Goal: Task Accomplishment & Management: Use online tool/utility

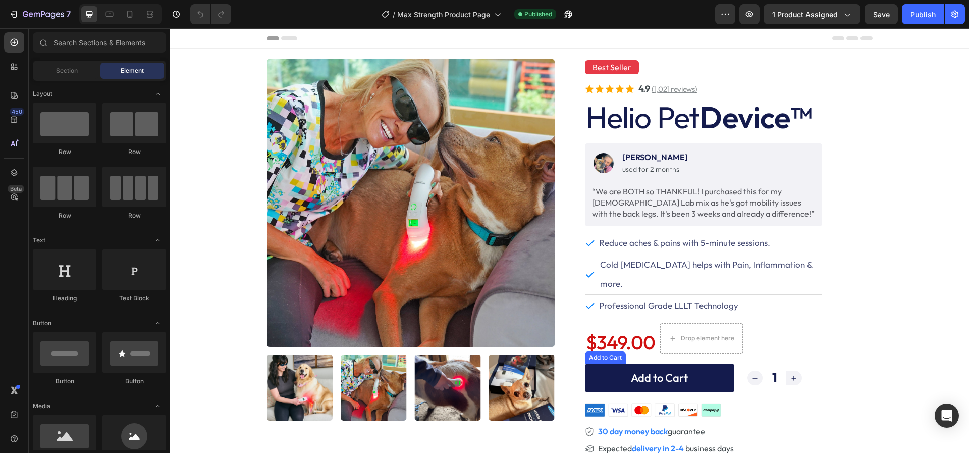
click at [591, 366] on button "Add to Cart" at bounding box center [659, 377] width 149 height 29
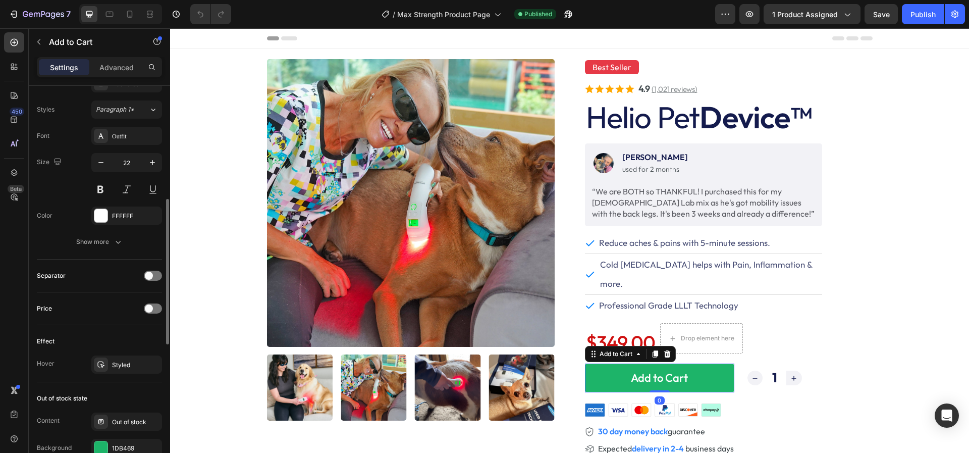
scroll to position [682, 0]
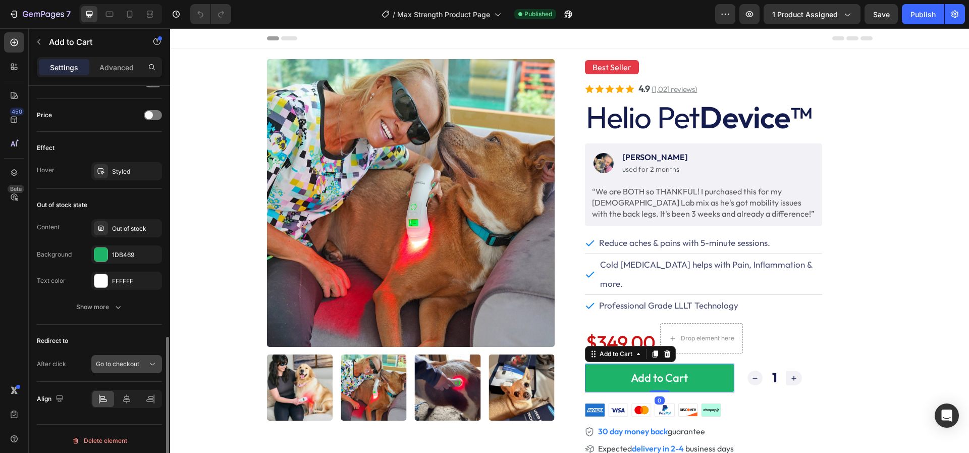
click at [152, 361] on icon at bounding box center [152, 364] width 10 height 10
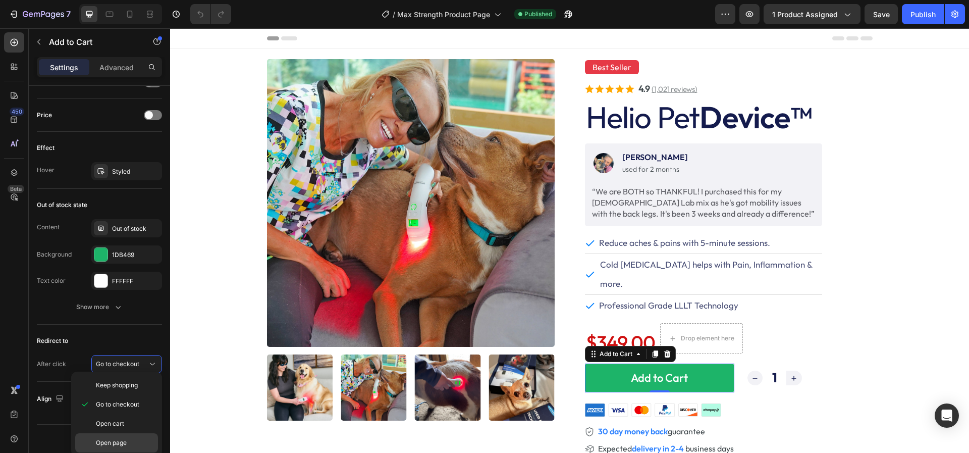
click at [111, 441] on span "Open page" at bounding box center [111, 442] width 31 height 9
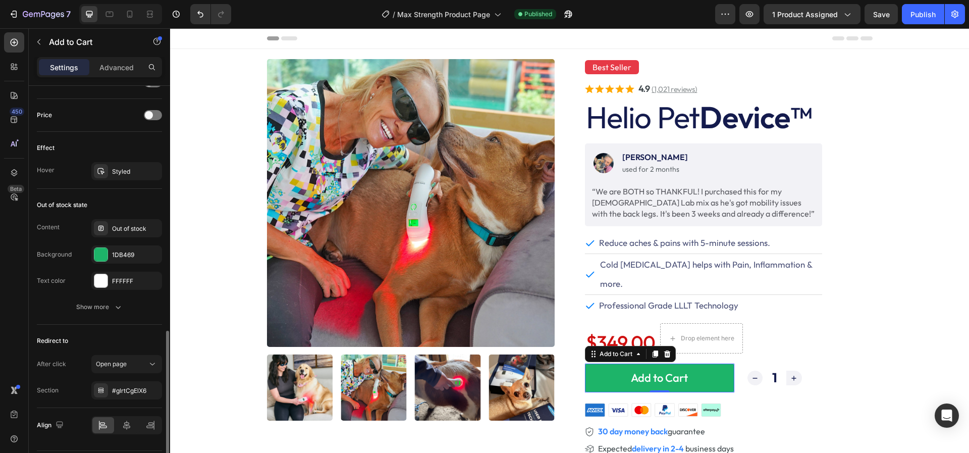
scroll to position [709, 0]
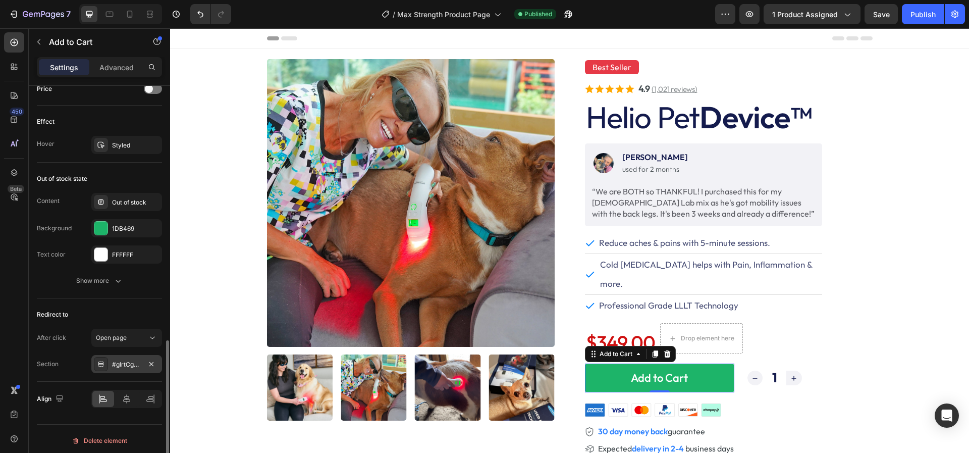
click at [103, 362] on icon at bounding box center [101, 364] width 8 height 8
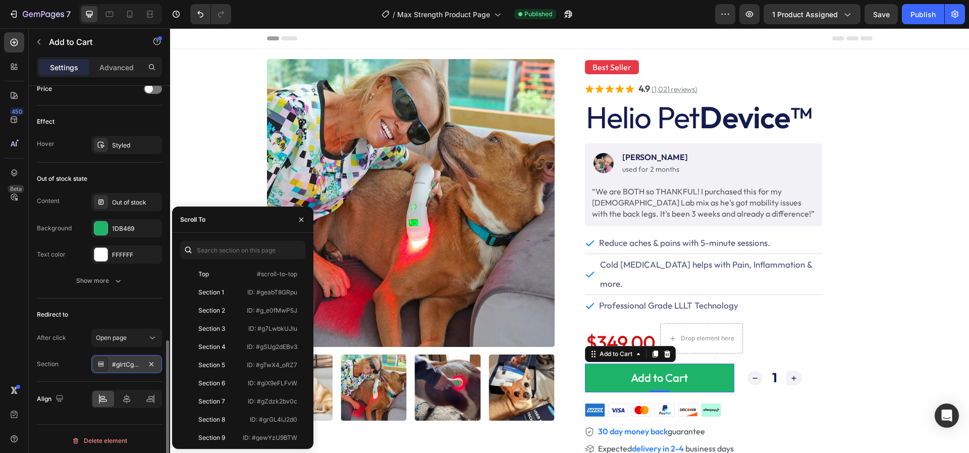
click at [96, 360] on div at bounding box center [101, 364] width 14 height 14
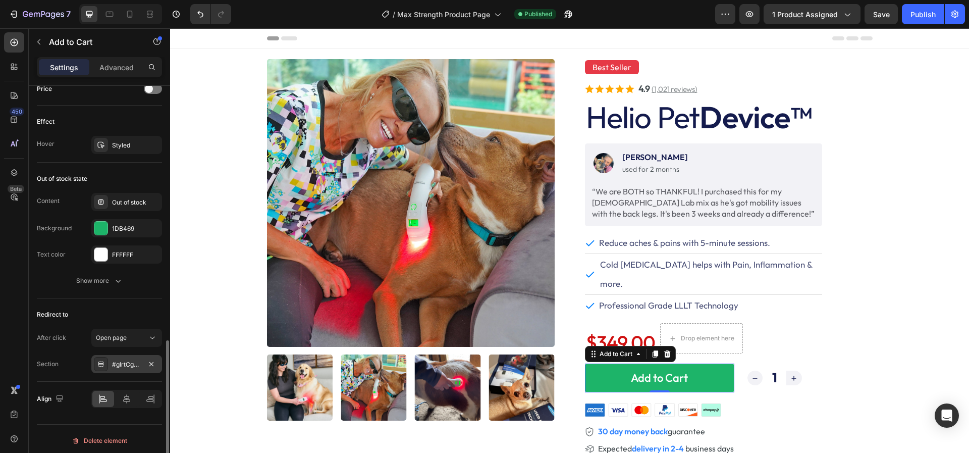
click at [123, 362] on div "#glrtCgElX6" at bounding box center [126, 364] width 29 height 9
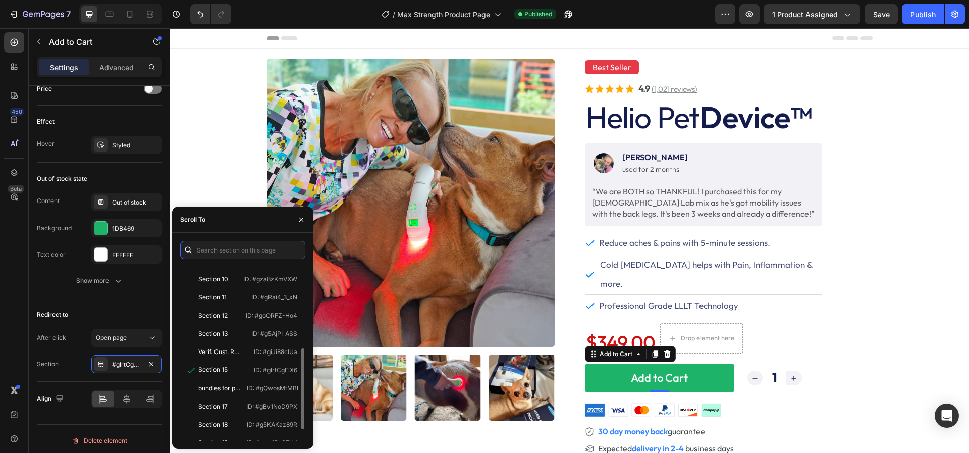
scroll to position [206, 0]
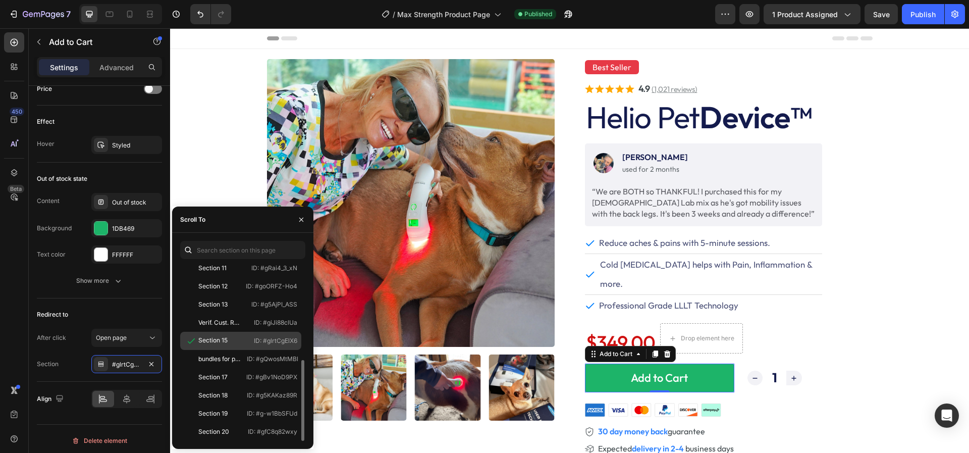
click at [219, 337] on div "Section 15" at bounding box center [212, 340] width 29 height 9
click at [231, 341] on div "Section 15" at bounding box center [213, 341] width 59 height 10
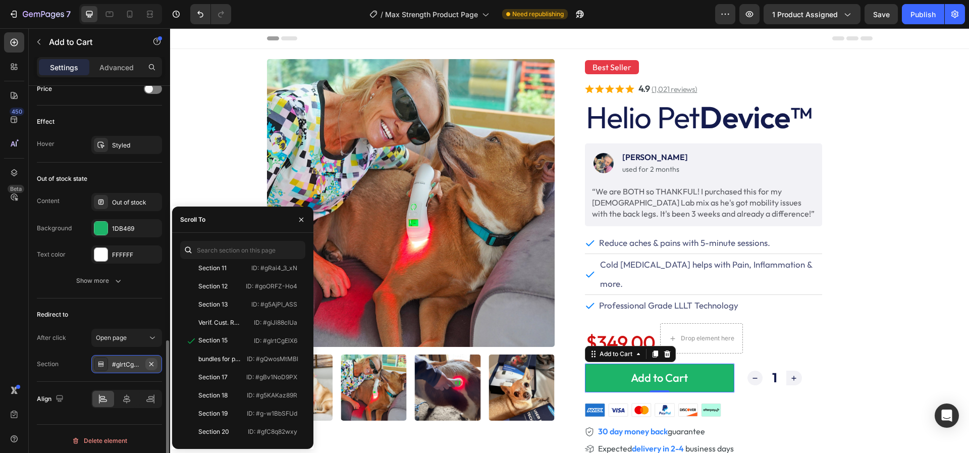
click at [151, 361] on icon "button" at bounding box center [151, 363] width 4 height 4
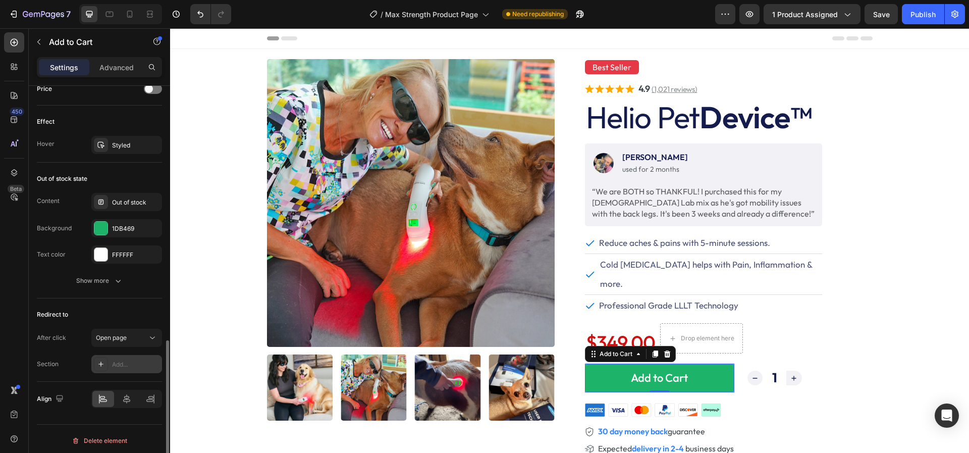
click at [58, 360] on div "Section" at bounding box center [48, 363] width 22 height 9
click at [126, 360] on div "Add..." at bounding box center [135, 364] width 47 height 9
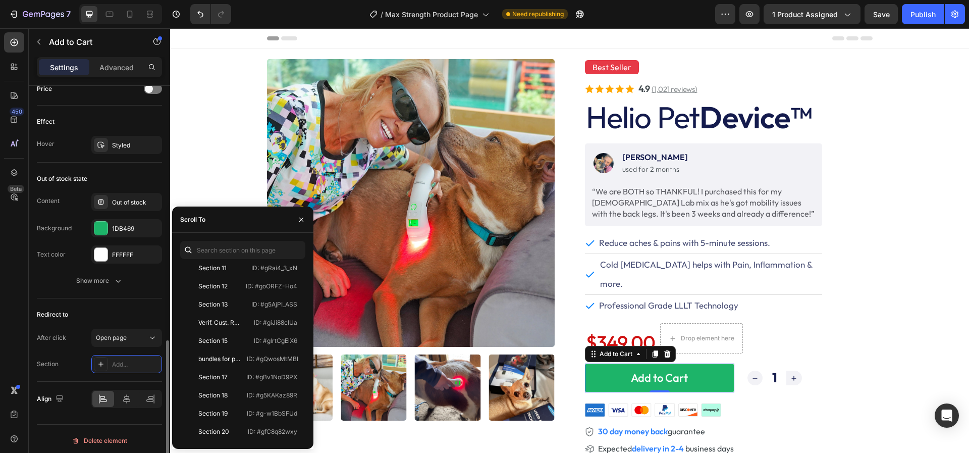
click at [54, 306] on div "Redirect to" at bounding box center [99, 314] width 125 height 16
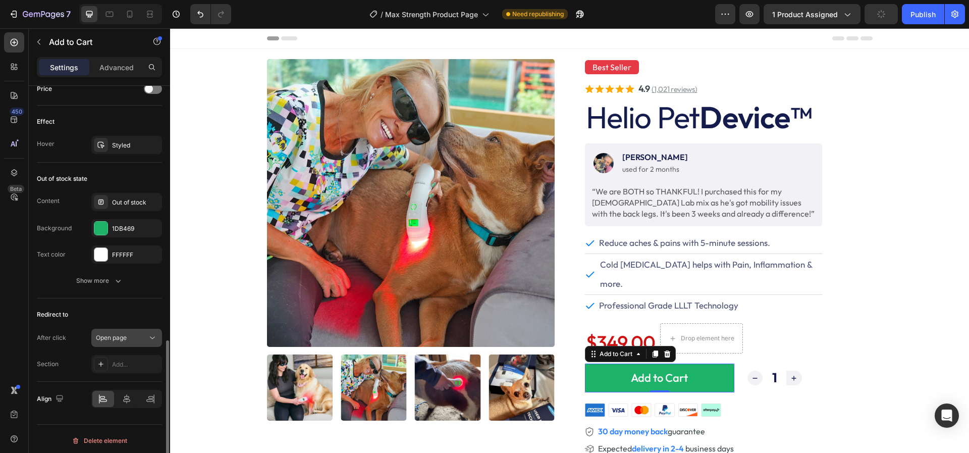
click at [144, 334] on div "Open page" at bounding box center [121, 337] width 51 height 9
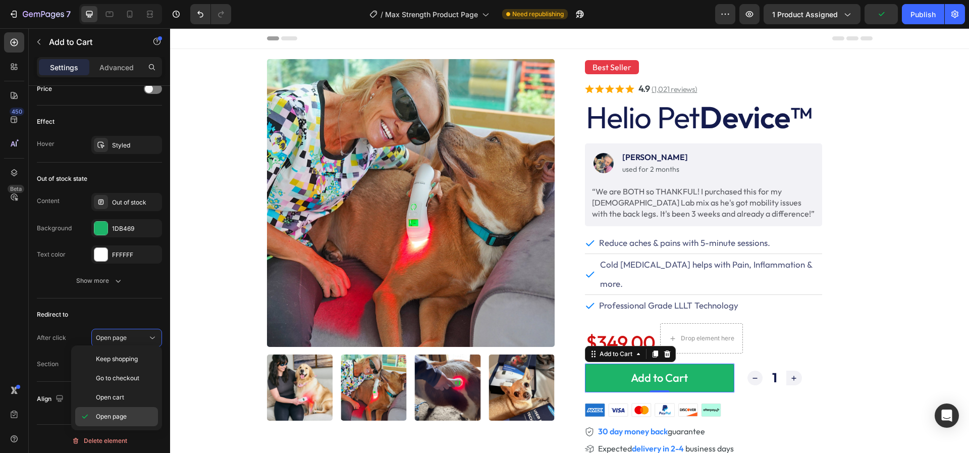
click at [105, 409] on div "Open page" at bounding box center [116, 416] width 83 height 19
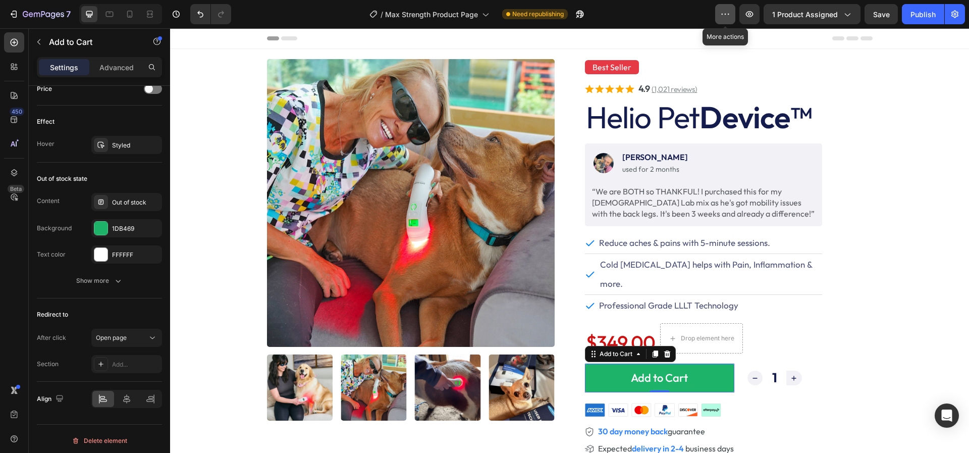
click at [729, 14] on icon "button" at bounding box center [729, 14] width 2 height 1
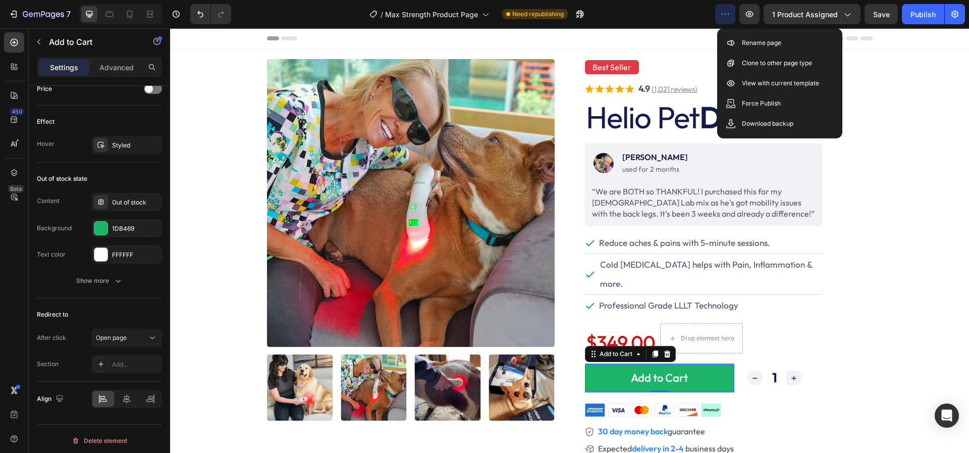
click at [730, 15] on icon "button" at bounding box center [725, 14] width 10 height 10
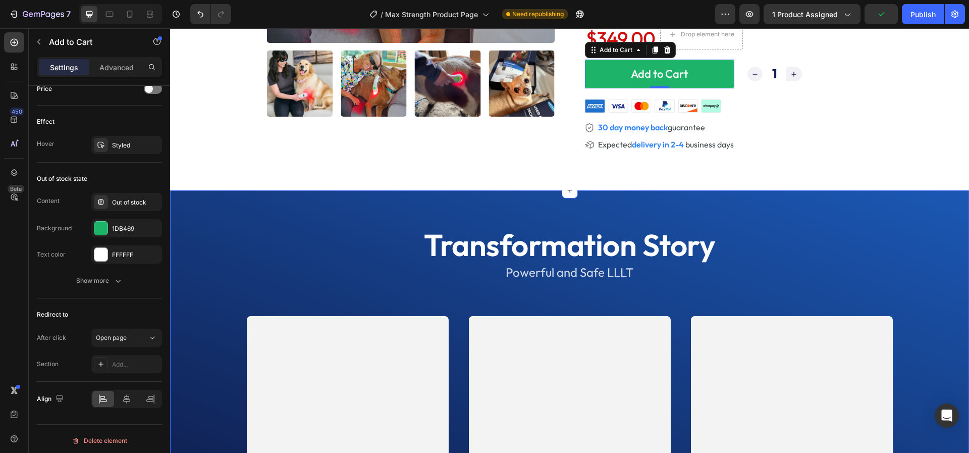
scroll to position [230, 0]
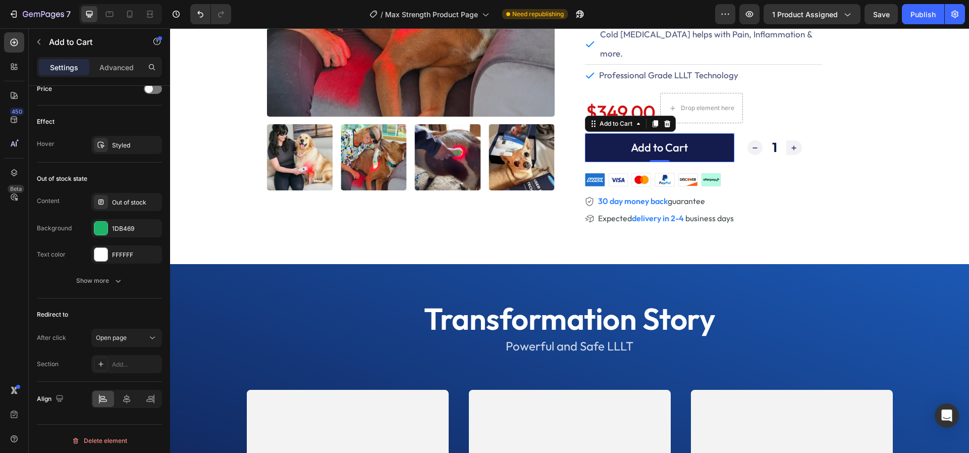
click at [612, 133] on button "Add to Cart" at bounding box center [659, 147] width 149 height 29
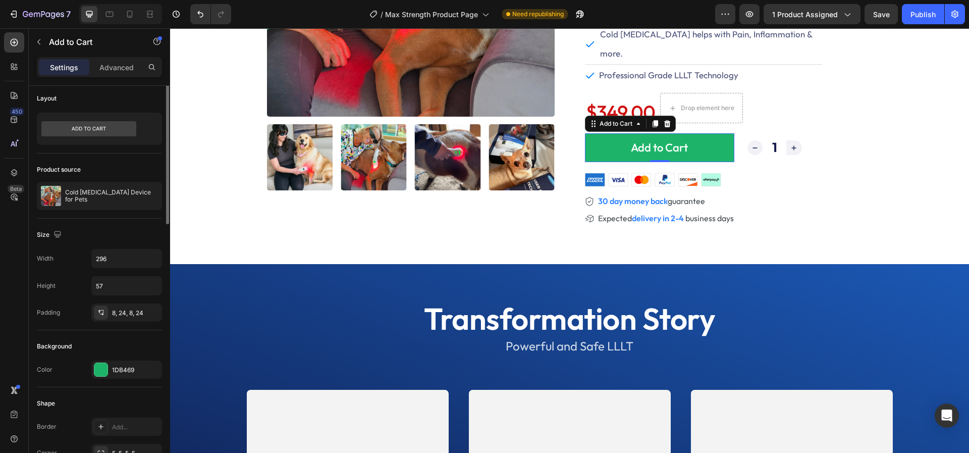
scroll to position [0, 0]
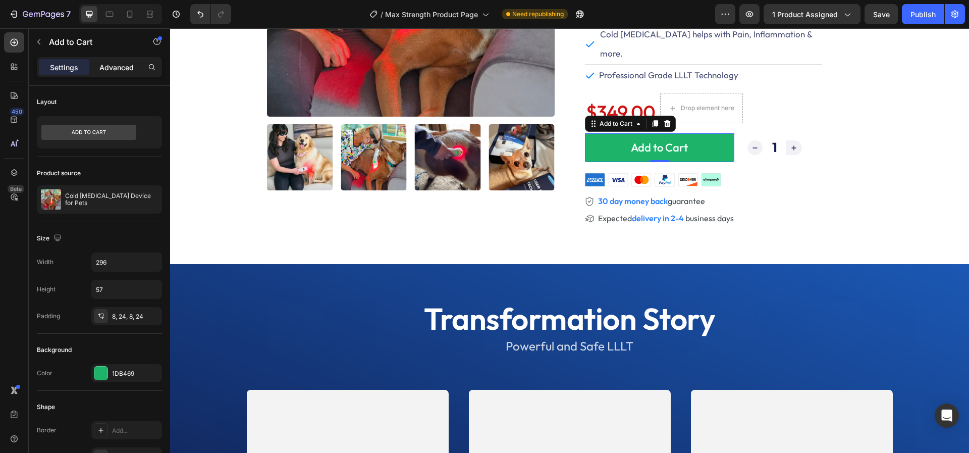
click at [111, 71] on p "Advanced" at bounding box center [116, 67] width 34 height 11
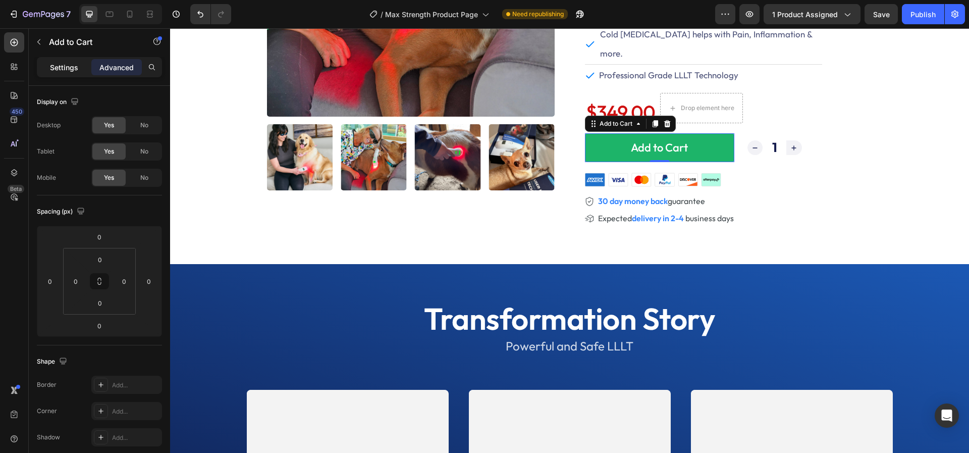
click at [63, 66] on p "Settings" at bounding box center [64, 67] width 28 height 11
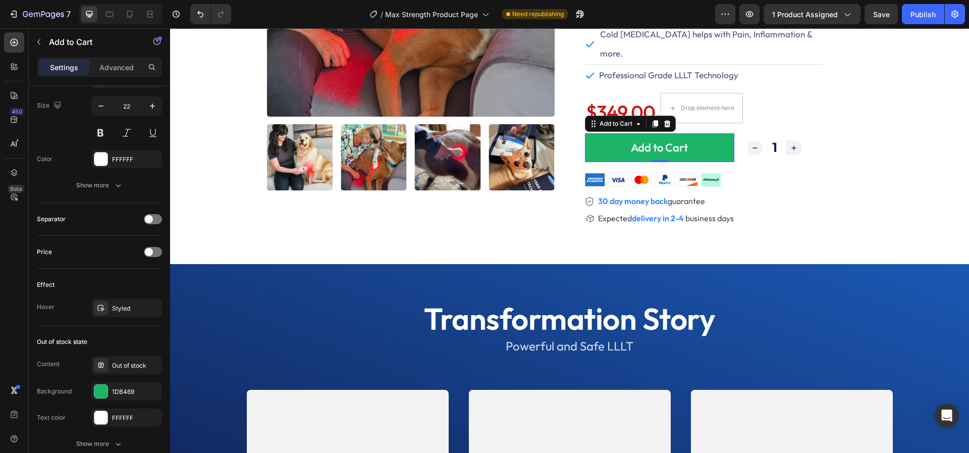
scroll to position [709, 0]
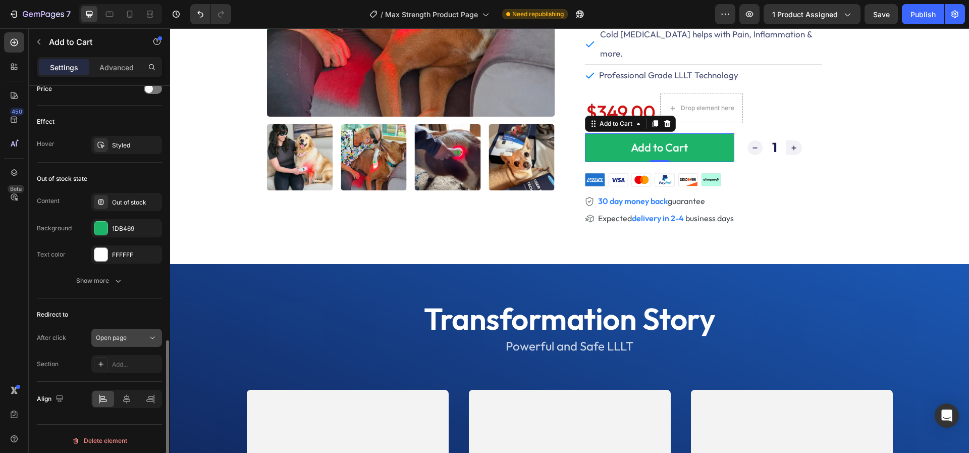
click at [121, 335] on span "Open page" at bounding box center [111, 338] width 31 height 8
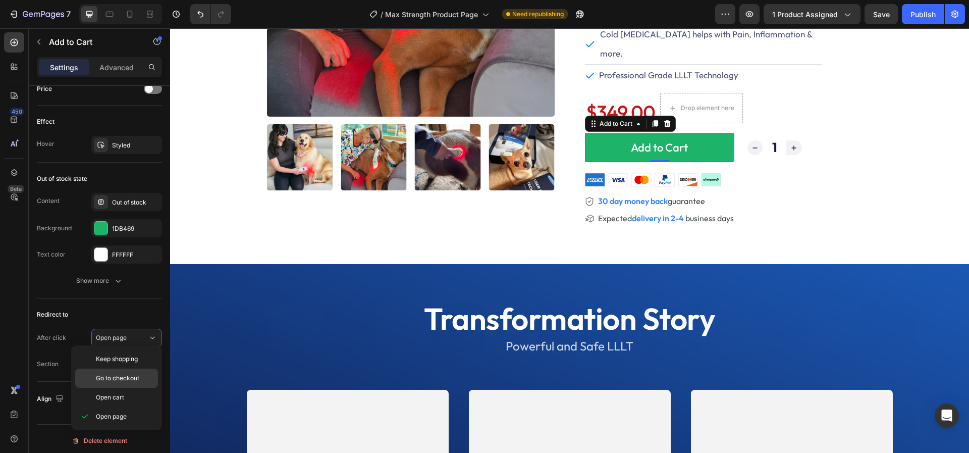
click at [116, 378] on span "Go to checkout" at bounding box center [117, 377] width 43 height 9
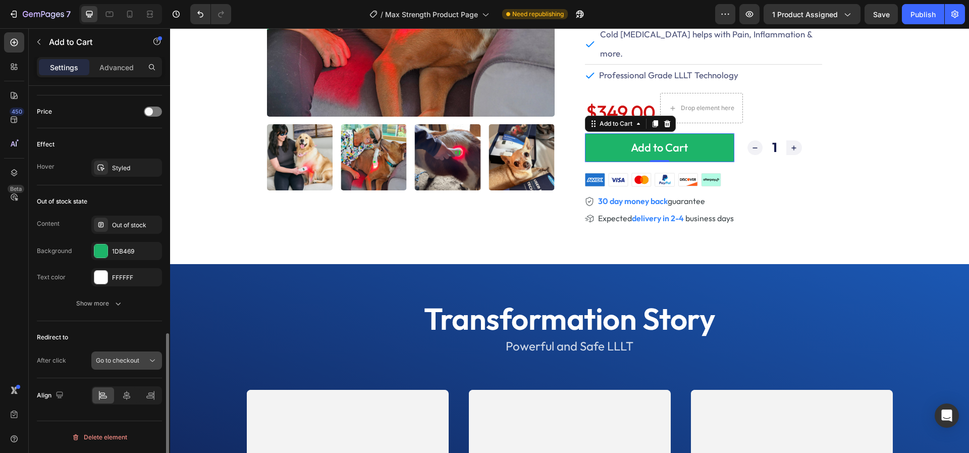
scroll to position [682, 0]
click at [53, 360] on div "After click" at bounding box center [51, 363] width 29 height 9
click at [152, 363] on icon at bounding box center [152, 364] width 5 height 3
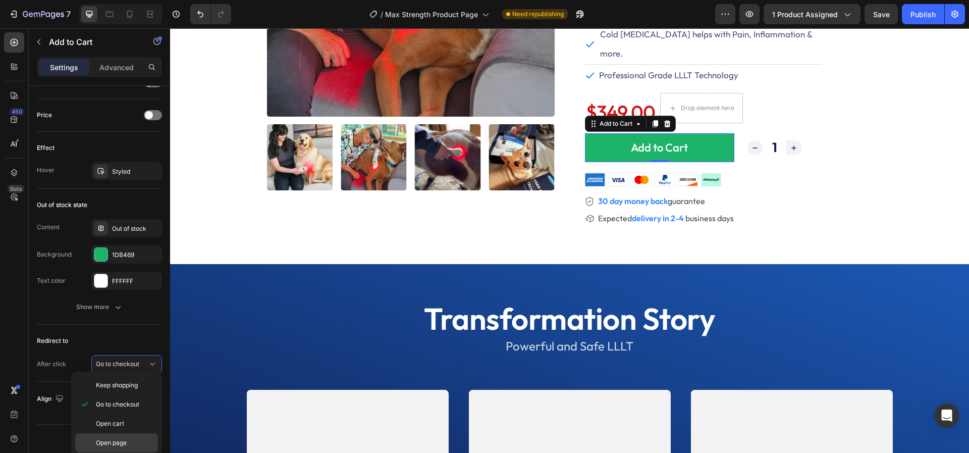
click at [116, 436] on div "Open page" at bounding box center [116, 442] width 83 height 19
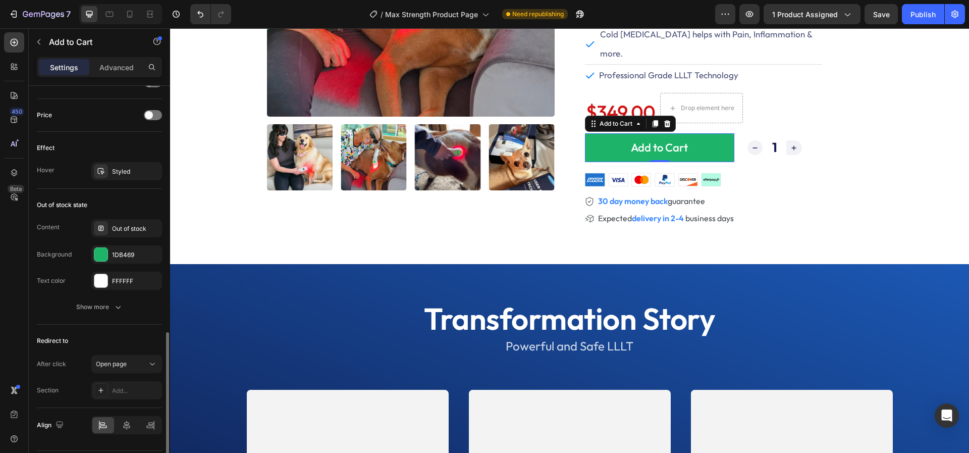
scroll to position [709, 0]
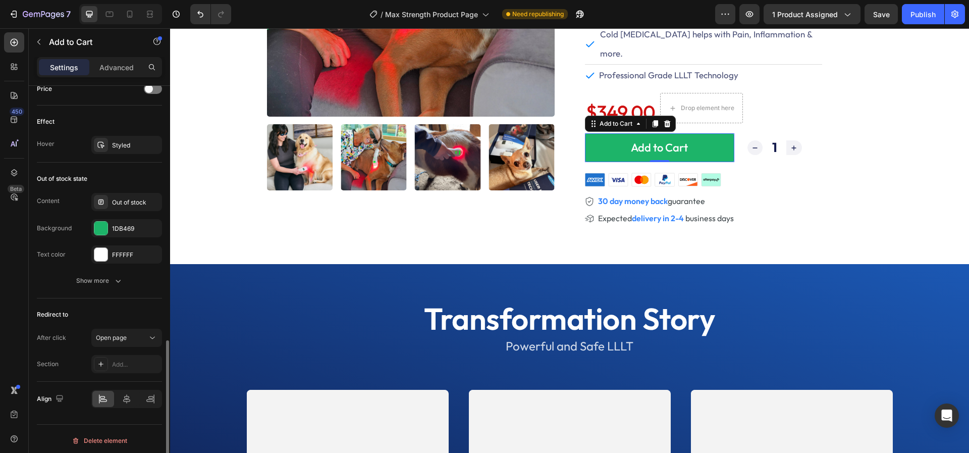
click at [44, 360] on div "Section" at bounding box center [48, 363] width 22 height 9
click at [55, 361] on div "Section" at bounding box center [48, 363] width 22 height 9
click at [98, 361] on icon at bounding box center [100, 363] width 5 height 5
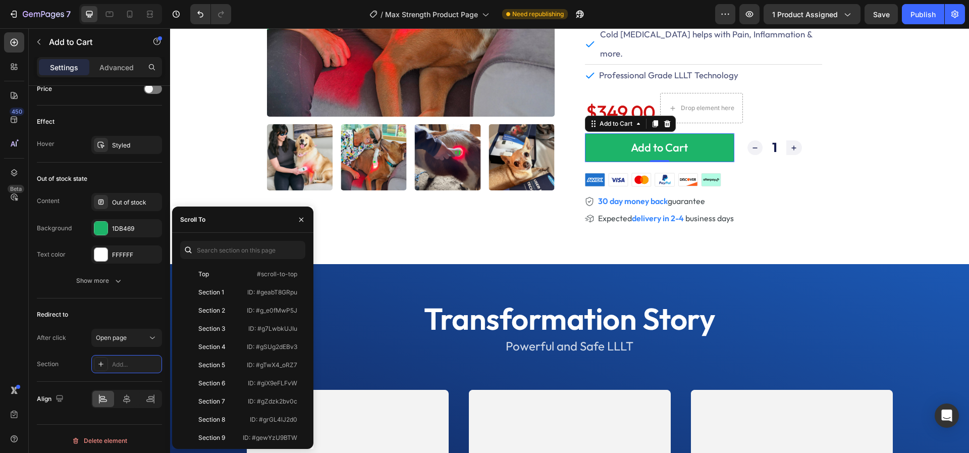
click at [187, 249] on icon at bounding box center [188, 250] width 10 height 10
click at [211, 218] on div "Scroll To" at bounding box center [242, 219] width 141 height 26
click at [305, 220] on icon "button" at bounding box center [301, 220] width 8 height 8
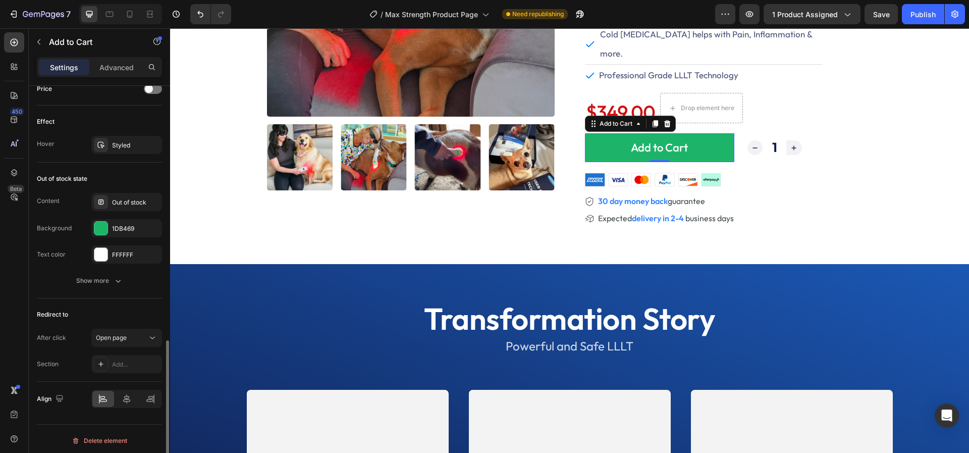
click at [44, 359] on div "Section" at bounding box center [48, 363] width 22 height 9
click at [146, 340] on button "Open page" at bounding box center [126, 338] width 71 height 18
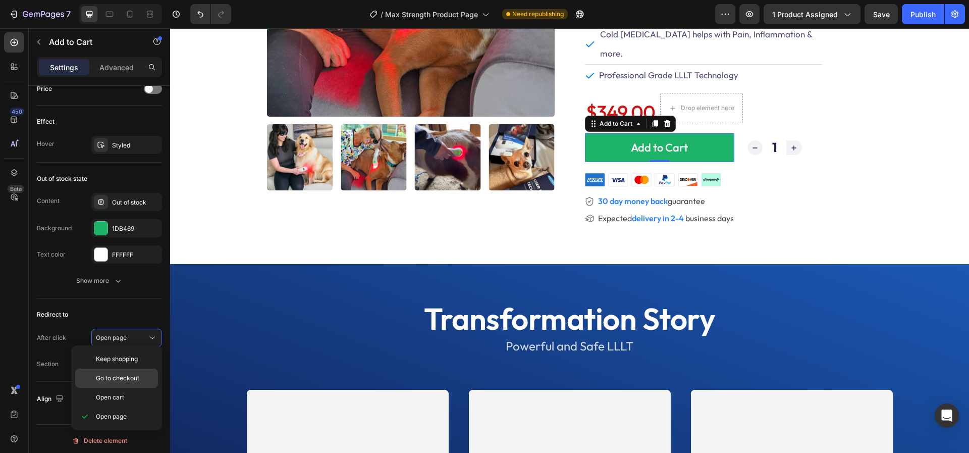
click at [110, 373] on span "Go to checkout" at bounding box center [117, 377] width 43 height 9
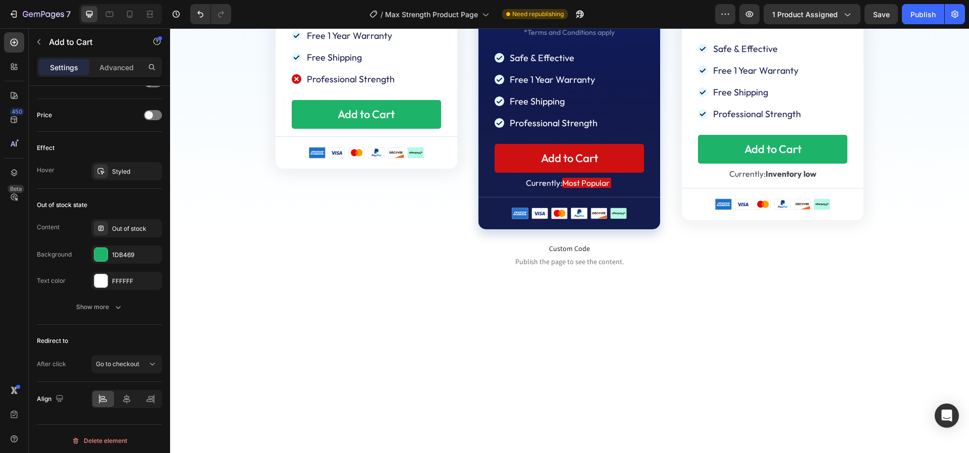
scroll to position [4636, 0]
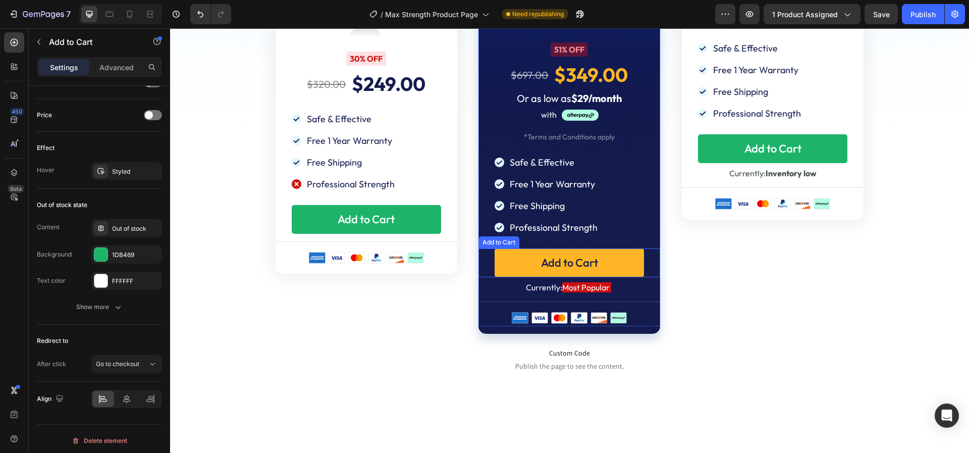
click at [515, 261] on button "Add to Cart" at bounding box center [569, 262] width 149 height 29
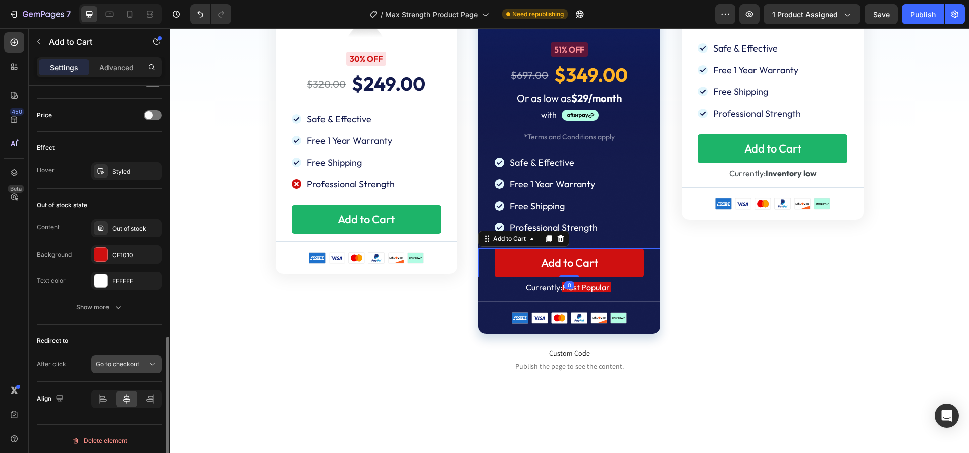
click at [124, 363] on span "Go to checkout" at bounding box center [117, 364] width 43 height 8
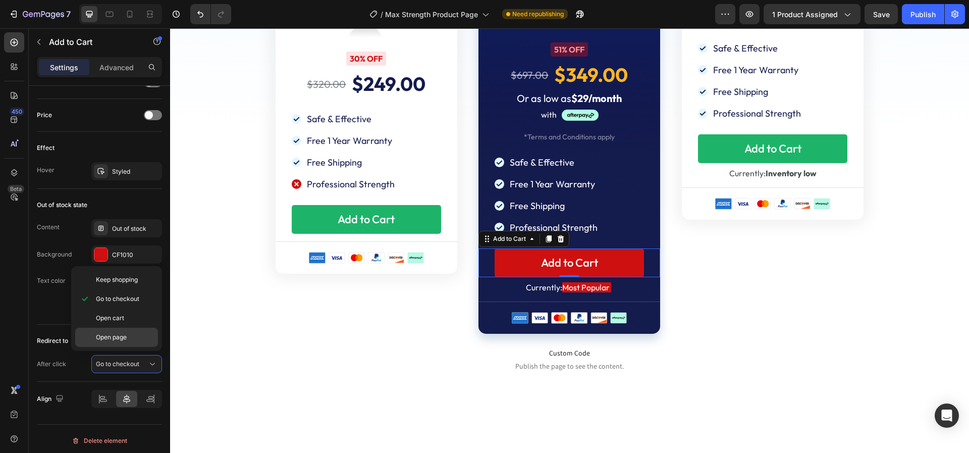
click at [125, 334] on span "Open page" at bounding box center [111, 337] width 31 height 9
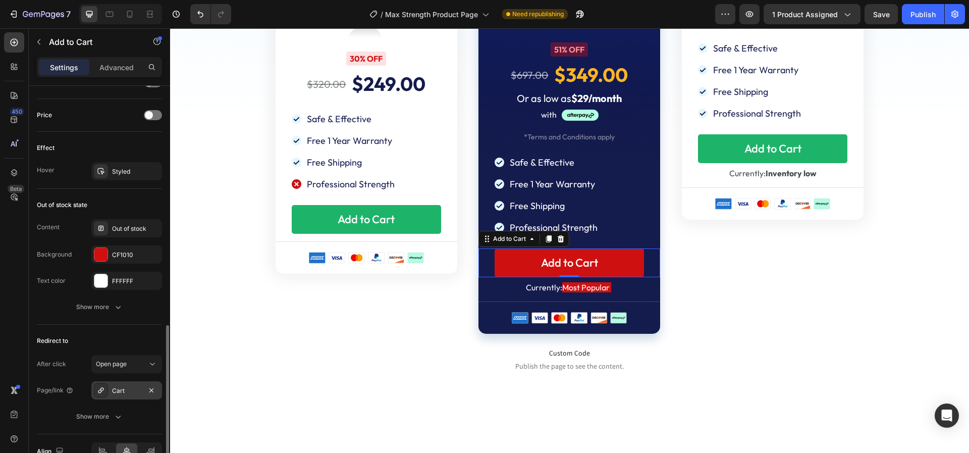
click at [120, 388] on div "Cart" at bounding box center [126, 390] width 29 height 9
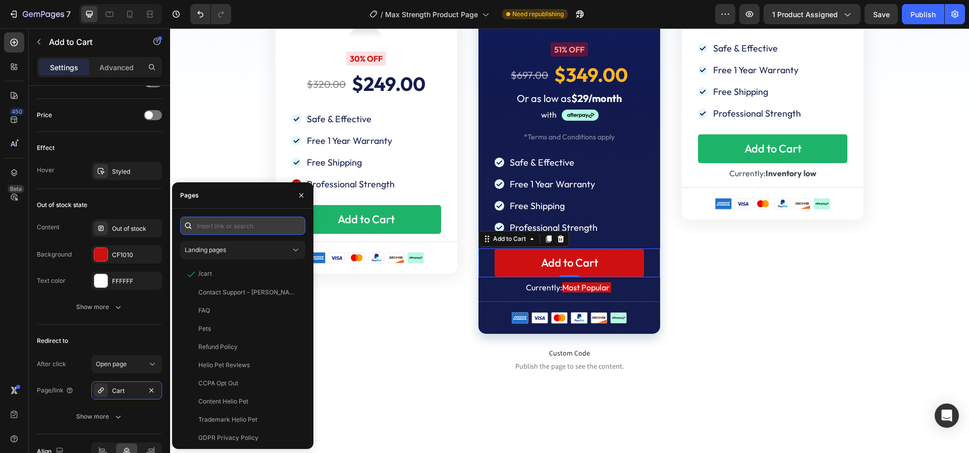
click at [230, 229] on input "text" at bounding box center [242, 226] width 125 height 18
paste input "https://offer.heliopet.com/checkout-white"
type input "https://offer.heliopet.com/checkout-white"
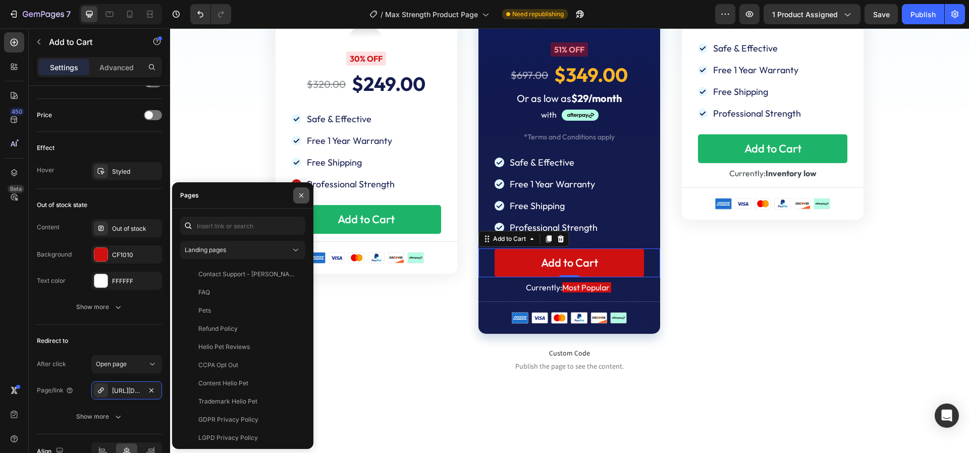
click at [303, 196] on icon "button" at bounding box center [301, 195] width 8 height 8
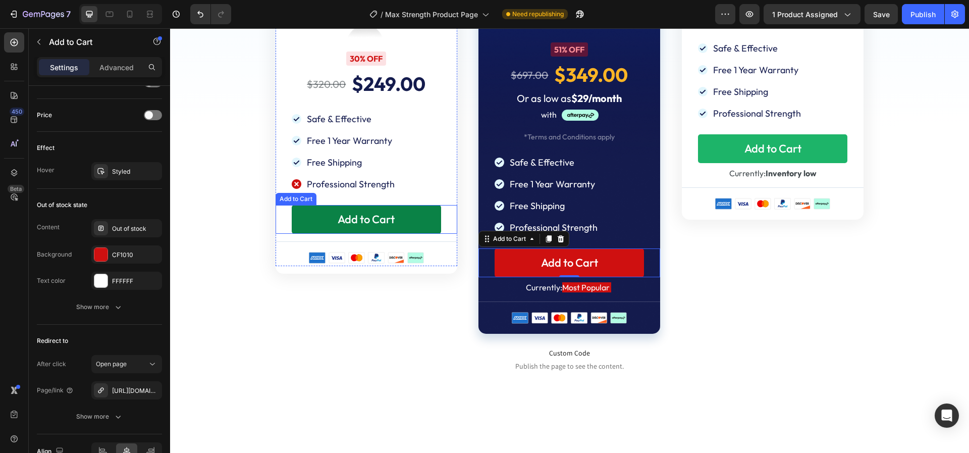
click at [312, 207] on button "Add to Cart" at bounding box center [366, 219] width 149 height 29
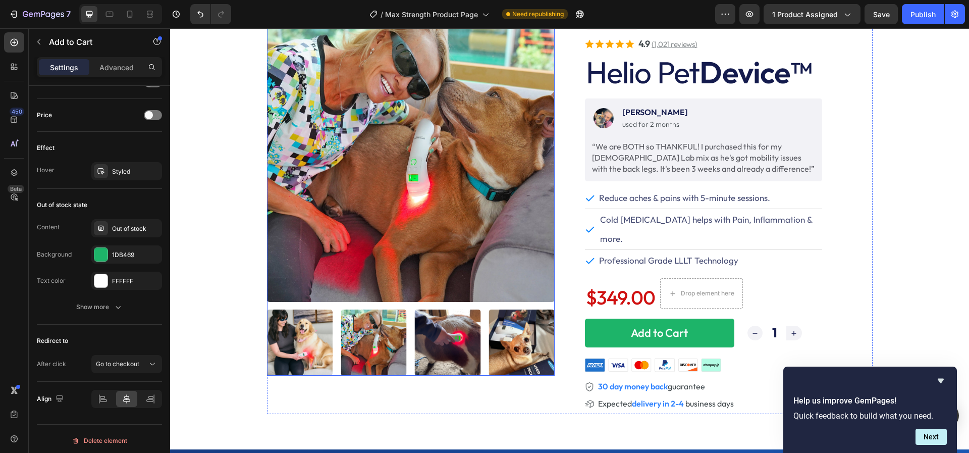
scroll to position [99, 0]
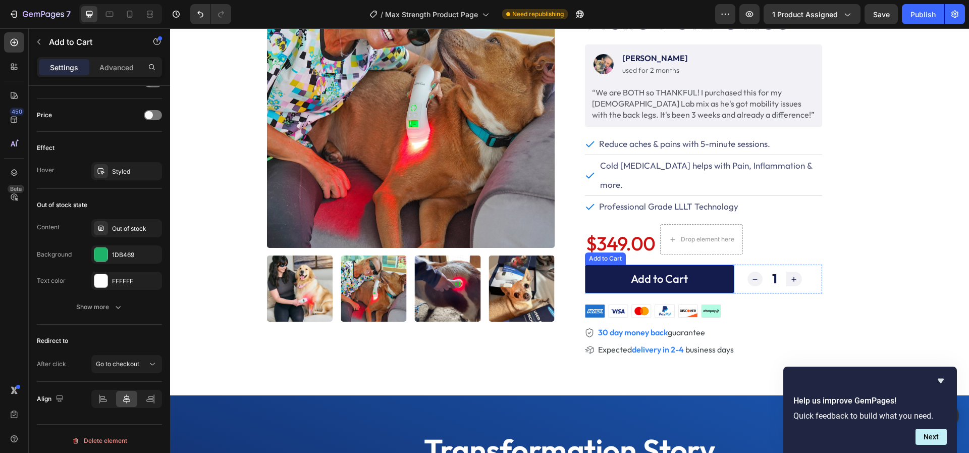
click at [596, 264] on button "Add to Cart" at bounding box center [659, 278] width 149 height 29
click at [608, 264] on button "Add to Cart" at bounding box center [659, 278] width 149 height 29
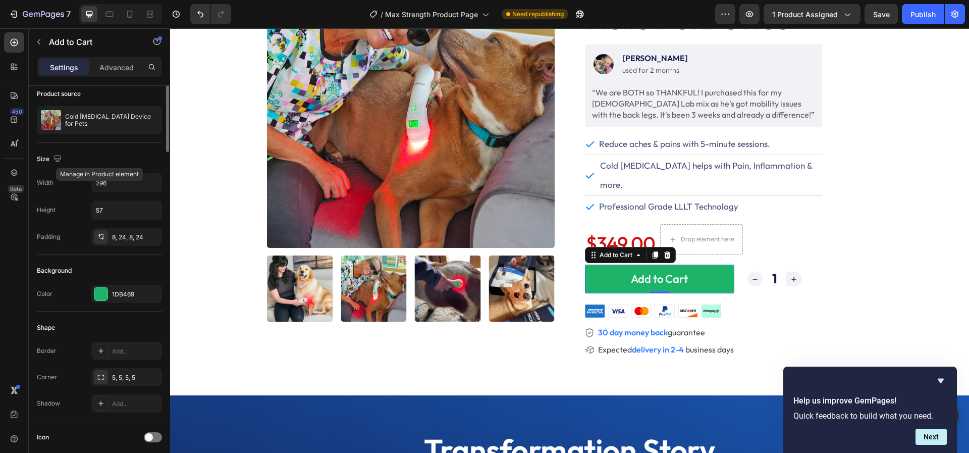
scroll to position [0, 0]
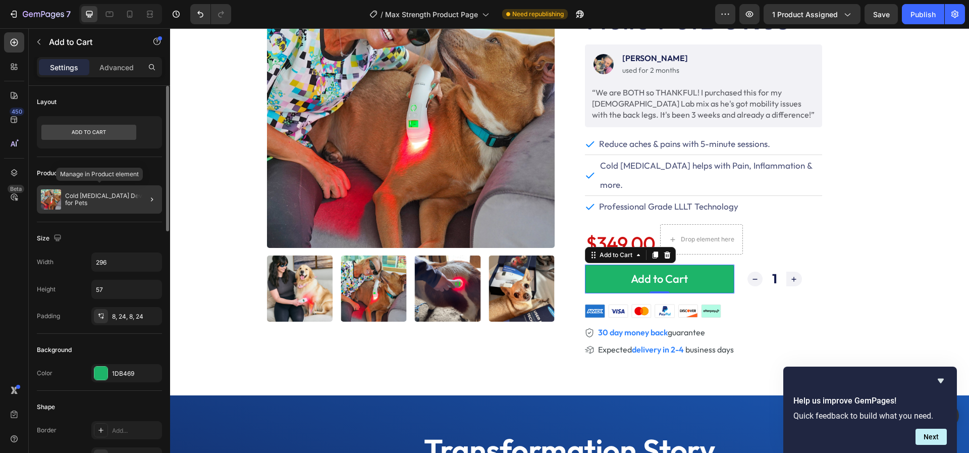
click at [82, 199] on p "Cold [MEDICAL_DATA] Device for Pets" at bounding box center [111, 199] width 93 height 14
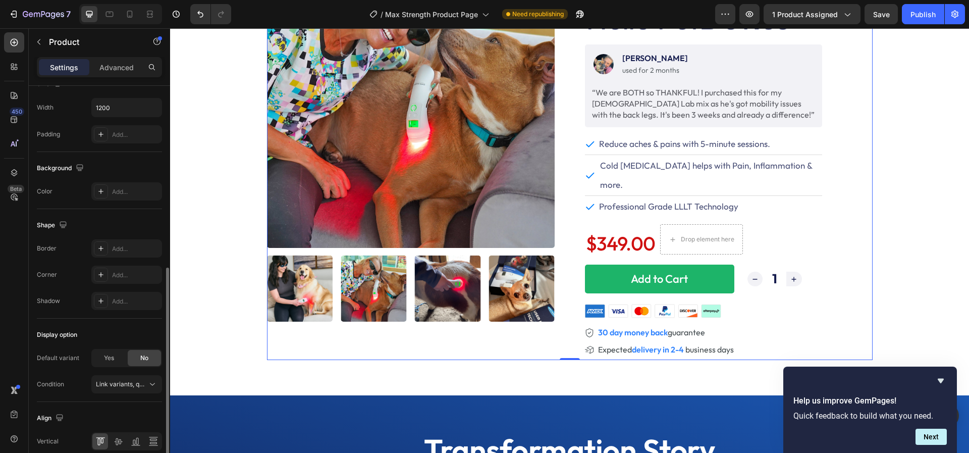
scroll to position [258, 0]
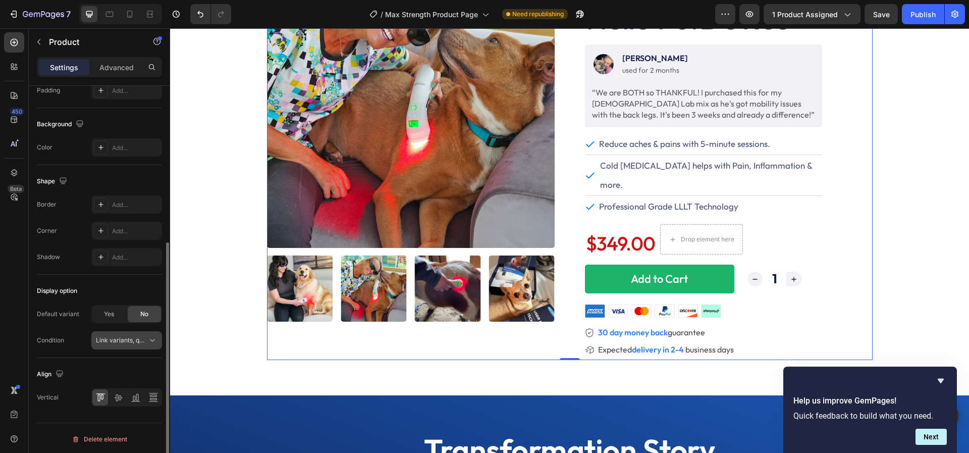
click at [118, 342] on span "Link variants, quantity <br> between same products" at bounding box center [121, 340] width 51 height 9
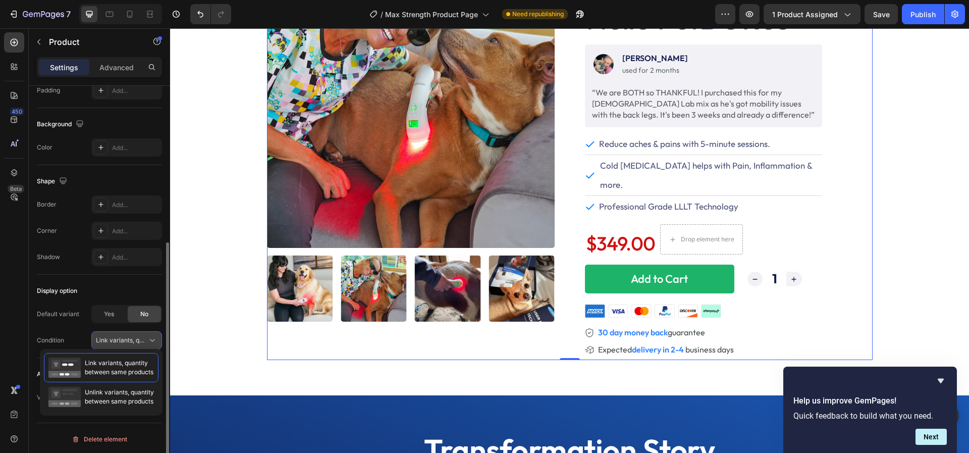
click at [118, 342] on span "Link variants, quantity <br> between same products" at bounding box center [121, 340] width 51 height 9
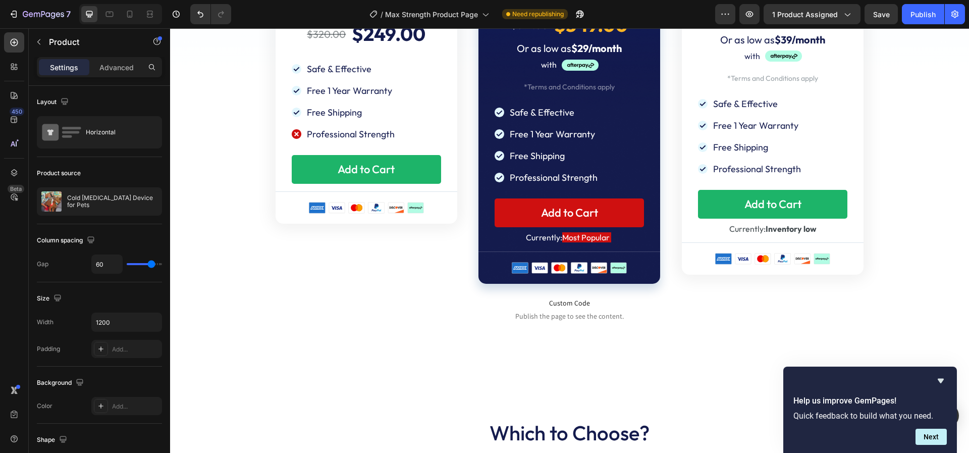
scroll to position [4731, 0]
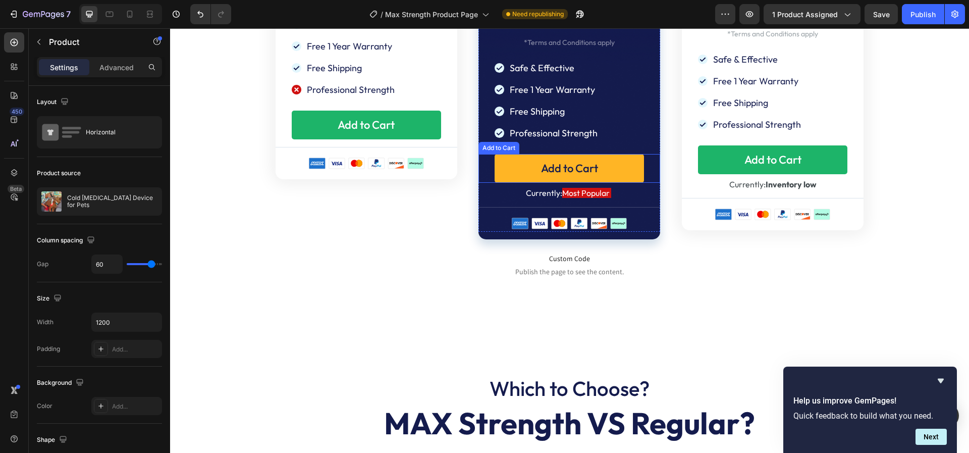
click at [523, 159] on button "Add to Cart" at bounding box center [569, 168] width 149 height 29
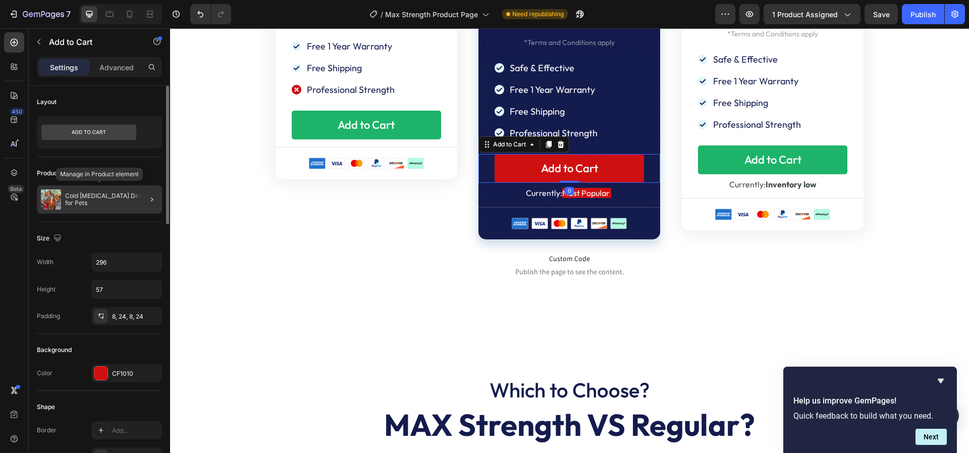
click at [117, 207] on div "Cold [MEDICAL_DATA] Device for Pets" at bounding box center [99, 199] width 125 height 28
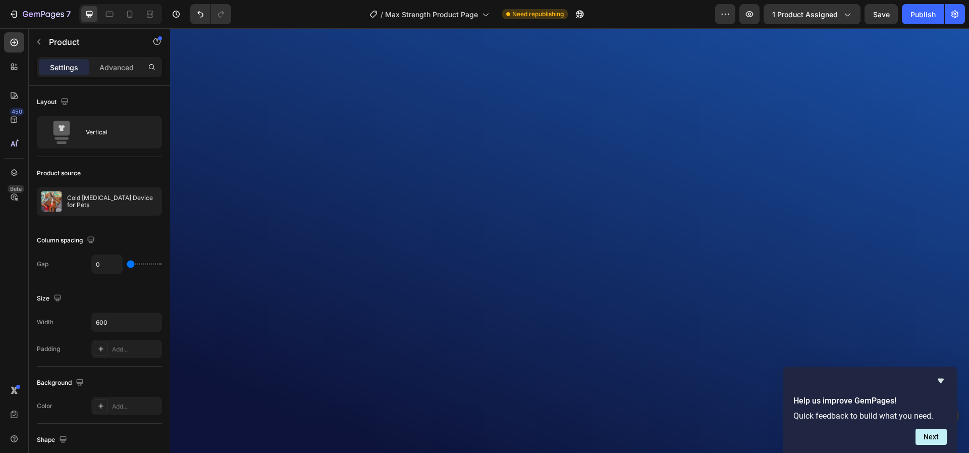
scroll to position [0, 0]
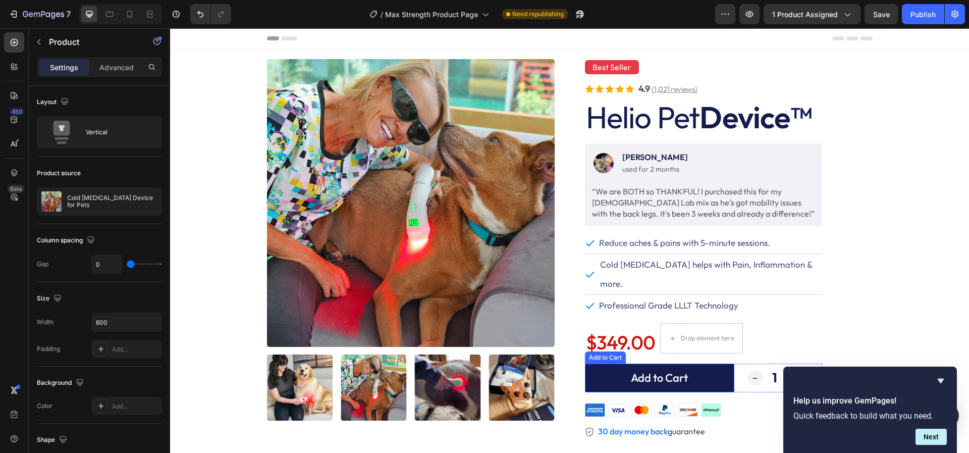
click at [599, 363] on button "Add to Cart" at bounding box center [659, 377] width 149 height 29
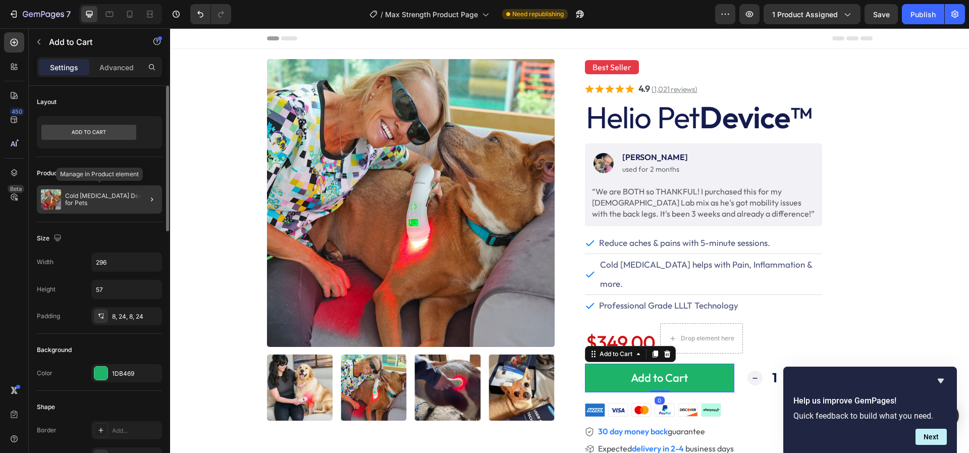
click at [108, 207] on div "Cold [MEDICAL_DATA] Device for Pets" at bounding box center [99, 199] width 125 height 28
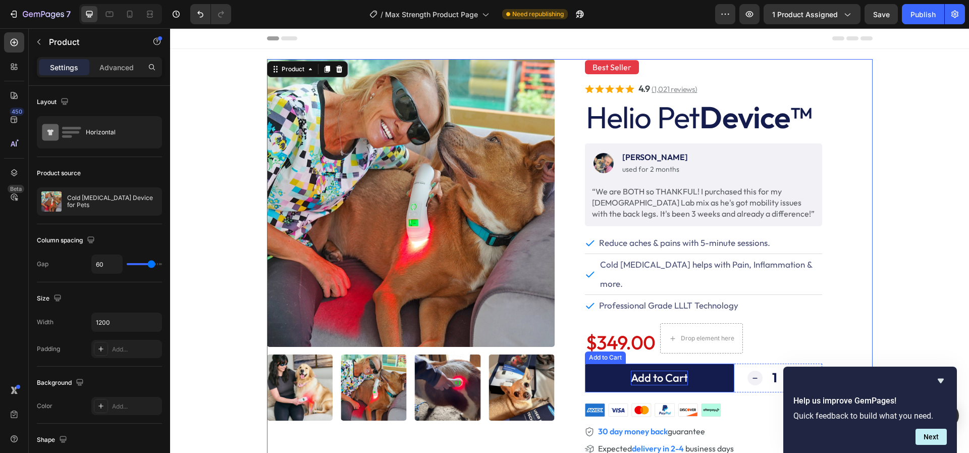
click at [650, 370] on div "Add to Cart" at bounding box center [659, 377] width 57 height 15
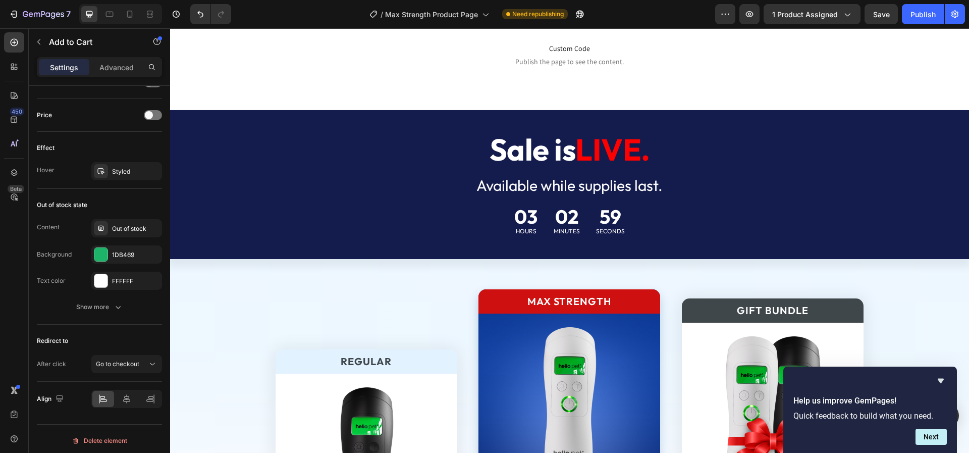
scroll to position [4167, 0]
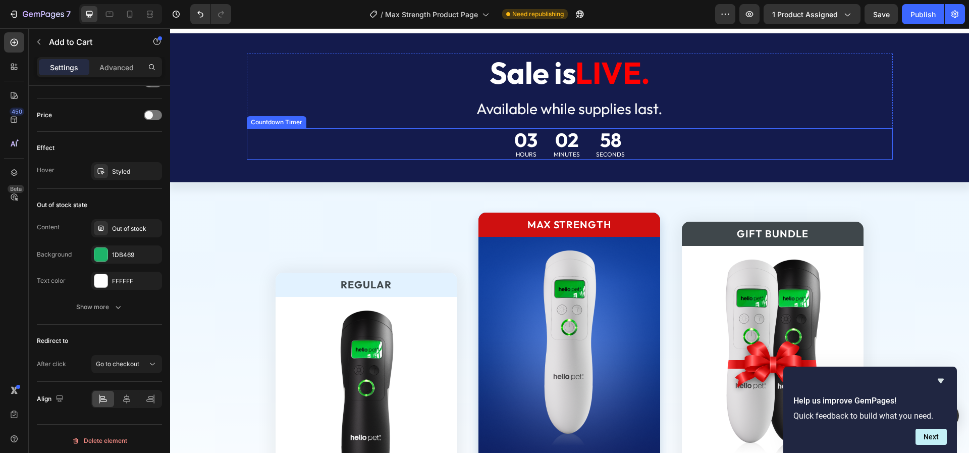
click at [429, 157] on div "03 Hours 02 Minutes 58 Seconds" at bounding box center [570, 143] width 646 height 31
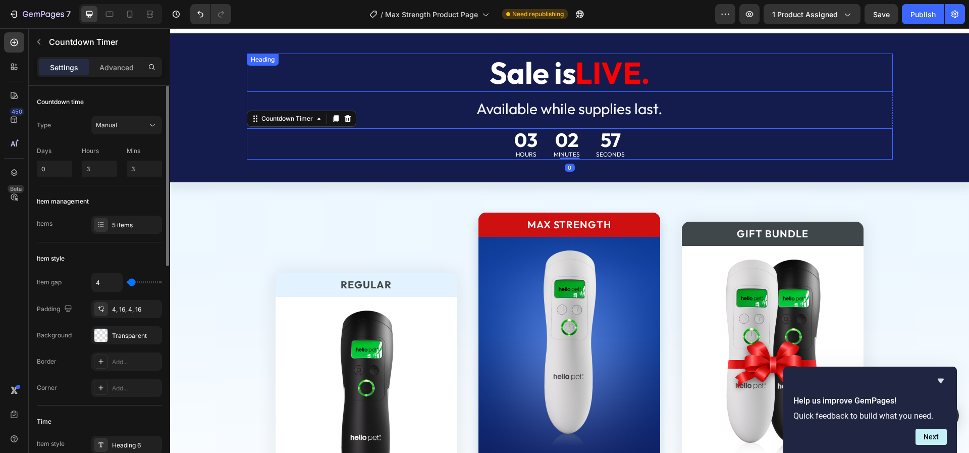
click at [294, 84] on h2 "Sale is LIVE." at bounding box center [570, 72] width 646 height 38
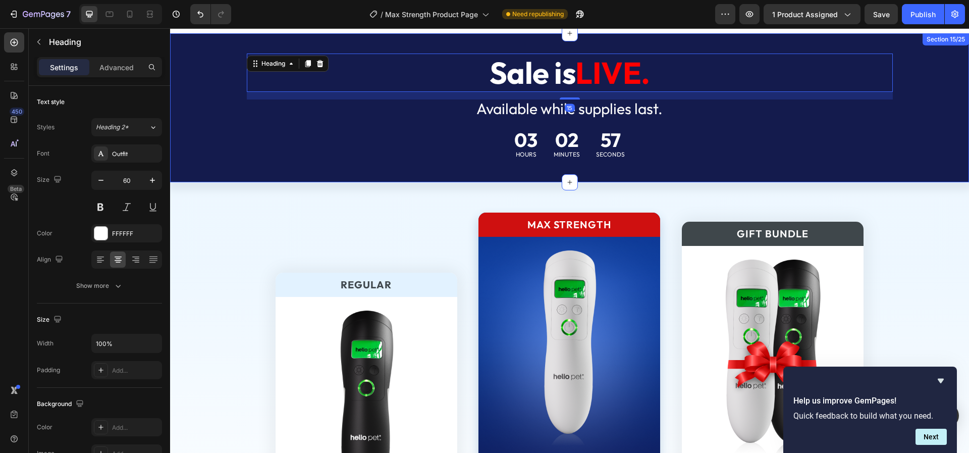
click at [203, 61] on div "Sale is LIVE. Heading 15 Available while supplies last. Text Block 03 Hours 02 …" at bounding box center [569, 106] width 799 height 106
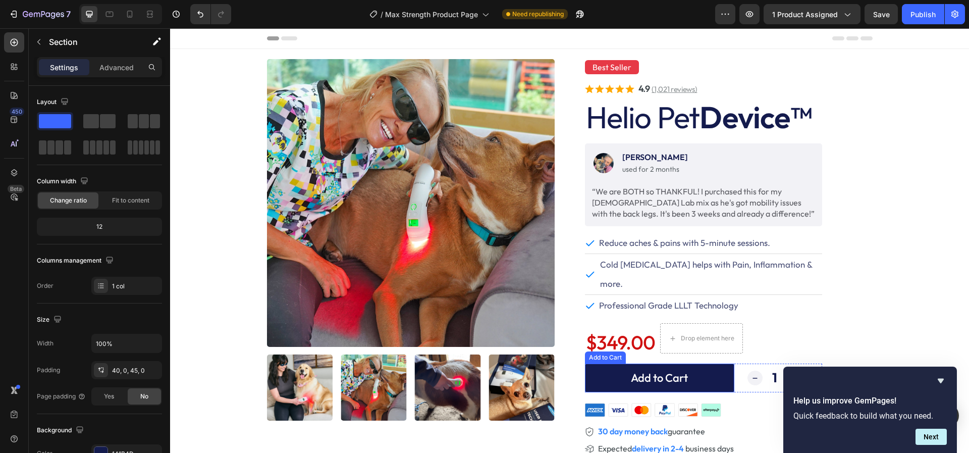
click at [612, 363] on button "Add to Cart" at bounding box center [659, 377] width 149 height 29
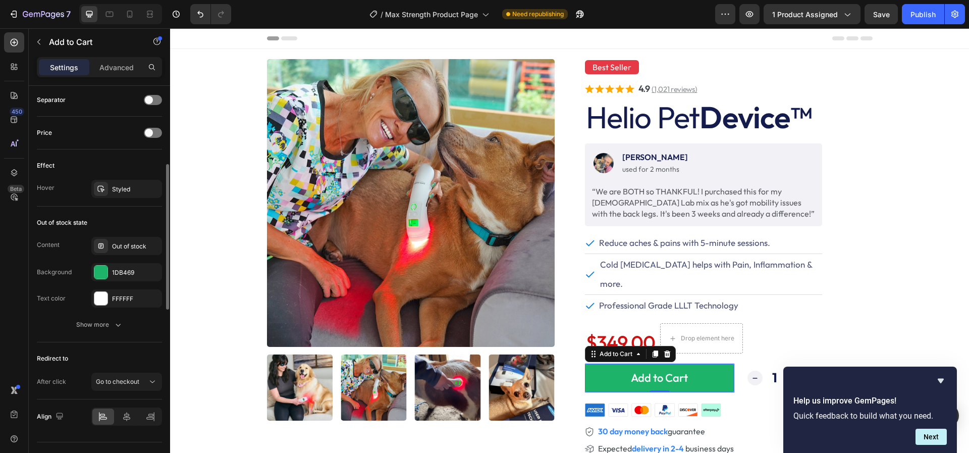
scroll to position [682, 0]
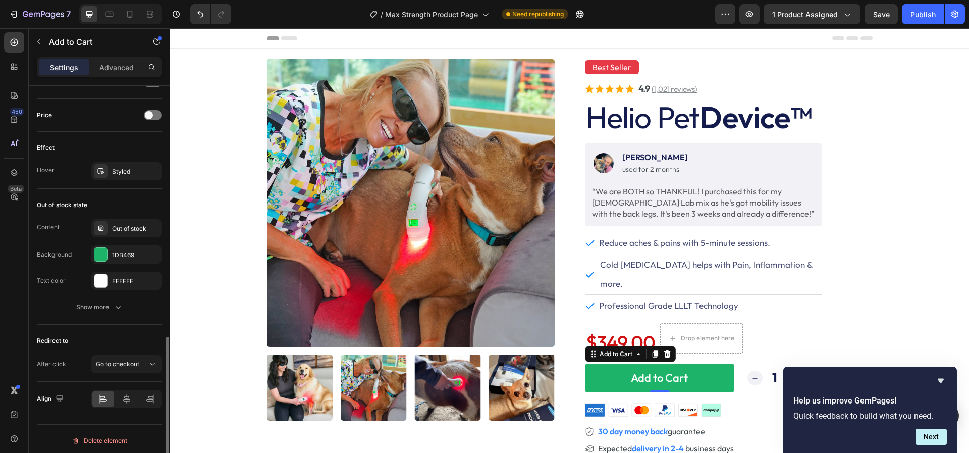
click at [119, 370] on div "Redirect to After click Go to checkout" at bounding box center [99, 353] width 125 height 57
click at [117, 360] on span "Go to checkout" at bounding box center [117, 364] width 43 height 8
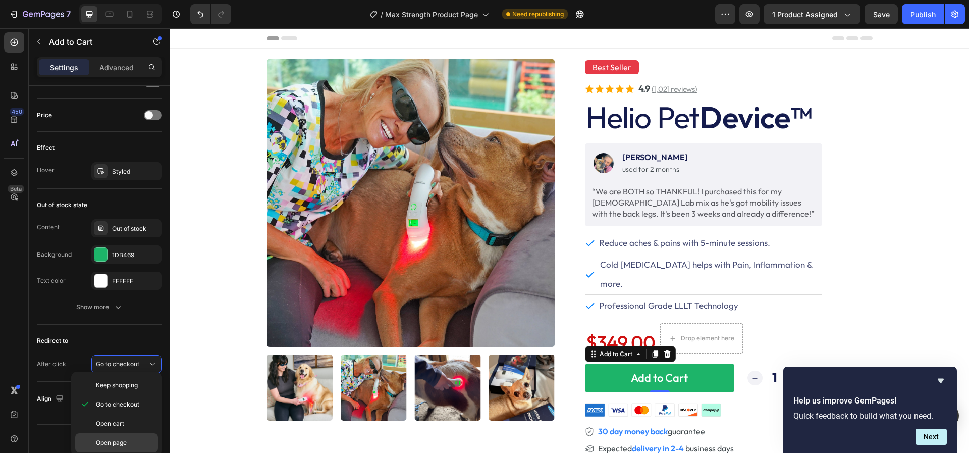
click at [106, 438] on span "Open page" at bounding box center [111, 442] width 31 height 9
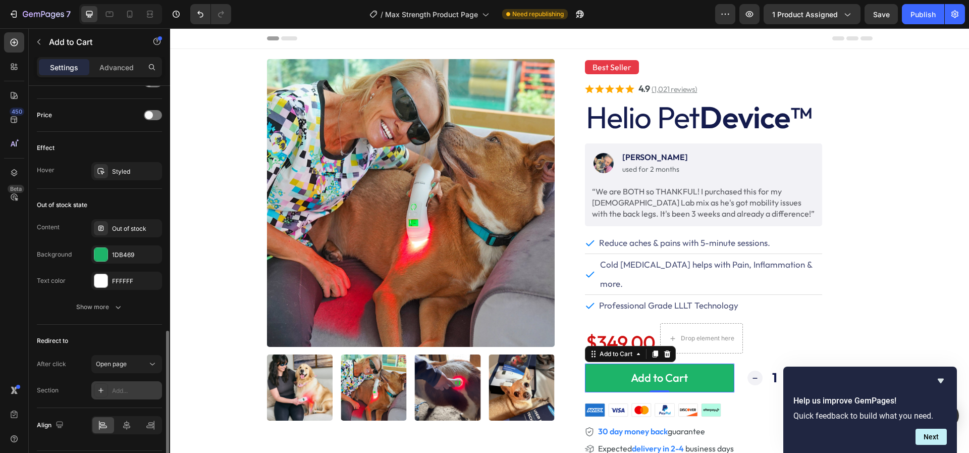
click at [126, 390] on div "Add..." at bounding box center [135, 390] width 47 height 9
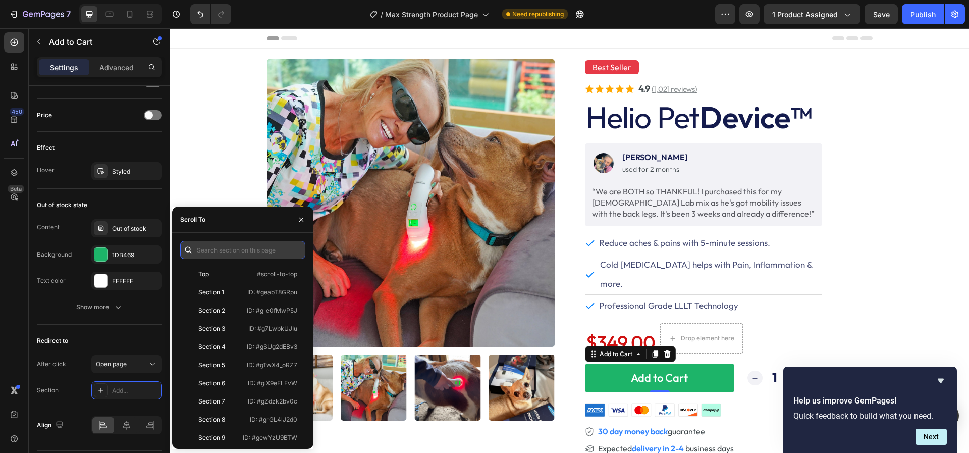
click at [217, 246] on input "text" at bounding box center [242, 250] width 125 height 18
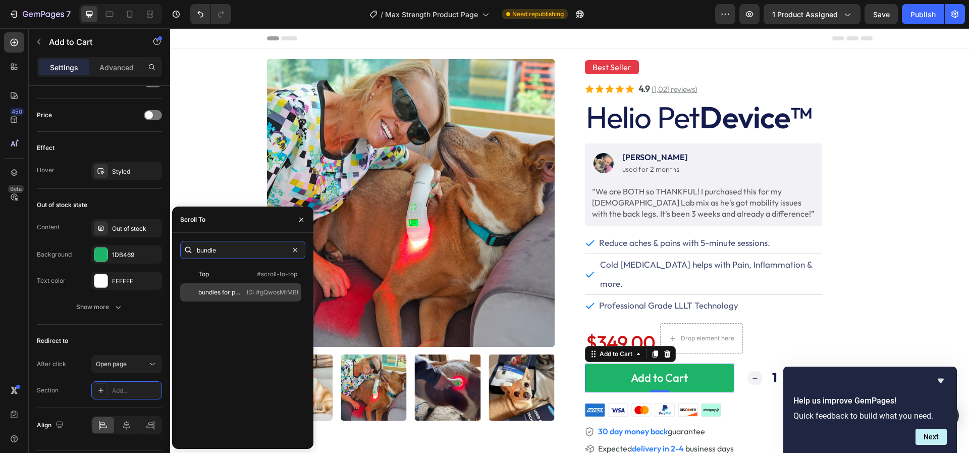
type input "bundle"
click at [205, 291] on div "bundles for products" at bounding box center [219, 292] width 42 height 9
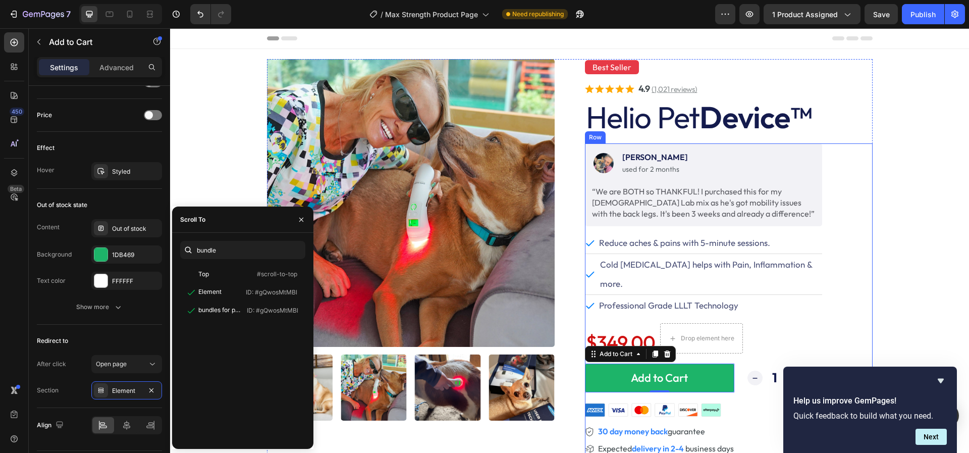
click at [870, 187] on div "Image Linda S. Text Block used for 2 months Text Block Row “We are BOTH so THAN…" at bounding box center [729, 298] width 288 height 311
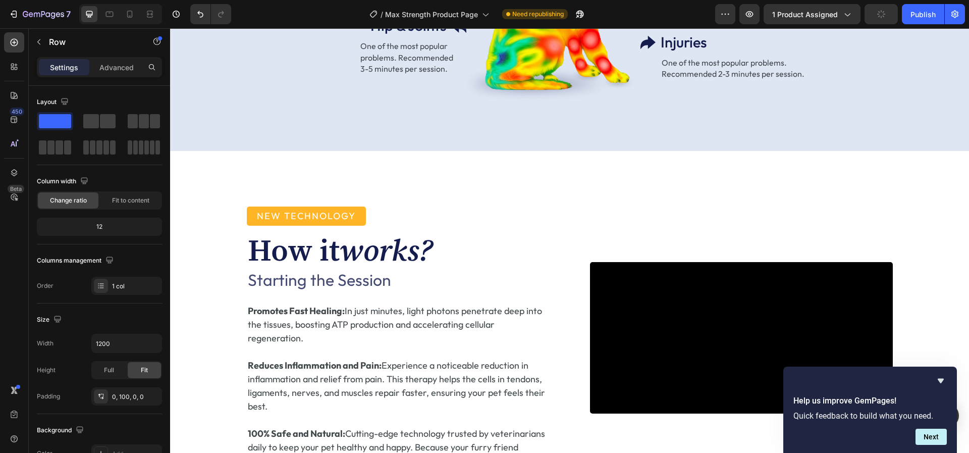
scroll to position [1287, 0]
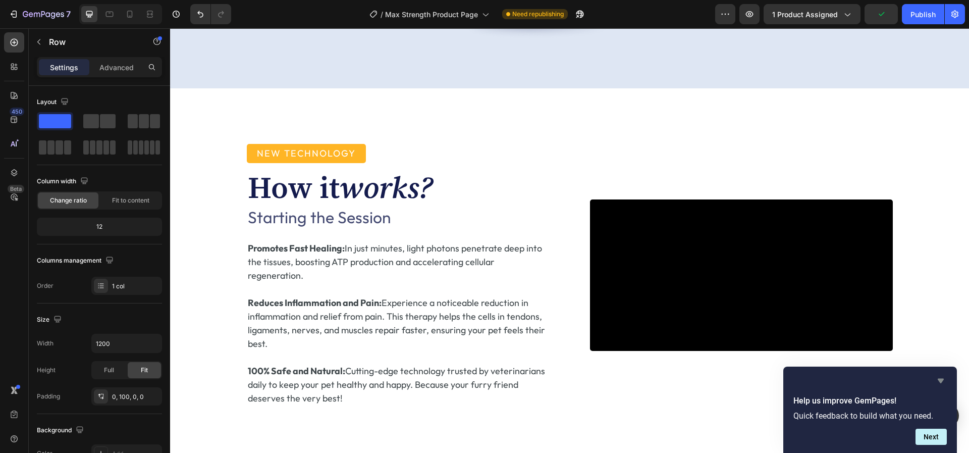
click at [943, 381] on icon "Hide survey" at bounding box center [941, 381] width 6 height 5
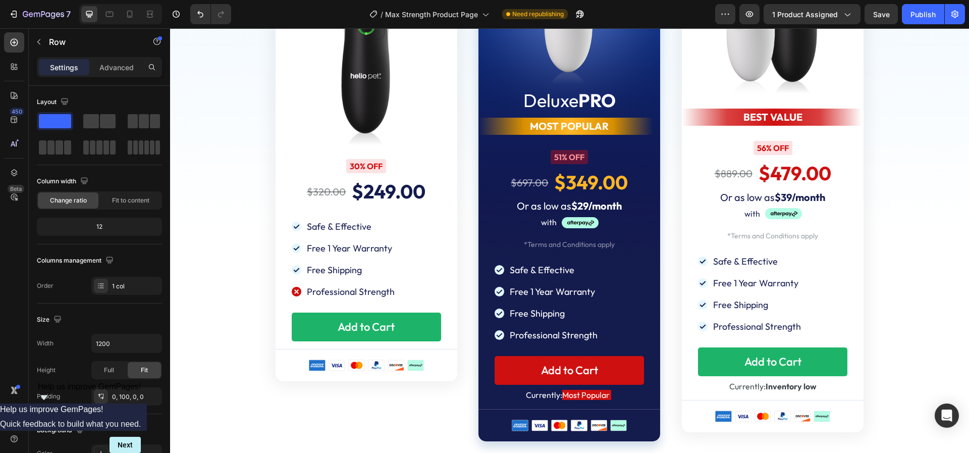
scroll to position [4564, 0]
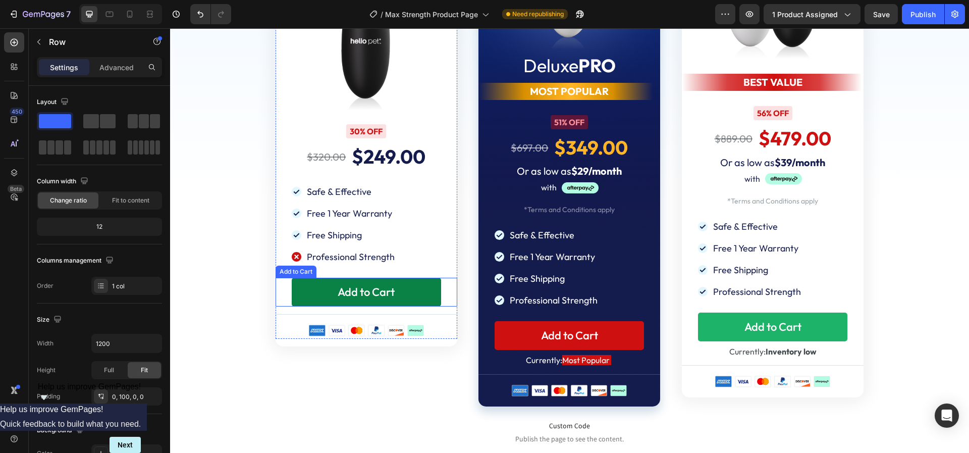
click at [418, 282] on button "Add to Cart" at bounding box center [366, 292] width 149 height 29
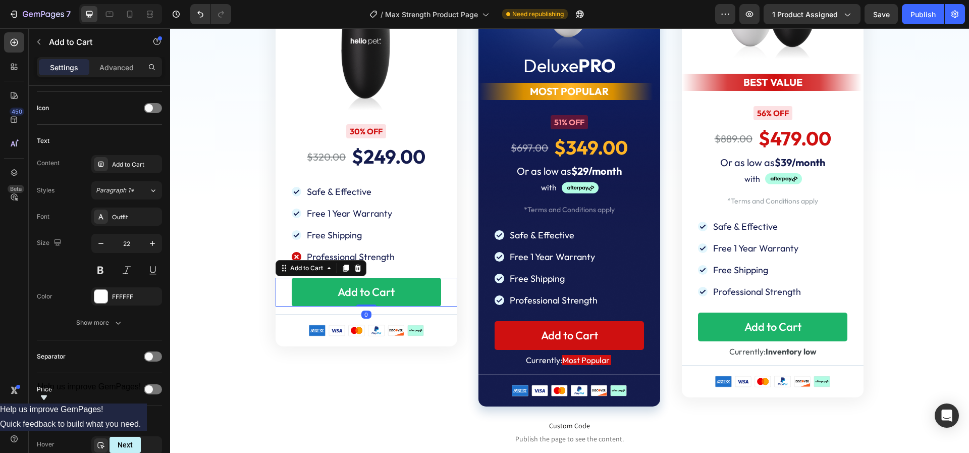
scroll to position [682, 0]
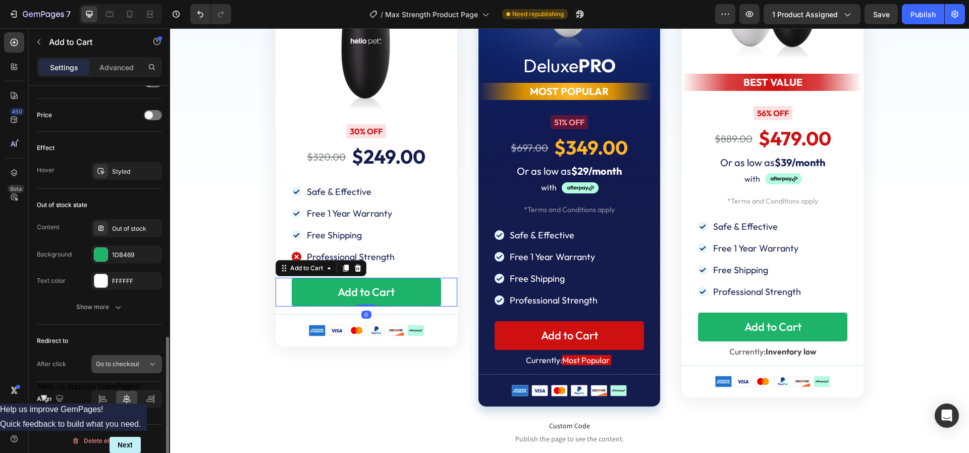
click at [128, 363] on span "Go to checkout" at bounding box center [117, 364] width 43 height 8
click at [119, 439] on span "Open page" at bounding box center [111, 442] width 31 height 9
click at [131, 389] on div "Cart" at bounding box center [126, 390] width 29 height 9
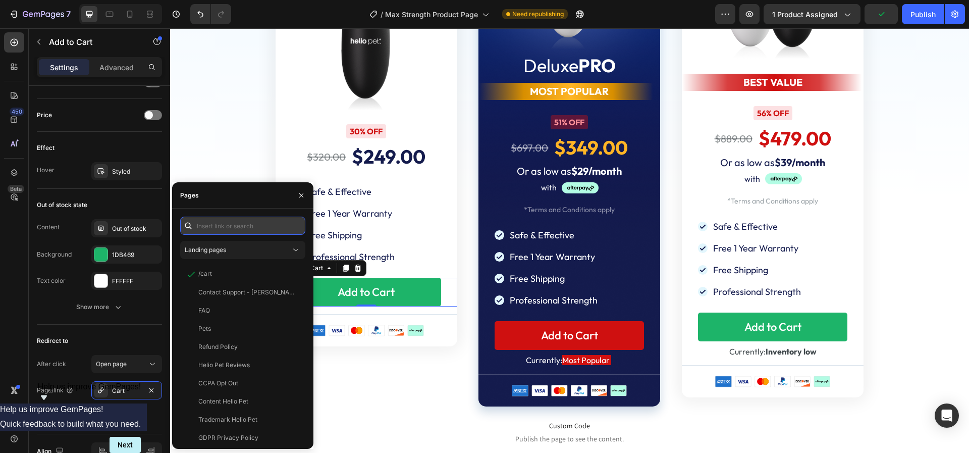
click at [225, 232] on input "text" at bounding box center [242, 226] width 125 height 18
paste input "[URL][DOMAIN_NAME]"
type input "[URL][DOMAIN_NAME]"
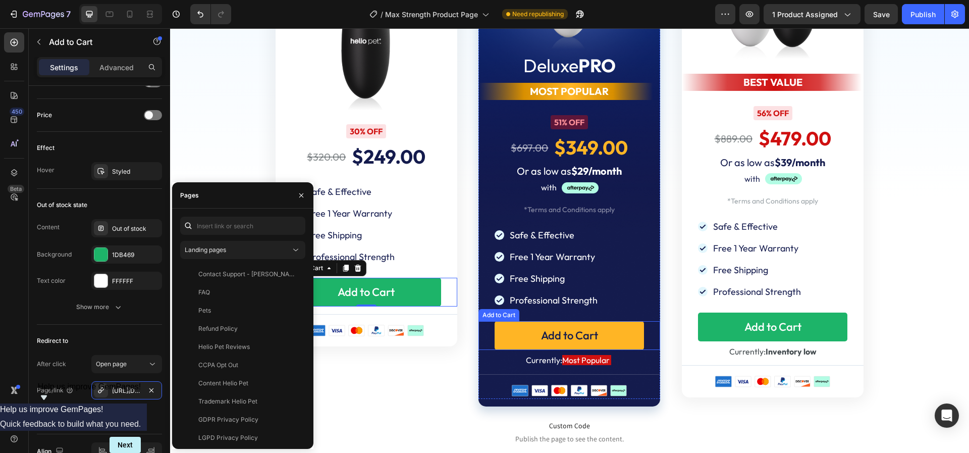
click at [513, 338] on button "Add to Cart" at bounding box center [569, 335] width 149 height 29
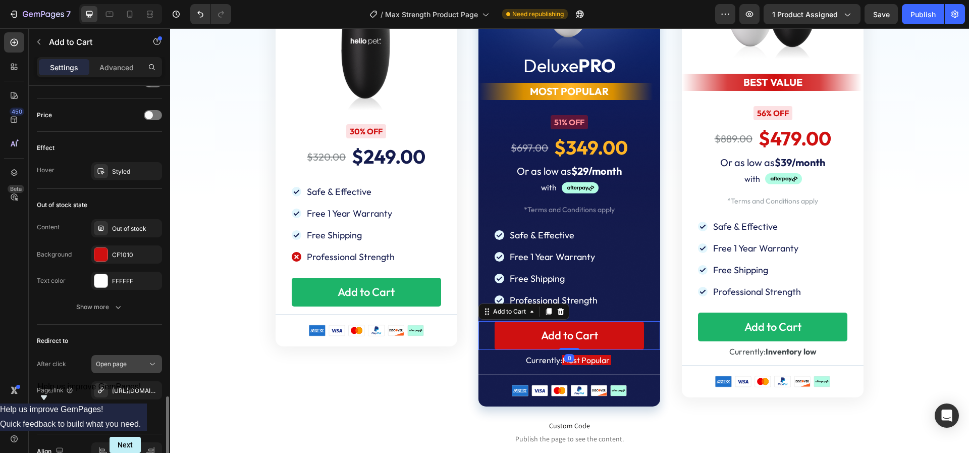
scroll to position [735, 0]
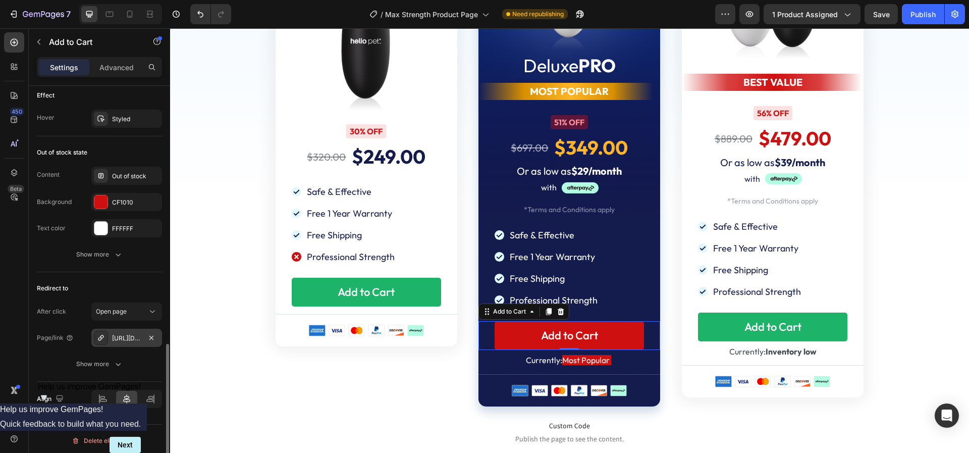
click at [121, 334] on div "https://offer.heliopet.com/checkout-white" at bounding box center [126, 338] width 29 height 9
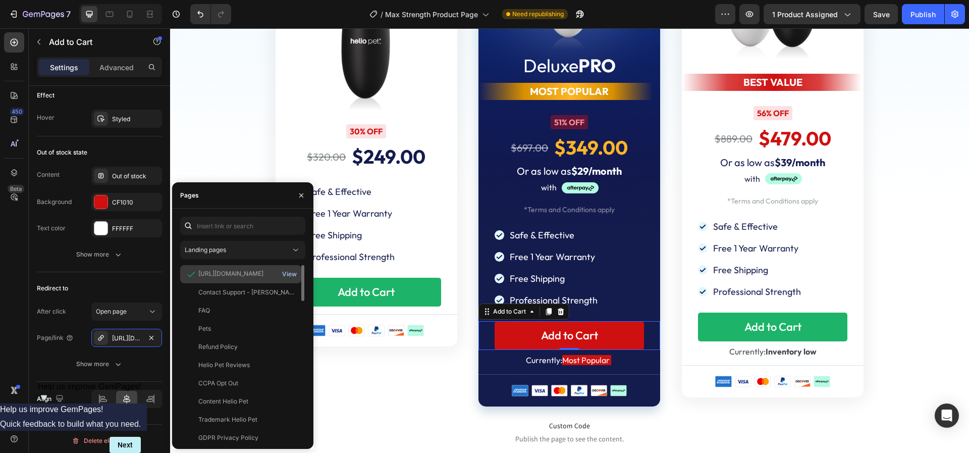
click at [291, 273] on div "View" at bounding box center [289, 274] width 15 height 9
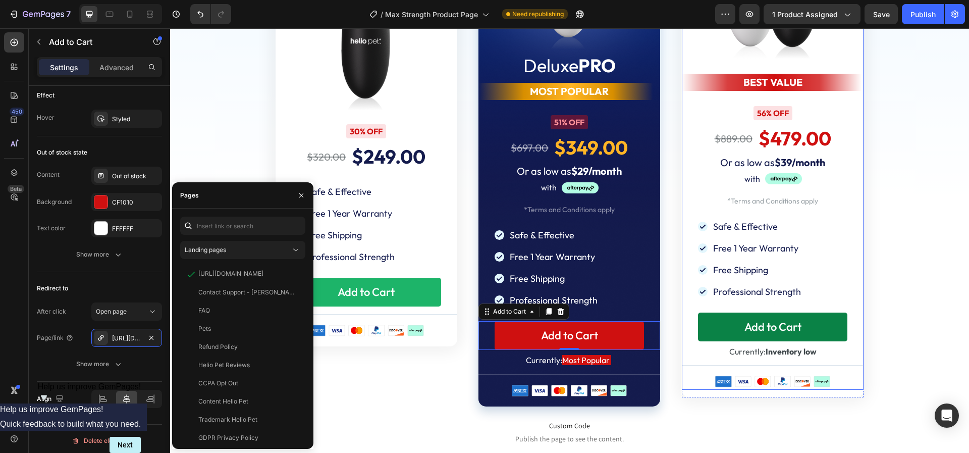
click at [704, 328] on button "Add to Cart" at bounding box center [772, 326] width 149 height 29
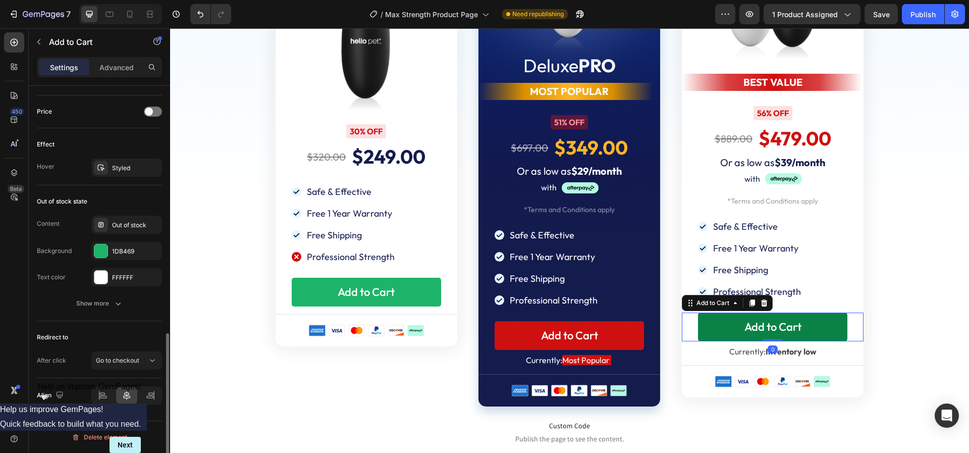
scroll to position [682, 0]
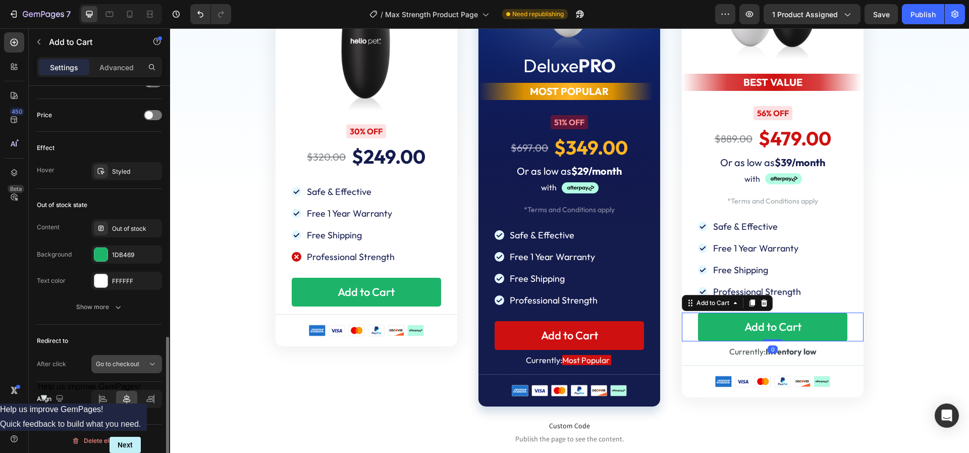
click at [111, 363] on span "Go to checkout" at bounding box center [117, 364] width 43 height 8
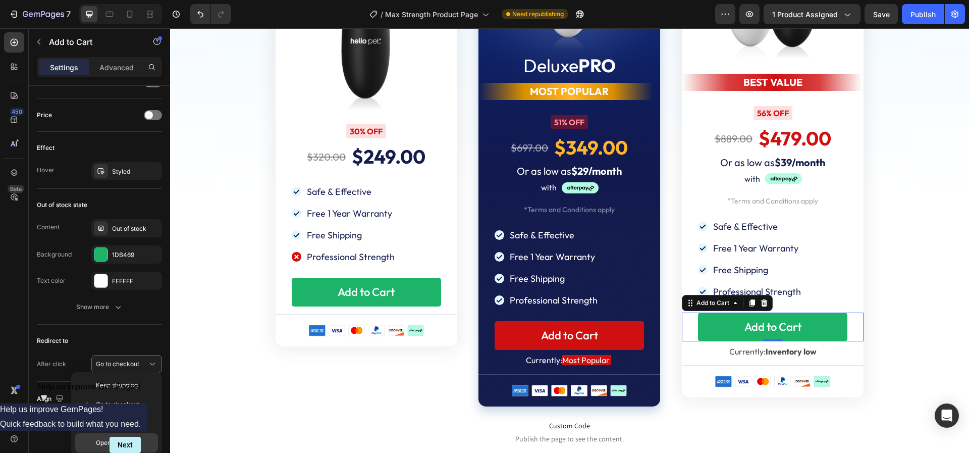
click at [108, 438] on span "Open page" at bounding box center [111, 442] width 31 height 9
click at [113, 386] on div "Cart" at bounding box center [126, 390] width 29 height 9
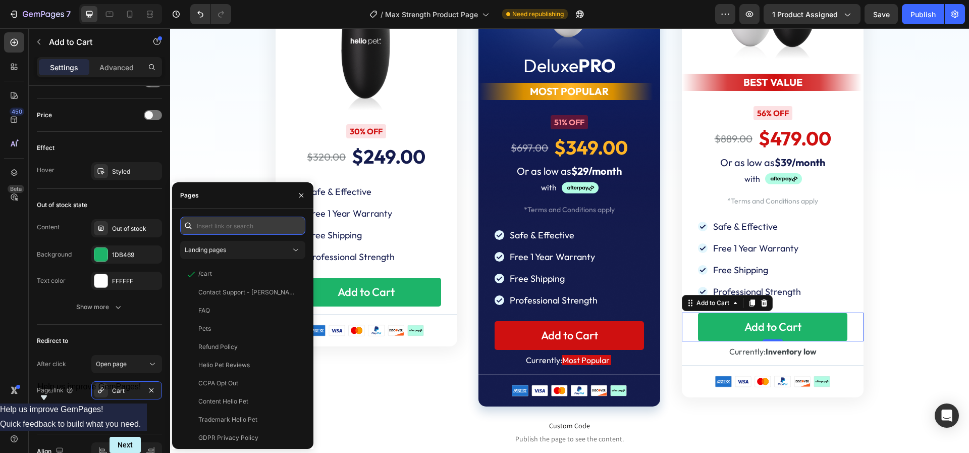
click at [211, 223] on input "text" at bounding box center [242, 226] width 125 height 18
paste input "https://offer.heliopet.com/checkout-bundle"
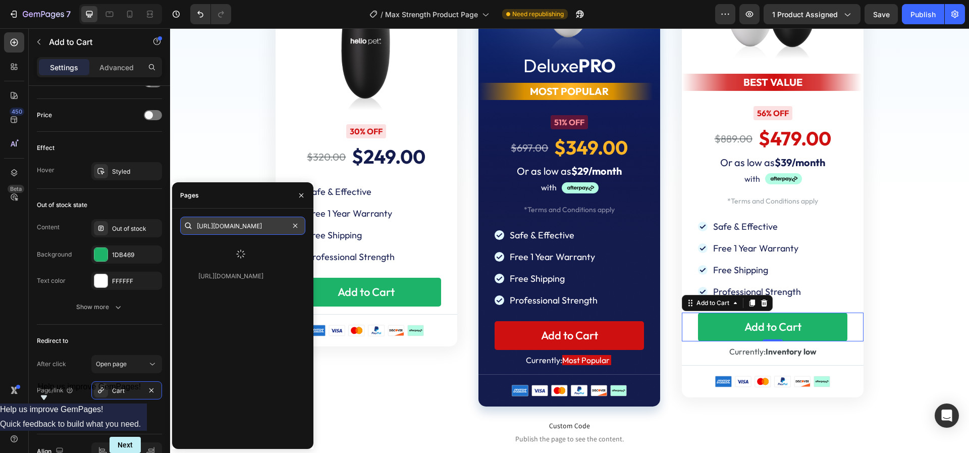
type input "https://offer.heliopet.com/checkout-bundle"
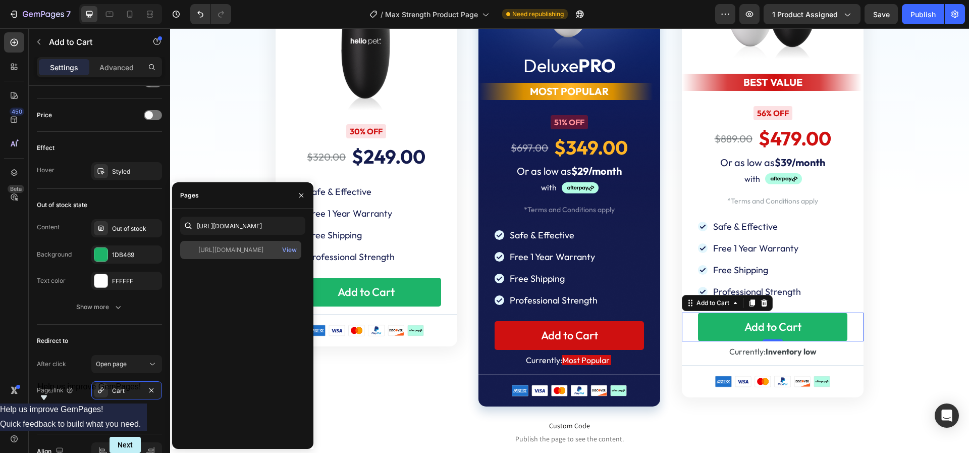
click at [243, 259] on div "https://offer.heliopet.com/checkout-bundle View" at bounding box center [242, 341] width 125 height 200
click at [242, 251] on div "https://offer.heliopet.com/checkout-bundle" at bounding box center [230, 249] width 65 height 9
click at [121, 325] on div "Redirect to After click Open page Page/link https://offer.heliopet.com/checkout…" at bounding box center [99, 380] width 125 height 110
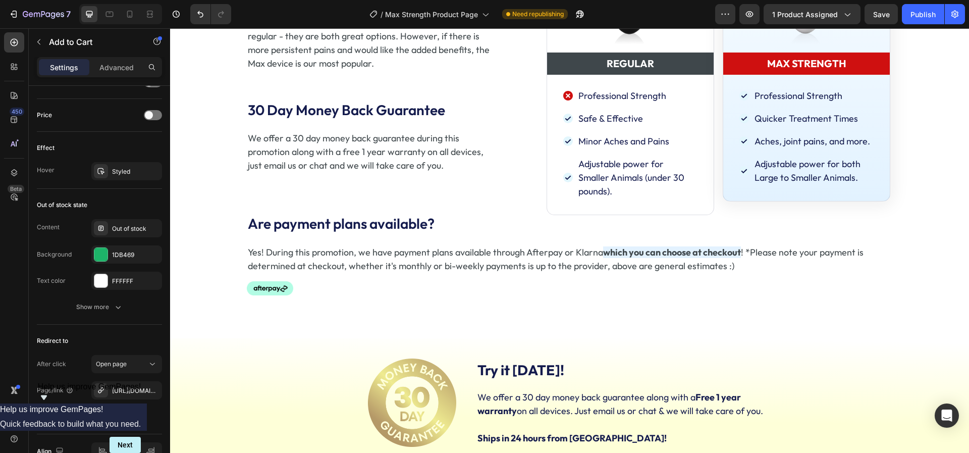
scroll to position [6164, 0]
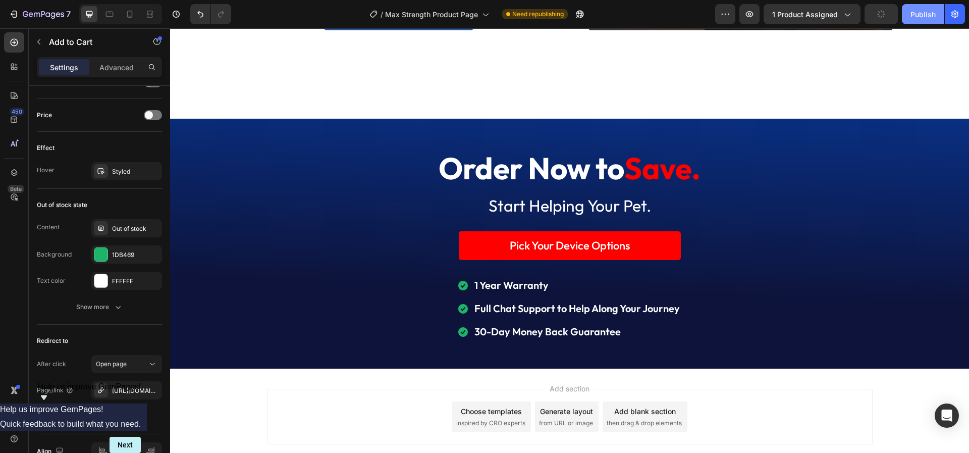
click at [907, 15] on button "Publish" at bounding box center [923, 14] width 42 height 20
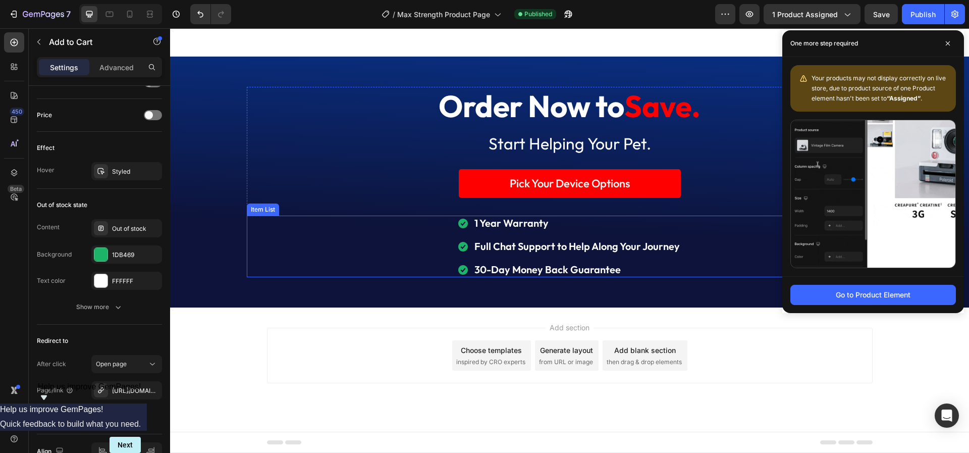
scroll to position [5866, 0]
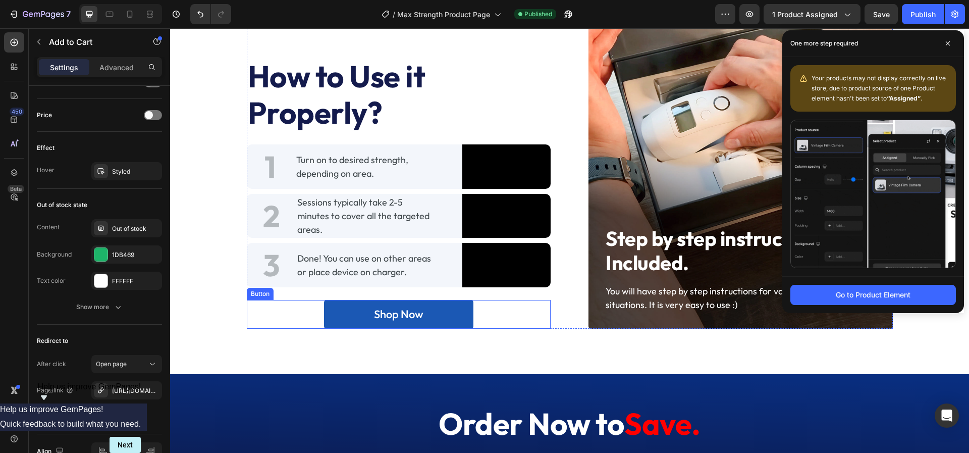
click at [509, 318] on div "Shop Now Button" at bounding box center [399, 314] width 304 height 29
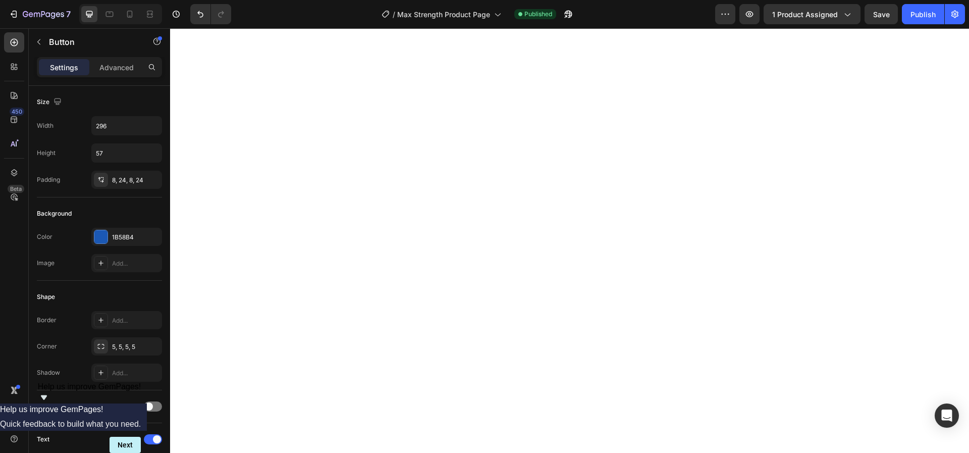
scroll to position [0, 0]
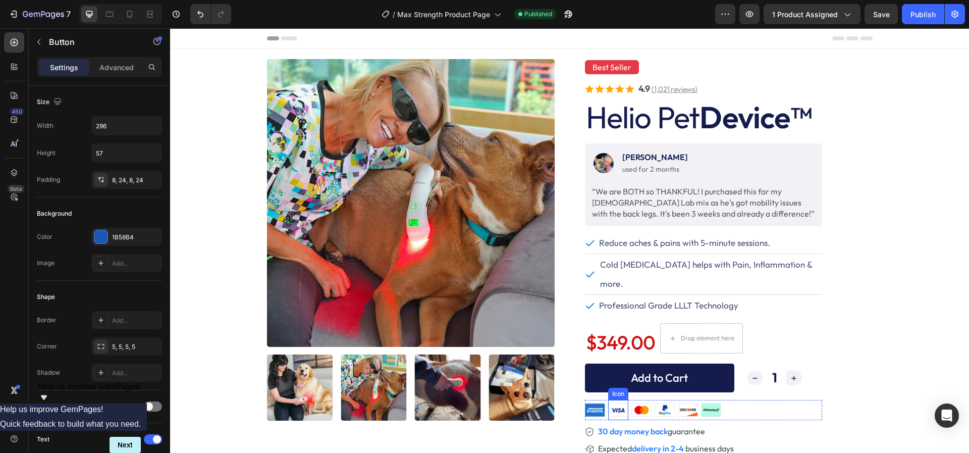
click at [601, 363] on button "Add to Cart" at bounding box center [659, 377] width 149 height 29
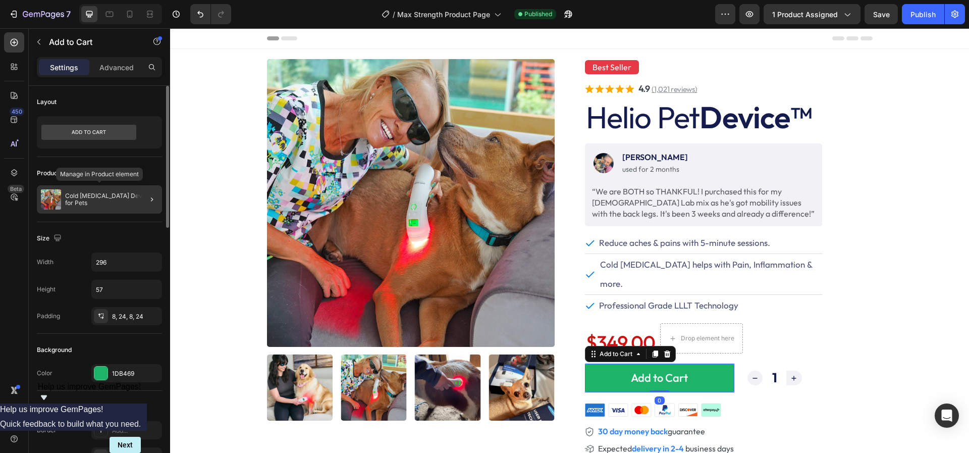
click at [113, 205] on p "Cold [MEDICAL_DATA] Device for Pets" at bounding box center [111, 199] width 93 height 14
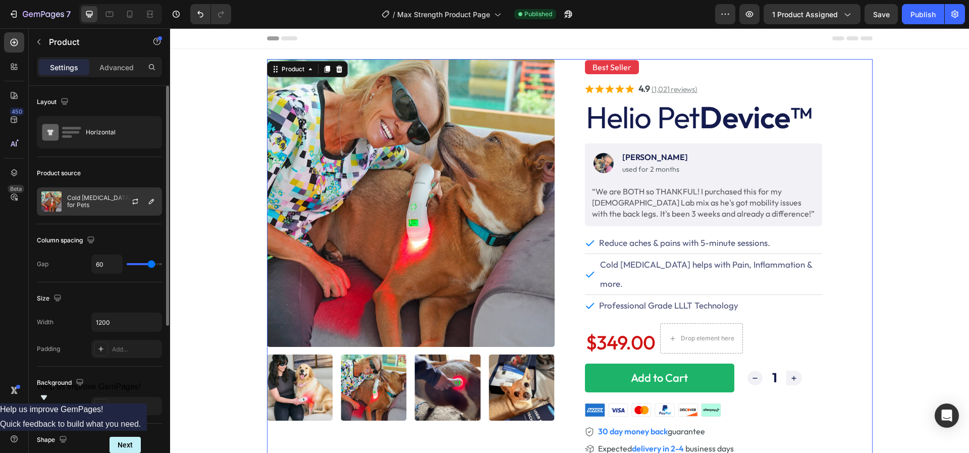
click at [105, 202] on p "Cold [MEDICAL_DATA] Device for Pets" at bounding box center [112, 201] width 90 height 14
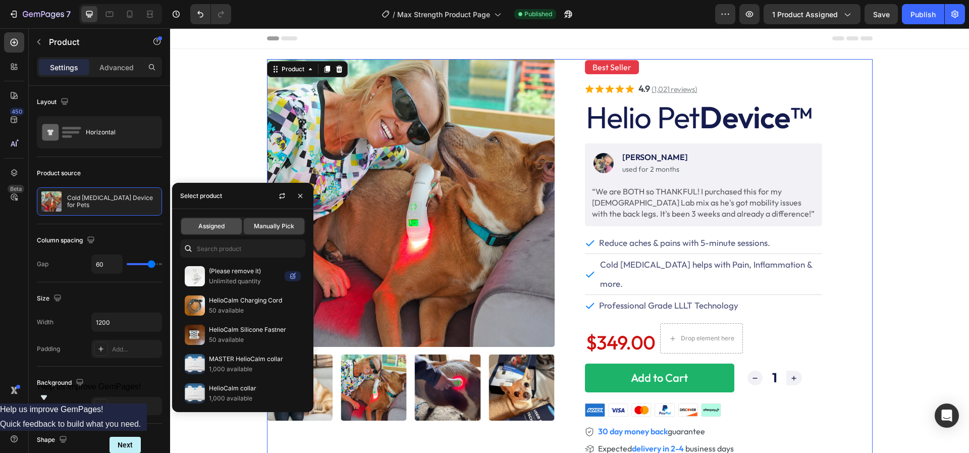
click at [210, 226] on span "Assigned" at bounding box center [211, 226] width 26 height 9
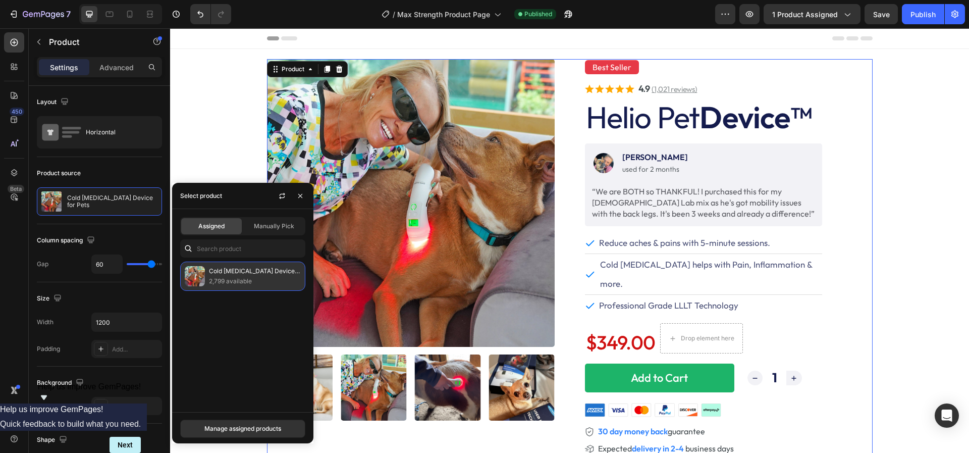
click at [225, 280] on p "2,799 available" at bounding box center [255, 281] width 92 height 10
drag, startPoint x: 238, startPoint y: 424, endPoint x: 68, endPoint y: 396, distance: 172.4
click at [238, 424] on div "Manage assigned products" at bounding box center [242, 428] width 77 height 9
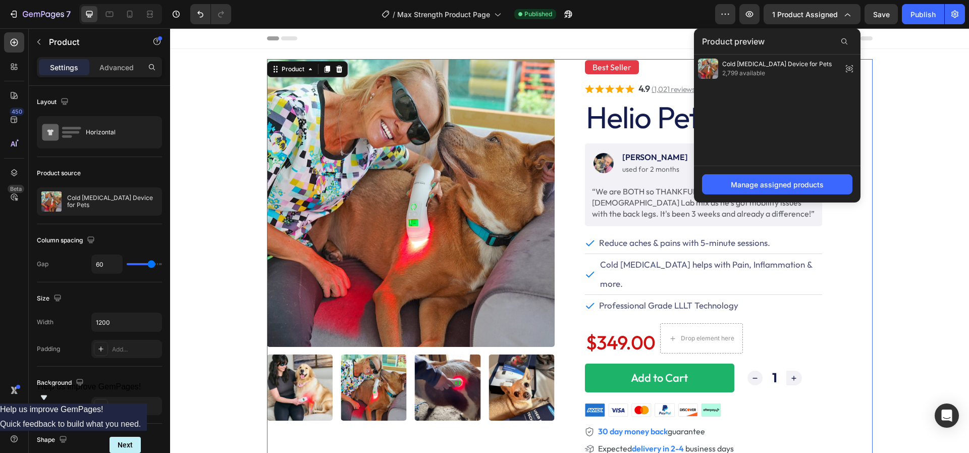
drag, startPoint x: 728, startPoint y: 181, endPoint x: 751, endPoint y: 103, distance: 81.3
click at [751, 104] on div "Product preview Cold Laser Therapy Device for Pets 2,799 available Manage assig…" at bounding box center [777, 115] width 167 height 174
click at [744, 71] on span "2,799 available" at bounding box center [777, 73] width 110 height 9
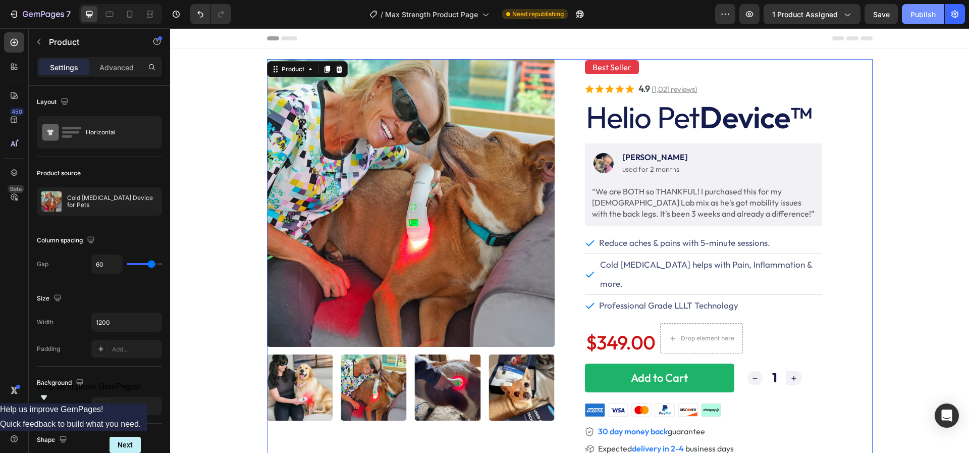
click at [919, 18] on div "Publish" at bounding box center [923, 14] width 25 height 11
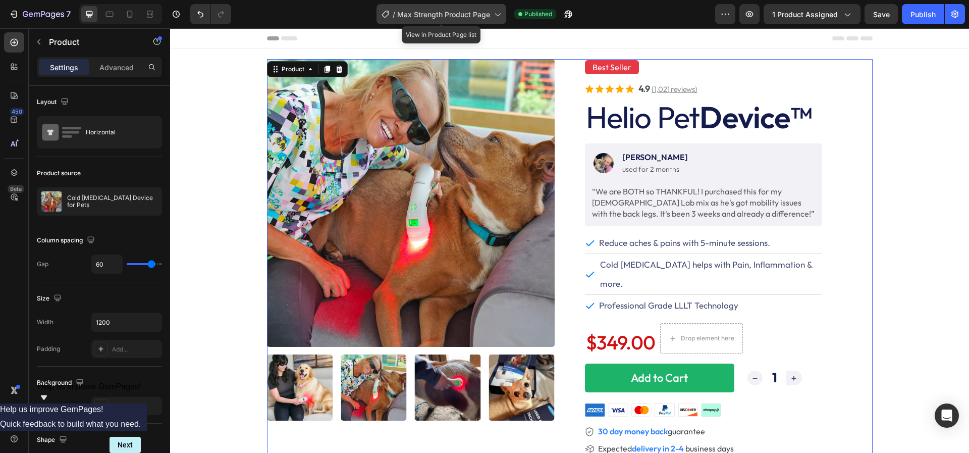
click at [489, 14] on span "Max Strength Product Page" at bounding box center [443, 14] width 93 height 11
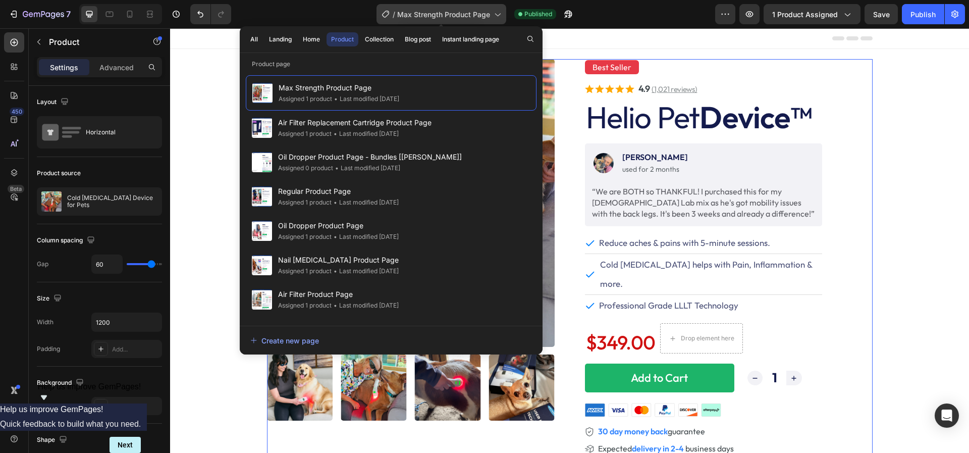
click at [478, 16] on span "Max Strength Product Page" at bounding box center [443, 14] width 93 height 11
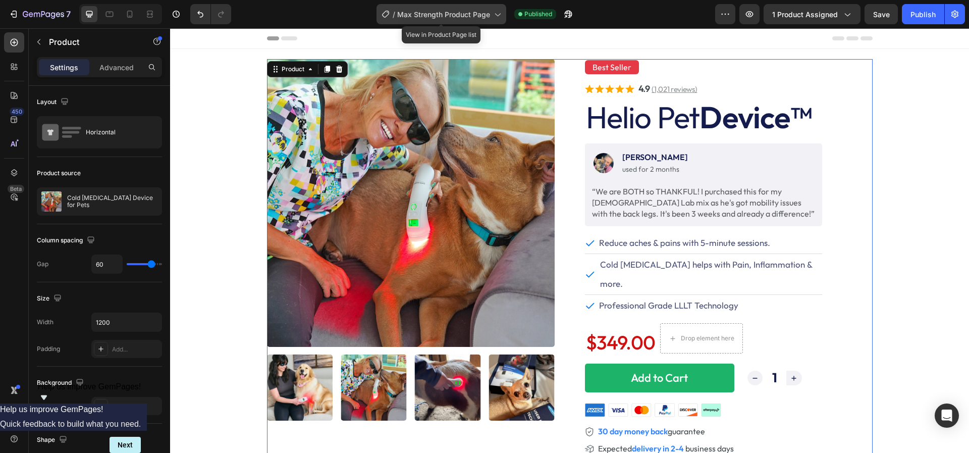
click at [476, 16] on span "Max Strength Product Page" at bounding box center [443, 14] width 93 height 11
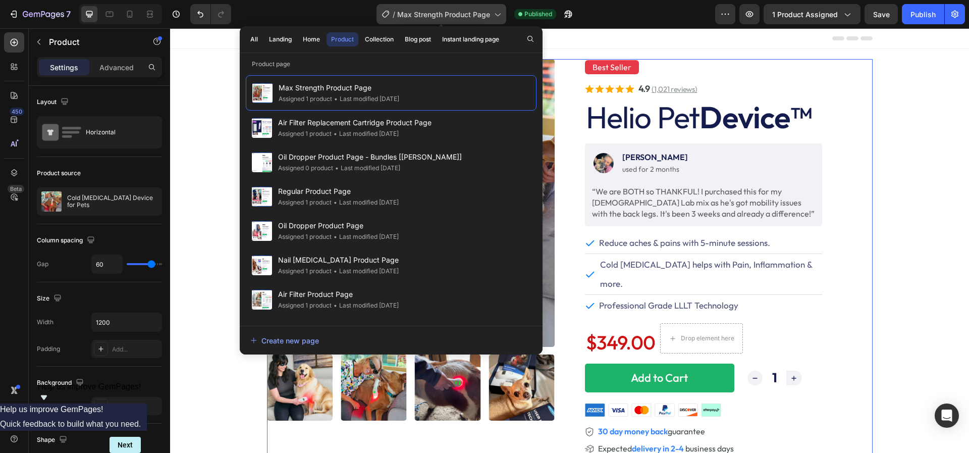
click at [476, 16] on span "Max Strength Product Page" at bounding box center [443, 14] width 93 height 11
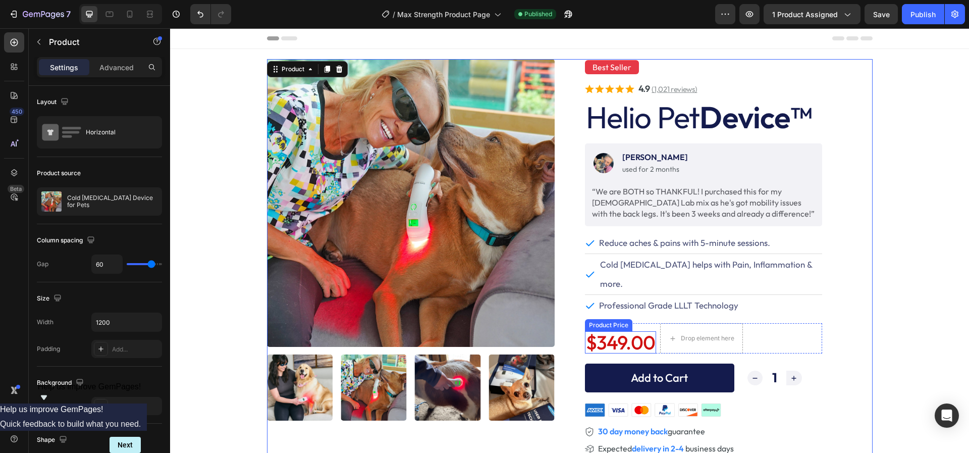
scroll to position [79, 0]
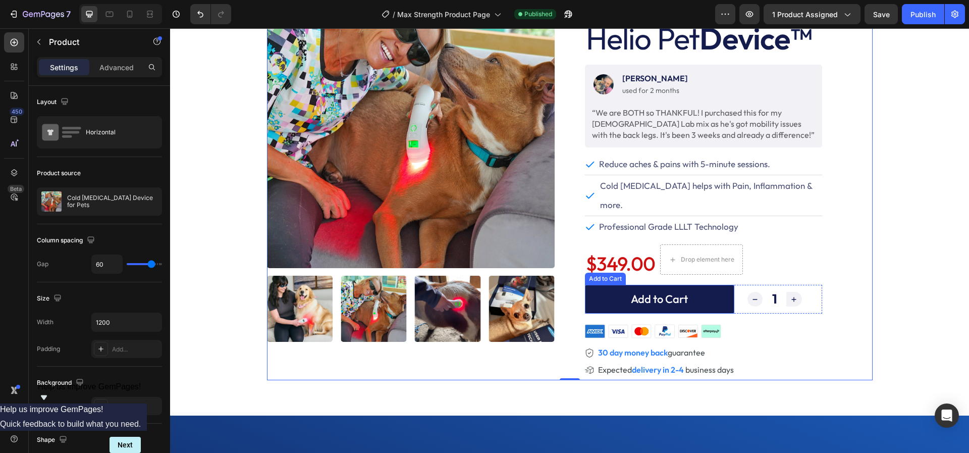
click at [602, 285] on button "Add to Cart" at bounding box center [659, 299] width 149 height 29
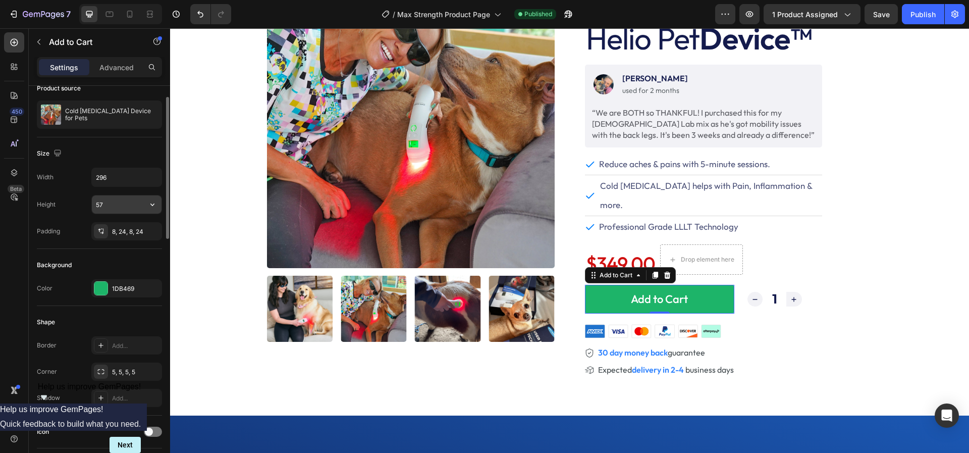
scroll to position [0, 0]
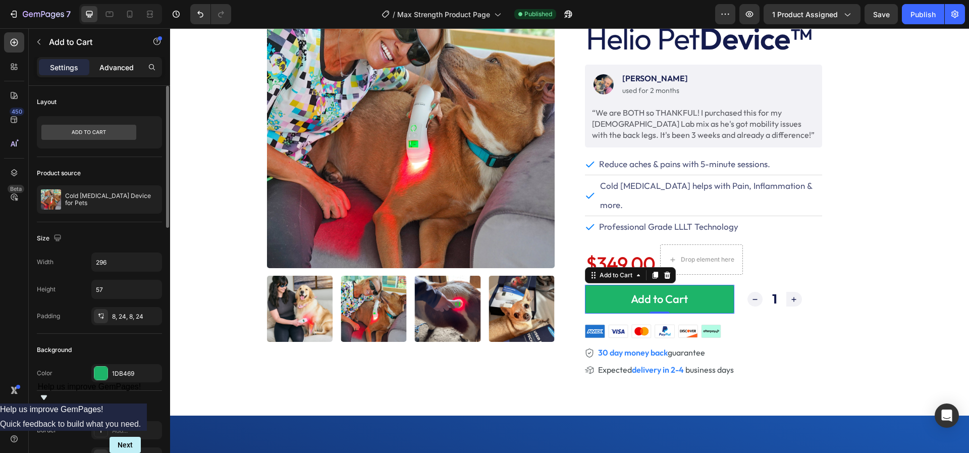
click at [125, 71] on p "Advanced" at bounding box center [116, 67] width 34 height 11
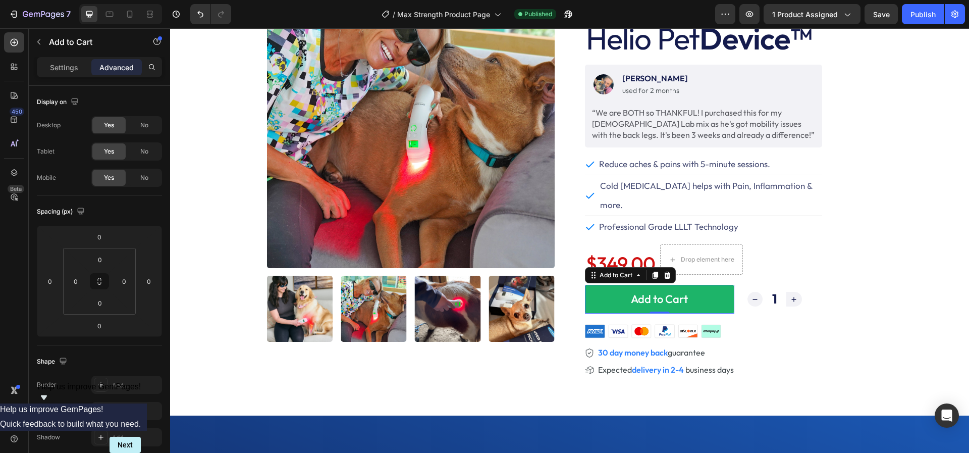
click at [67, 75] on div "Settings Advanced" at bounding box center [99, 67] width 125 height 20
click at [66, 69] on p "Settings" at bounding box center [64, 67] width 28 height 11
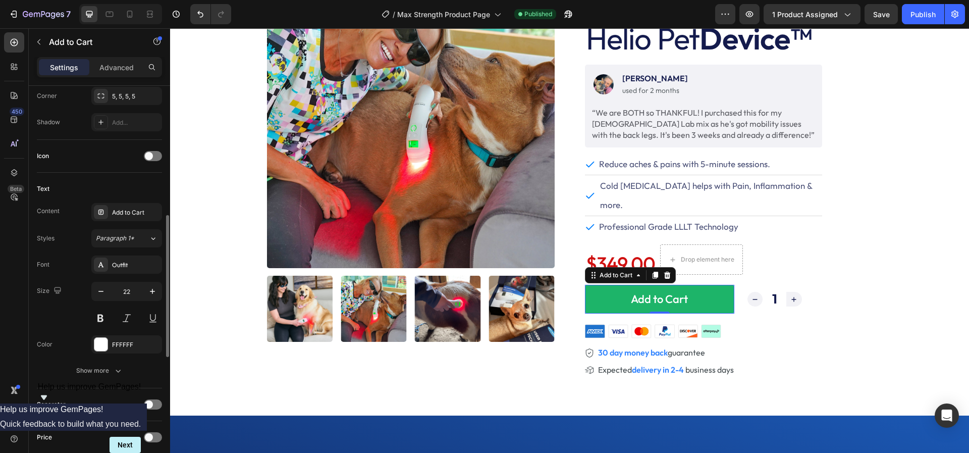
scroll to position [376, 0]
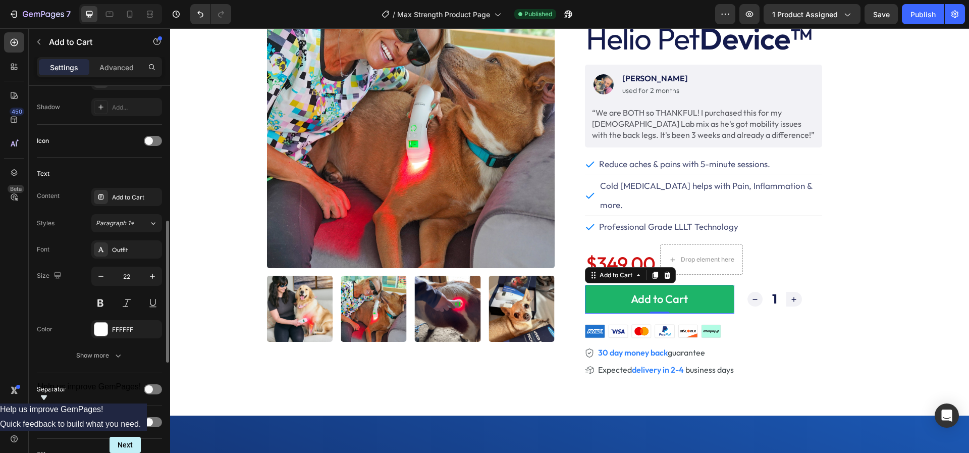
drag, startPoint x: 121, startPoint y: 194, endPoint x: 111, endPoint y: 141, distance: 54.4
click at [111, 141] on div "Layout Product source Cold Laser Therapy Device for Pets Size Width 296 Height …" at bounding box center [99, 229] width 125 height 1039
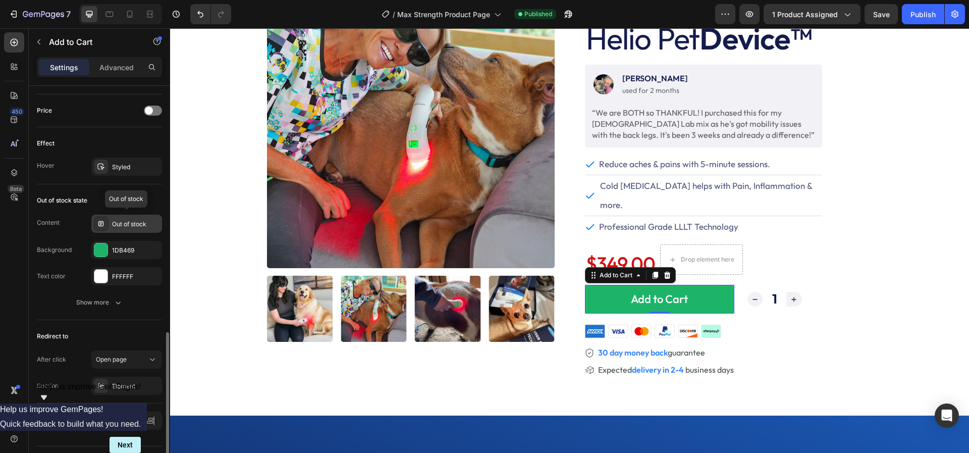
scroll to position [709, 0]
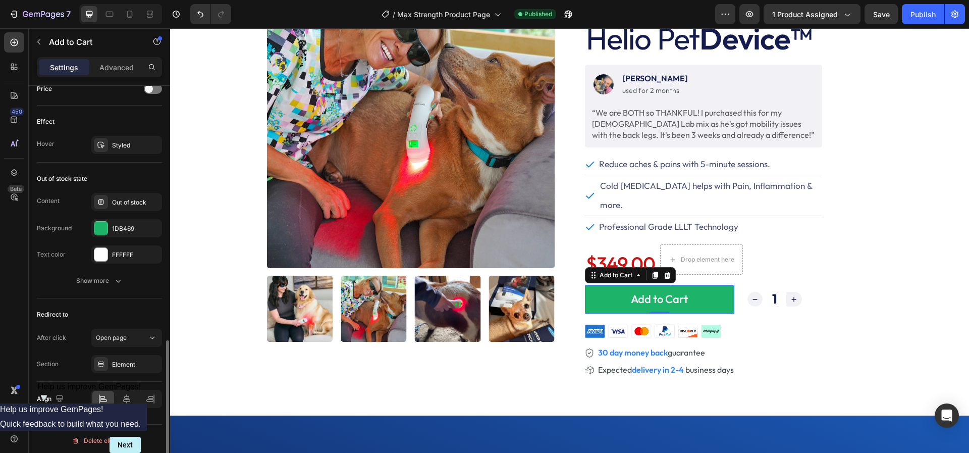
drag, startPoint x: 115, startPoint y: 331, endPoint x: 136, endPoint y: 306, distance: 32.2
click at [135, 307] on div "Redirect to After click Open page Section Element" at bounding box center [99, 339] width 125 height 83
click at [112, 12] on icon at bounding box center [110, 15] width 8 height 6
type input "1200"
type input "20"
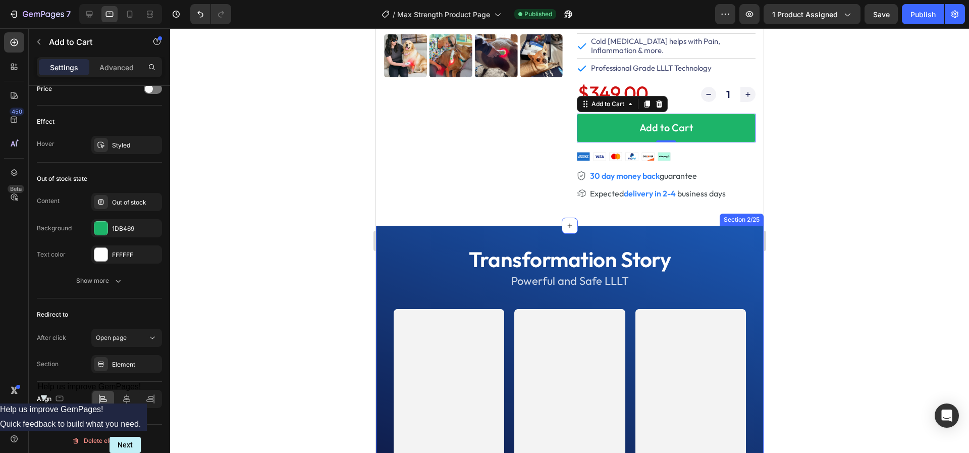
scroll to position [266, 0]
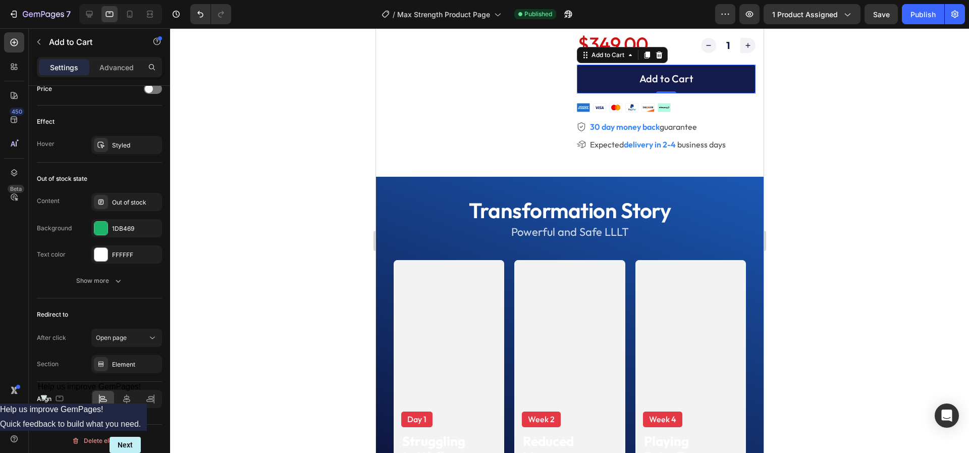
click at [605, 81] on button "Add to Cart" at bounding box center [665, 79] width 179 height 29
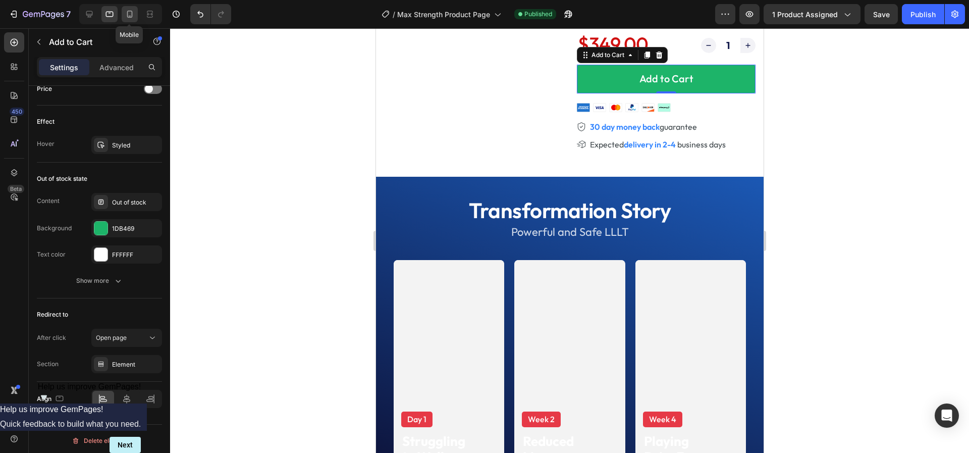
click at [126, 15] on icon at bounding box center [130, 14] width 10 height 10
type input "52"
type input "100%"
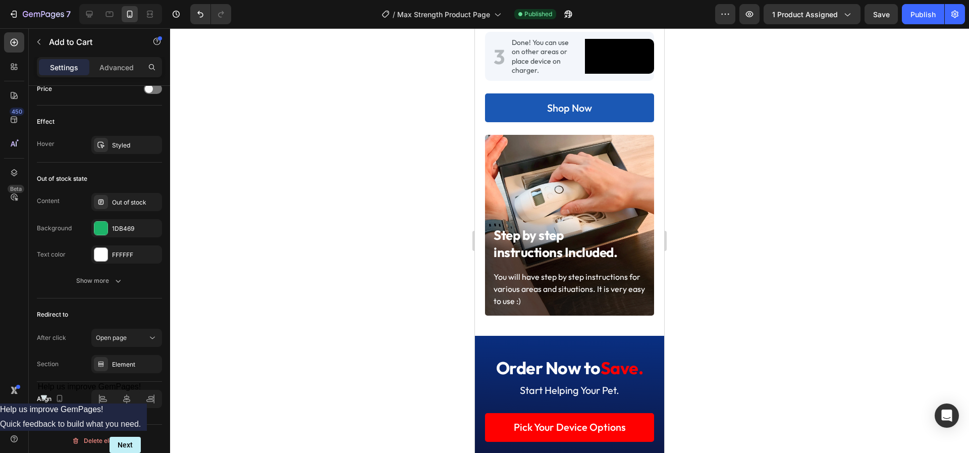
scroll to position [6074, 0]
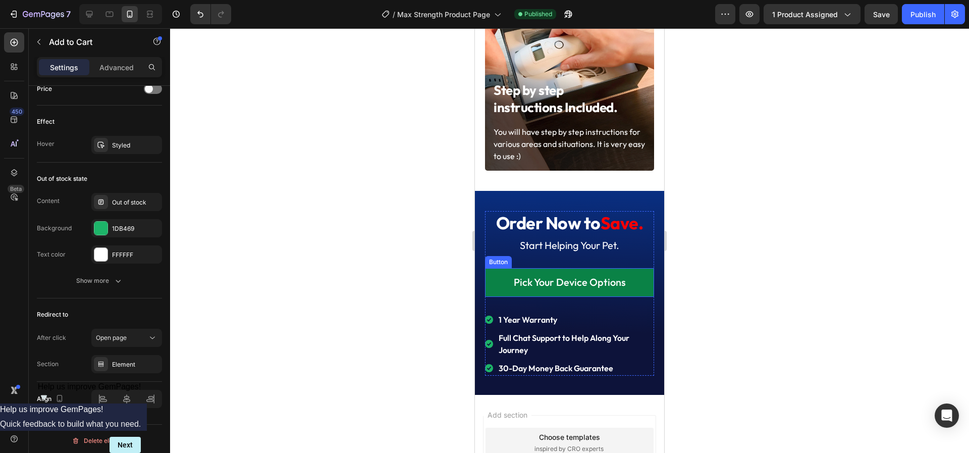
click at [497, 294] on link "Pick Your Device Options" at bounding box center [569, 282] width 169 height 29
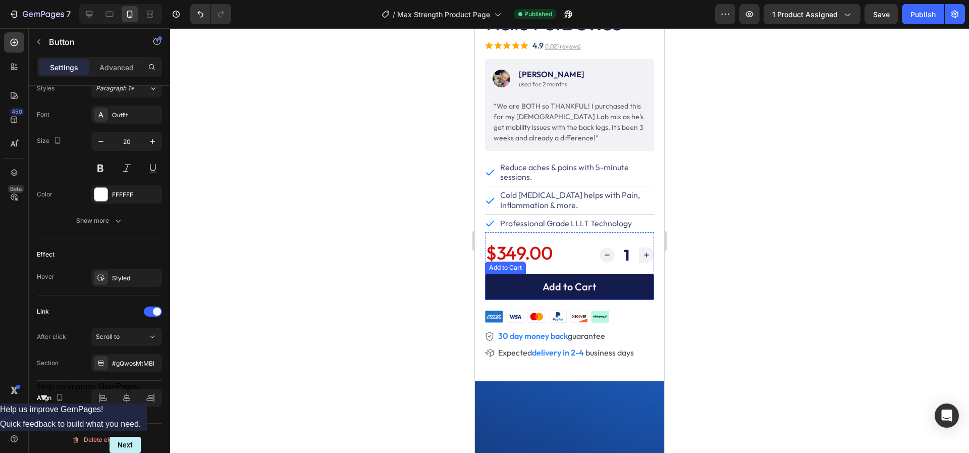
scroll to position [140, 0]
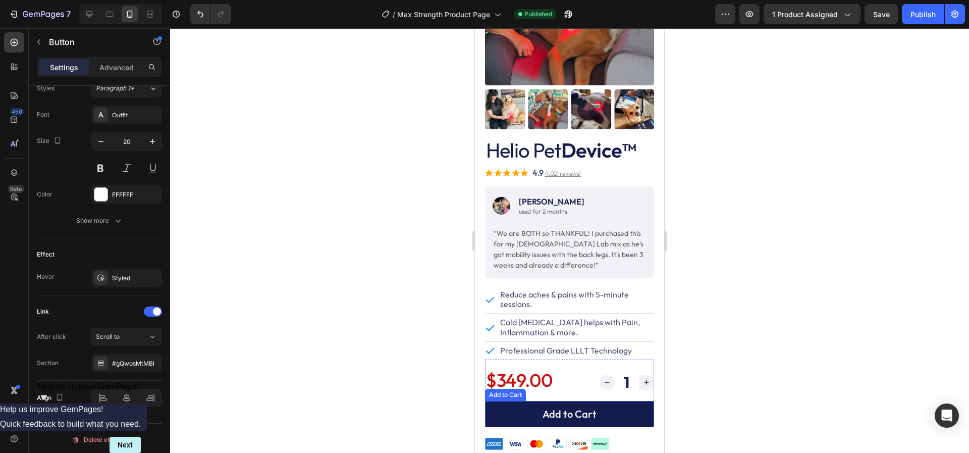
click at [505, 412] on button "Add to Cart" at bounding box center [569, 414] width 169 height 26
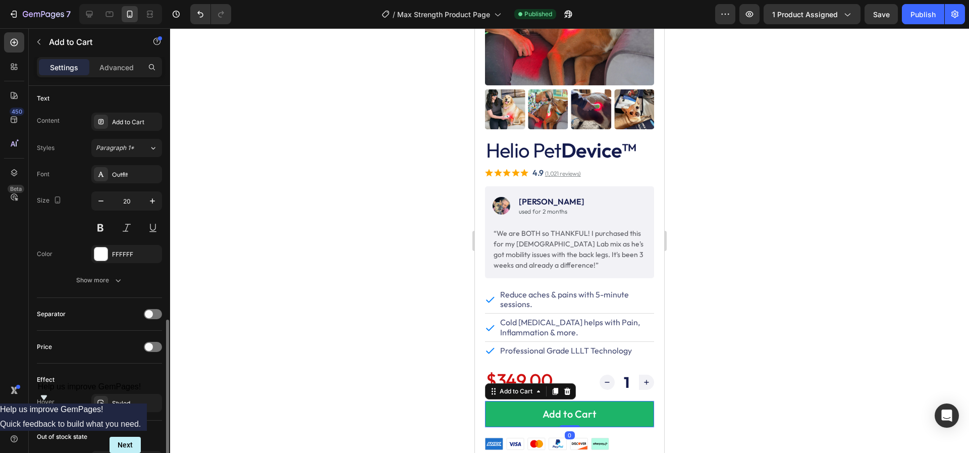
scroll to position [709, 0]
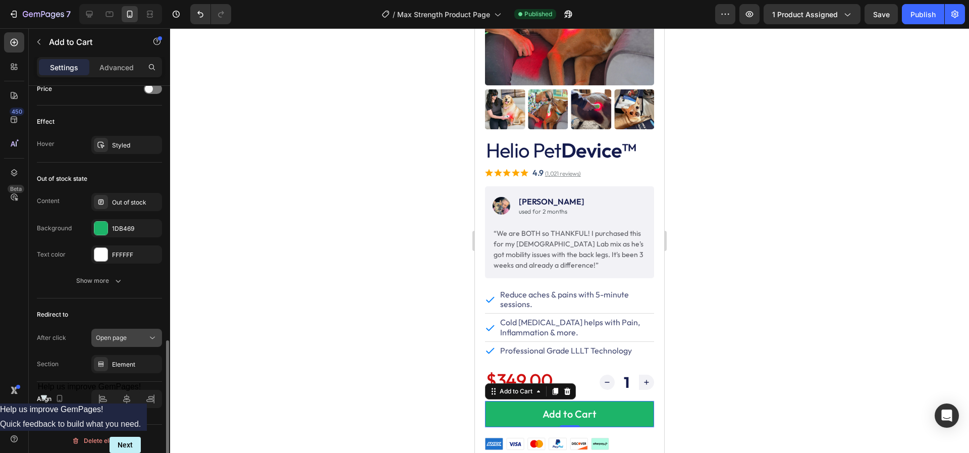
click at [112, 334] on span "Open page" at bounding box center [111, 338] width 31 height 8
click at [120, 308] on div "Redirect to" at bounding box center [99, 314] width 125 height 16
click at [118, 329] on button "Open page" at bounding box center [126, 338] width 71 height 18
click at [116, 306] on div "Redirect to" at bounding box center [99, 314] width 125 height 16
click at [99, 282] on div "Show more" at bounding box center [99, 281] width 47 height 10
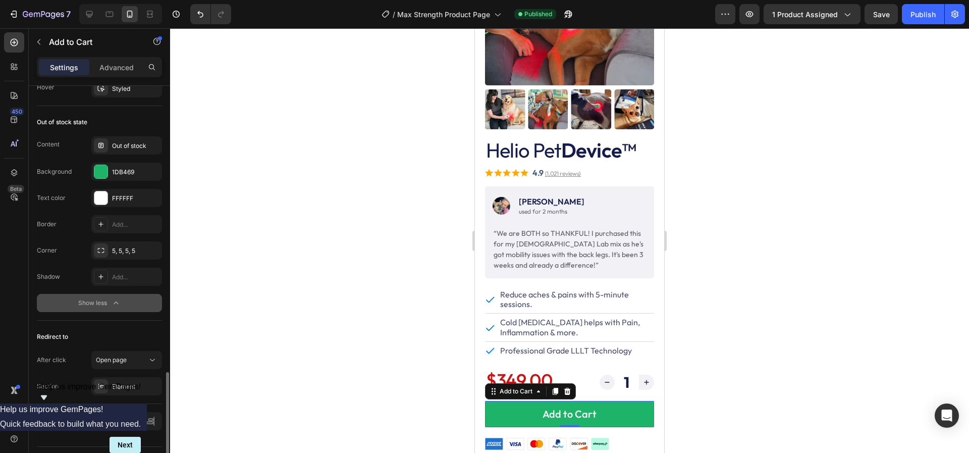
scroll to position [787, 0]
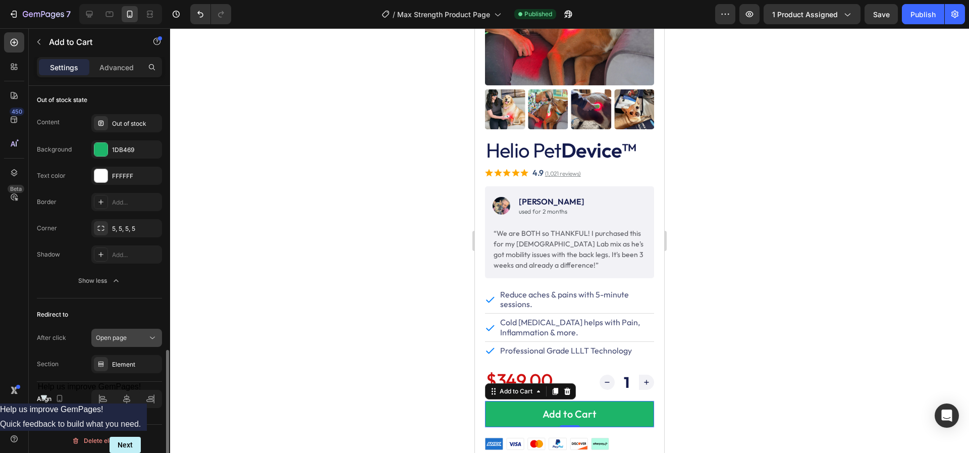
click at [110, 334] on span "Open page" at bounding box center [111, 338] width 31 height 8
click at [110, 298] on div "Redirect to After click Open page Section Element" at bounding box center [99, 339] width 125 height 83
click at [123, 355] on div "Element" at bounding box center [126, 364] width 71 height 18
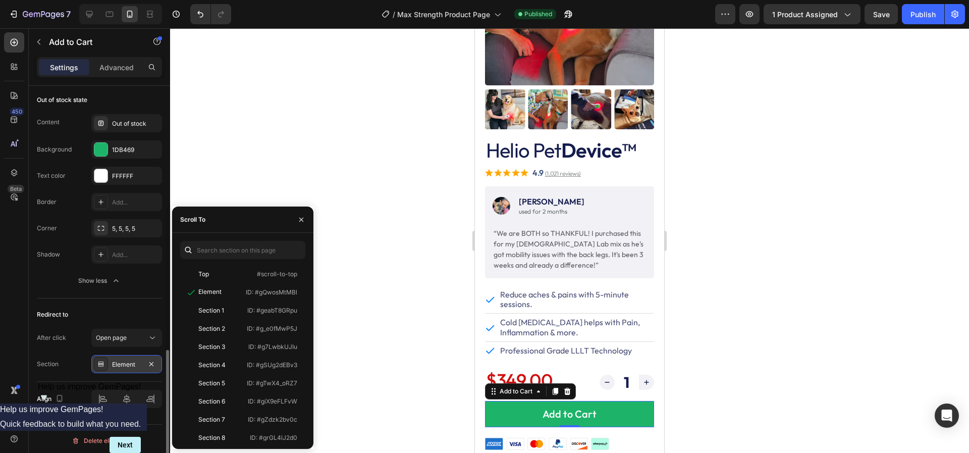
click at [123, 360] on div "Element" at bounding box center [126, 364] width 29 height 9
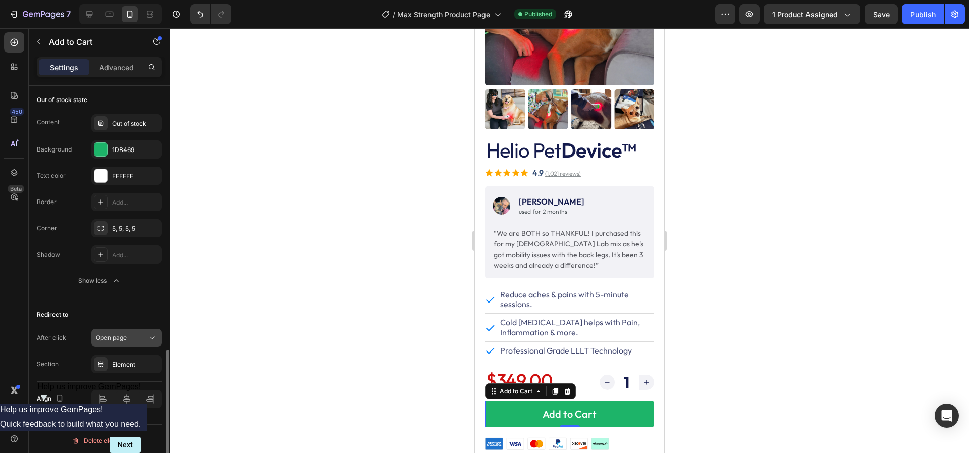
click at [121, 335] on span "Open page" at bounding box center [111, 338] width 31 height 8
click at [124, 310] on div "Redirect to" at bounding box center [99, 314] width 125 height 16
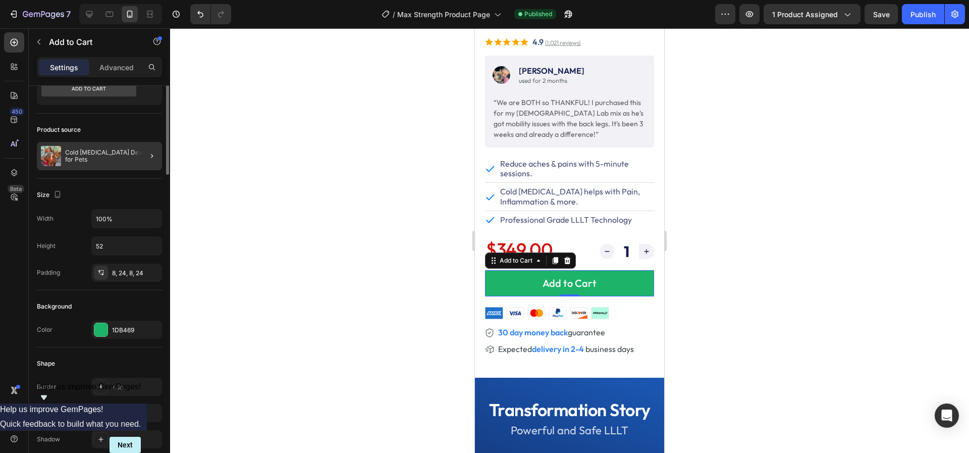
scroll to position [0, 0]
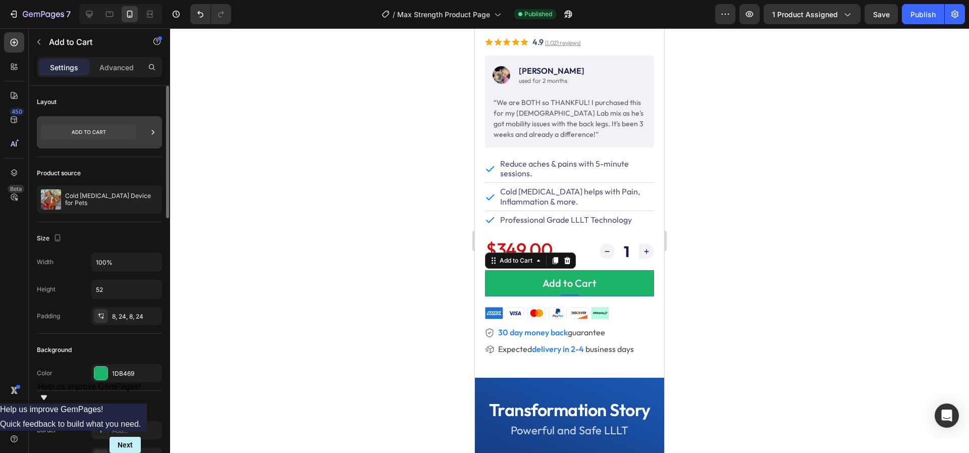
click at [95, 134] on icon at bounding box center [88, 132] width 95 height 15
click at [287, 85] on div at bounding box center [569, 240] width 799 height 424
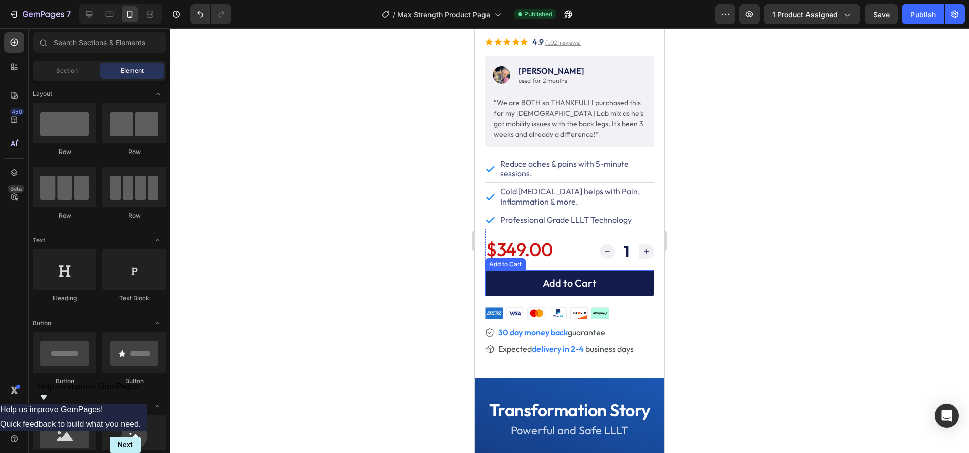
click at [514, 278] on button "Add to Cart" at bounding box center [569, 283] width 169 height 26
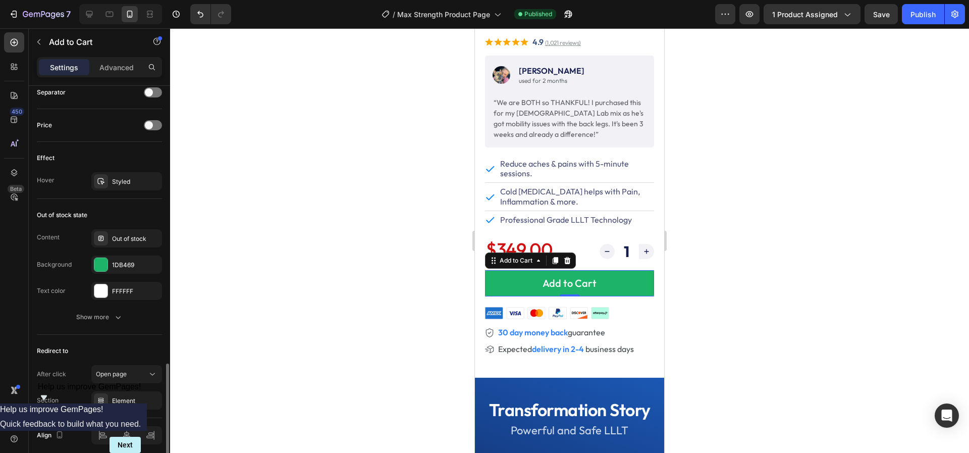
scroll to position [709, 0]
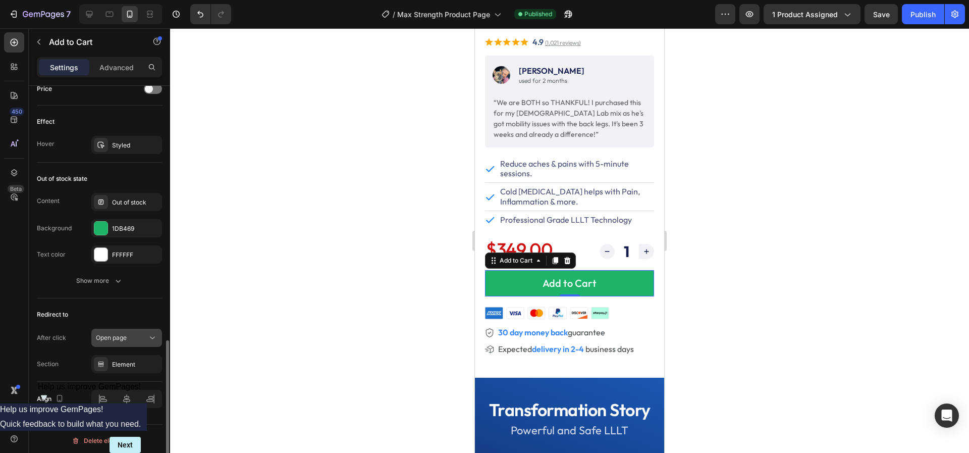
click at [135, 333] on div "Open page" at bounding box center [121, 337] width 51 height 9
click at [123, 306] on div "Redirect to" at bounding box center [99, 314] width 125 height 16
click at [125, 360] on div "Element" at bounding box center [126, 364] width 29 height 9
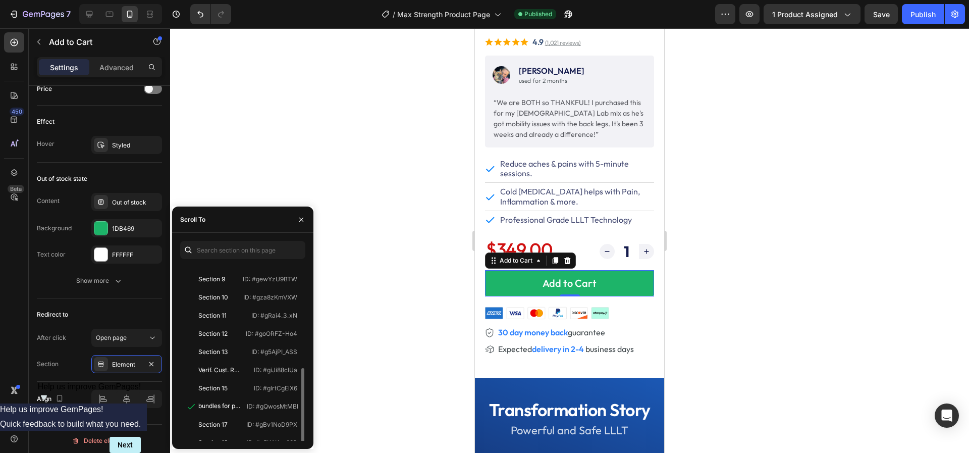
scroll to position [224, 0]
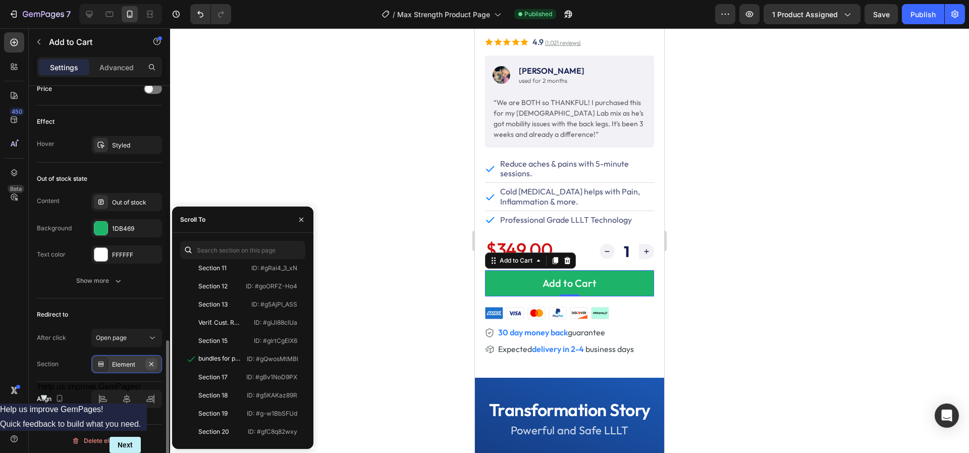
click at [149, 363] on icon "button" at bounding box center [151, 364] width 8 height 8
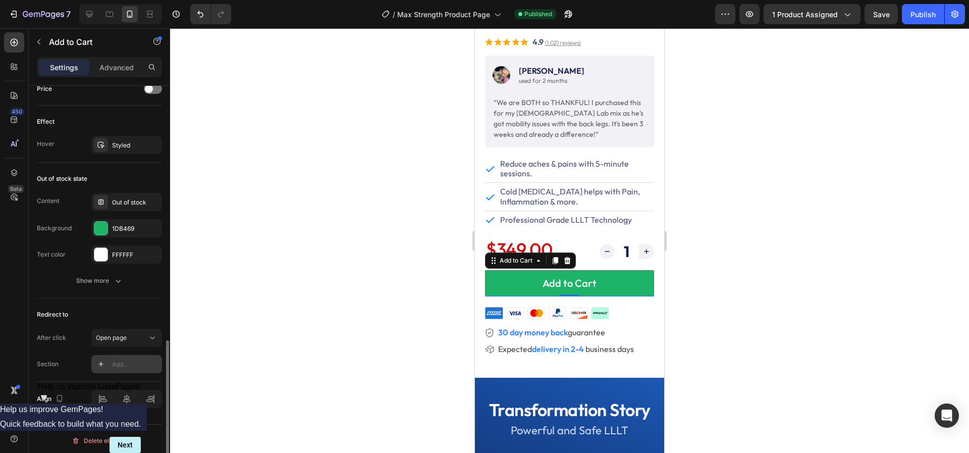
scroll to position [0, 0]
click at [116, 361] on div "Add..." at bounding box center [135, 364] width 47 height 9
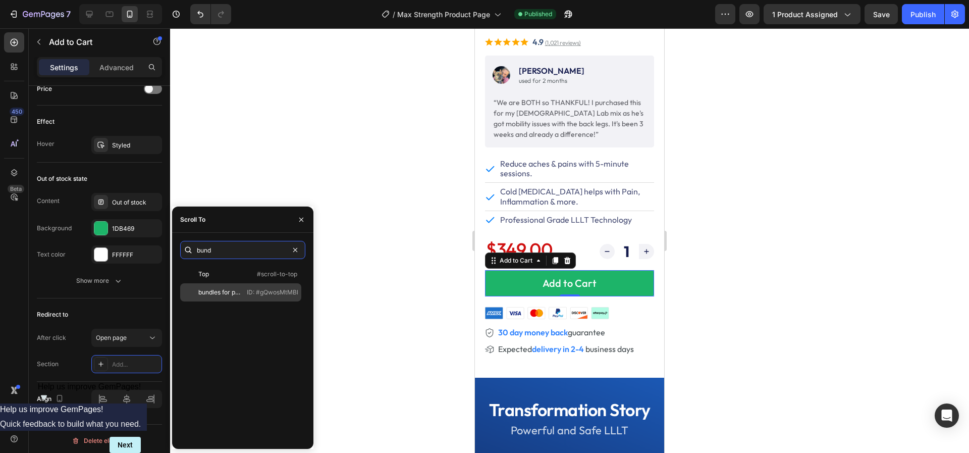
type input "bund"
click at [199, 290] on div "bundles for products" at bounding box center [219, 292] width 42 height 9
click at [300, 219] on icon "button" at bounding box center [301, 220] width 8 height 8
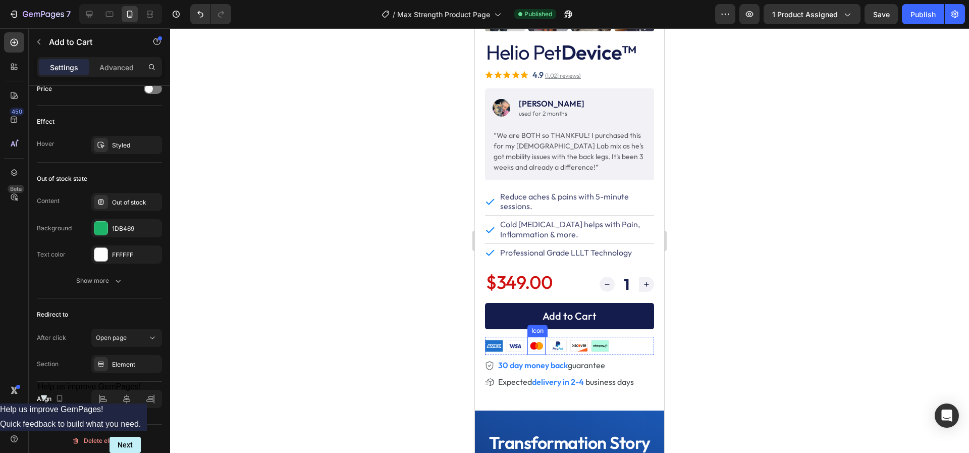
scroll to position [289, 0]
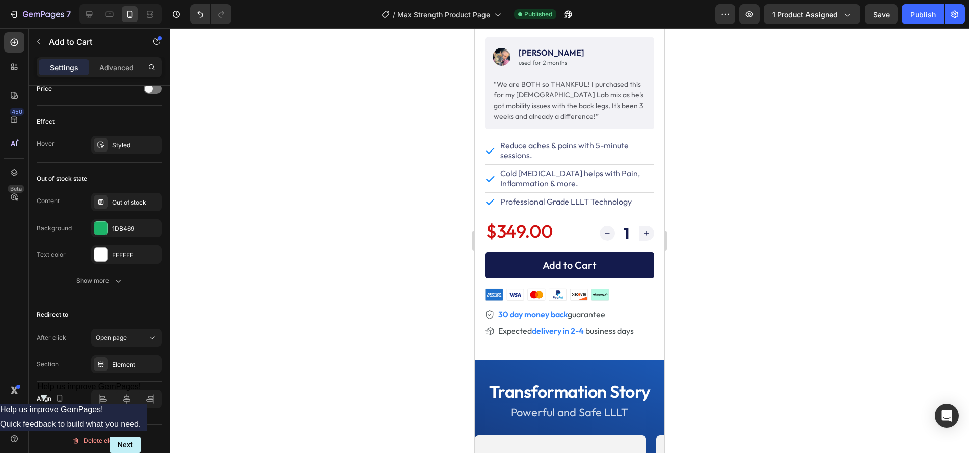
click at [511, 265] on button "Add to Cart" at bounding box center [569, 265] width 169 height 26
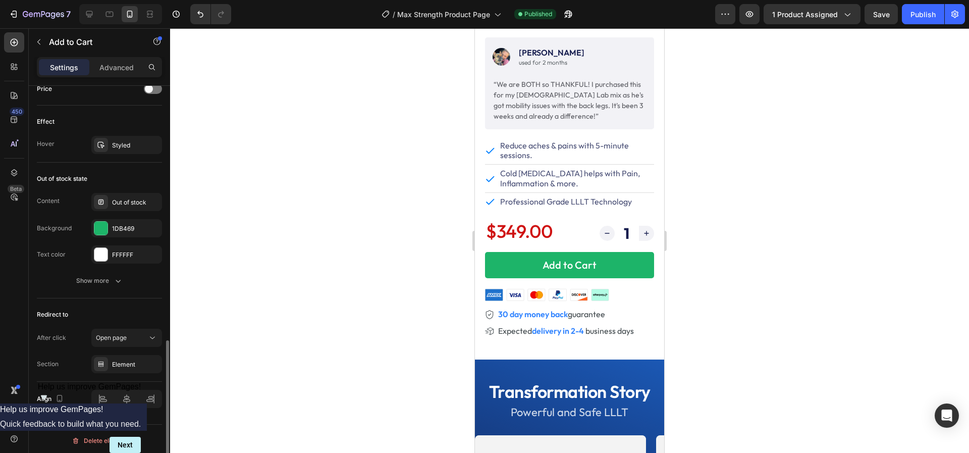
click at [43, 362] on div "Section" at bounding box center [48, 363] width 22 height 9
click at [128, 336] on div "Open page" at bounding box center [121, 337] width 51 height 9
click at [125, 307] on div "Redirect to" at bounding box center [99, 314] width 125 height 16
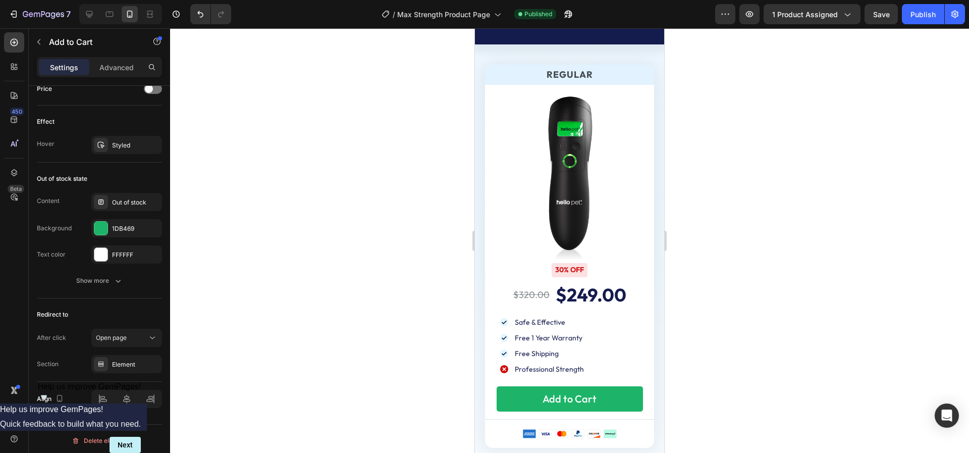
scroll to position [4607, 0]
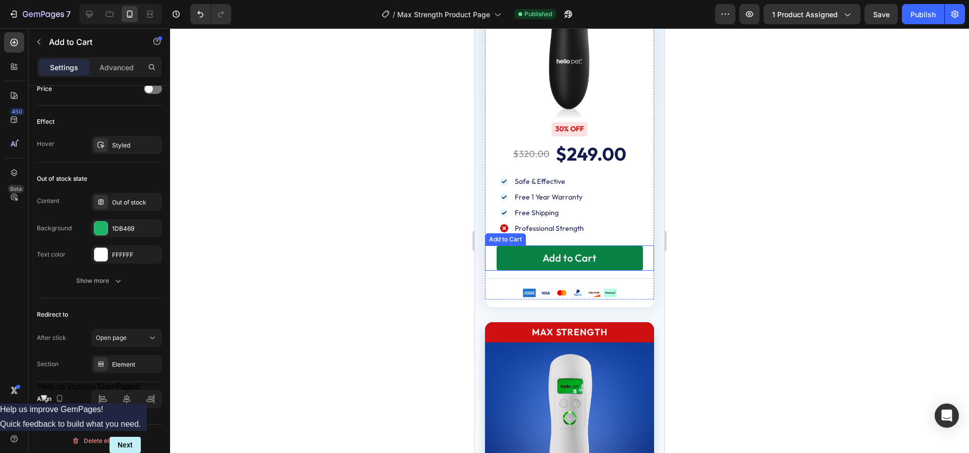
click at [511, 257] on button "Add to Cart" at bounding box center [570, 257] width 146 height 25
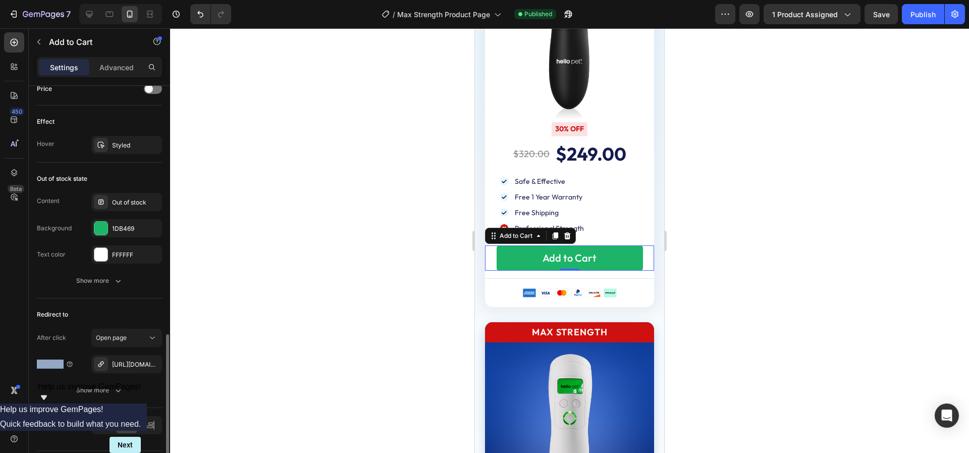
drag, startPoint x: 38, startPoint y: 362, endPoint x: 74, endPoint y: 360, distance: 35.9
click at [74, 360] on div "Page/link [URL][DOMAIN_NAME]" at bounding box center [99, 364] width 125 height 18
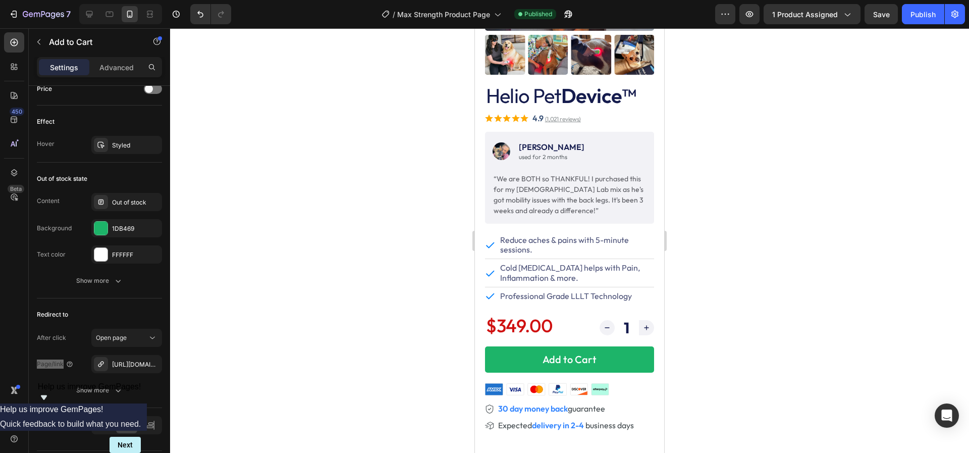
scroll to position [0, 0]
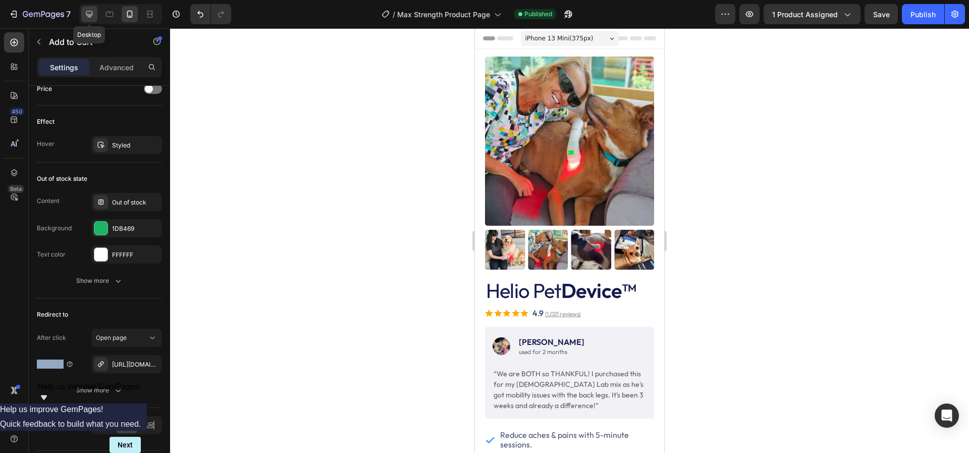
click at [91, 18] on icon at bounding box center [89, 14] width 10 height 10
type input "296"
type input "57"
type input "22"
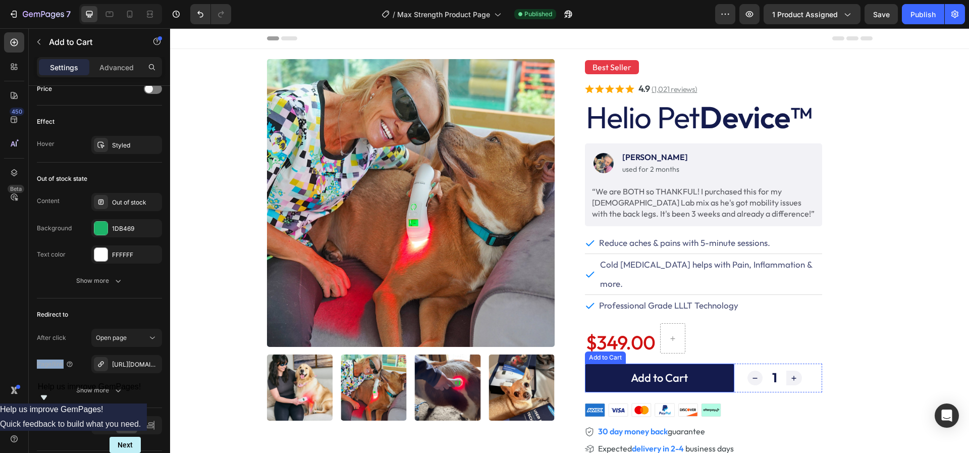
click at [609, 363] on button "Add to Cart" at bounding box center [659, 377] width 149 height 29
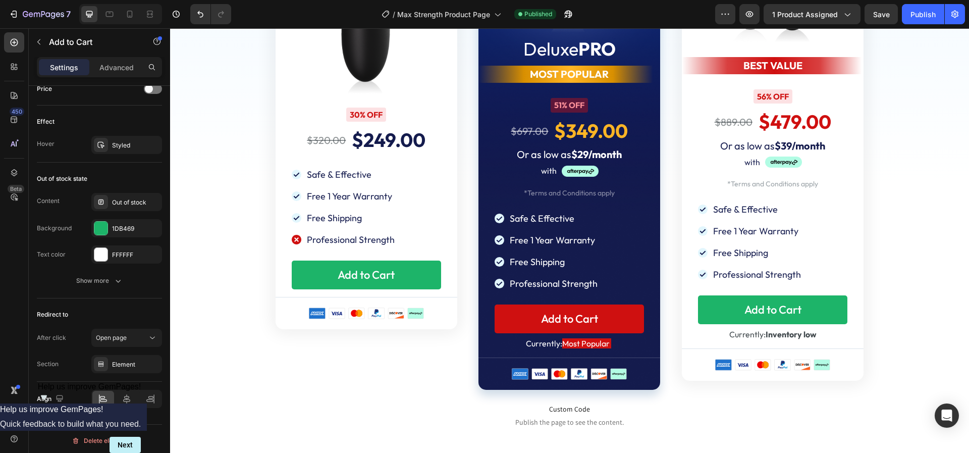
scroll to position [4675, 0]
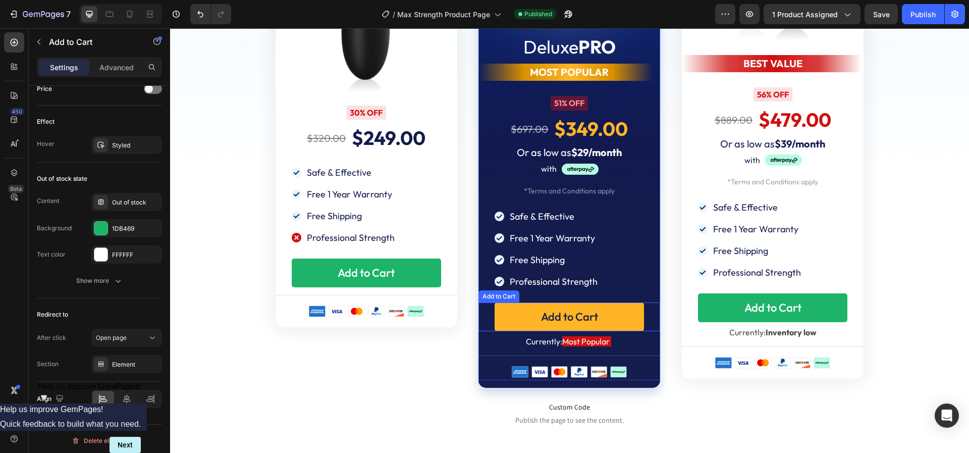
click at [504, 325] on button "Add to Cart" at bounding box center [569, 316] width 149 height 29
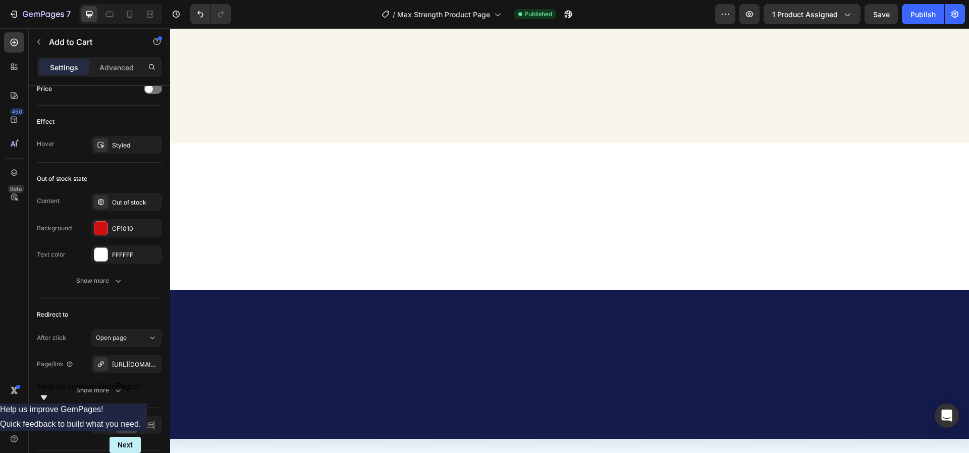
scroll to position [0, 0]
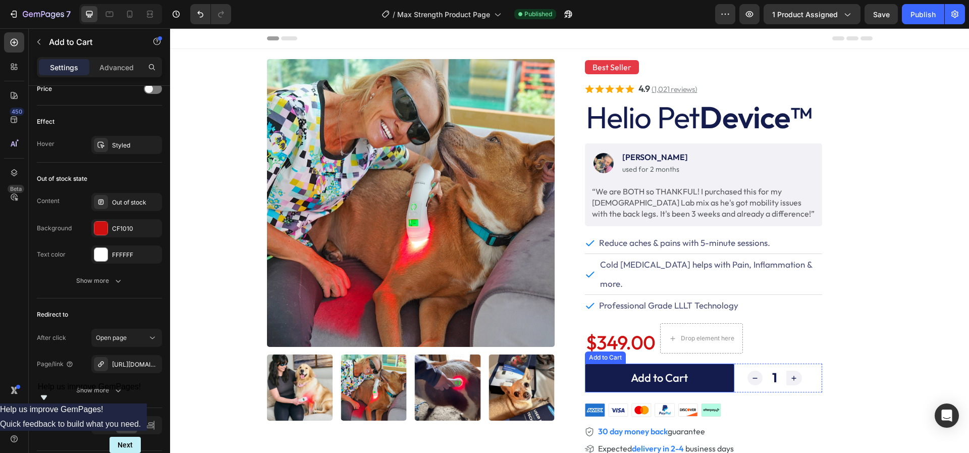
click at [607, 363] on button "Add to Cart" at bounding box center [659, 377] width 149 height 29
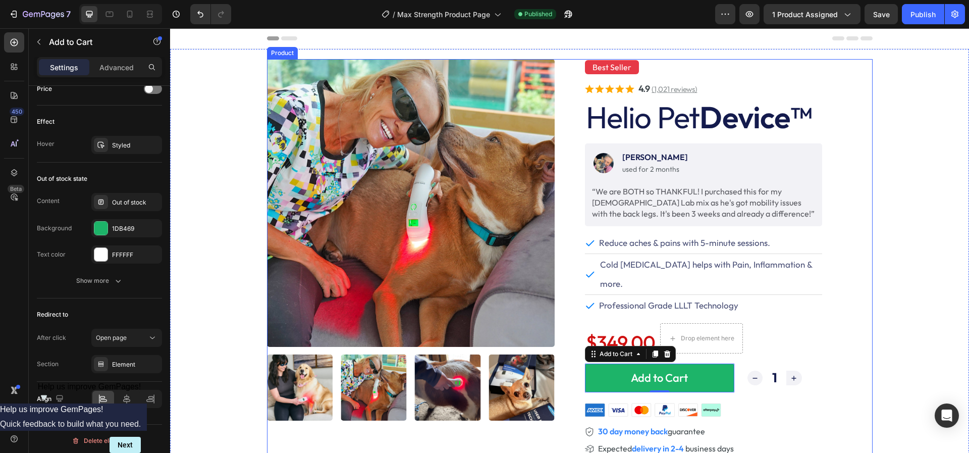
click at [412, 432] on div "Product Images" at bounding box center [411, 259] width 288 height 400
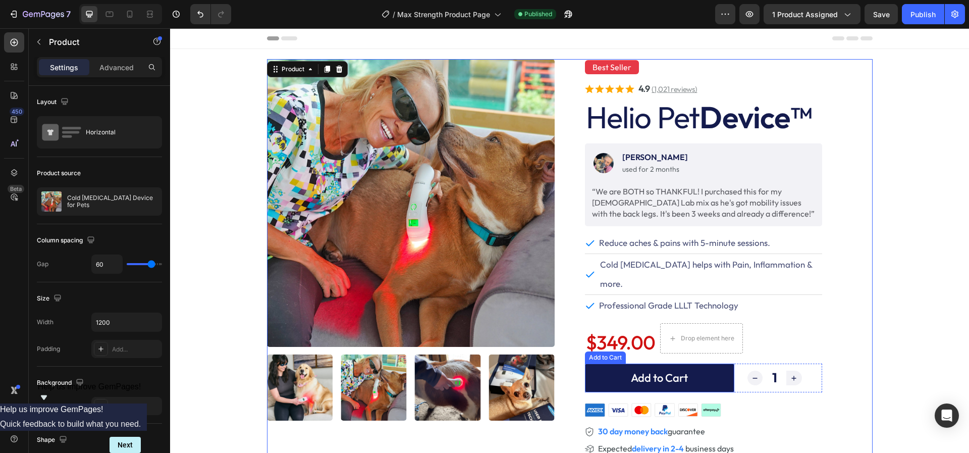
click at [613, 363] on button "Add to Cart" at bounding box center [659, 377] width 149 height 29
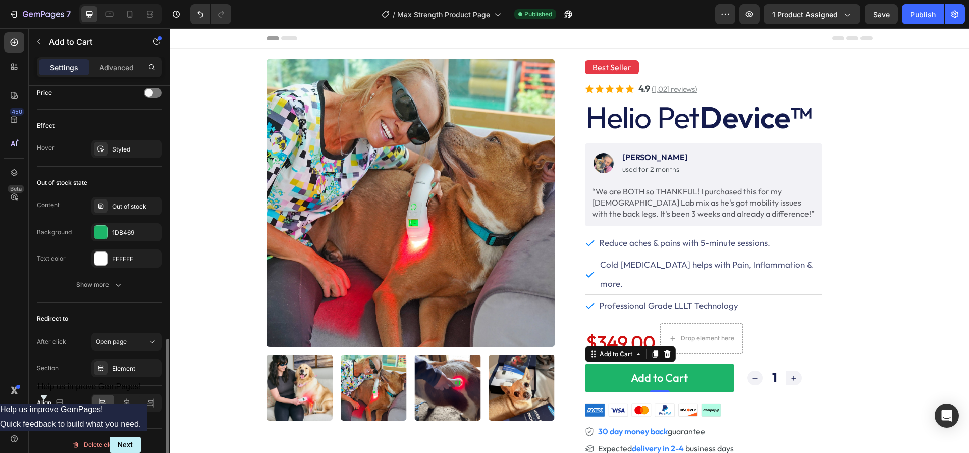
scroll to position [709, 0]
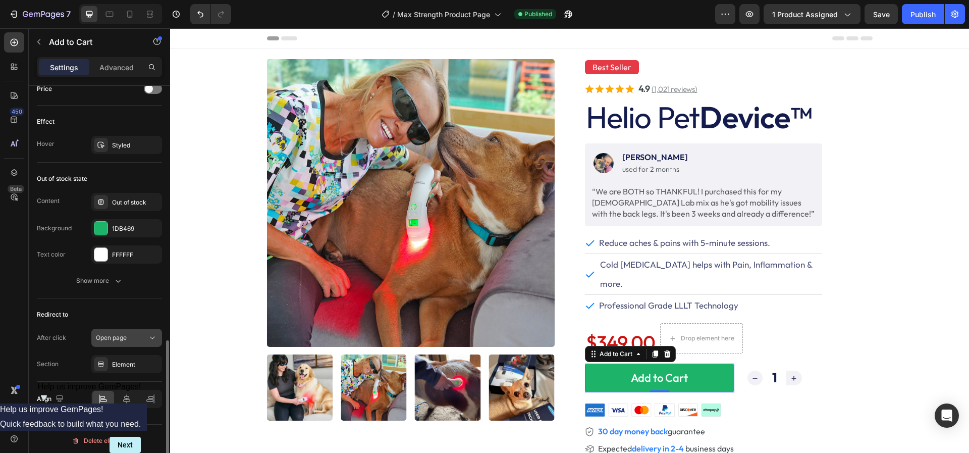
click at [129, 333] on div "Open page" at bounding box center [121, 337] width 51 height 9
click at [114, 306] on div "Redirect to" at bounding box center [99, 314] width 125 height 16
click at [44, 360] on div "Section" at bounding box center [48, 363] width 22 height 9
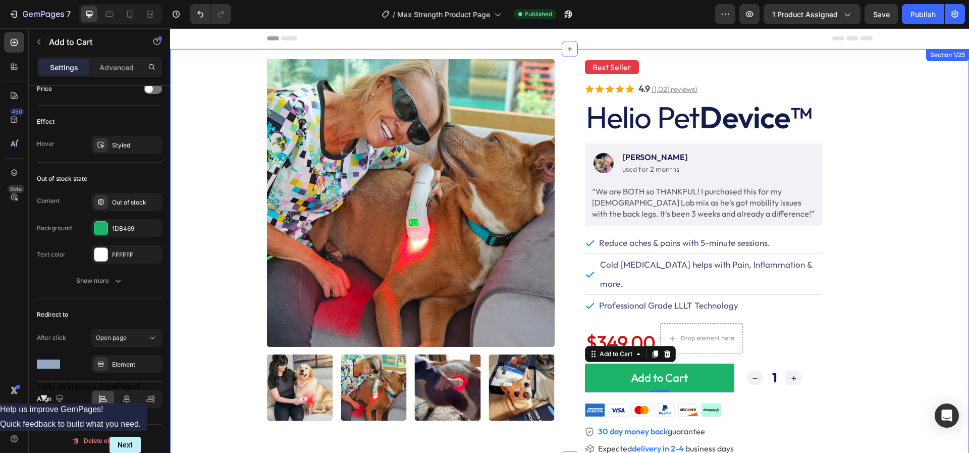
click at [889, 160] on div "Product Images Best Seller Text Block . Text Block Row Icon Icon Icon Icon Icon…" at bounding box center [569, 259] width 799 height 400
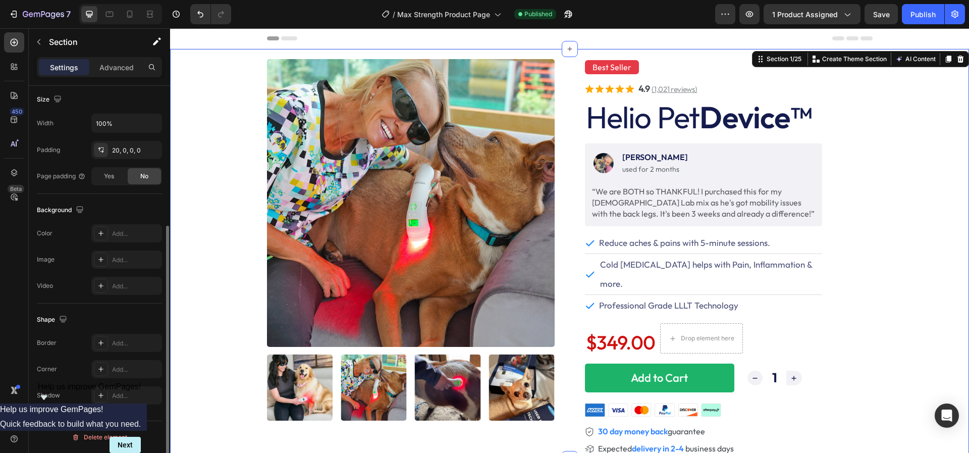
scroll to position [0, 0]
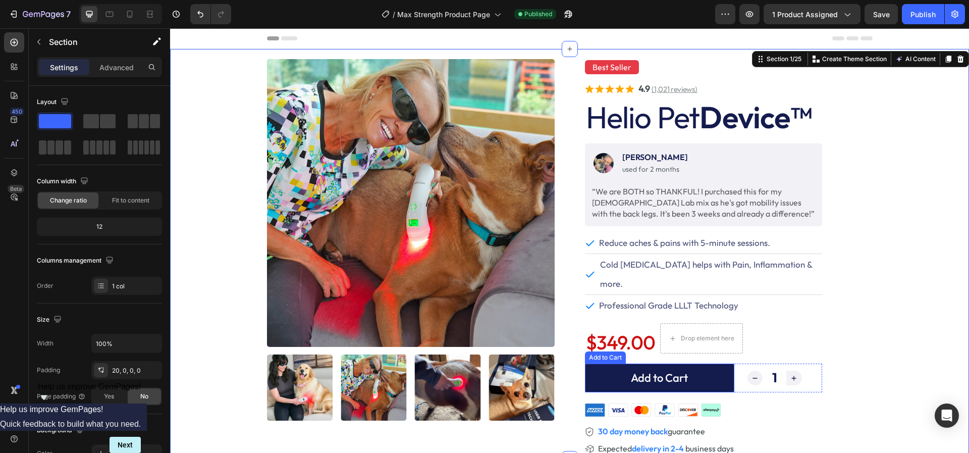
click at [596, 363] on button "Add to Cart" at bounding box center [659, 377] width 149 height 29
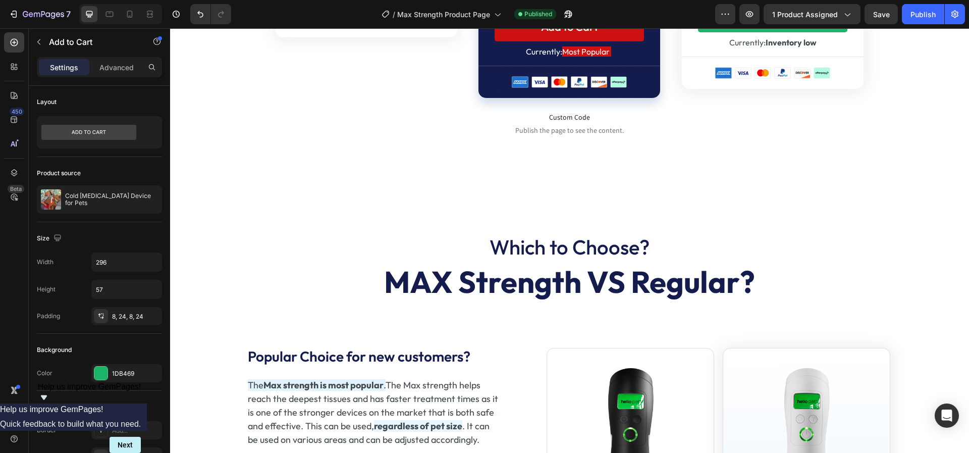
scroll to position [4789, 0]
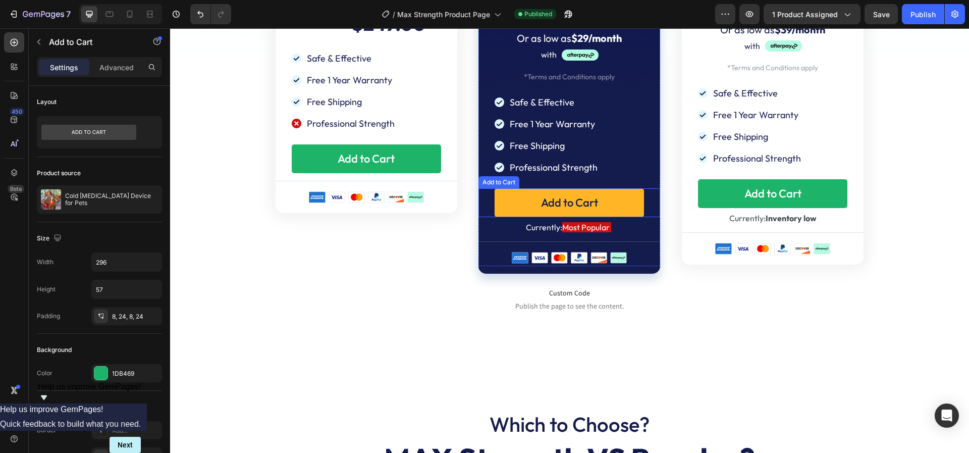
click at [502, 198] on button "Add to Cart" at bounding box center [569, 202] width 149 height 29
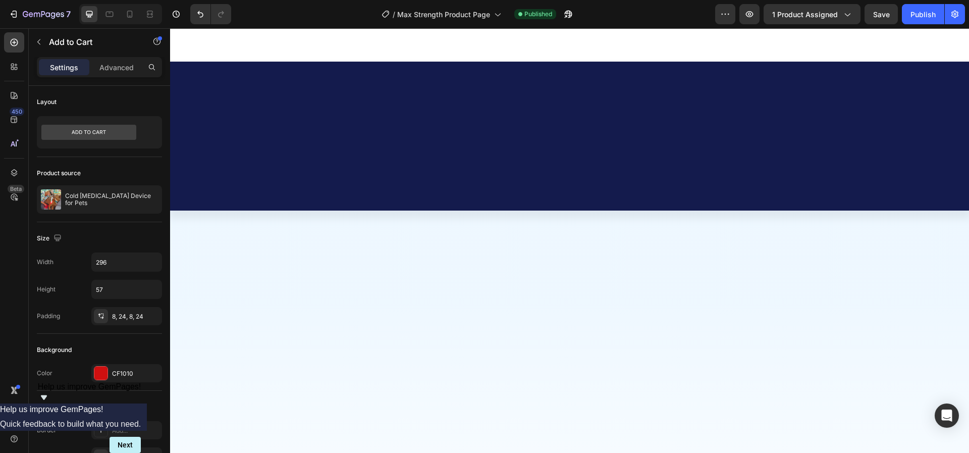
scroll to position [0, 0]
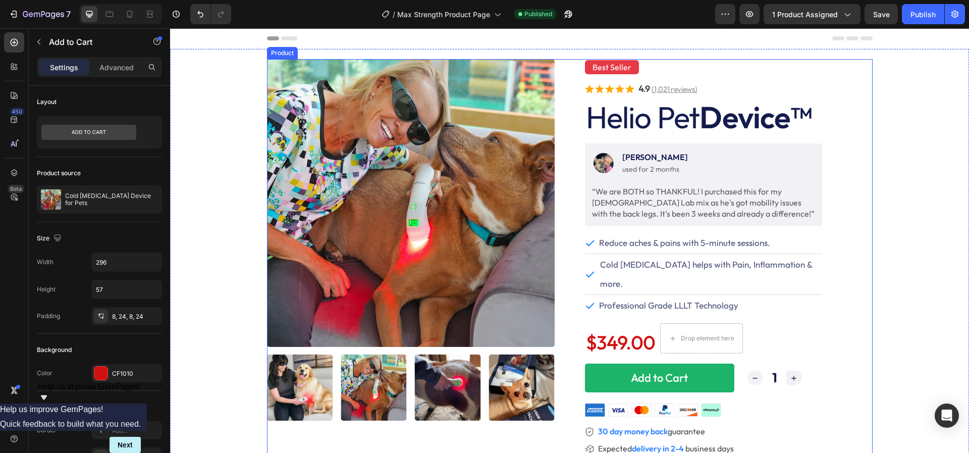
click at [269, 426] on div "Product Images" at bounding box center [411, 259] width 288 height 400
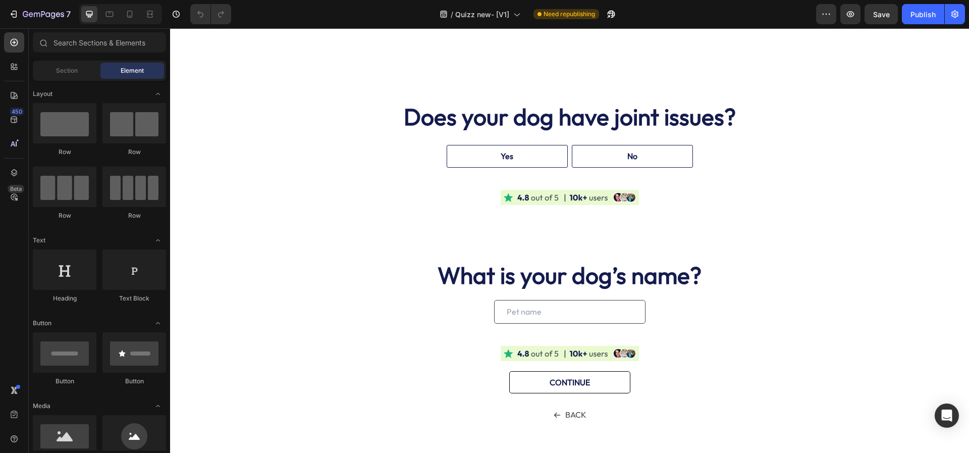
scroll to position [388, 0]
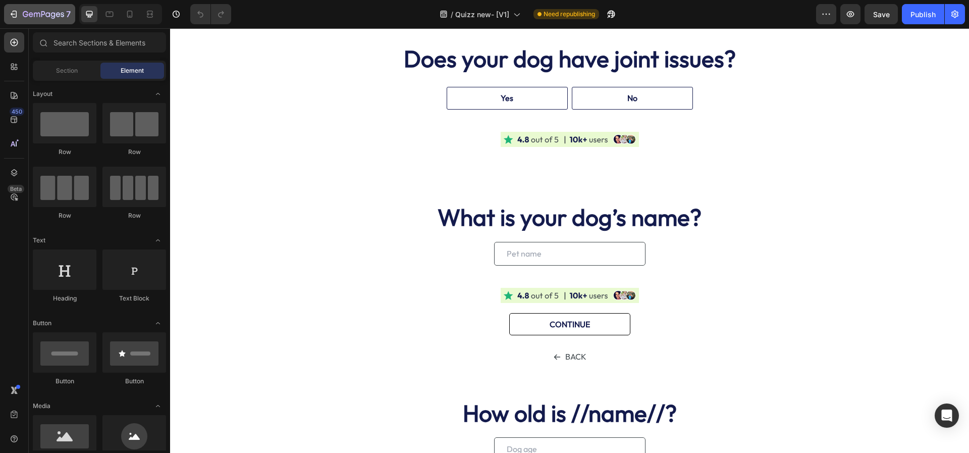
click at [32, 19] on div "7" at bounding box center [47, 14] width 48 height 12
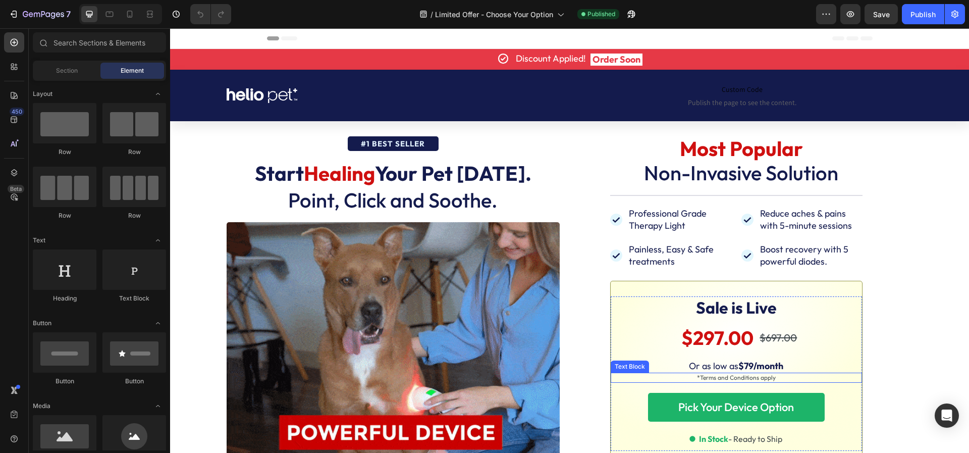
click at [666, 396] on link "Pick Your Device Option" at bounding box center [736, 407] width 177 height 29
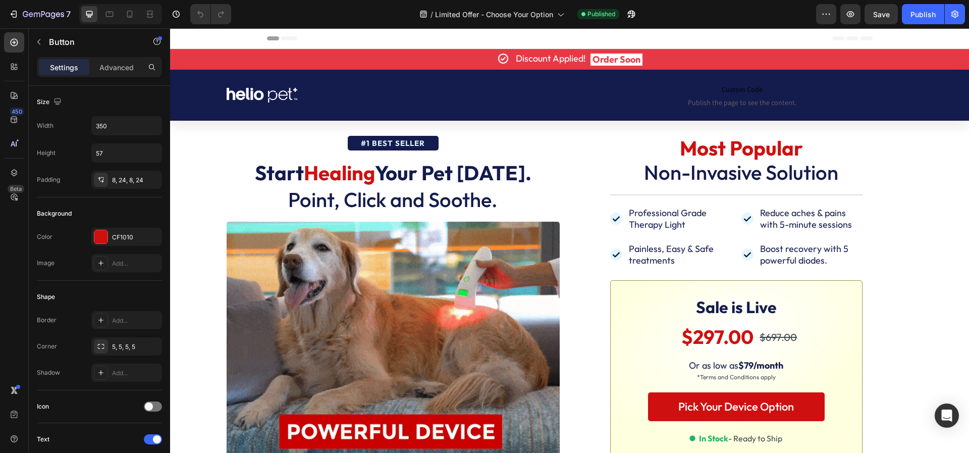
scroll to position [72, 0]
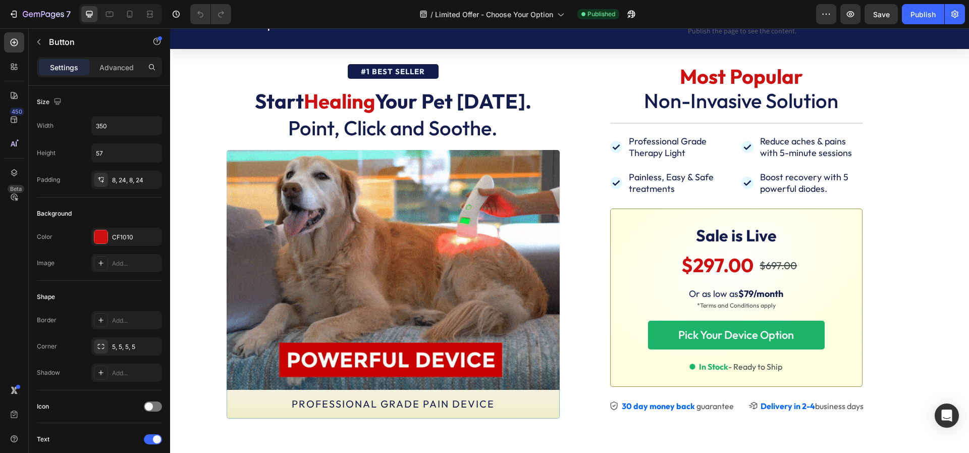
click at [658, 329] on link "Pick Your Device Option" at bounding box center [736, 334] width 177 height 29
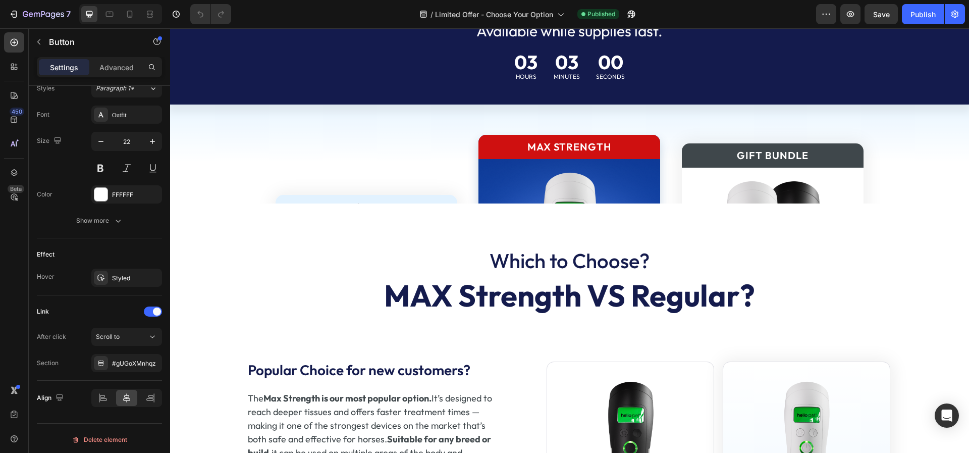
scroll to position [711, 0]
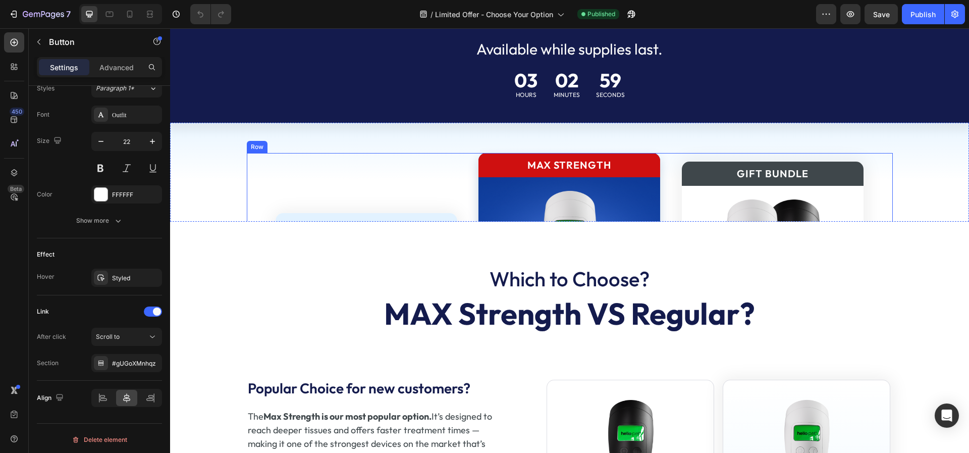
click at [452, 172] on div "Regular Text Block Image 30% OFF Text Block $299.00 Product Price Product Price…" at bounding box center [366, 448] width 199 height 590
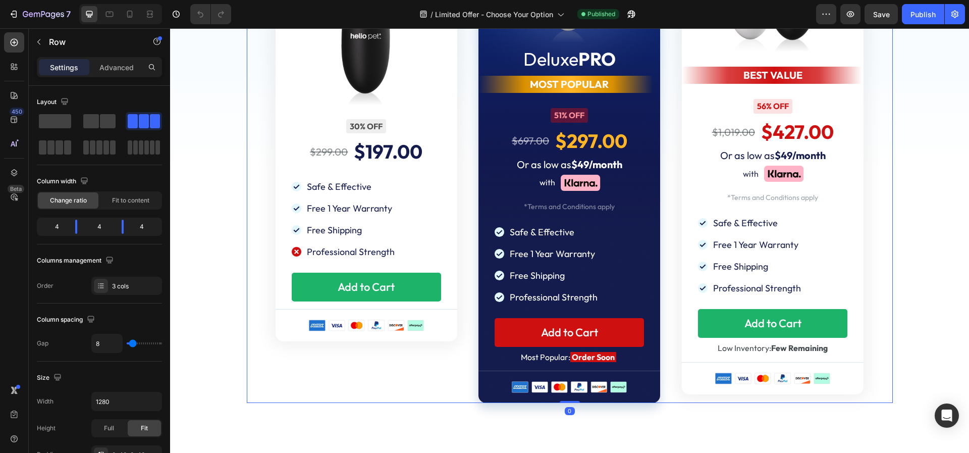
scroll to position [1077, 0]
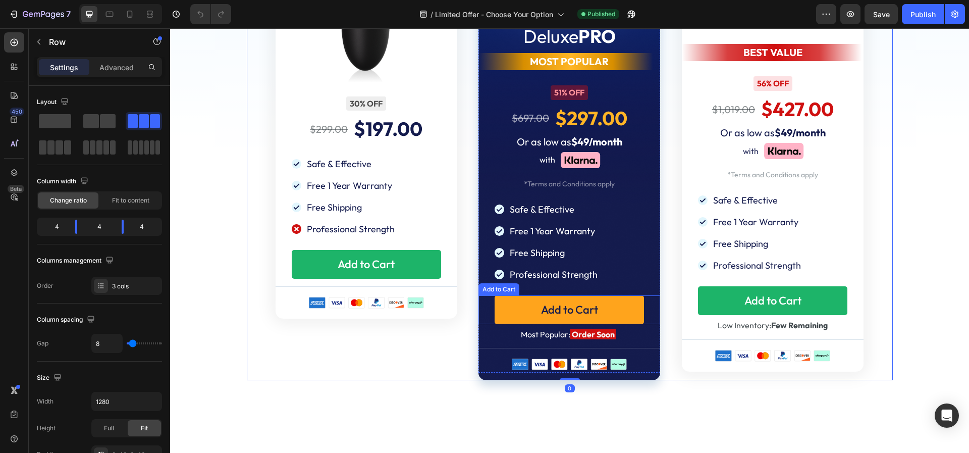
click at [507, 300] on button "Add to Cart" at bounding box center [569, 309] width 149 height 29
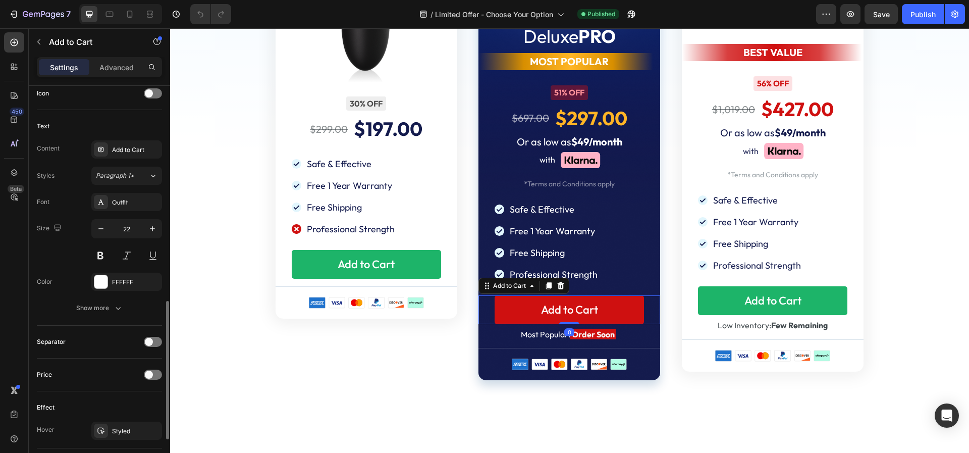
scroll to position [735, 0]
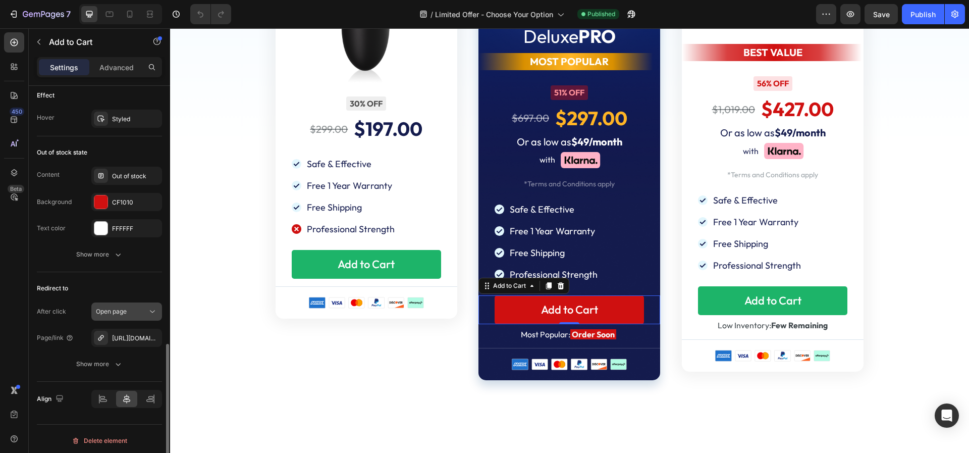
click at [155, 310] on icon at bounding box center [152, 311] width 10 height 10
click at [155, 309] on icon at bounding box center [152, 311] width 10 height 10
click at [61, 335] on div "Page/link" at bounding box center [55, 337] width 37 height 9
click at [91, 360] on div "Show more" at bounding box center [99, 364] width 47 height 10
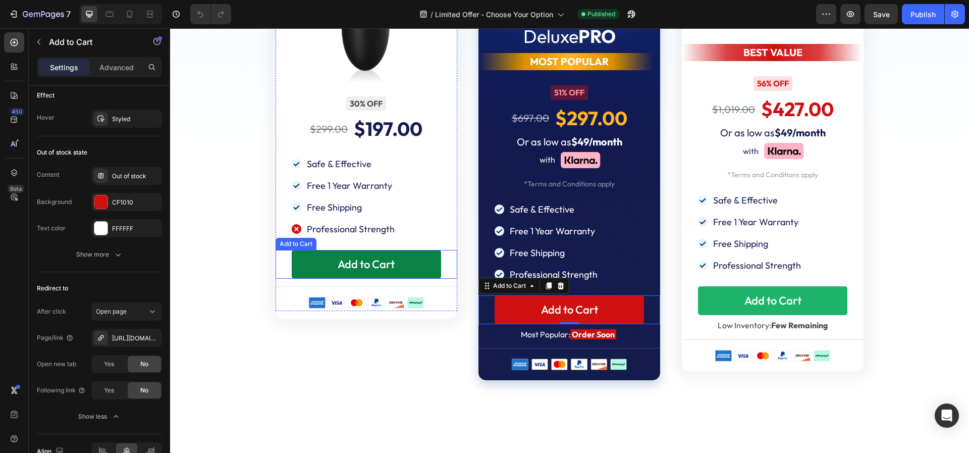
click at [308, 265] on button "Add to Cart" at bounding box center [366, 264] width 149 height 29
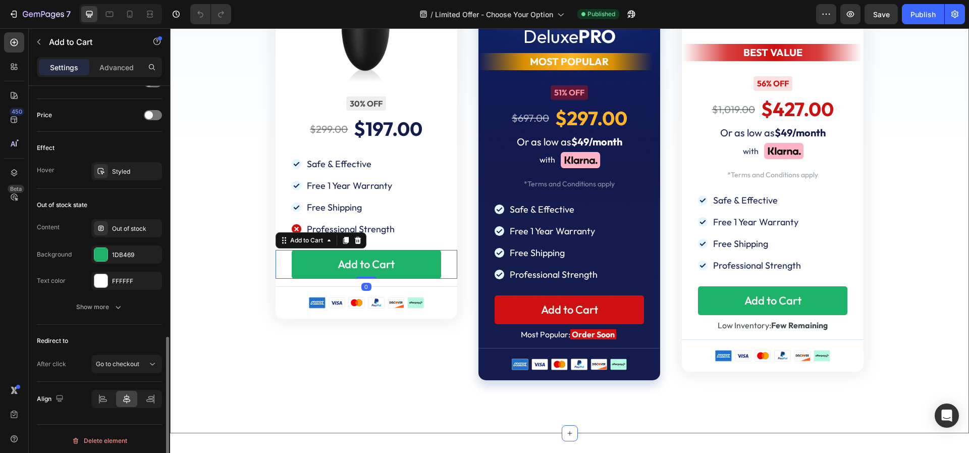
scroll to position [1098, 0]
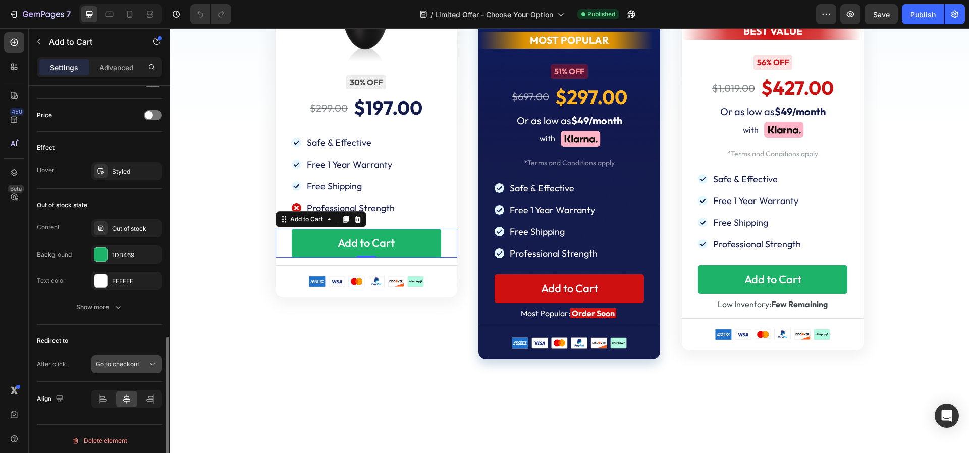
click at [127, 360] on span "Go to checkout" at bounding box center [117, 364] width 43 height 8
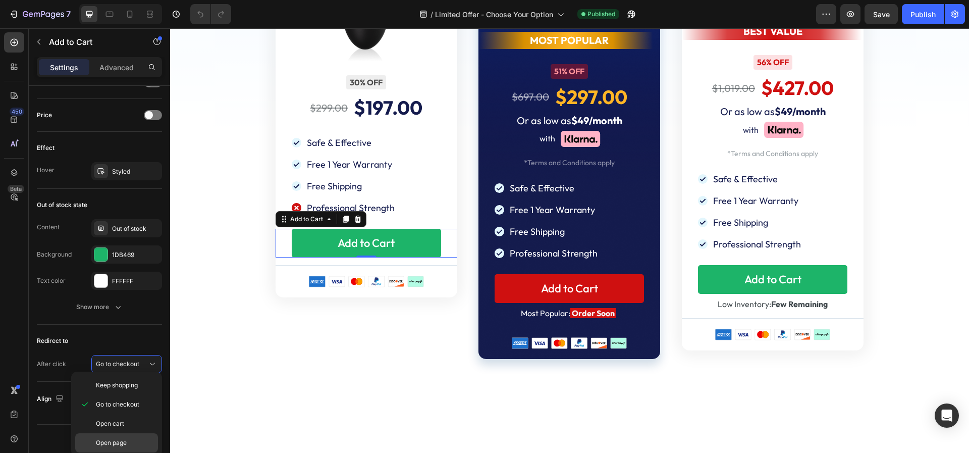
click at [104, 438] on span "Open page" at bounding box center [111, 442] width 31 height 9
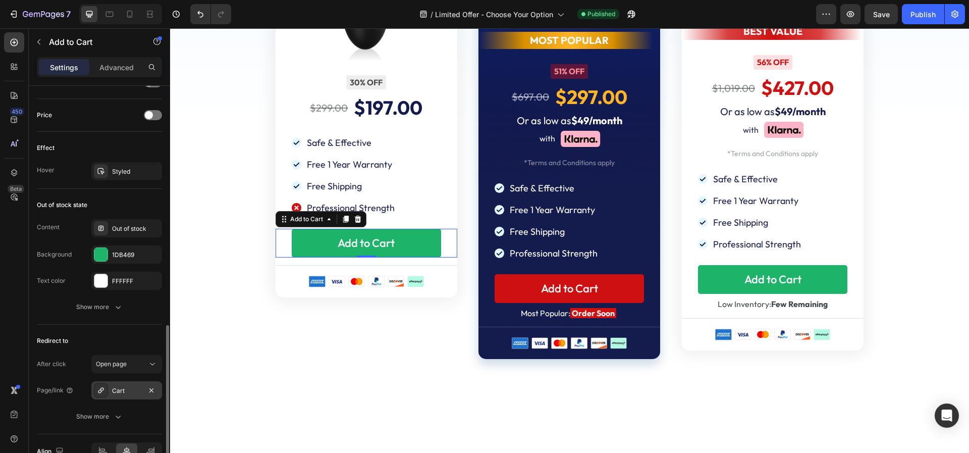
click at [119, 391] on div "Cart" at bounding box center [126, 390] width 29 height 9
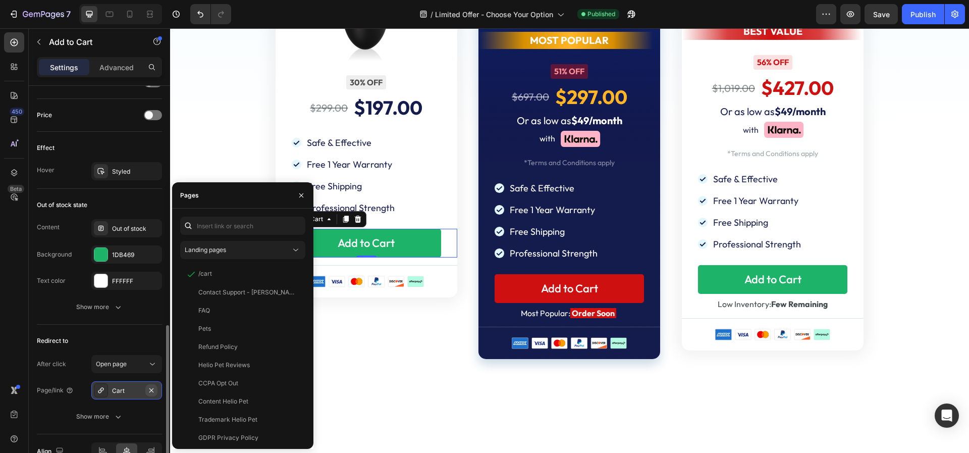
click at [151, 386] on icon "button" at bounding box center [151, 390] width 8 height 8
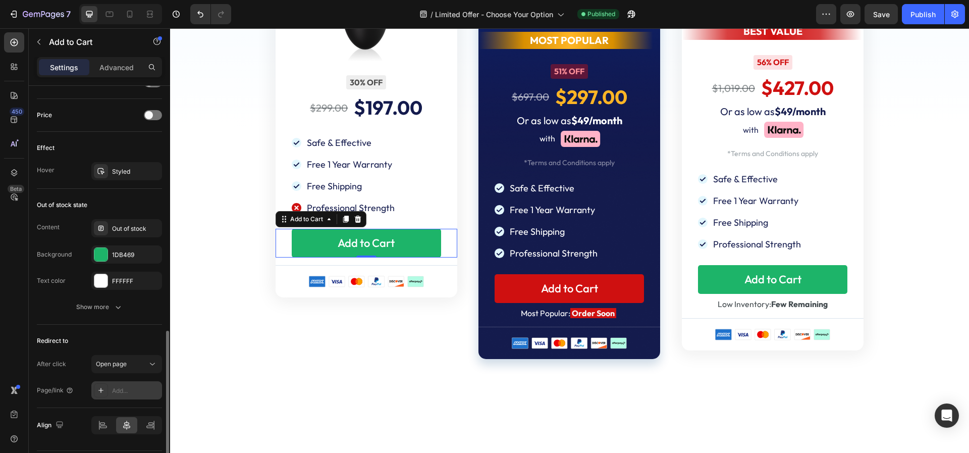
click at [120, 386] on div "Add..." at bounding box center [135, 390] width 47 height 9
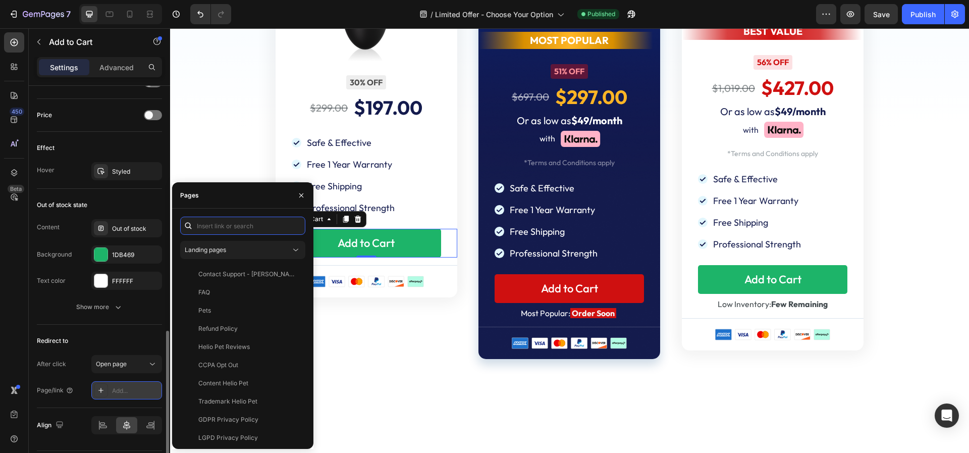
paste input "https://offer.heliopet.com/checkout-black"
type input "https://offer.heliopet.com/checkout-black"
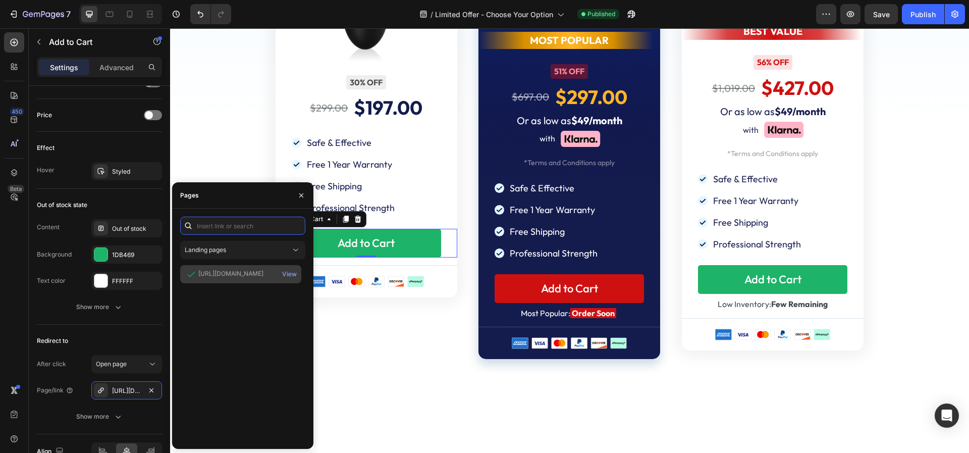
scroll to position [0, 0]
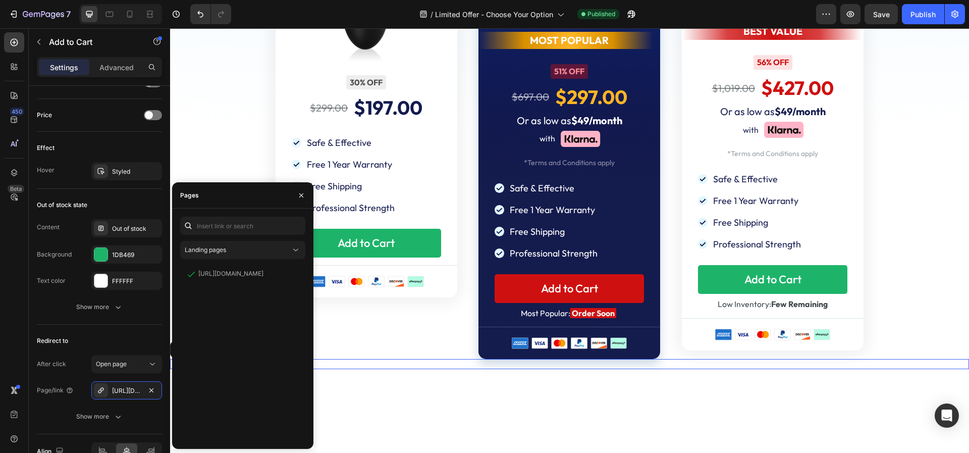
click at [391, 359] on div "Custom Code 0" at bounding box center [569, 364] width 799 height 10
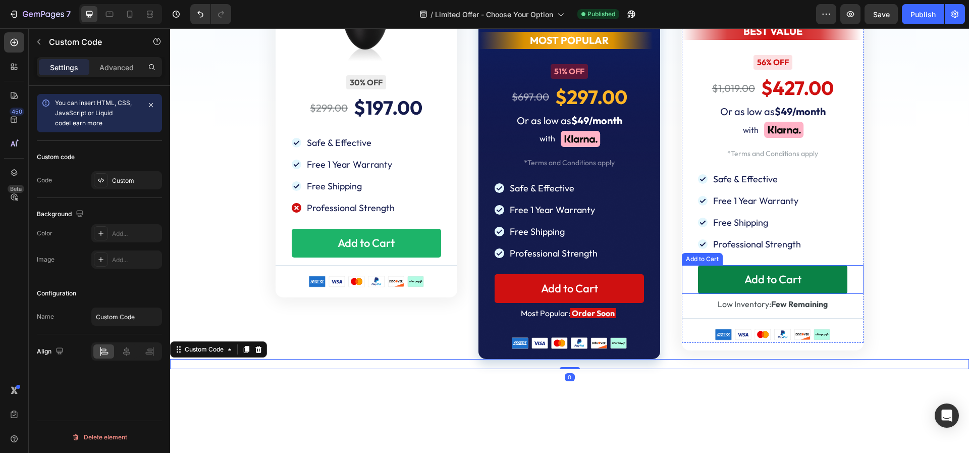
click at [703, 272] on button "Add to Cart" at bounding box center [772, 279] width 149 height 29
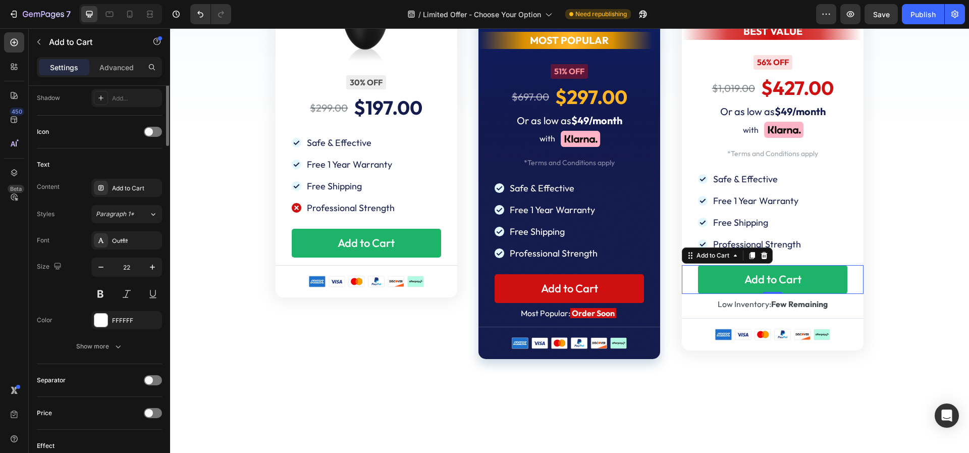
scroll to position [682, 0]
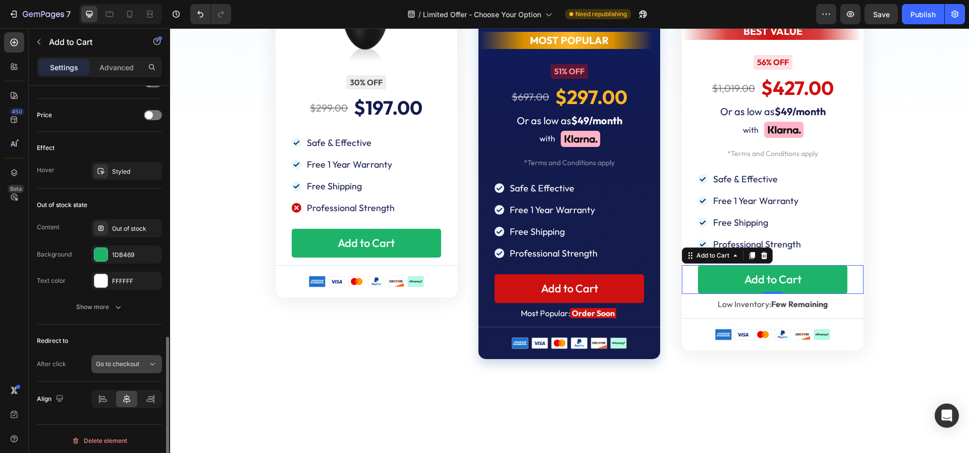
click at [139, 361] on span "Go to checkout" at bounding box center [117, 364] width 43 height 8
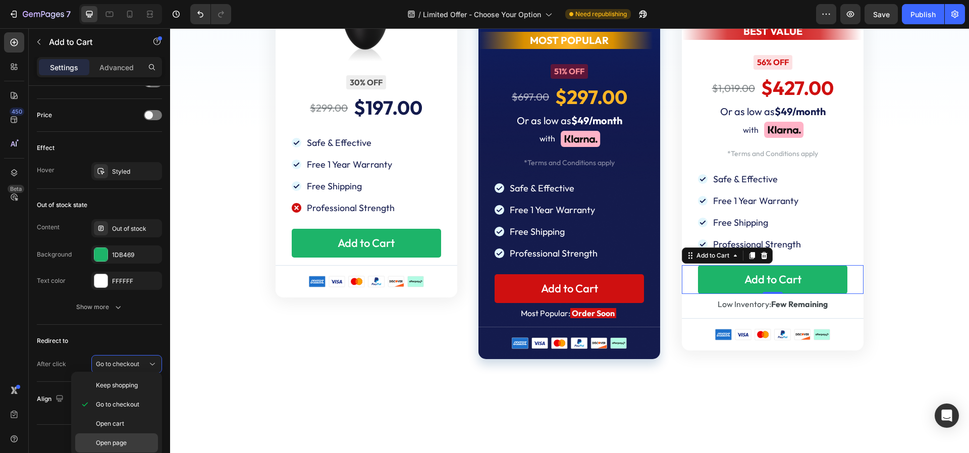
click at [108, 443] on span "Open page" at bounding box center [111, 442] width 31 height 9
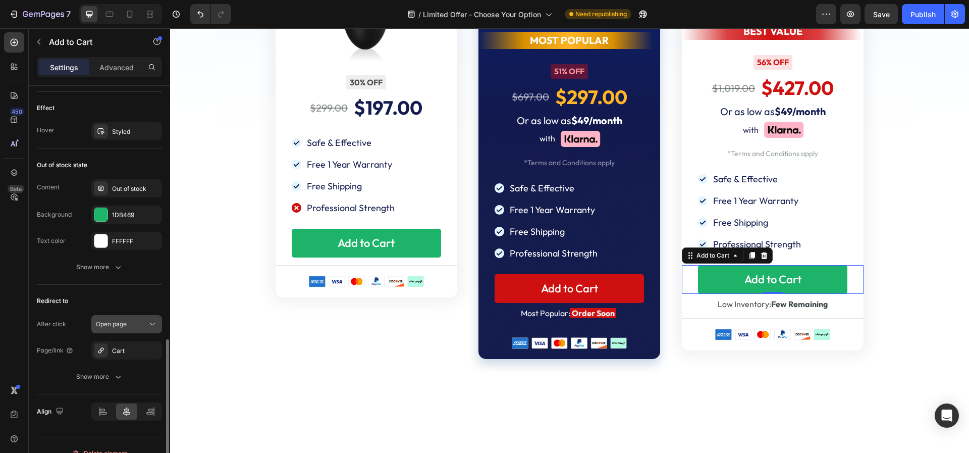
scroll to position [735, 0]
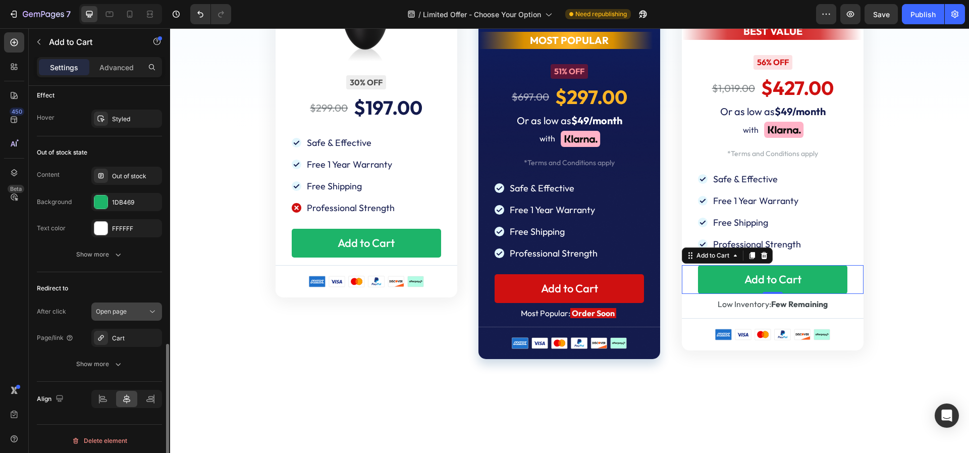
click at [0, 0] on icon "button" at bounding box center [0, 0] width 0 height 0
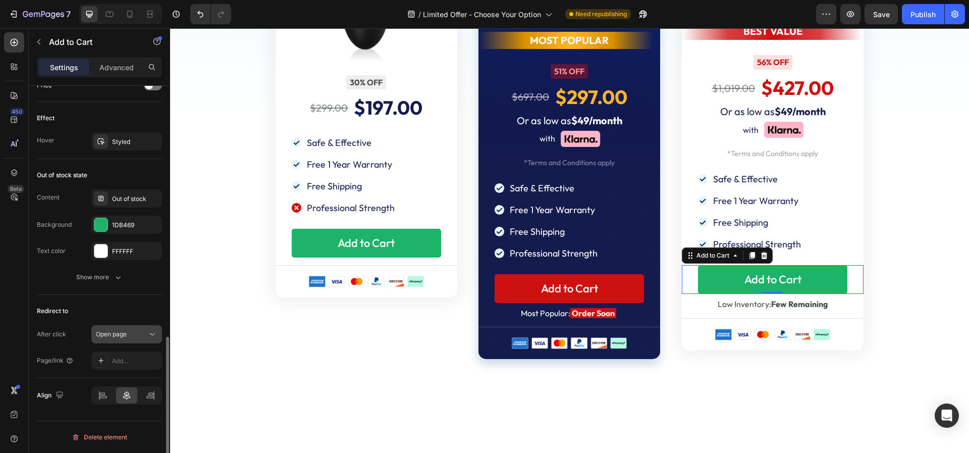
scroll to position [709, 0]
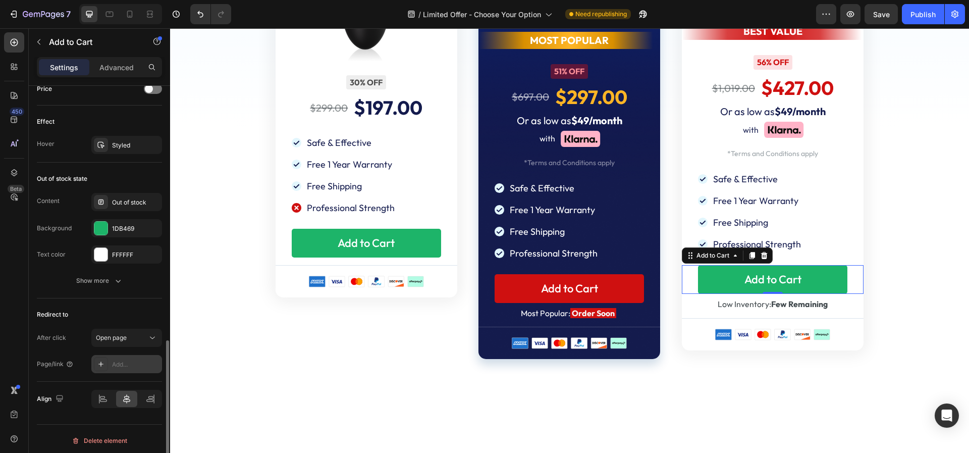
click at [116, 360] on div "Add..." at bounding box center [135, 364] width 47 height 9
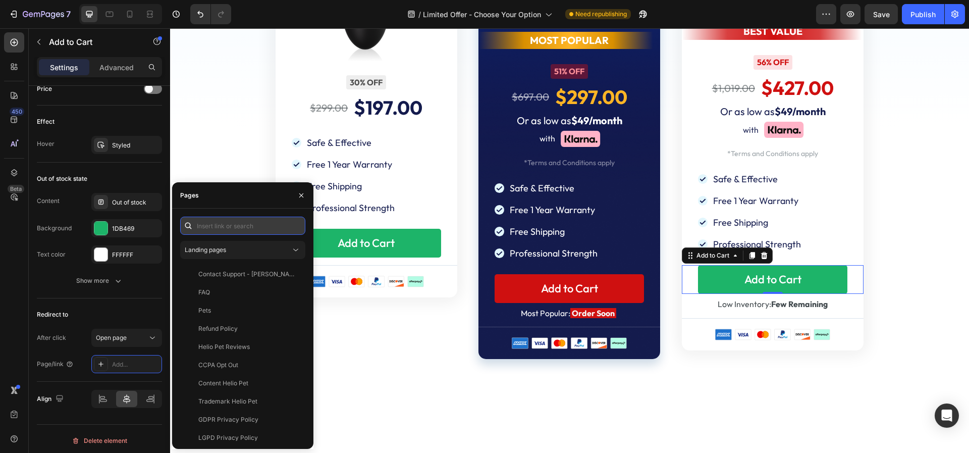
click at [220, 225] on input "text" at bounding box center [242, 226] width 125 height 18
paste input "https://offer.heliopet.com/checkout-bundle"
type input "https://offer.heliopet.com/checkout-bundle"
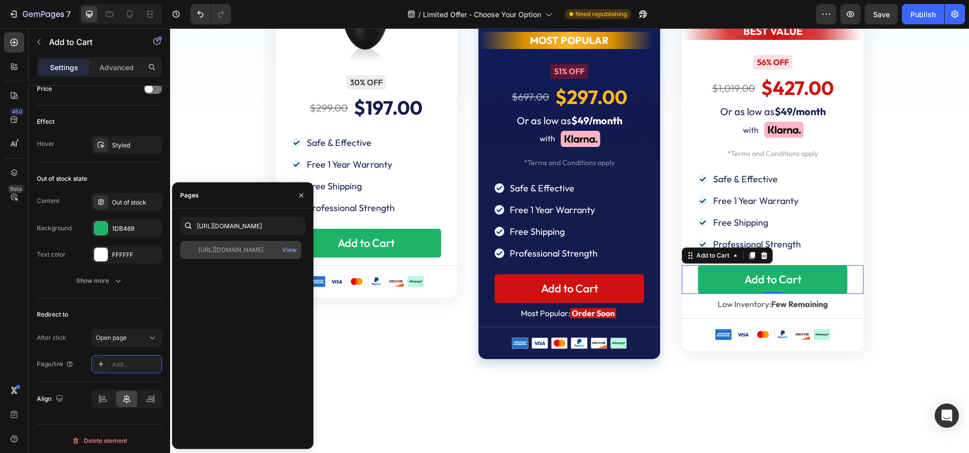
scroll to position [0, 0]
click at [227, 252] on div "https://offer.heliopet.com/checkout-bundle" at bounding box center [230, 249] width 65 height 9
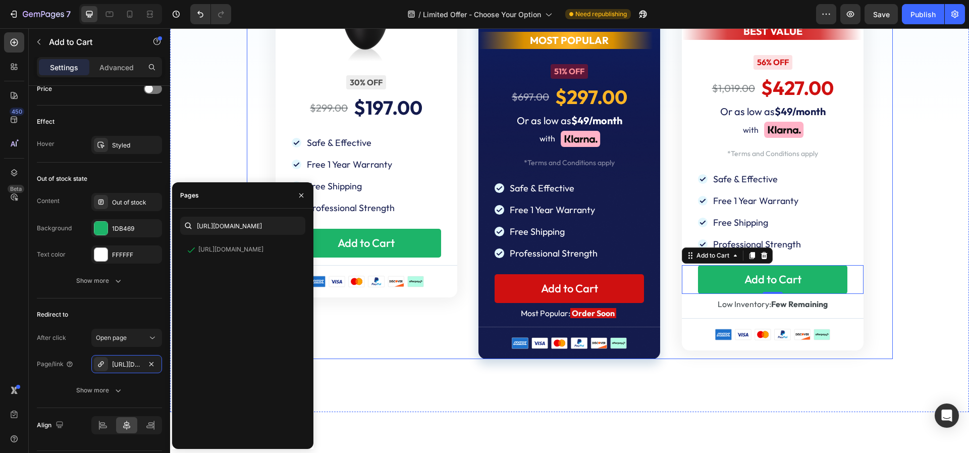
click at [367, 350] on div "Regular Text Block Image 30% OFF Text Block $299.00 Product Price Product Price…" at bounding box center [366, 63] width 199 height 594
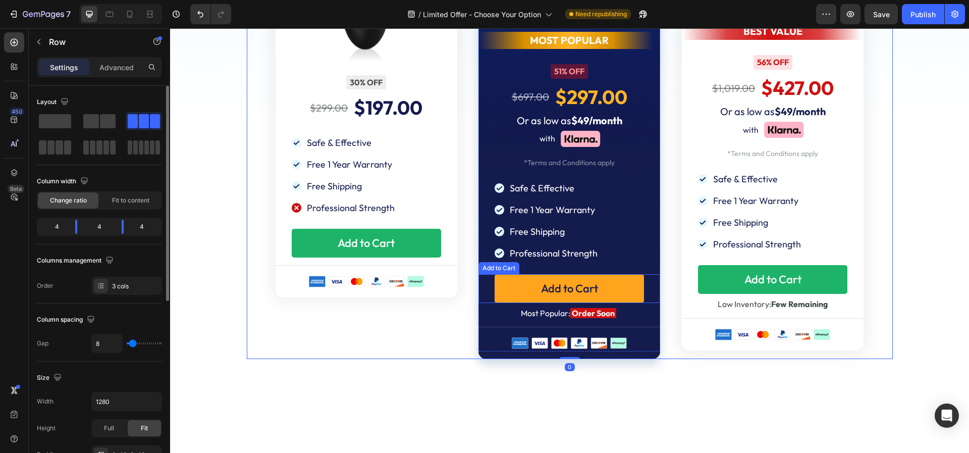
click at [534, 287] on button "Add to Cart" at bounding box center [569, 288] width 149 height 29
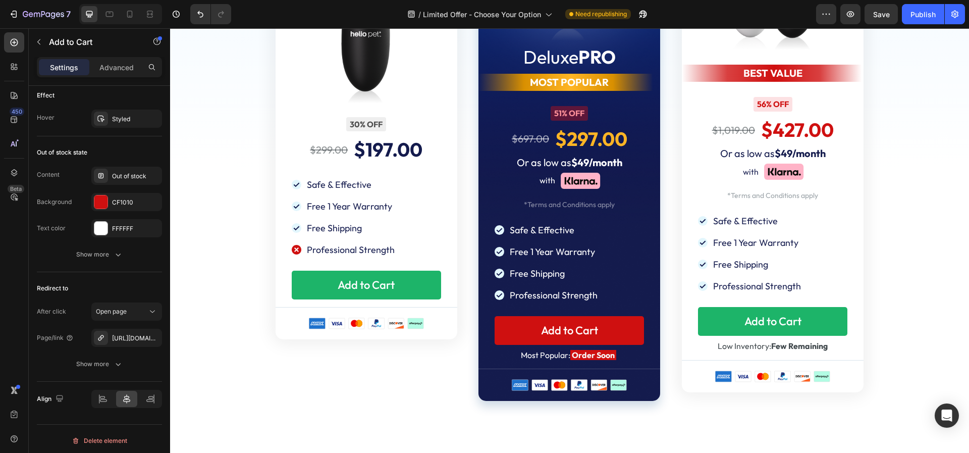
scroll to position [1061, 0]
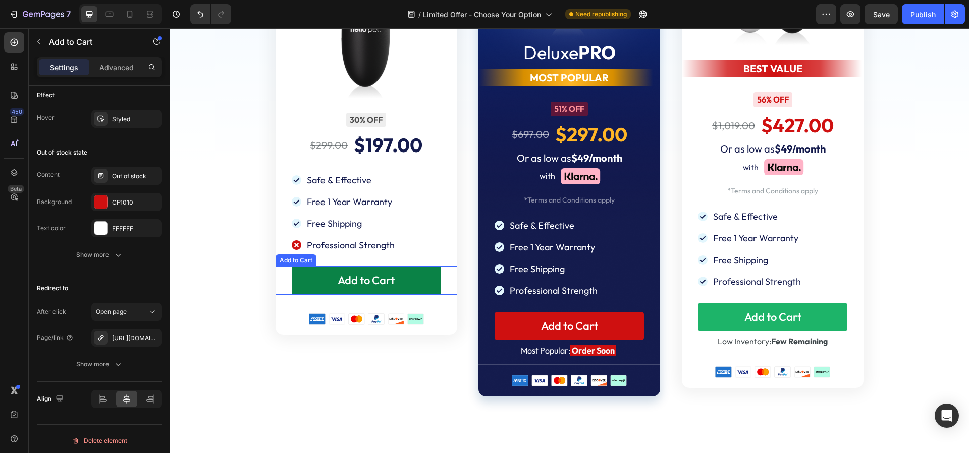
click at [426, 273] on button "Add to Cart" at bounding box center [366, 280] width 149 height 29
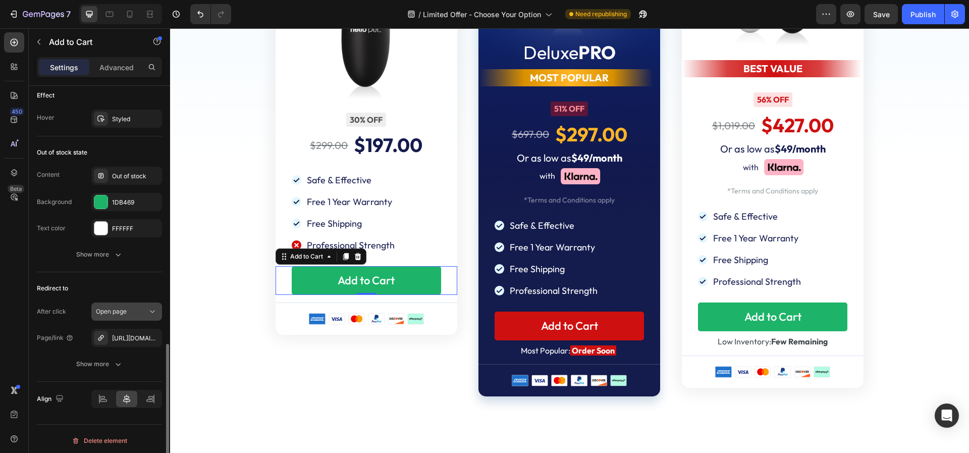
click at [145, 309] on div "Open page" at bounding box center [121, 311] width 51 height 9
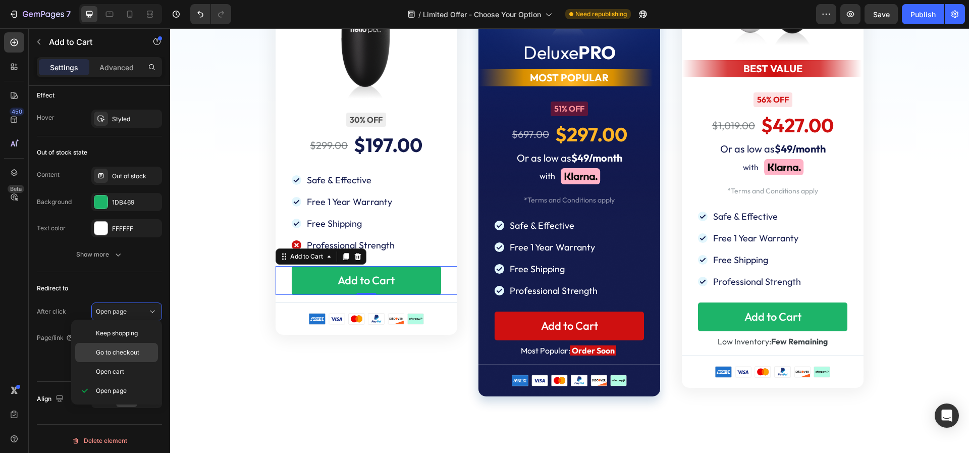
drag, startPoint x: 124, startPoint y: 353, endPoint x: 269, endPoint y: 273, distance: 166.0
click at [124, 353] on span "Go to checkout" at bounding box center [117, 352] width 43 height 9
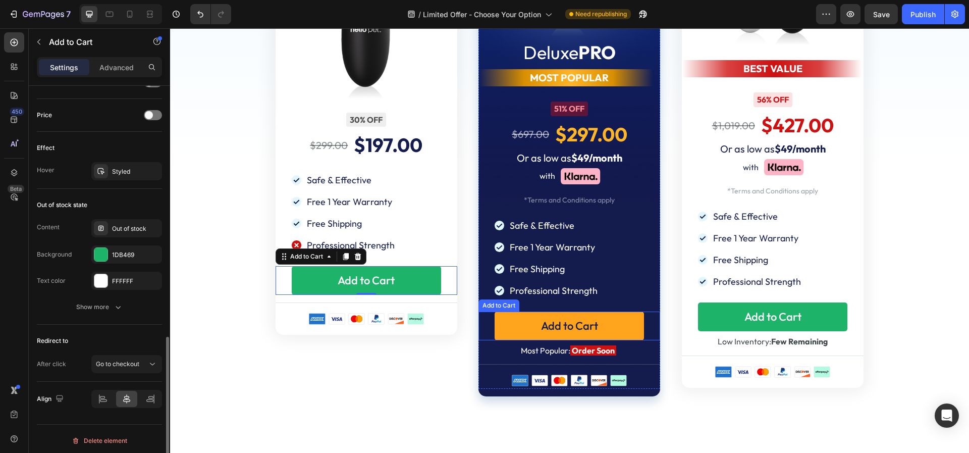
click at [495, 320] on button "Add to Cart" at bounding box center [569, 325] width 149 height 29
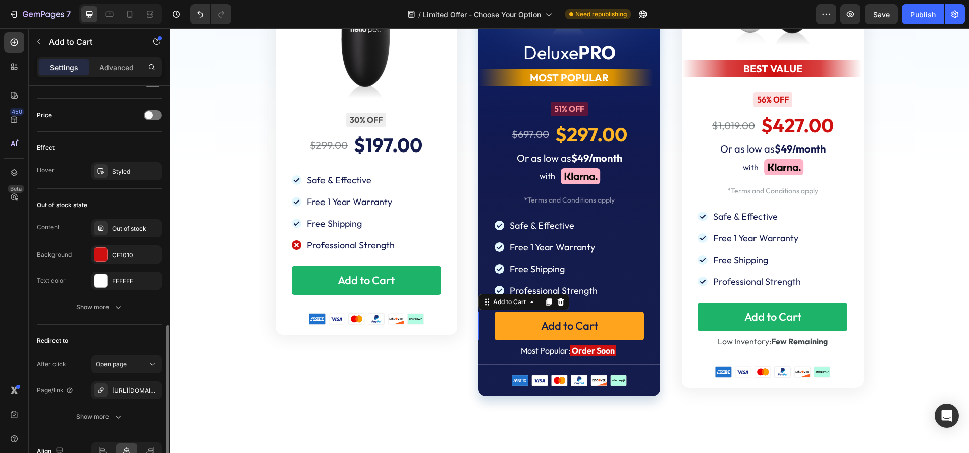
scroll to position [682, 0]
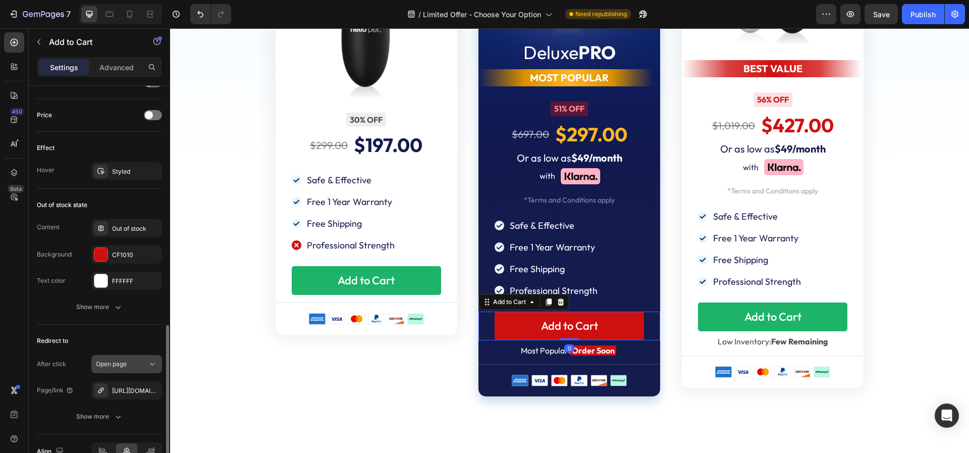
click at [125, 359] on span "Open page" at bounding box center [111, 363] width 31 height 9
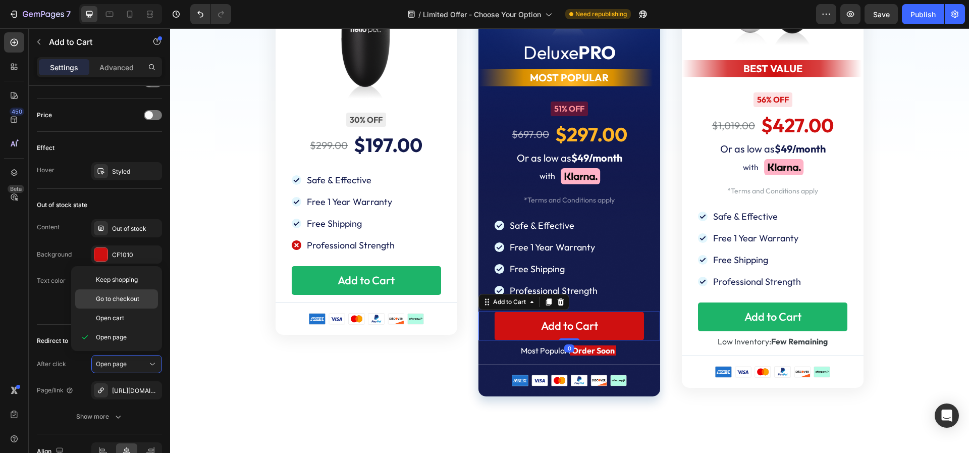
click at [122, 302] on span "Go to checkout" at bounding box center [117, 298] width 43 height 9
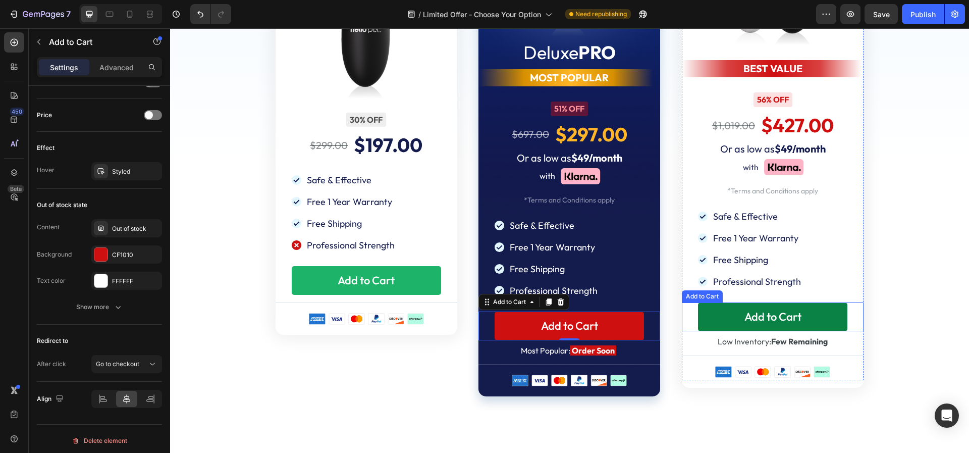
click at [719, 311] on button "Add to Cart" at bounding box center [772, 316] width 149 height 29
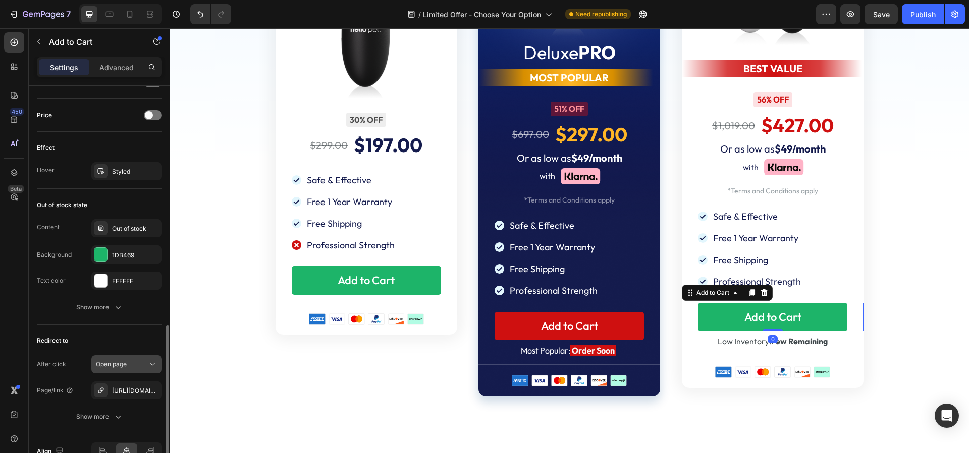
click at [131, 362] on div "Open page" at bounding box center [121, 363] width 51 height 9
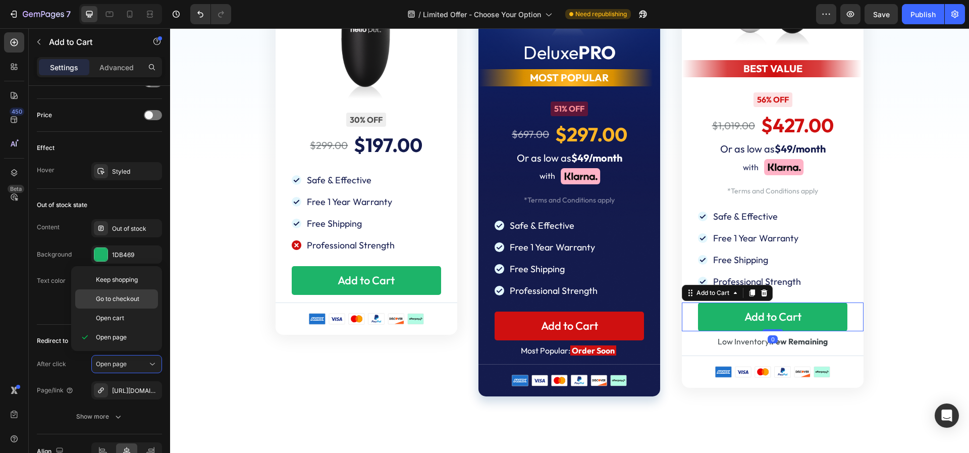
click at [124, 305] on div "Go to checkout" at bounding box center [116, 298] width 83 height 19
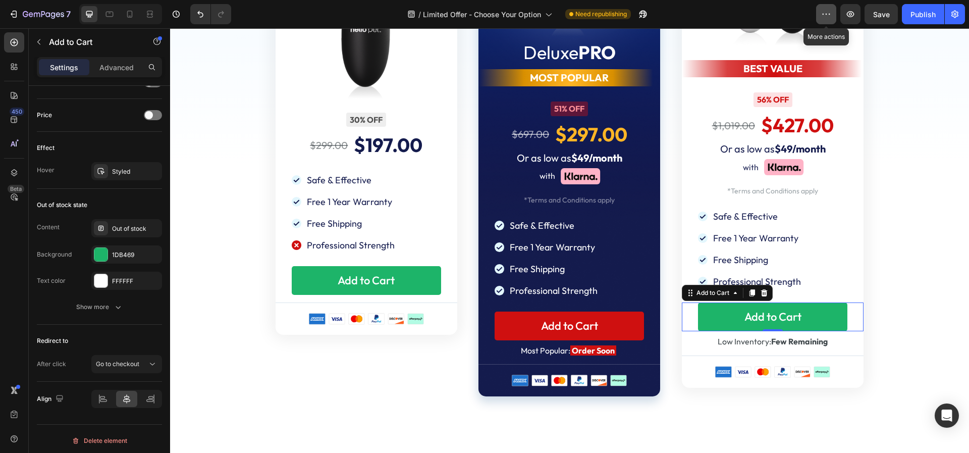
click at [827, 16] on icon "button" at bounding box center [826, 14] width 10 height 10
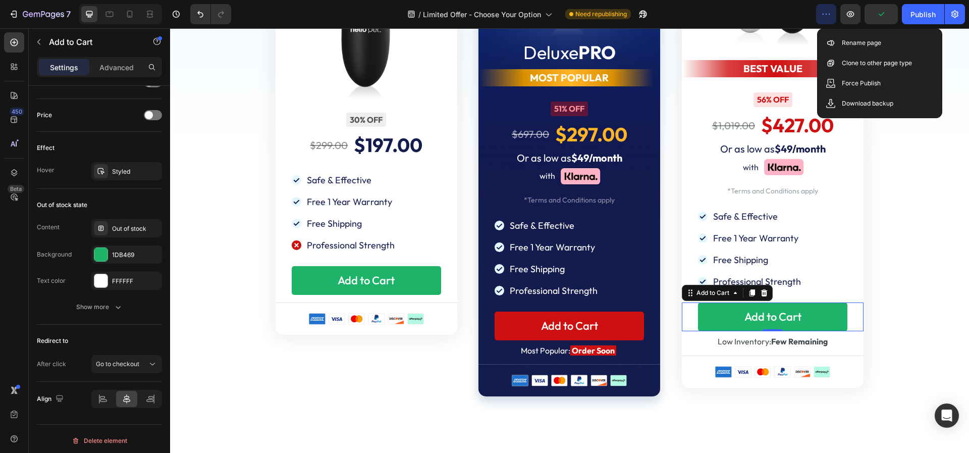
click at [827, 16] on icon "button" at bounding box center [826, 14] width 10 height 10
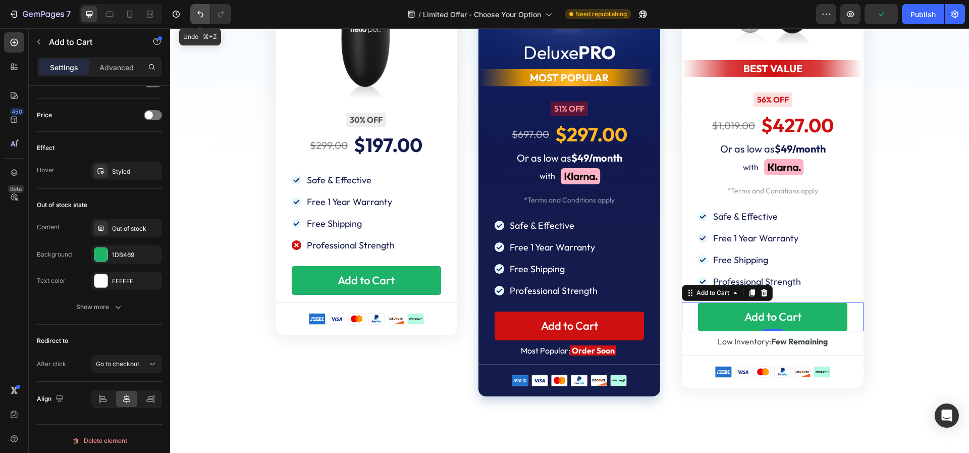
click at [200, 10] on icon "Undo/Redo" at bounding box center [200, 14] width 10 height 10
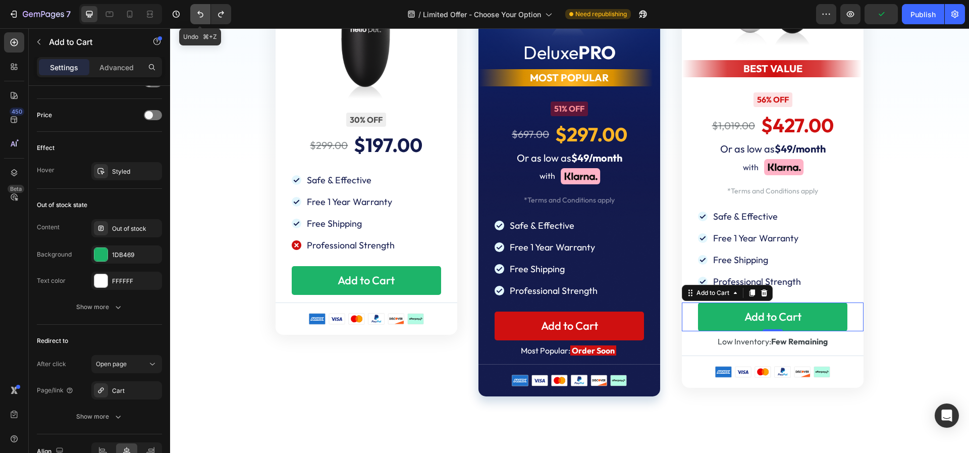
click at [200, 10] on icon "Undo/Redo" at bounding box center [200, 14] width 10 height 10
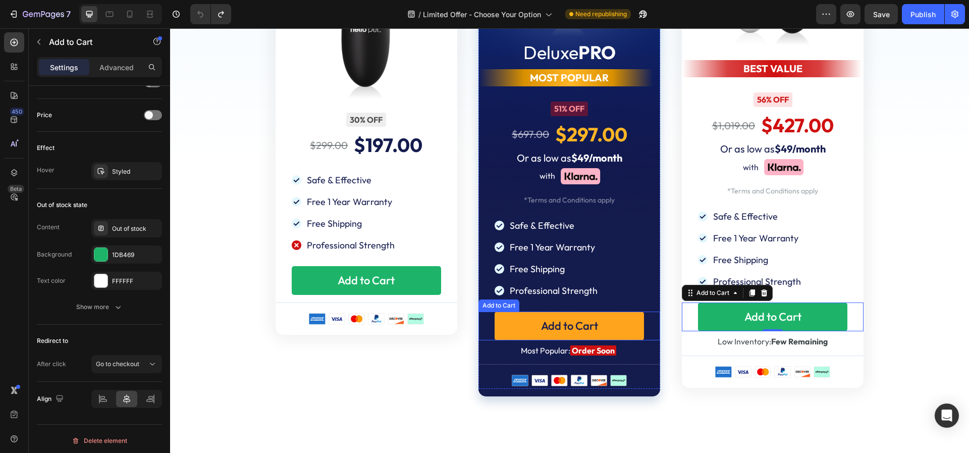
click at [526, 322] on button "Add to Cart" at bounding box center [569, 325] width 149 height 29
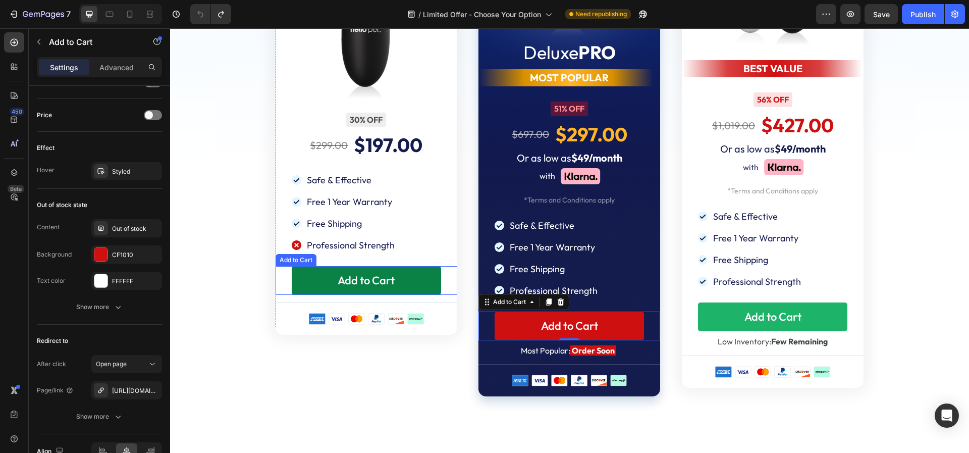
click at [309, 282] on button "Add to Cart" at bounding box center [366, 280] width 149 height 29
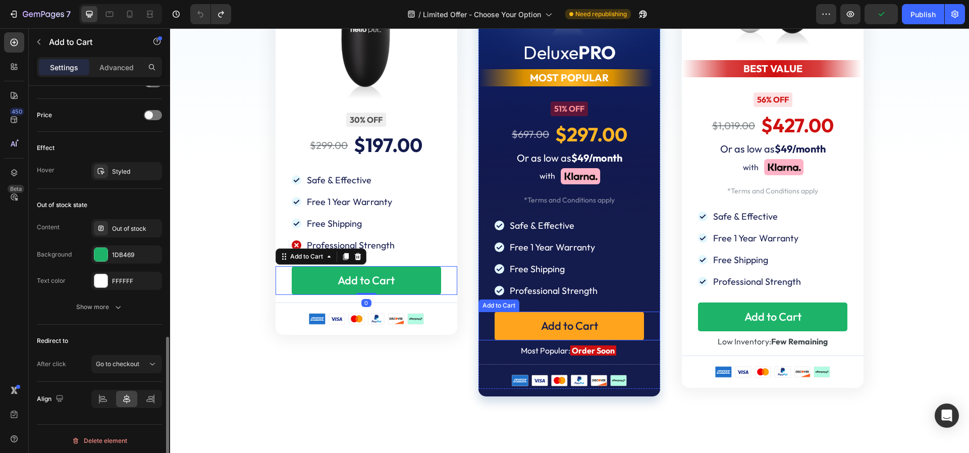
click at [530, 328] on button "Add to Cart" at bounding box center [569, 325] width 149 height 29
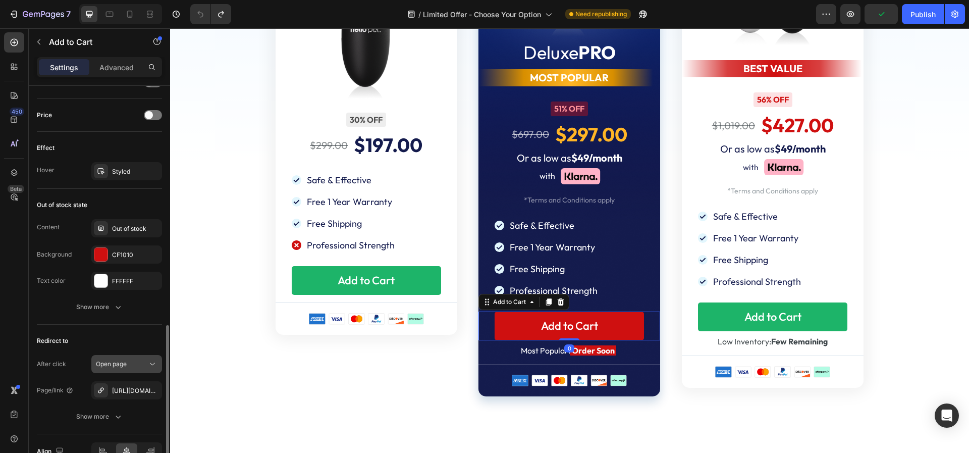
click at [127, 360] on span "Open page" at bounding box center [111, 364] width 31 height 8
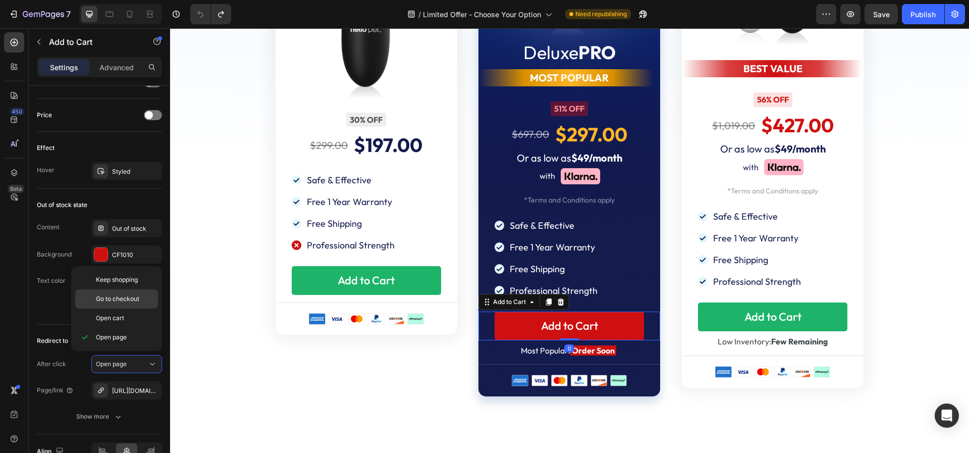
click at [118, 294] on span "Go to checkout" at bounding box center [117, 298] width 43 height 9
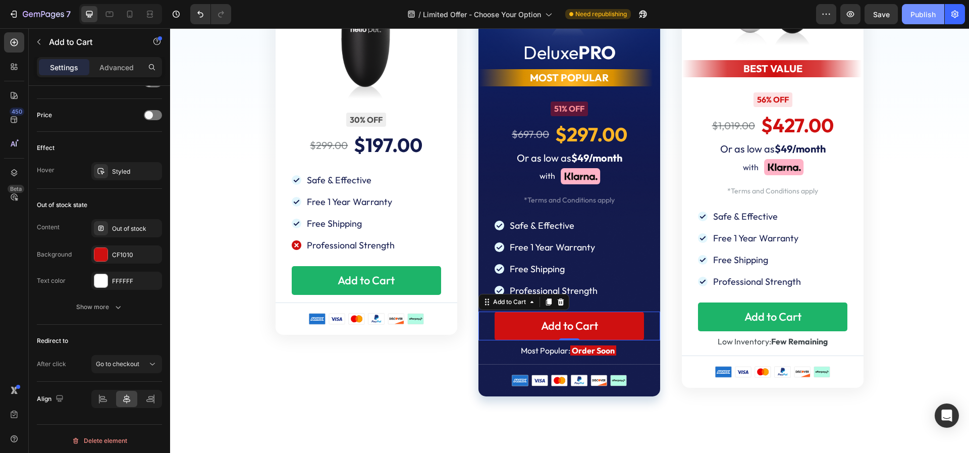
click at [911, 12] on div "Publish" at bounding box center [923, 14] width 25 height 11
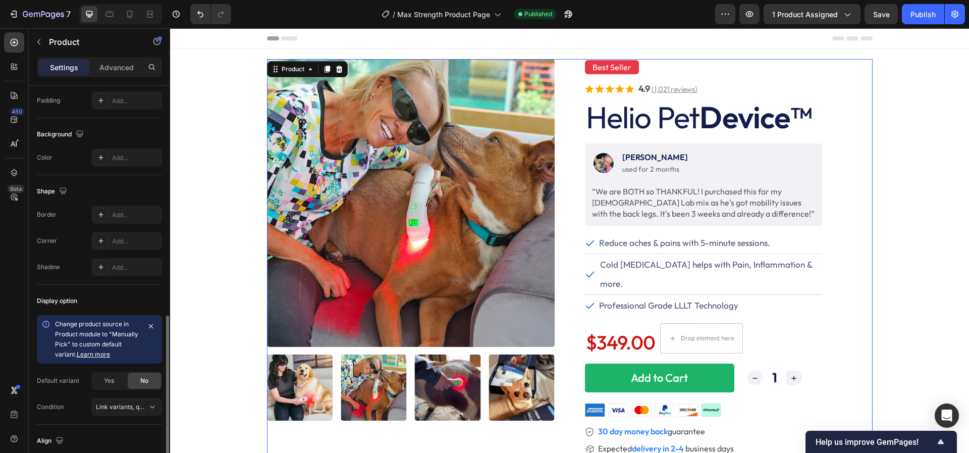
scroll to position [315, 0]
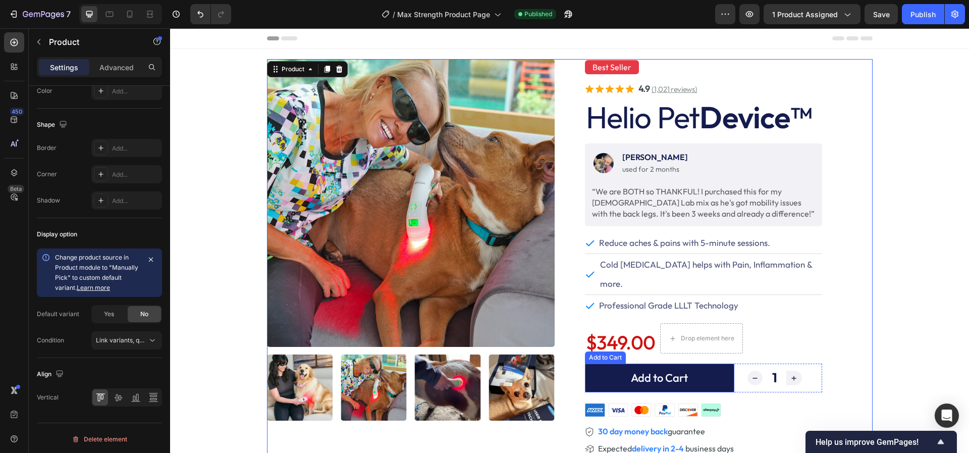
drag, startPoint x: 607, startPoint y: 354, endPoint x: 593, endPoint y: 354, distance: 14.1
click at [607, 363] on button "Add to Cart" at bounding box center [659, 377] width 149 height 29
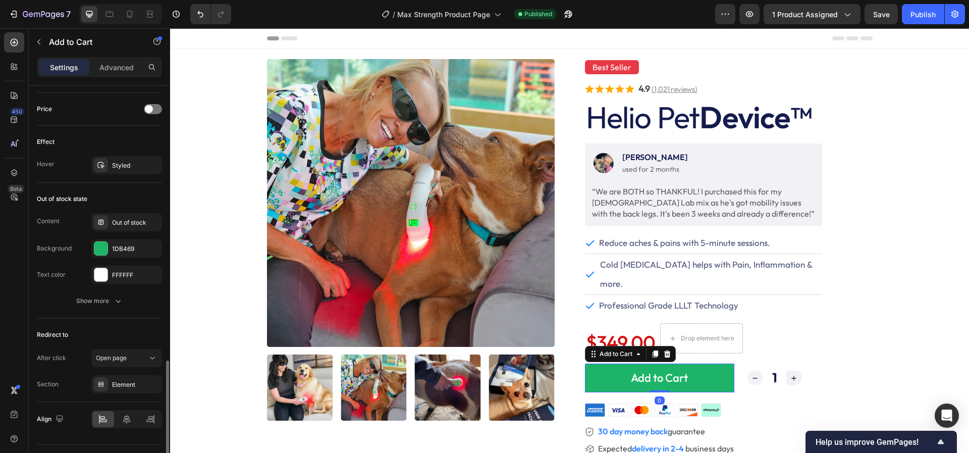
scroll to position [709, 0]
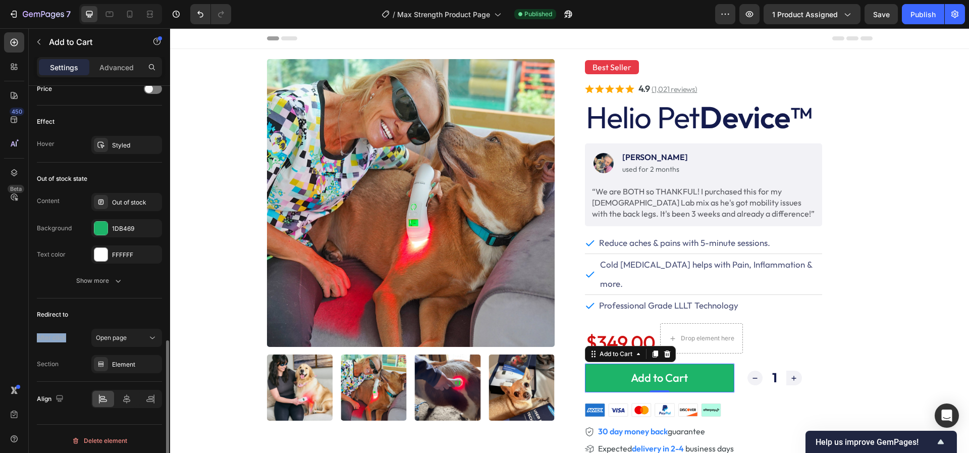
drag, startPoint x: 37, startPoint y: 333, endPoint x: 84, endPoint y: 333, distance: 47.4
click at [84, 333] on div "After click Open page" at bounding box center [99, 338] width 125 height 18
click at [110, 333] on div "Open page" at bounding box center [127, 338] width 62 height 10
click at [110, 298] on div "Redirect to After click Open page Section Element" at bounding box center [99, 339] width 125 height 83
click at [40, 361] on div "Section" at bounding box center [48, 363] width 22 height 9
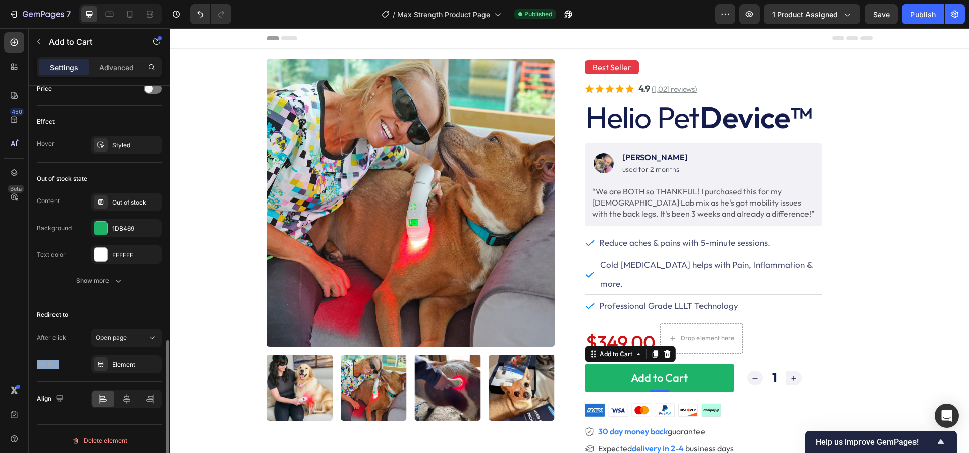
click at [40, 361] on div "Section" at bounding box center [48, 363] width 22 height 9
click at [57, 360] on div "Section" at bounding box center [48, 363] width 22 height 9
click at [126, 360] on div "Element" at bounding box center [126, 364] width 29 height 9
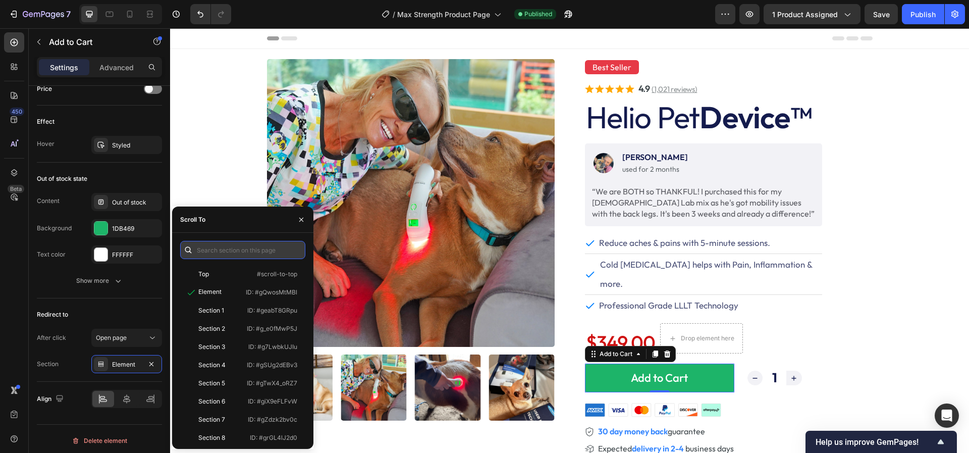
click at [227, 245] on input "text" at bounding box center [242, 250] width 125 height 18
click at [151, 361] on icon "button" at bounding box center [151, 363] width 4 height 4
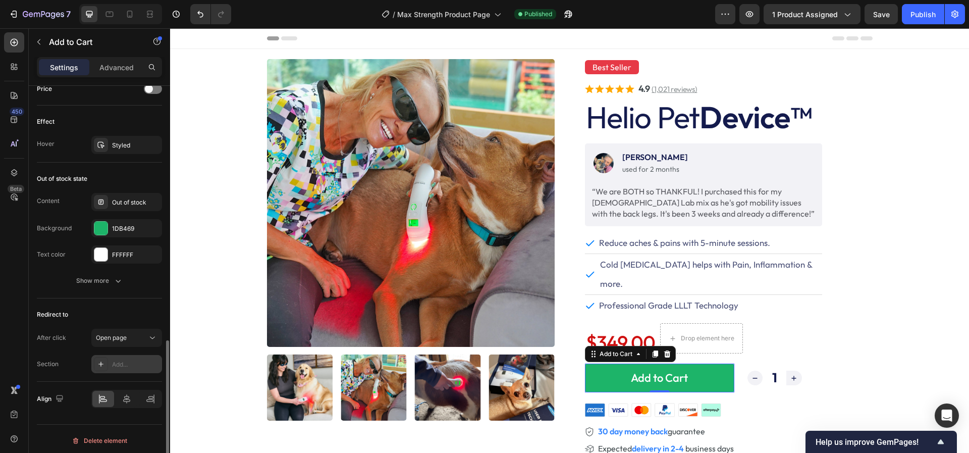
click at [124, 360] on div "Add..." at bounding box center [135, 364] width 47 height 9
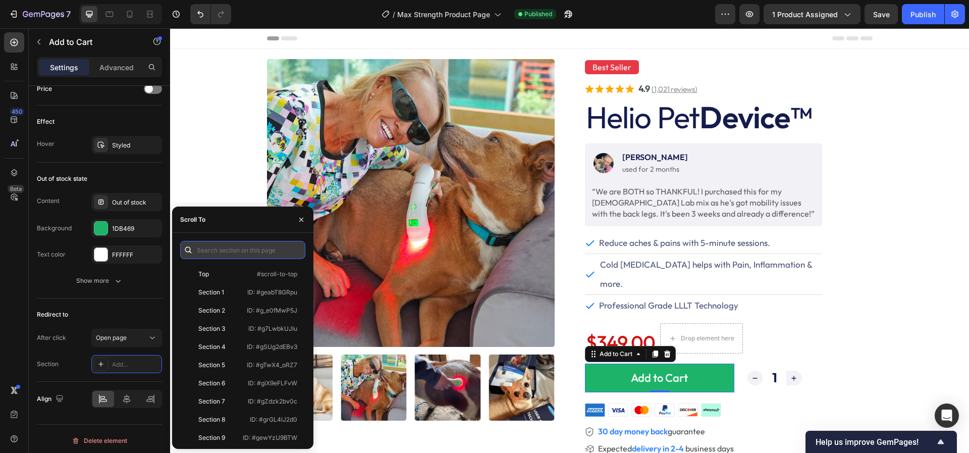
click at [209, 249] on input "text" at bounding box center [242, 250] width 125 height 18
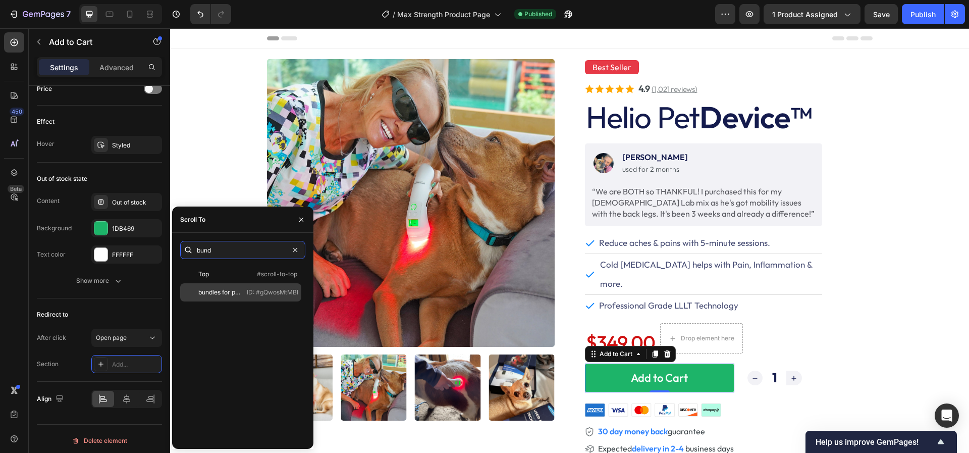
type input "bund"
click at [228, 296] on div "bundles for products" at bounding box center [219, 292] width 42 height 9
click at [305, 219] on button "button" at bounding box center [301, 219] width 16 height 16
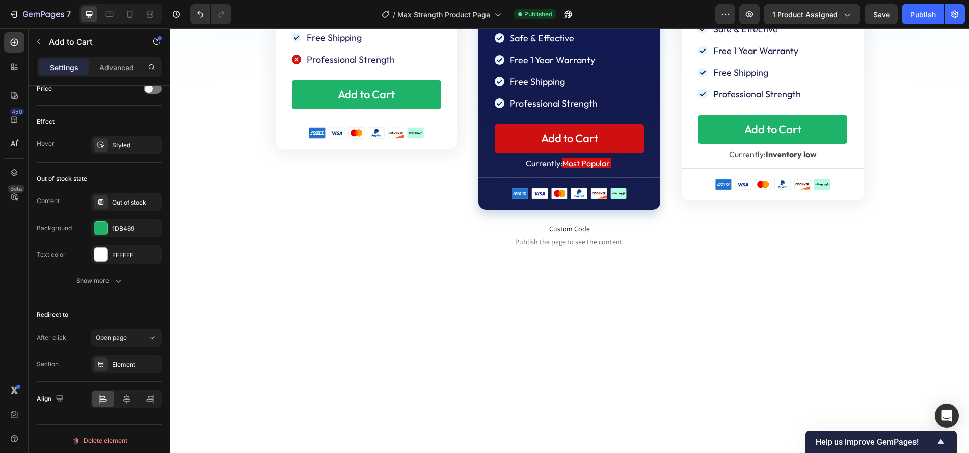
scroll to position [4650, 0]
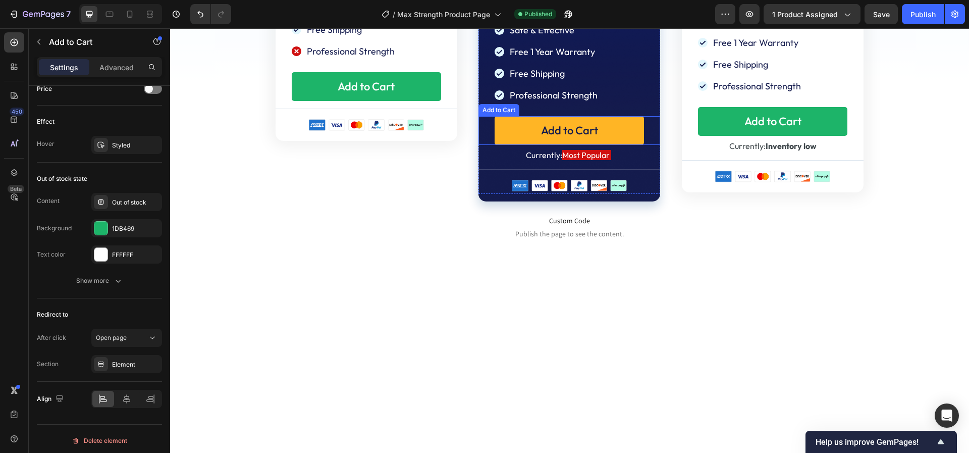
click at [503, 145] on button "Add to Cart" at bounding box center [569, 130] width 149 height 29
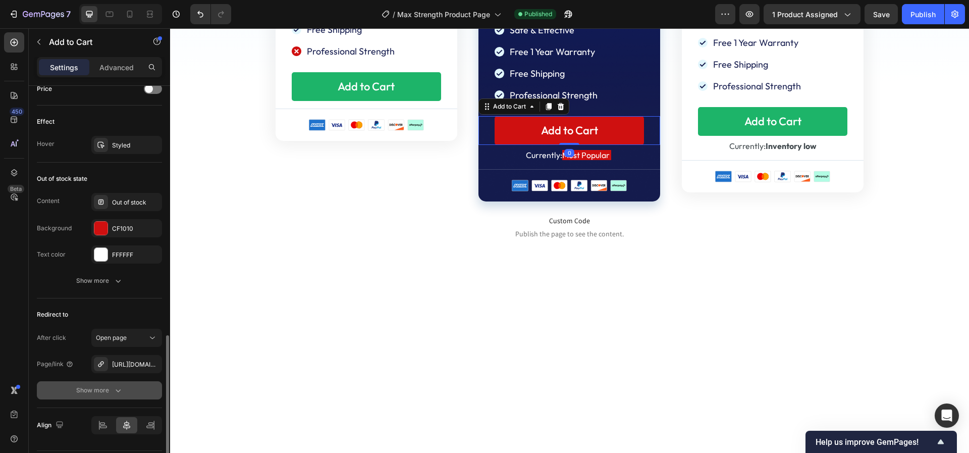
scroll to position [735, 0]
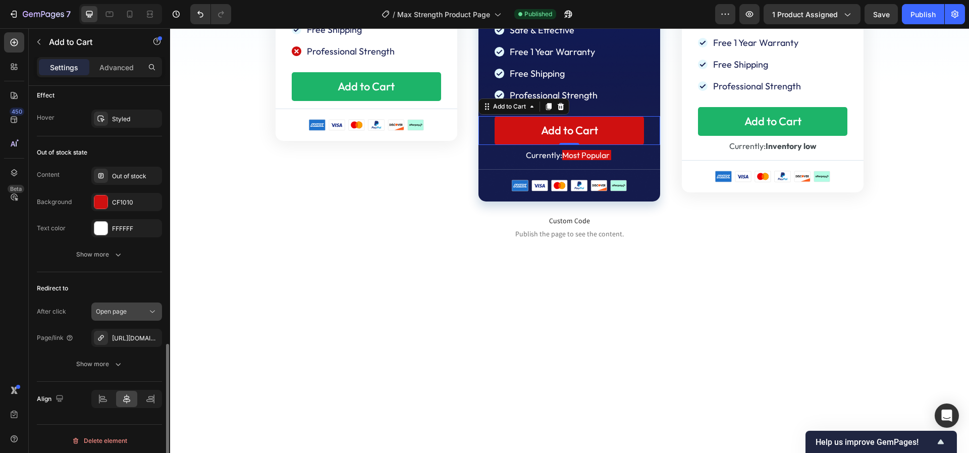
click at [131, 311] on div "Open page" at bounding box center [121, 311] width 51 height 9
click at [96, 282] on div "Redirect to" at bounding box center [99, 288] width 125 height 16
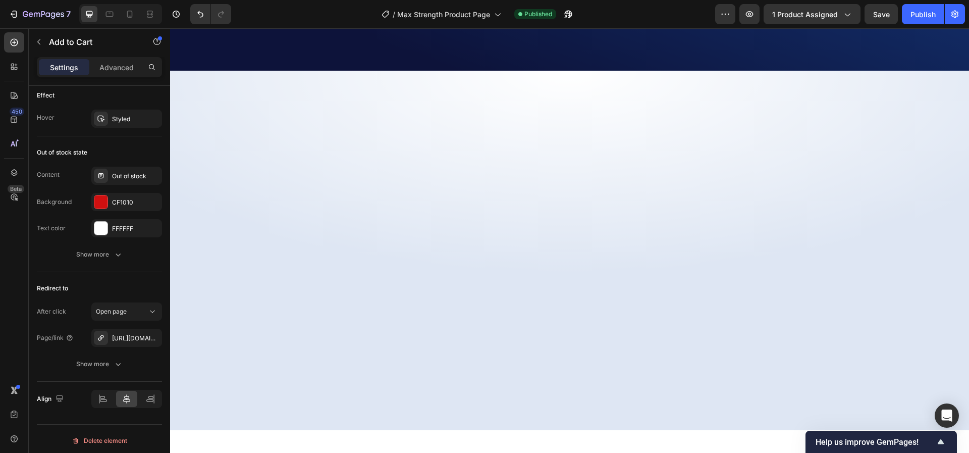
scroll to position [0, 0]
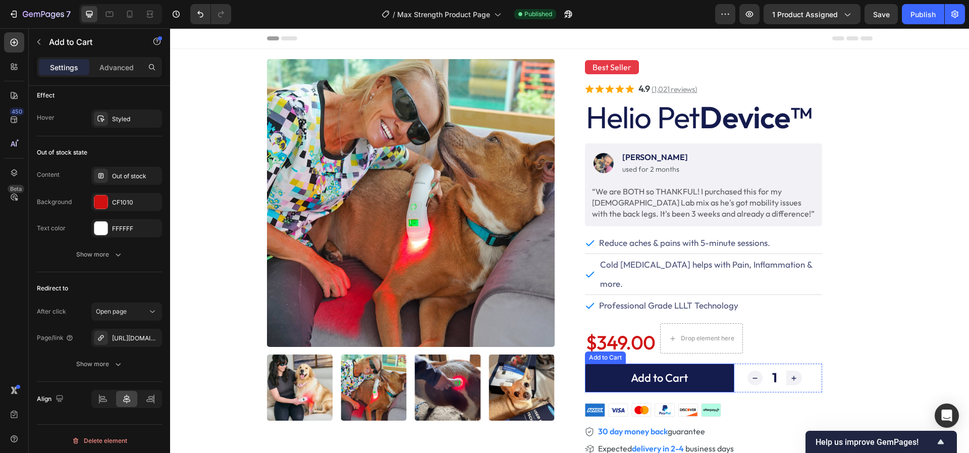
click at [599, 366] on button "Add to Cart" at bounding box center [659, 377] width 149 height 29
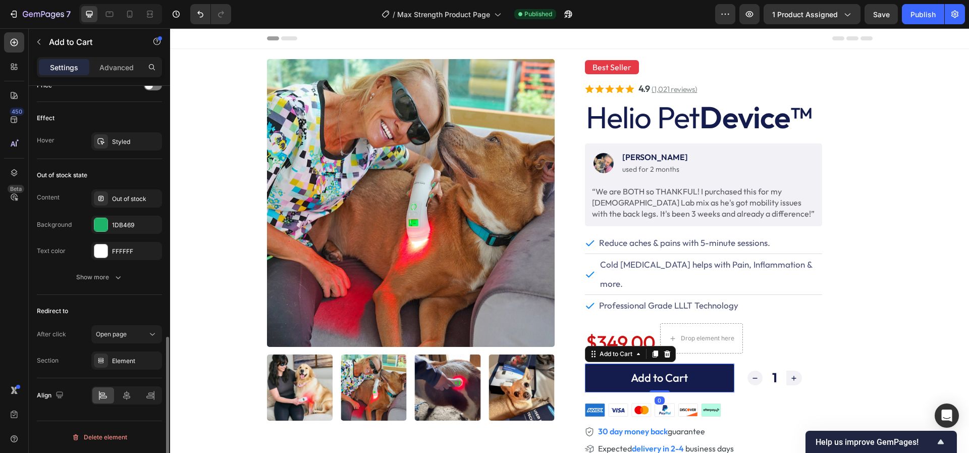
scroll to position [709, 0]
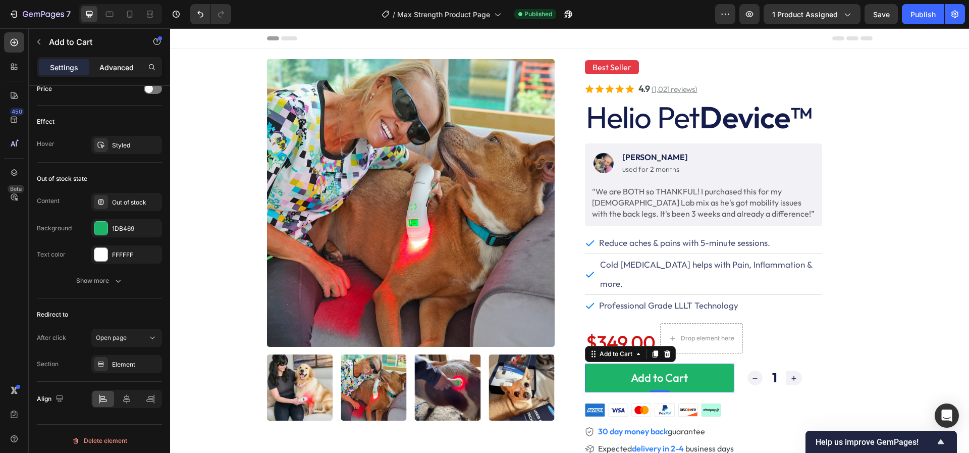
click at [102, 63] on p "Advanced" at bounding box center [116, 67] width 34 height 11
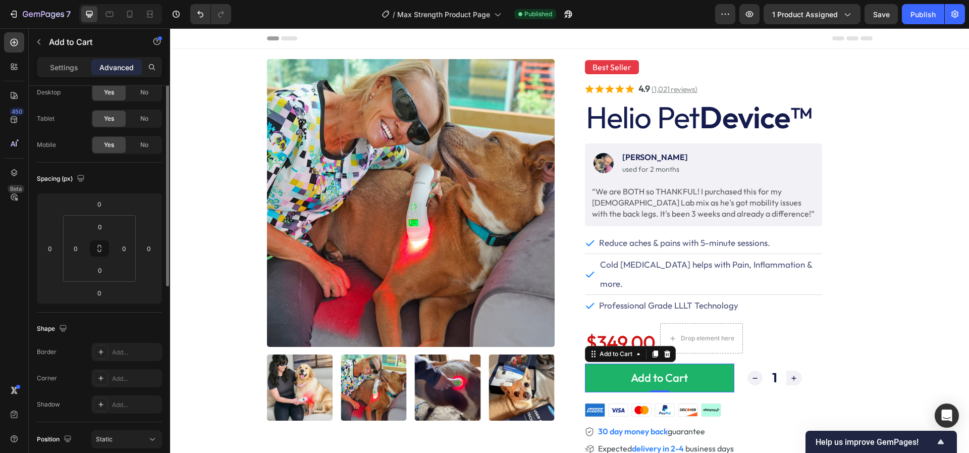
scroll to position [0, 0]
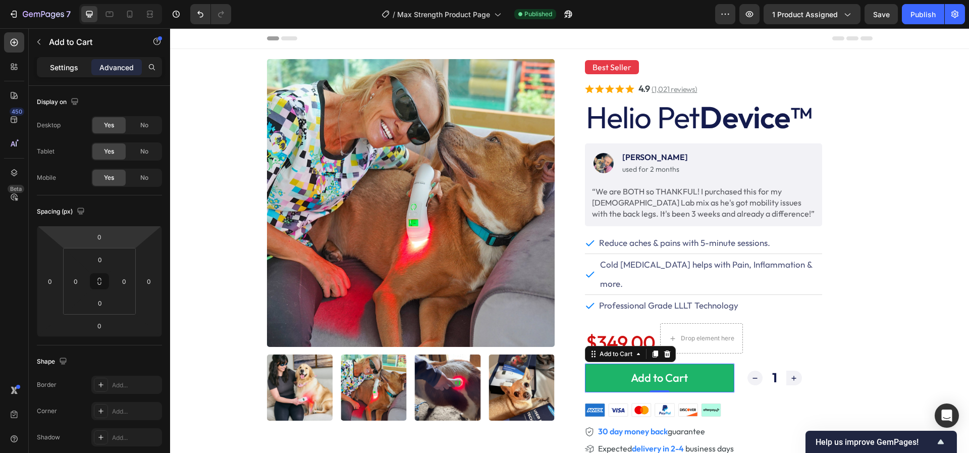
click at [66, 64] on p "Settings" at bounding box center [64, 67] width 28 height 11
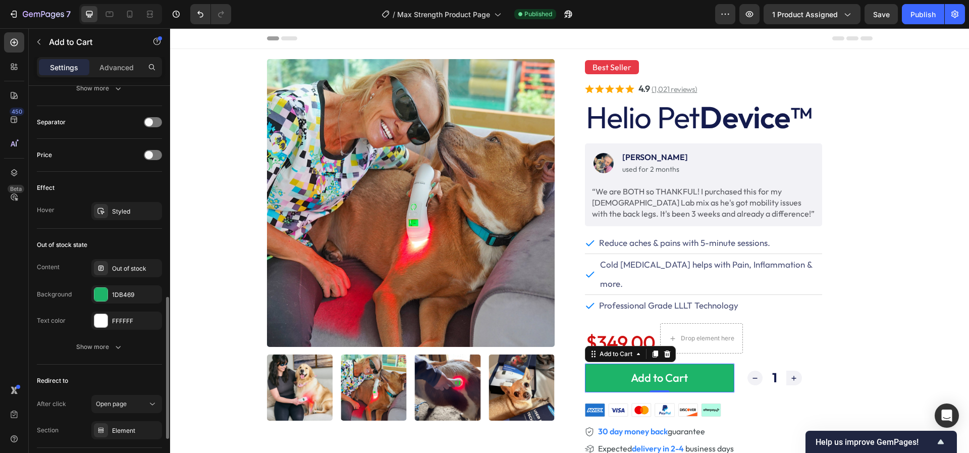
scroll to position [709, 0]
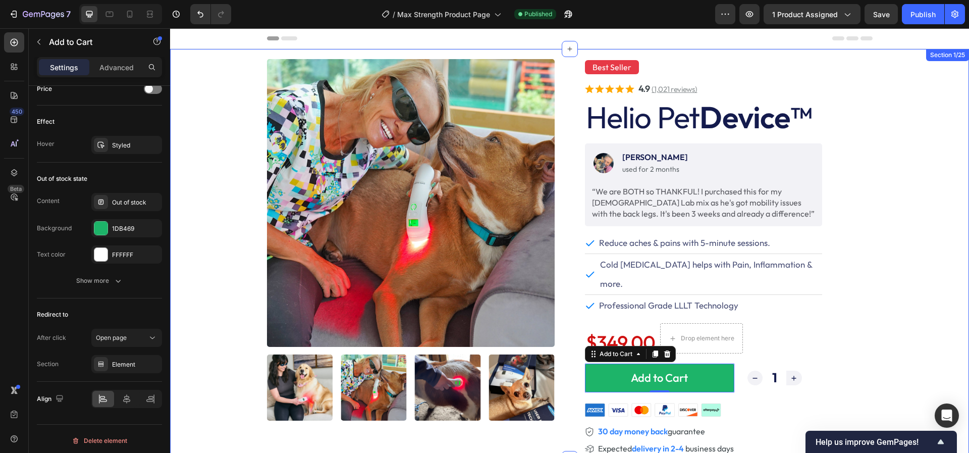
click at [895, 183] on div "Product Images Best Seller Text Block . Text Block Row Icon Icon Icon Icon Icon…" at bounding box center [569, 259] width 799 height 400
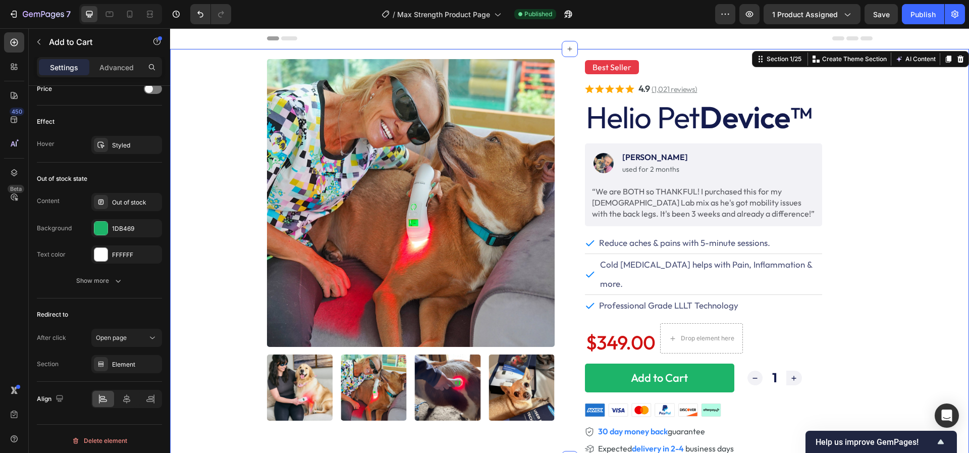
scroll to position [0, 0]
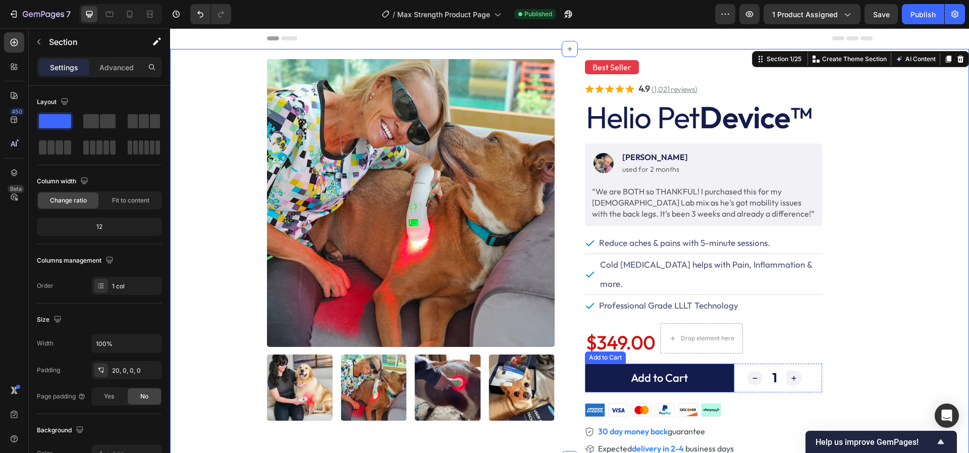
click at [606, 363] on button "Add to Cart" at bounding box center [659, 377] width 149 height 29
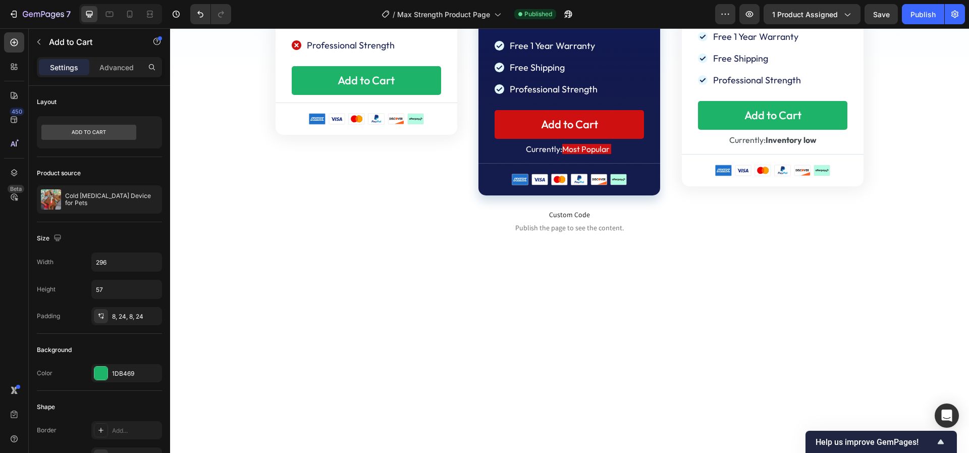
scroll to position [4629, 0]
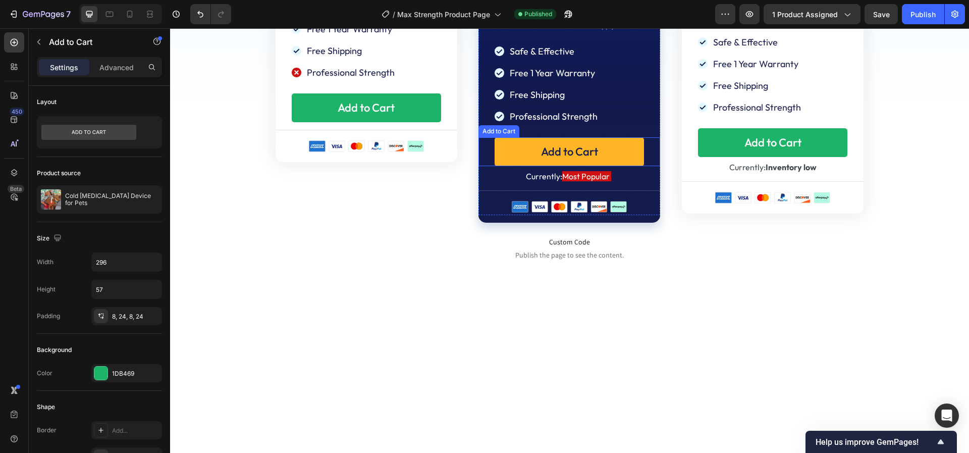
click at [511, 166] on button "Add to Cart" at bounding box center [569, 151] width 149 height 29
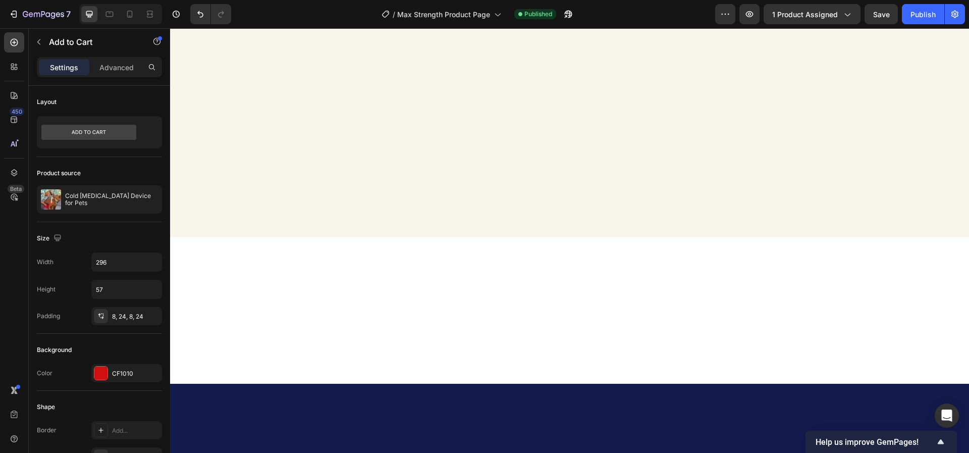
scroll to position [0, 0]
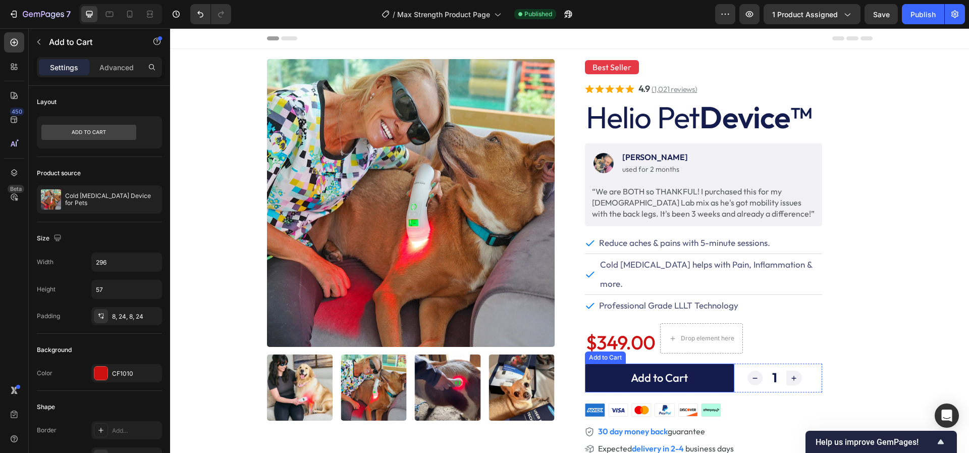
click at [605, 363] on button "Add to Cart" at bounding box center [659, 377] width 149 height 29
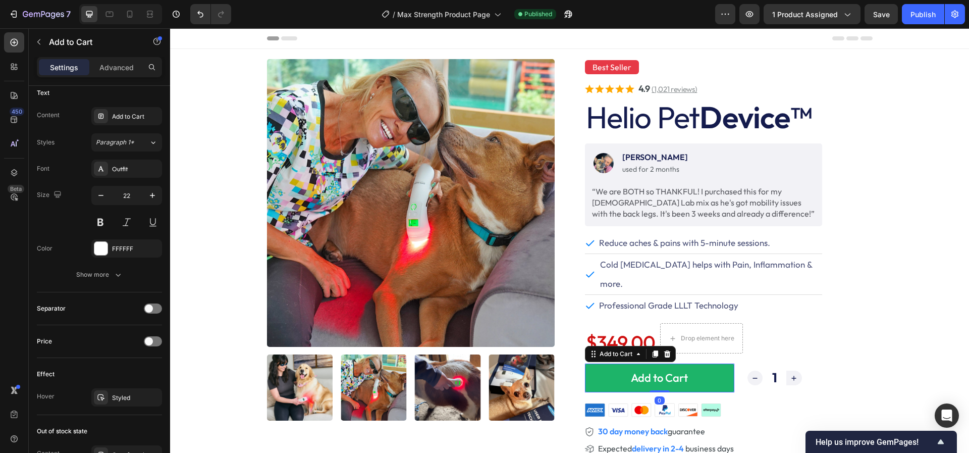
scroll to position [709, 0]
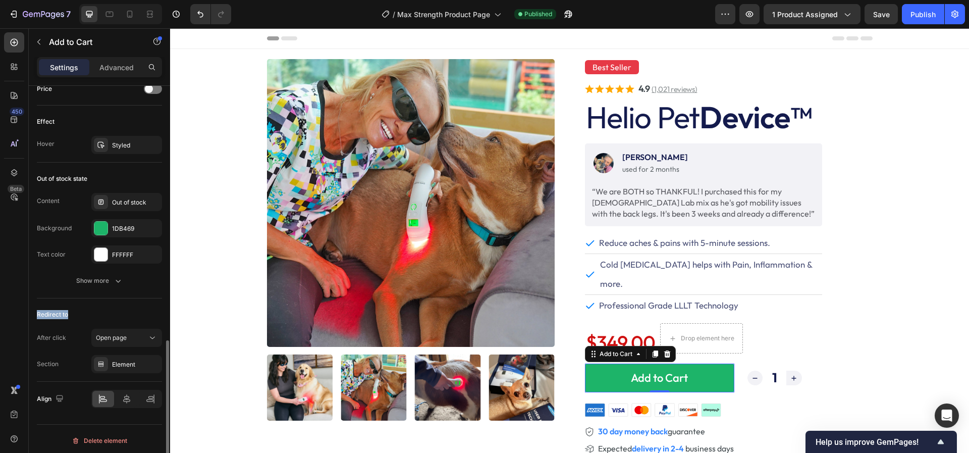
drag, startPoint x: 38, startPoint y: 307, endPoint x: 82, endPoint y: 310, distance: 44.5
click at [82, 310] on div "Redirect to" at bounding box center [99, 314] width 125 height 16
click at [41, 335] on div "After click" at bounding box center [51, 337] width 29 height 9
click at [129, 334] on div "Open page" at bounding box center [121, 337] width 51 height 9
click at [128, 298] on div "Redirect to After click Open page Section Element" at bounding box center [99, 339] width 125 height 83
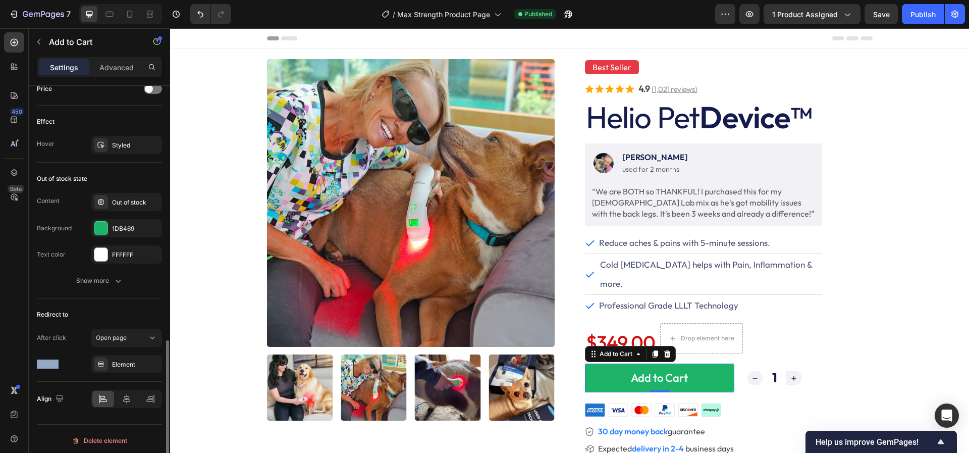
drag, startPoint x: 37, startPoint y: 359, endPoint x: 73, endPoint y: 360, distance: 35.3
click at [73, 360] on div "Section Element" at bounding box center [99, 364] width 125 height 18
click at [52, 360] on div "Section" at bounding box center [48, 363] width 22 height 9
click at [125, 364] on div "Element" at bounding box center [126, 364] width 29 height 9
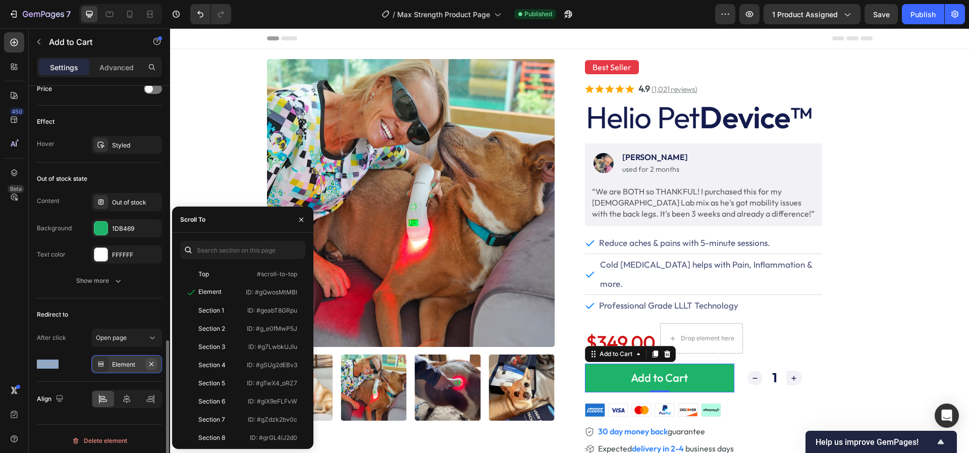
click at [151, 363] on icon "button" at bounding box center [151, 364] width 8 height 8
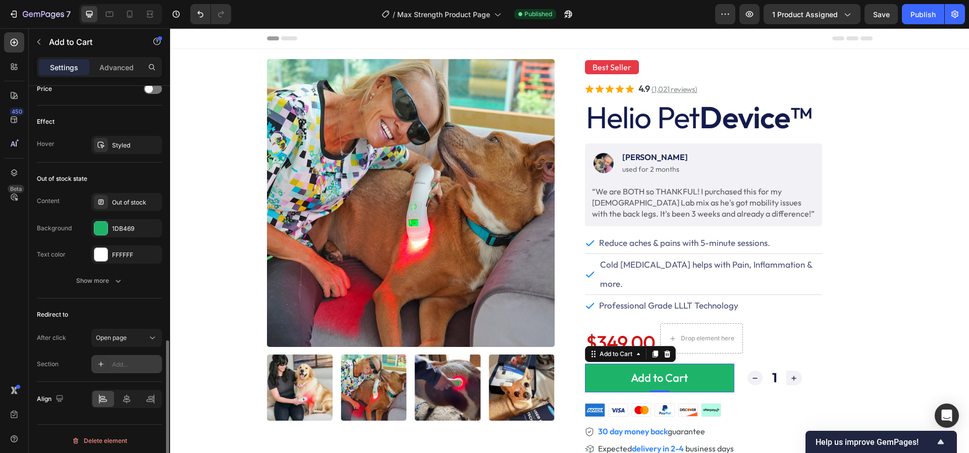
click at [110, 359] on div "Add..." at bounding box center [126, 364] width 71 height 18
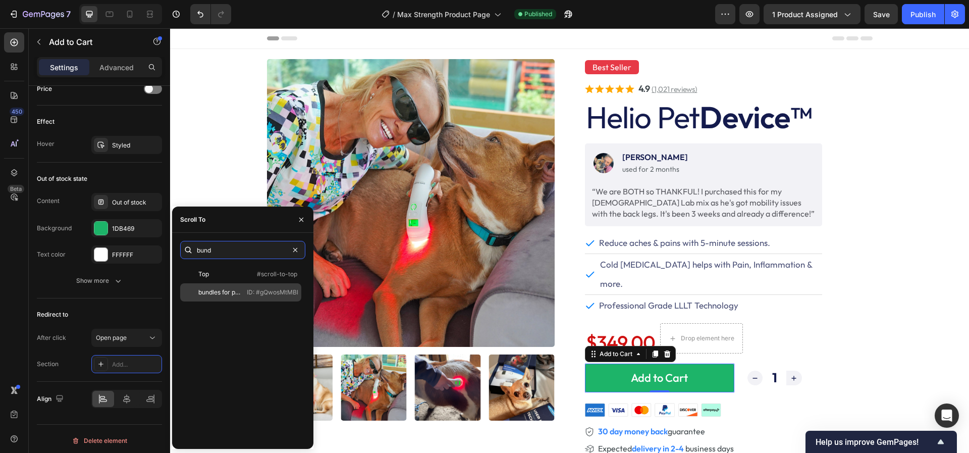
type input "bund"
click at [205, 294] on div "bundles for products" at bounding box center [219, 292] width 42 height 9
click at [302, 221] on icon "button" at bounding box center [301, 220] width 8 height 8
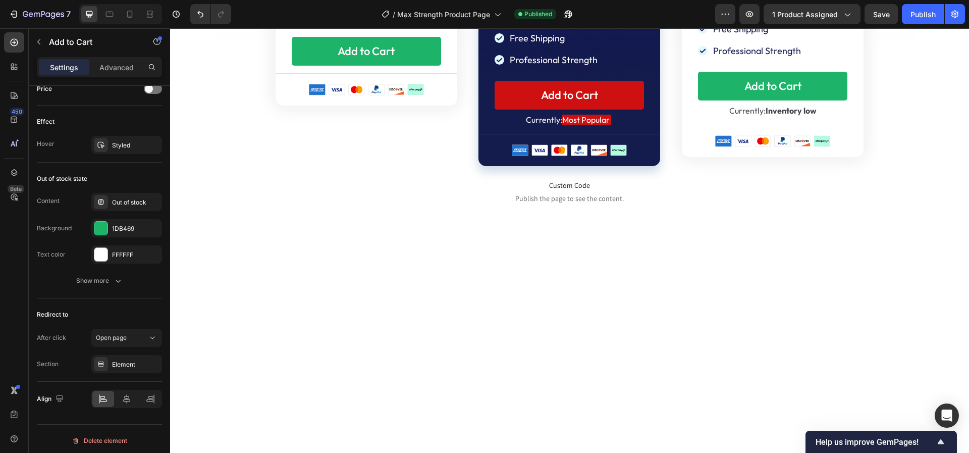
scroll to position [4670, 0]
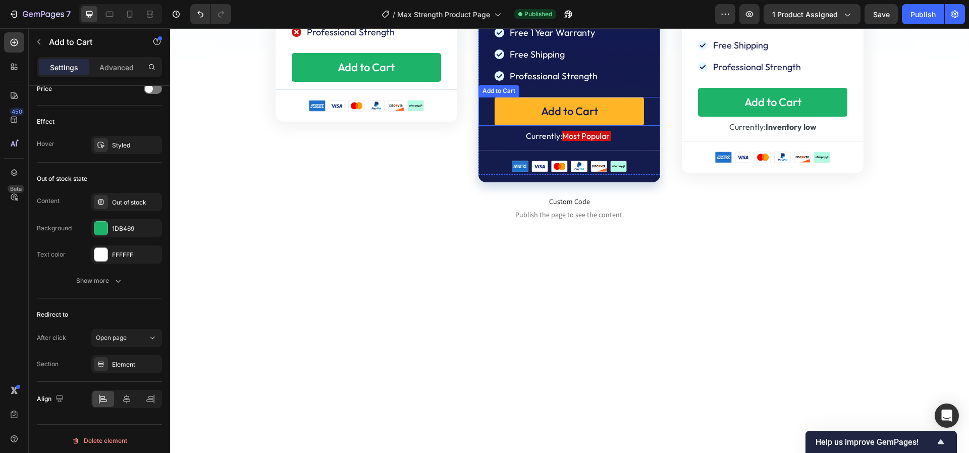
click at [516, 126] on button "Add to Cart" at bounding box center [569, 111] width 149 height 29
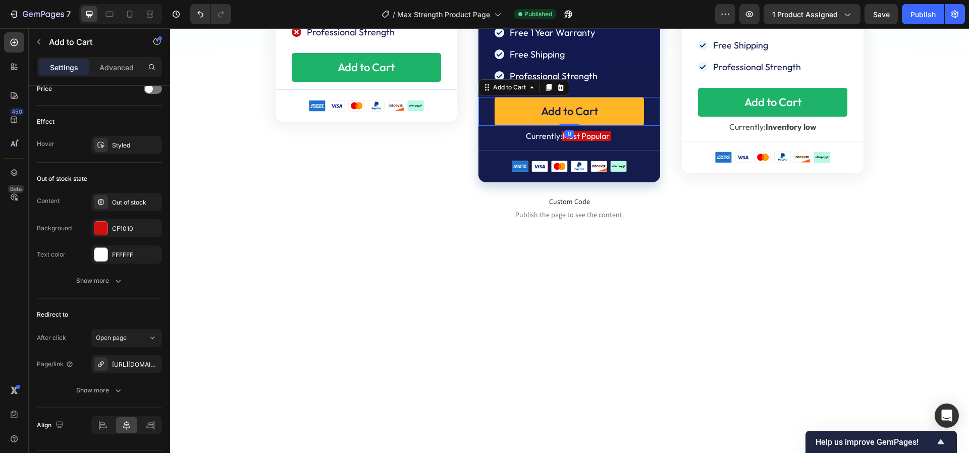
scroll to position [709, 0]
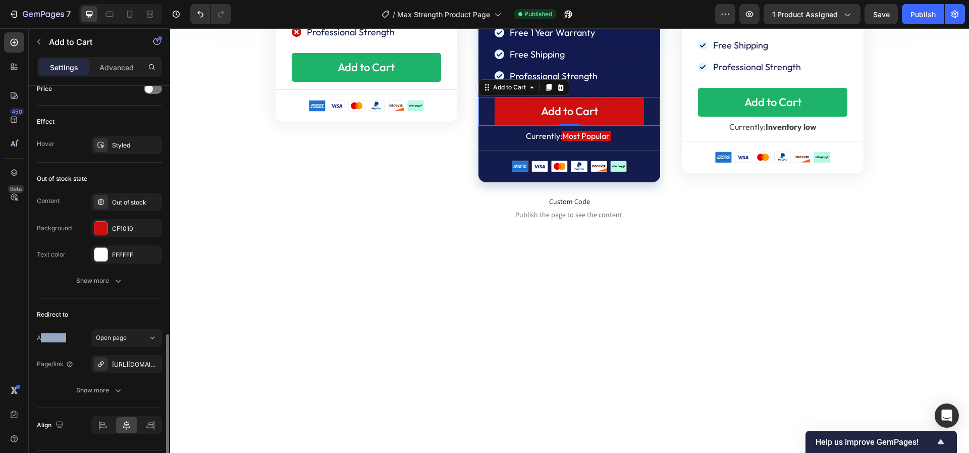
drag, startPoint x: 40, startPoint y: 334, endPoint x: 79, endPoint y: 334, distance: 39.4
click at [79, 334] on div "After click Open page" at bounding box center [99, 338] width 125 height 18
click at [53, 334] on div "After click" at bounding box center [51, 337] width 29 height 9
click at [132, 336] on div "Open page" at bounding box center [121, 337] width 51 height 9
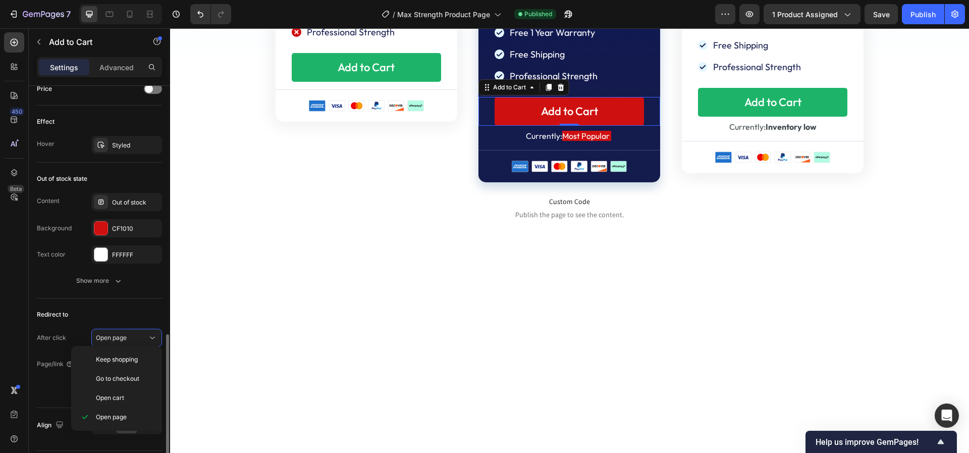
click at [79, 312] on div "Redirect to" at bounding box center [99, 314] width 125 height 16
click at [48, 359] on div "Page/link" at bounding box center [55, 363] width 37 height 9
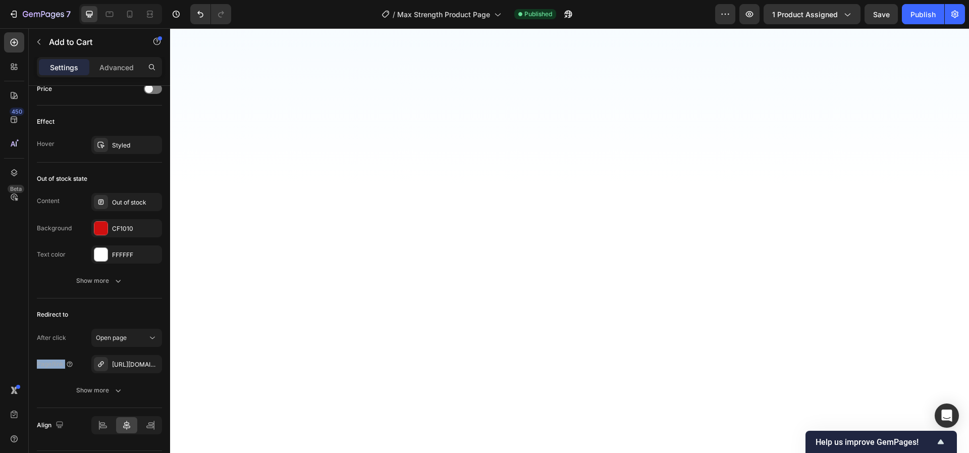
scroll to position [0, 0]
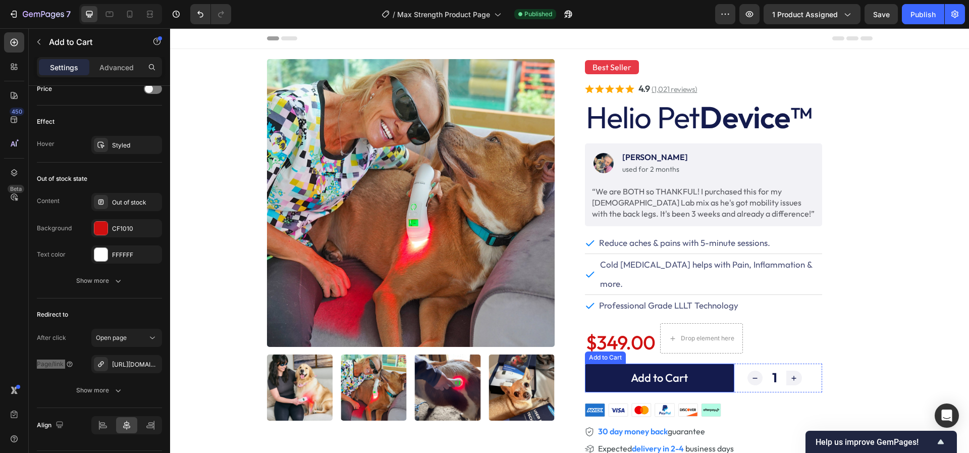
click at [597, 363] on button "Add to Cart" at bounding box center [659, 377] width 149 height 29
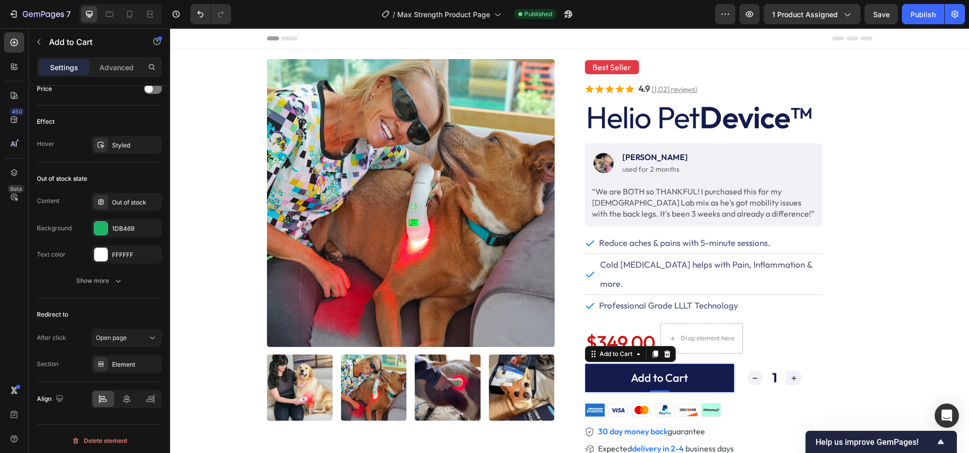
click at [607, 363] on button "Add to Cart" at bounding box center [659, 377] width 149 height 29
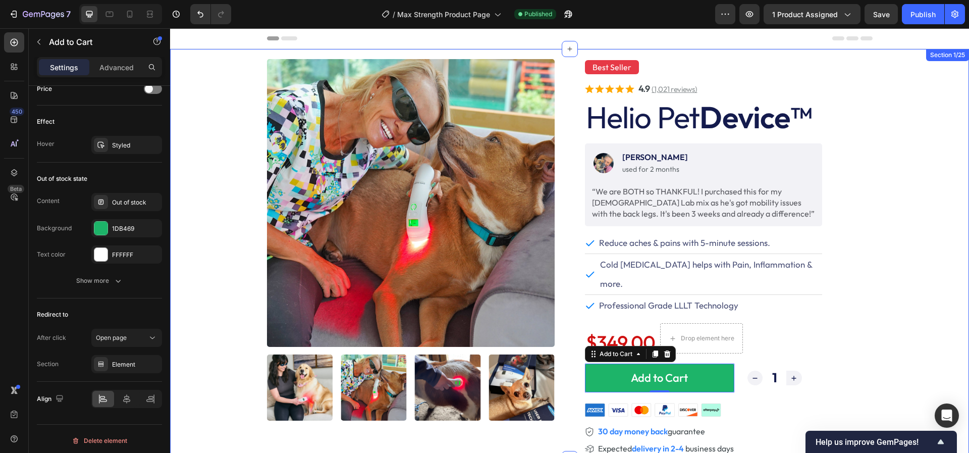
click at [869, 259] on div "Image Linda S. Text Block used for 2 months Text Block Row “We are BOTH so THAN…" at bounding box center [729, 298] width 288 height 311
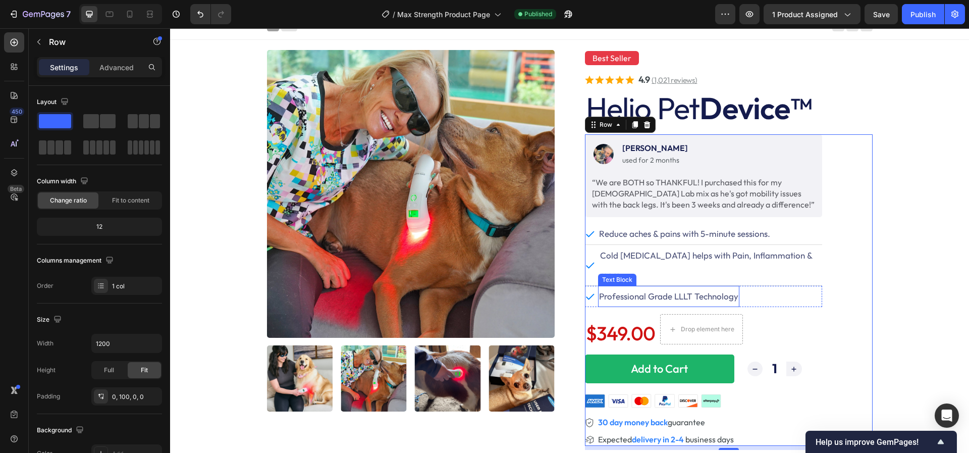
scroll to position [14, 0]
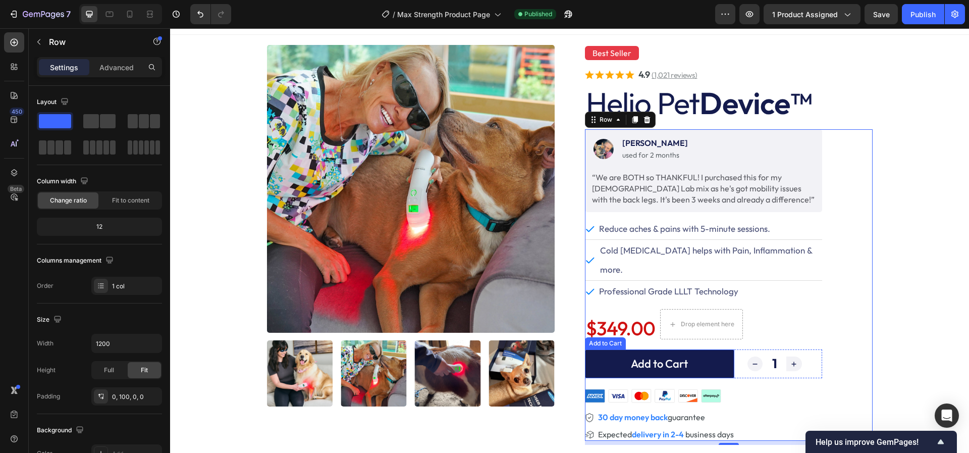
click at [592, 349] on button "Add to Cart" at bounding box center [659, 363] width 149 height 29
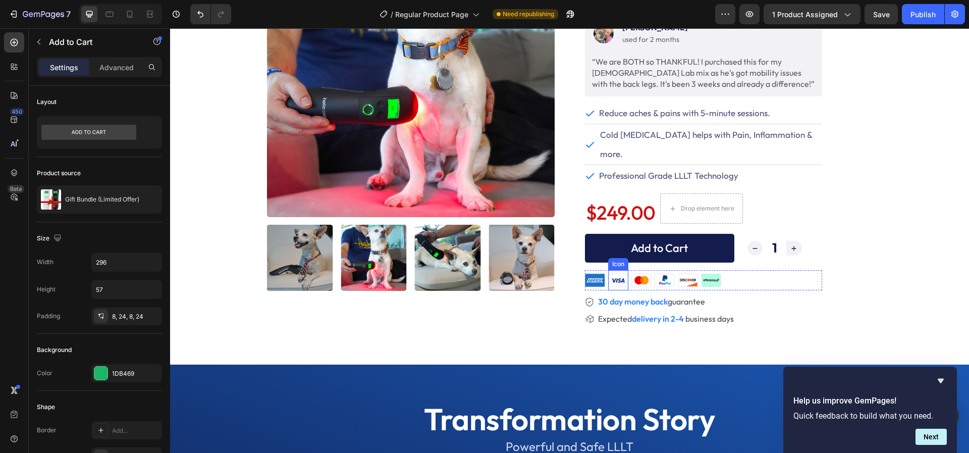
scroll to position [709, 0]
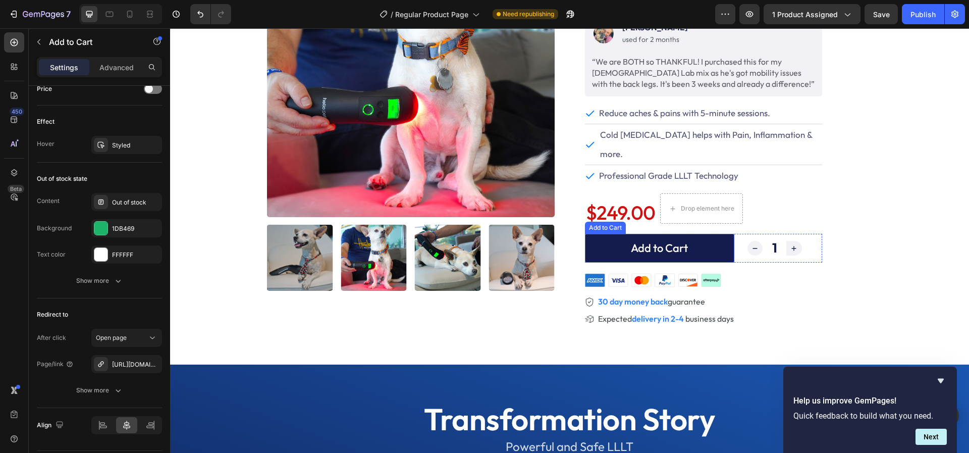
click at [599, 234] on button "Add to Cart" at bounding box center [659, 248] width 149 height 29
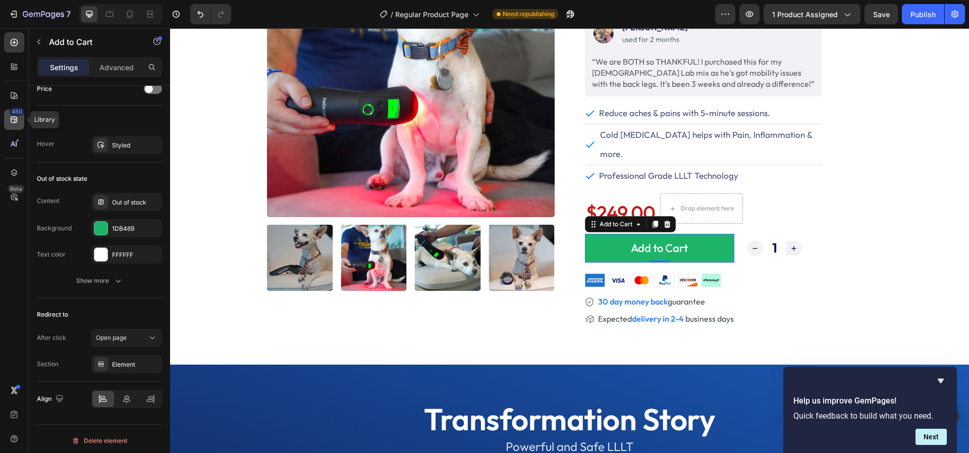
click at [14, 120] on icon at bounding box center [14, 120] width 7 height 7
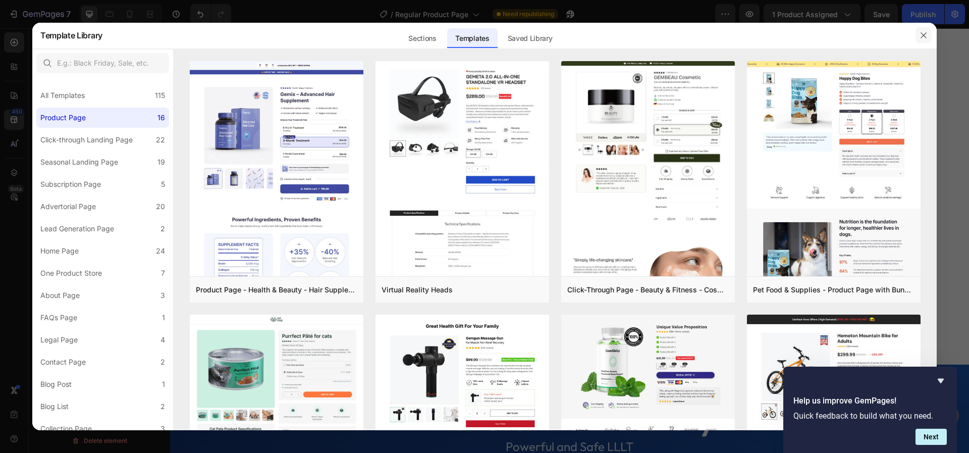
click at [923, 36] on icon "button" at bounding box center [924, 36] width 6 height 6
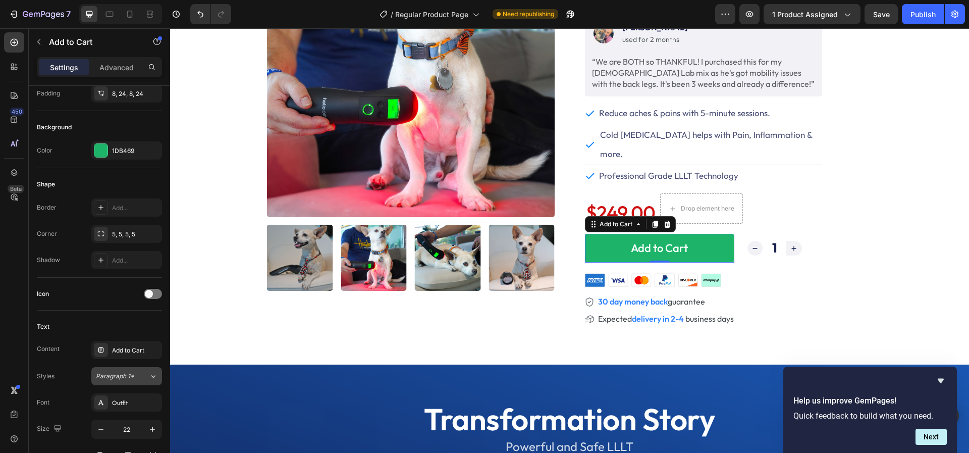
scroll to position [0, 0]
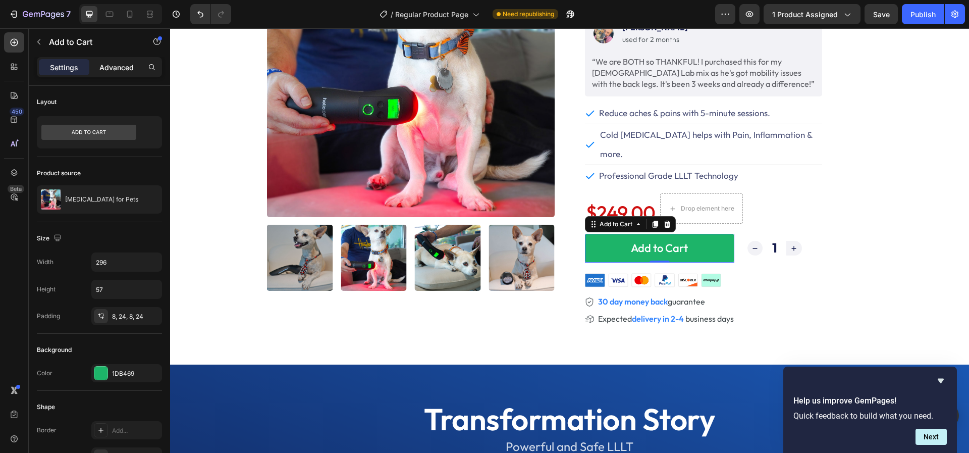
click at [119, 66] on p "Advanced" at bounding box center [116, 67] width 34 height 11
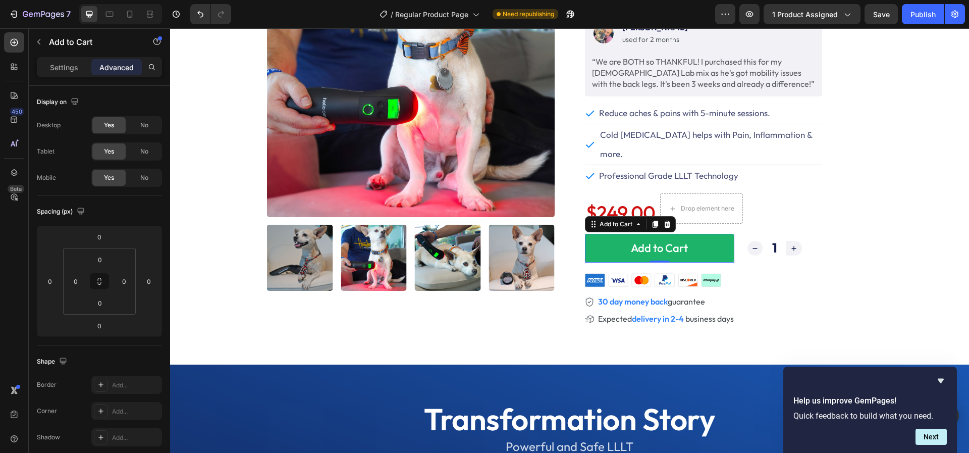
click at [67, 67] on p "Settings" at bounding box center [64, 67] width 28 height 11
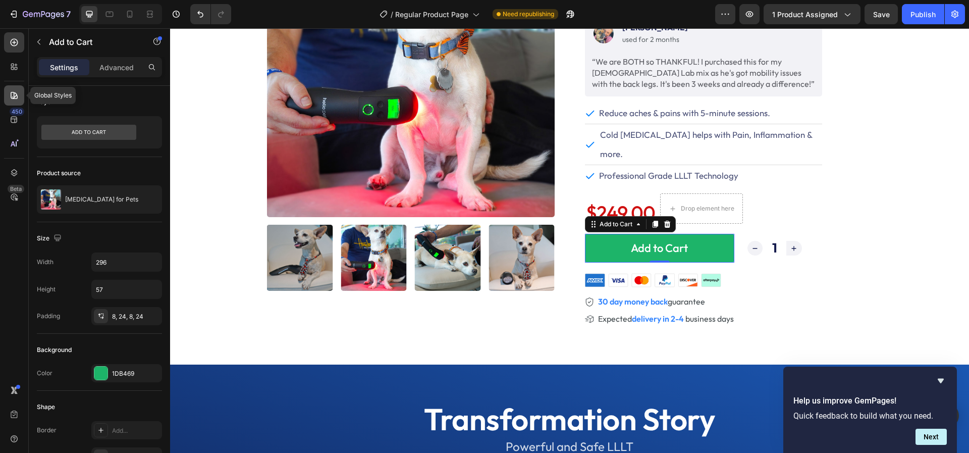
click at [17, 92] on icon at bounding box center [14, 95] width 10 height 10
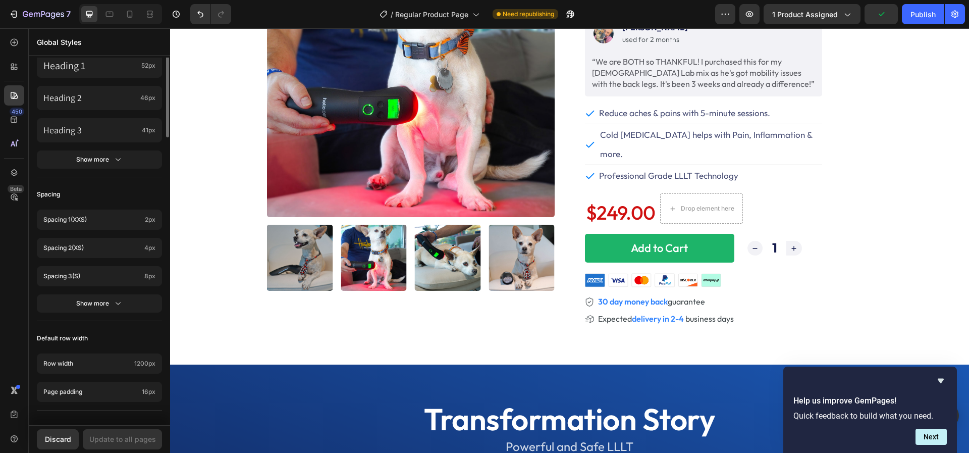
scroll to position [370, 0]
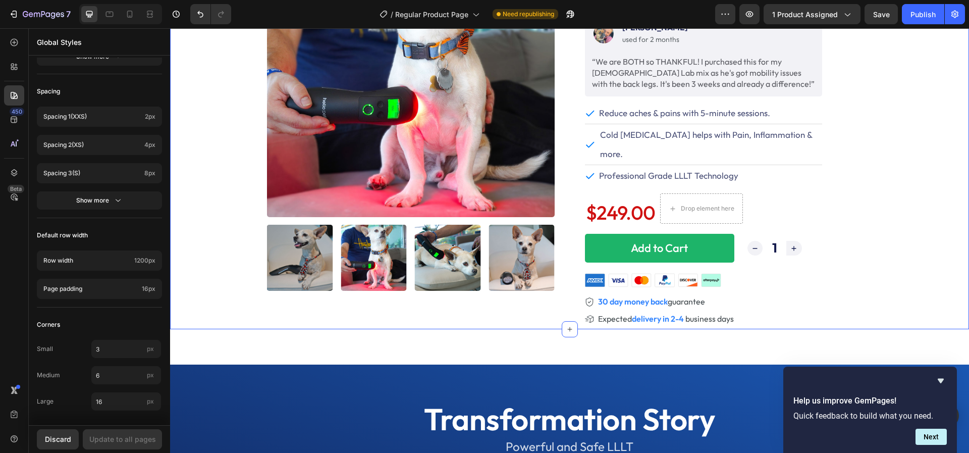
click at [253, 132] on div "Product Images Best Seller Text Block . Text Block Row Icon Icon Icon Icon Icon…" at bounding box center [569, 129] width 799 height 400
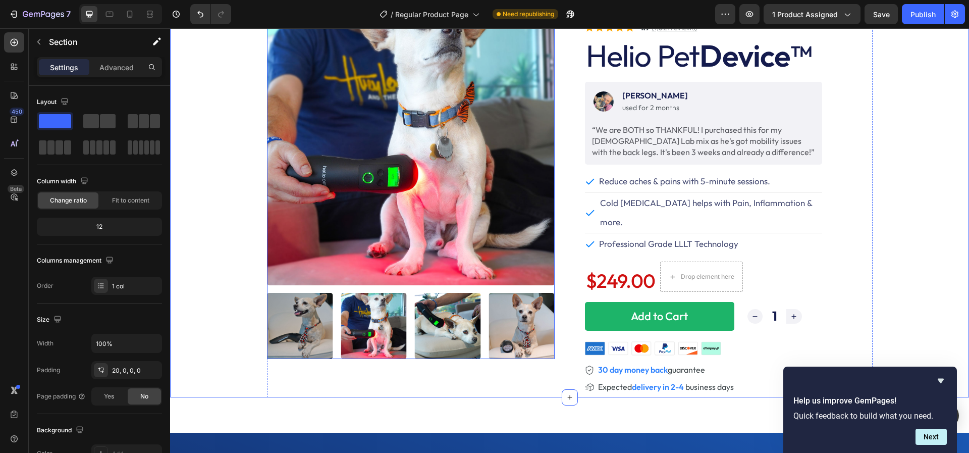
scroll to position [0, 0]
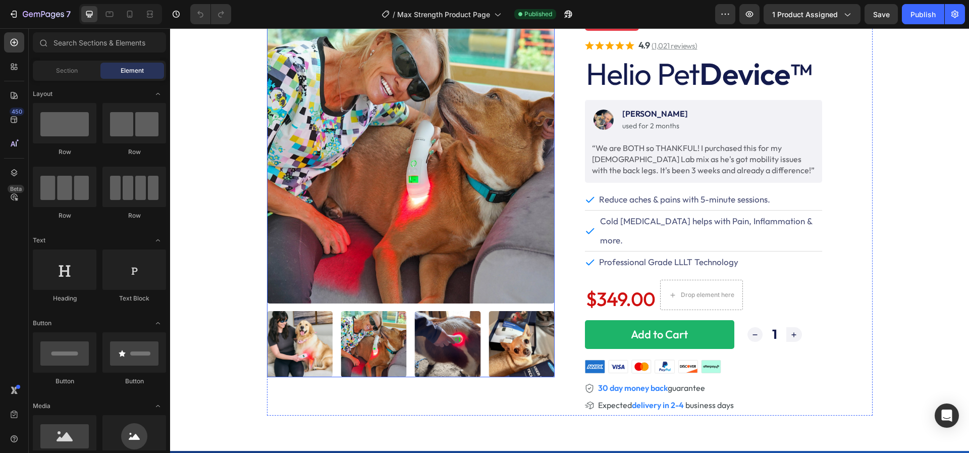
scroll to position [46, 0]
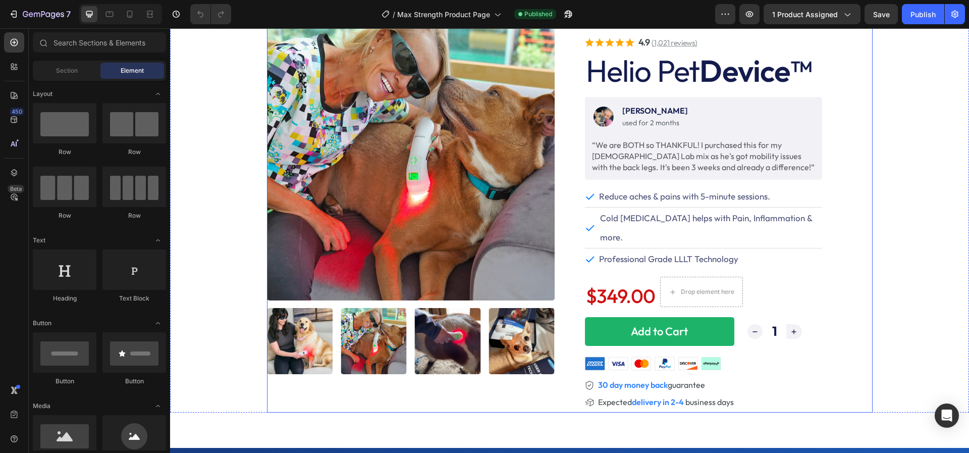
click at [282, 386] on div "Product Images" at bounding box center [411, 213] width 288 height 400
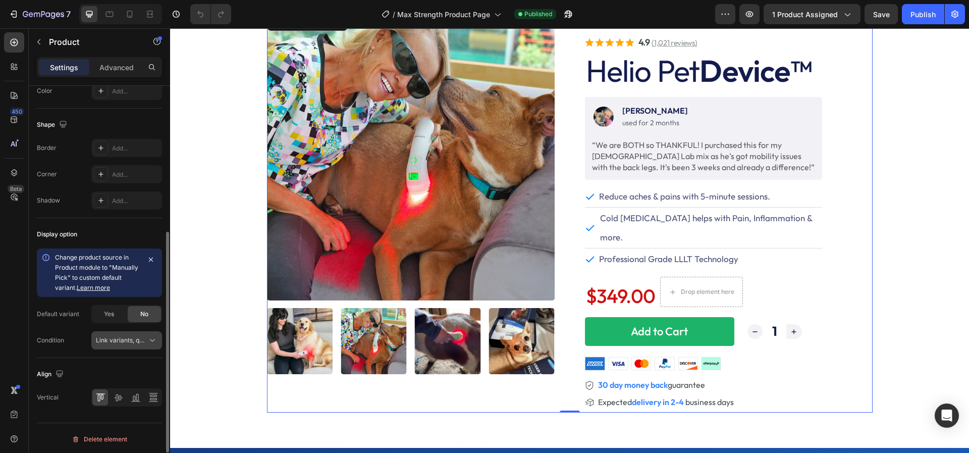
scroll to position [0, 0]
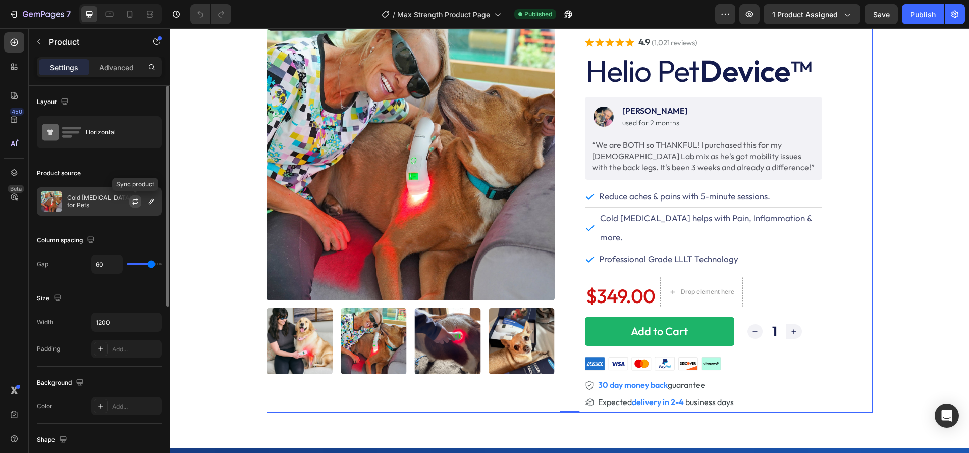
click at [134, 202] on icon "button" at bounding box center [135, 202] width 6 height 3
click at [103, 200] on p "Cold [MEDICAL_DATA] Device for Pets" at bounding box center [112, 201] width 90 height 14
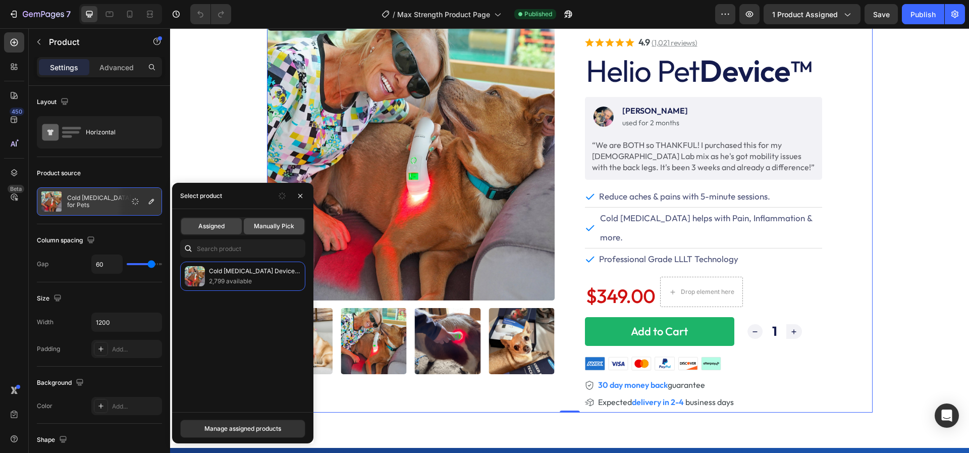
click at [261, 229] on span "Manually Pick" at bounding box center [274, 226] width 40 height 9
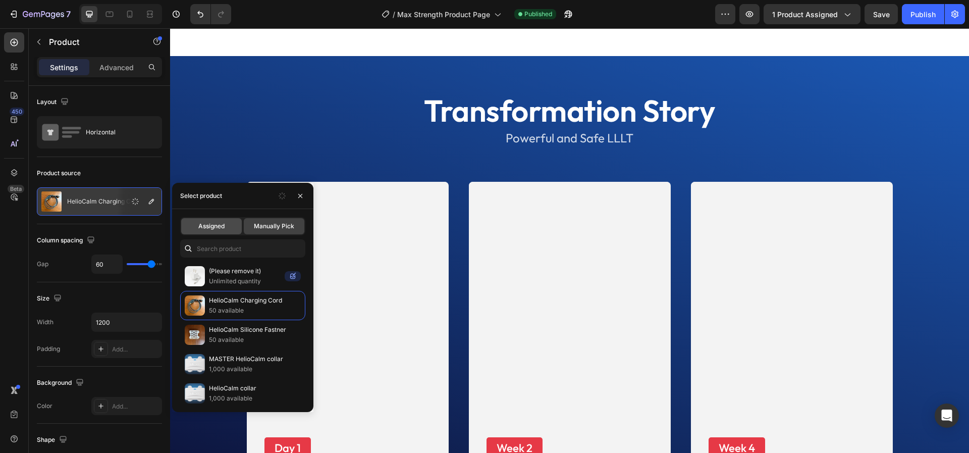
click at [210, 230] on span "Assigned" at bounding box center [211, 226] width 26 height 9
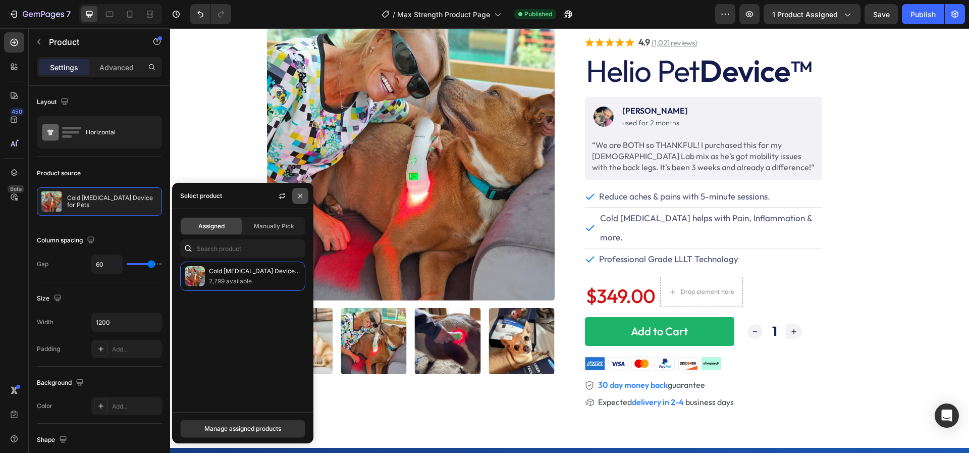
click at [296, 198] on icon "button" at bounding box center [300, 196] width 8 height 8
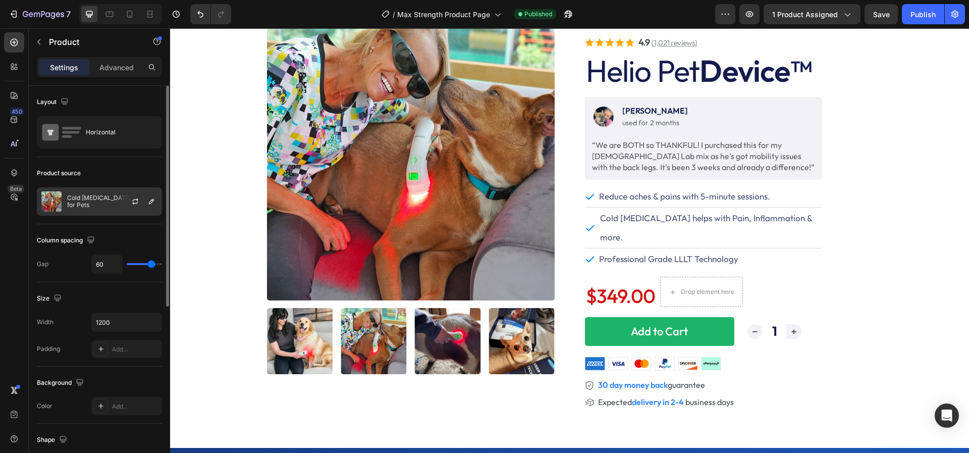
click at [93, 199] on p "Cold [MEDICAL_DATA] Device for Pets" at bounding box center [112, 201] width 90 height 14
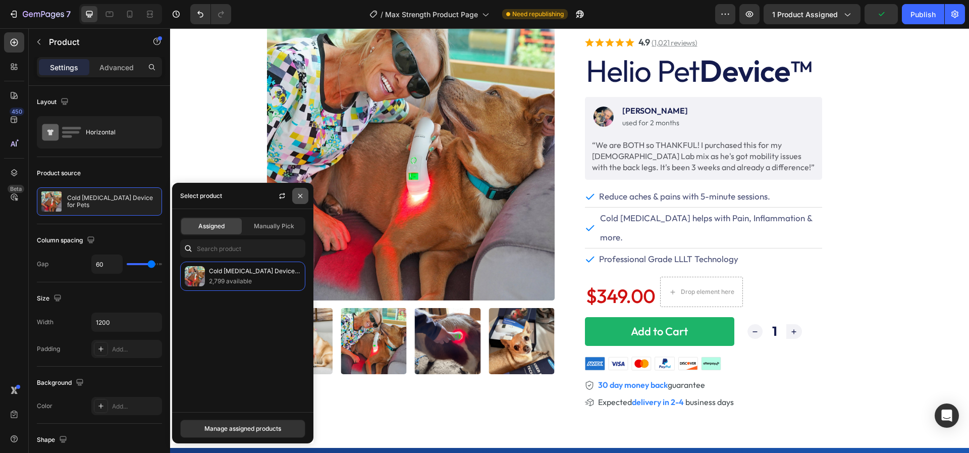
click at [300, 195] on icon "button" at bounding box center [300, 196] width 8 height 8
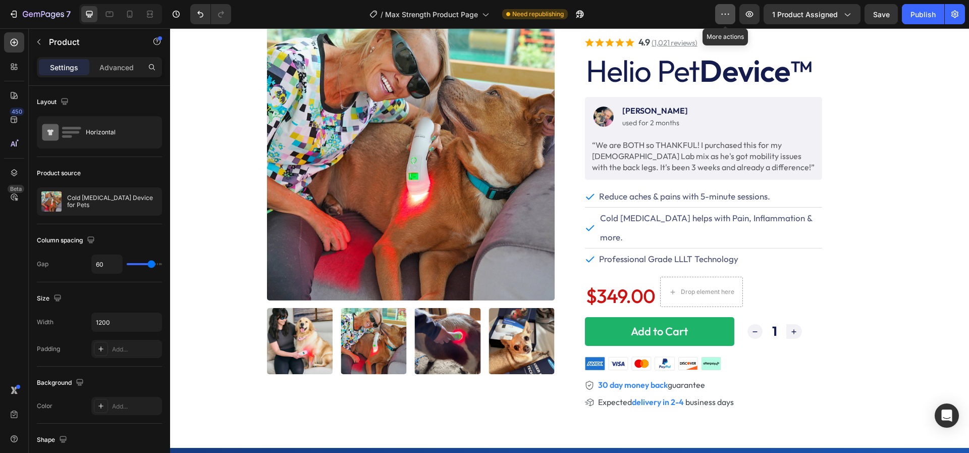
click at [730, 10] on icon "button" at bounding box center [725, 14] width 10 height 10
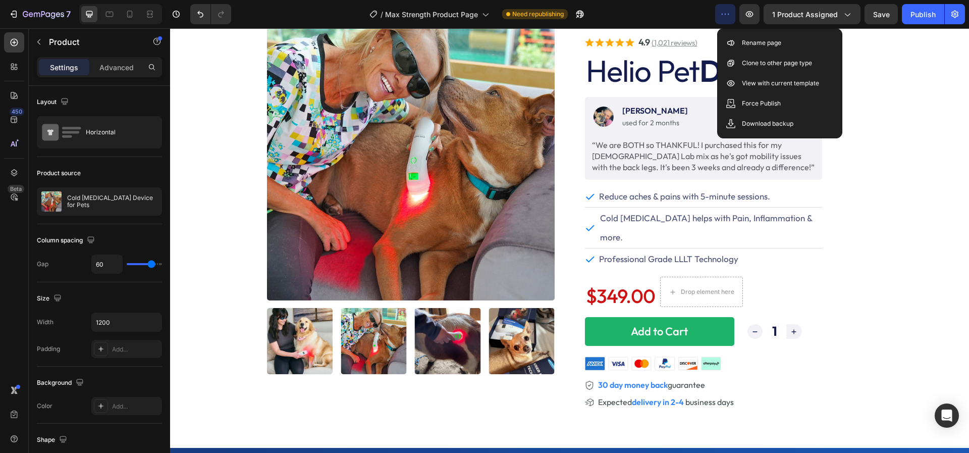
click at [730, 11] on icon "button" at bounding box center [725, 14] width 10 height 10
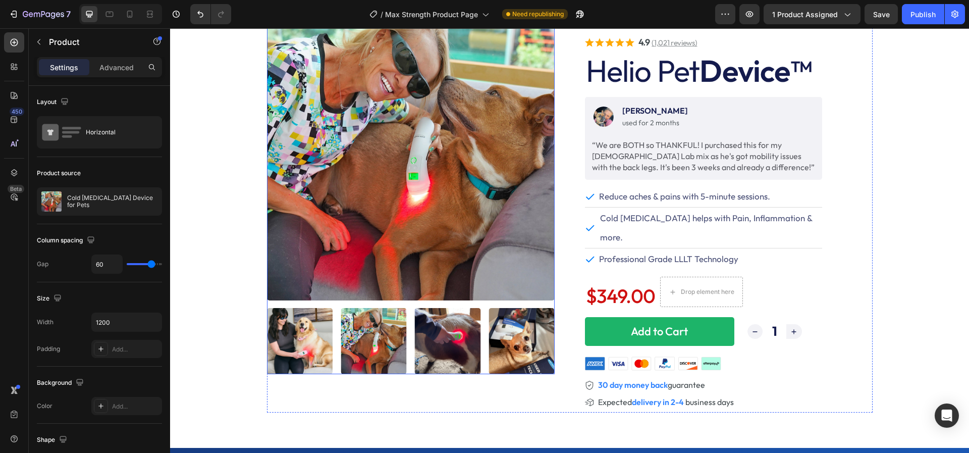
scroll to position [220, 0]
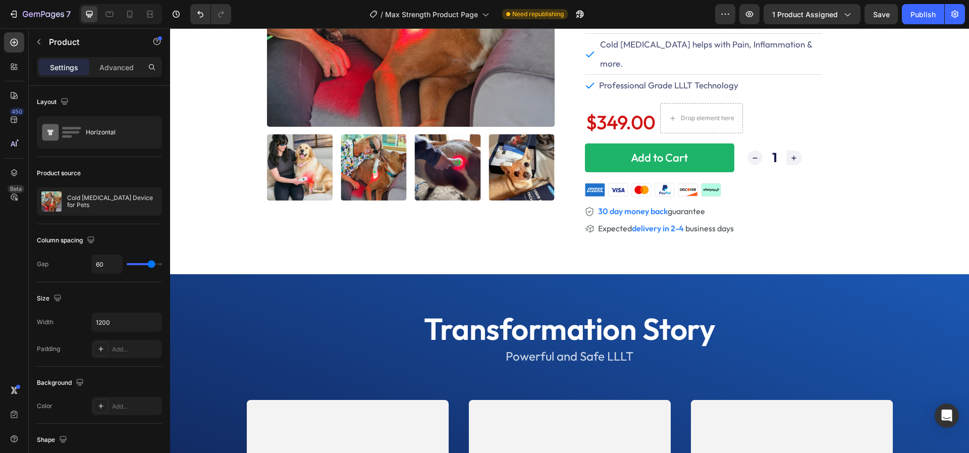
click at [277, 206] on div "Product Images" at bounding box center [411, 39] width 288 height 400
click at [269, 198] on img at bounding box center [299, 167] width 66 height 66
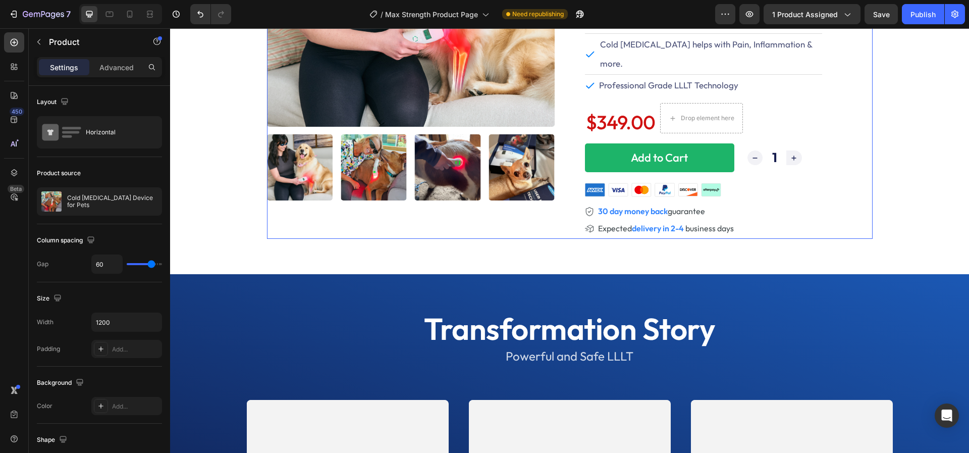
click at [366, 217] on div "Product Images" at bounding box center [411, 39] width 288 height 400
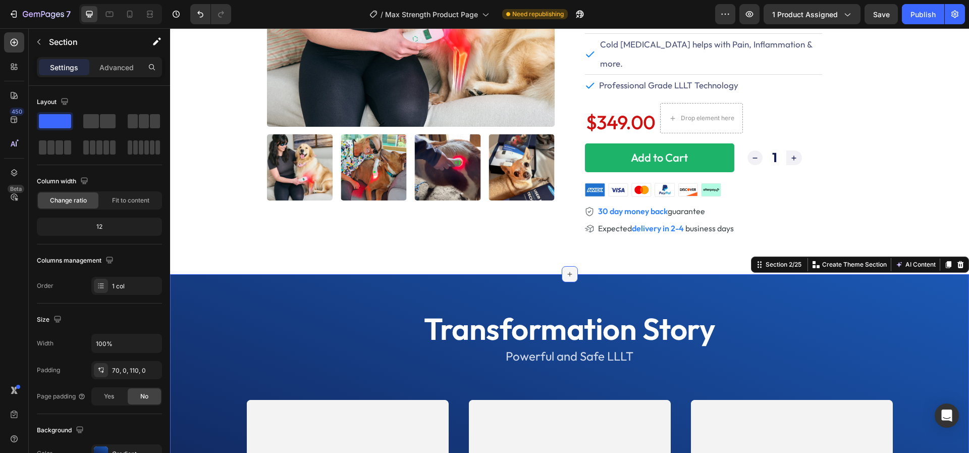
click at [570, 270] on icon at bounding box center [570, 274] width 8 height 8
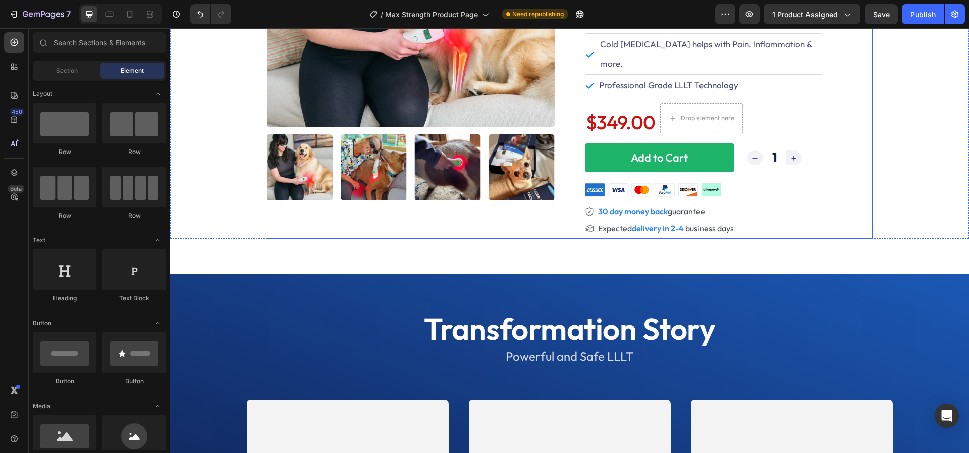
click at [281, 207] on div "Product Images" at bounding box center [411, 39] width 288 height 400
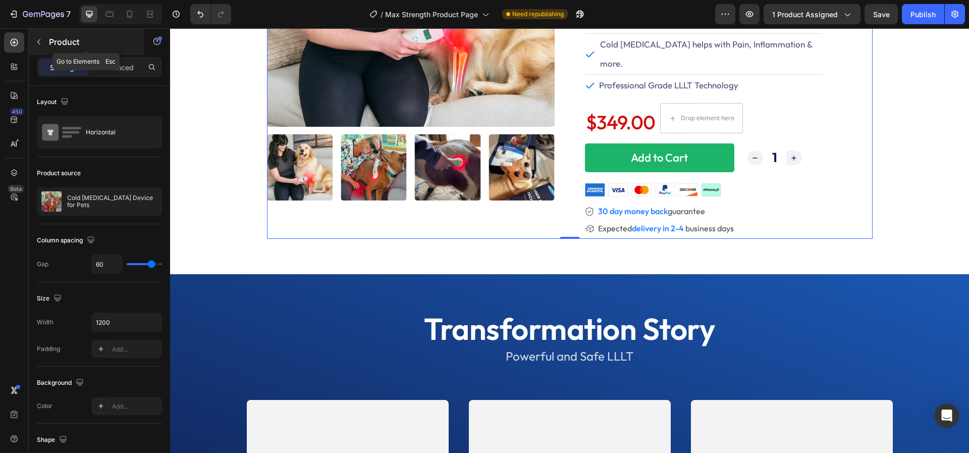
click at [40, 41] on icon "button" at bounding box center [39, 42] width 8 height 8
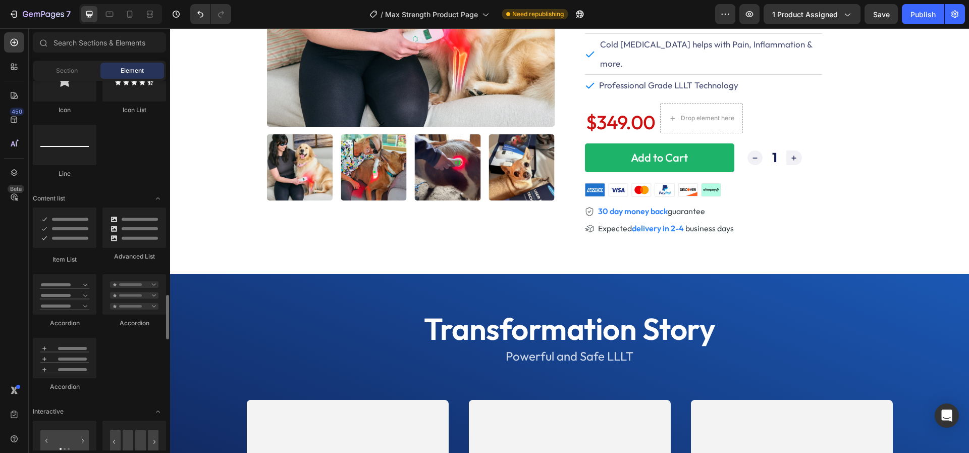
scroll to position [0, 0]
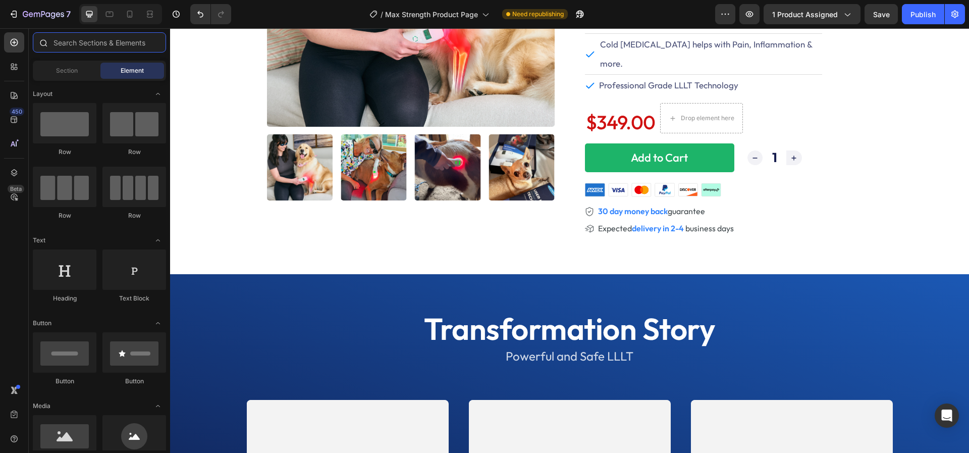
click at [75, 43] on input "text" at bounding box center [99, 42] width 133 height 20
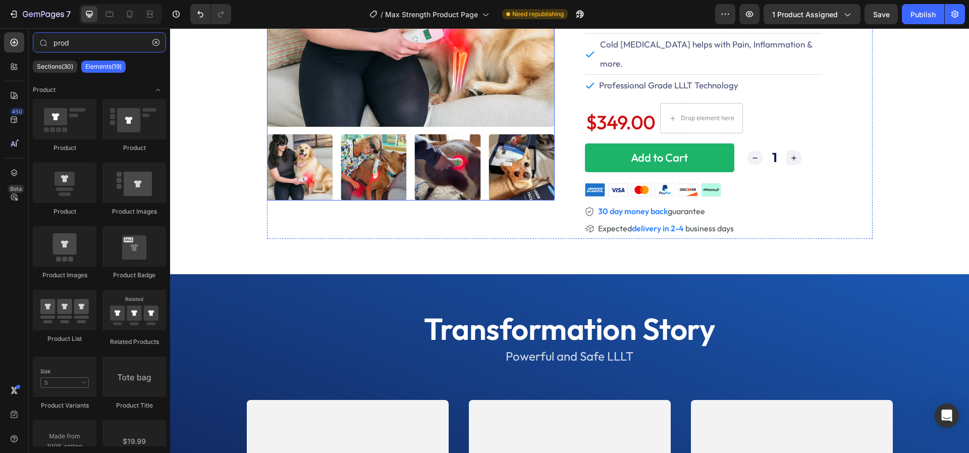
type input "prod"
click at [324, 213] on div "Product Images" at bounding box center [411, 39] width 288 height 400
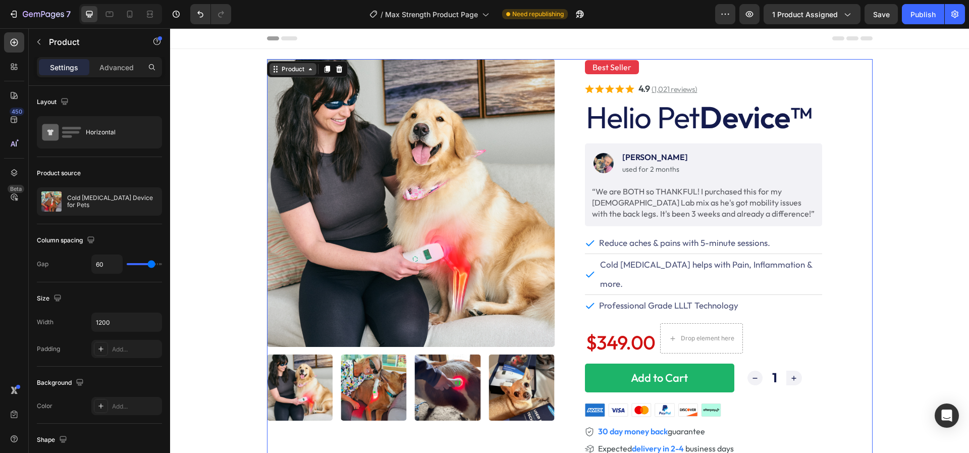
click at [298, 69] on div "Product" at bounding box center [293, 69] width 27 height 9
click at [302, 69] on div "Product" at bounding box center [293, 69] width 27 height 9
click at [279, 52] on div "Product Images Best Seller Text Block . Text Block Row Icon Icon Icon Icon Icon…" at bounding box center [569, 254] width 799 height 410
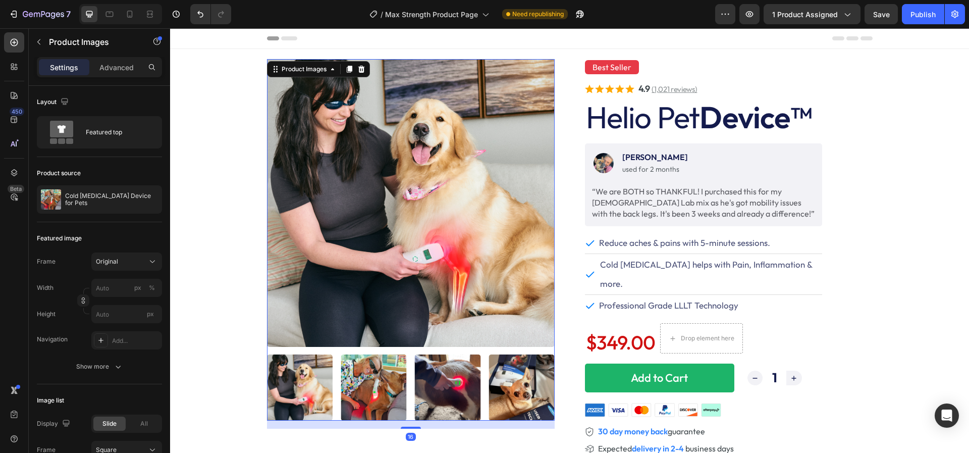
click at [292, 112] on img at bounding box center [411, 203] width 288 height 288
click at [120, 73] on div "Advanced" at bounding box center [116, 67] width 50 height 16
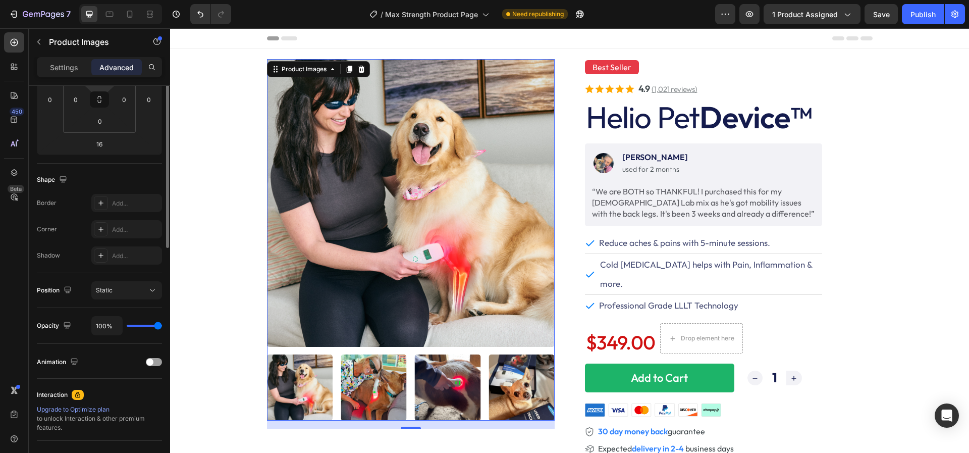
scroll to position [276, 0]
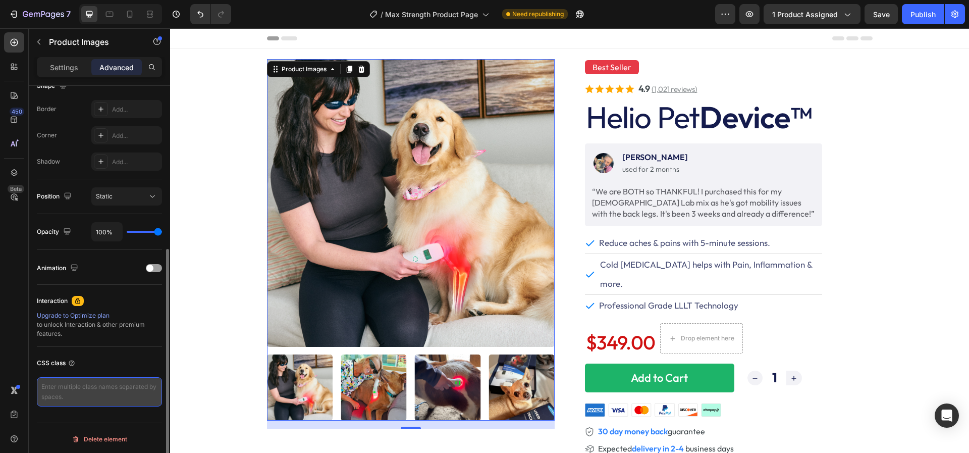
click at [74, 384] on textarea at bounding box center [99, 391] width 125 height 29
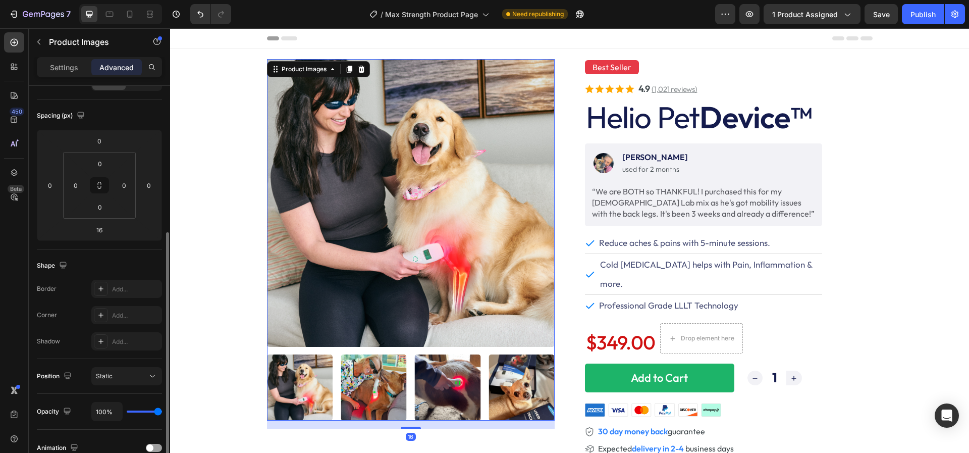
scroll to position [0, 0]
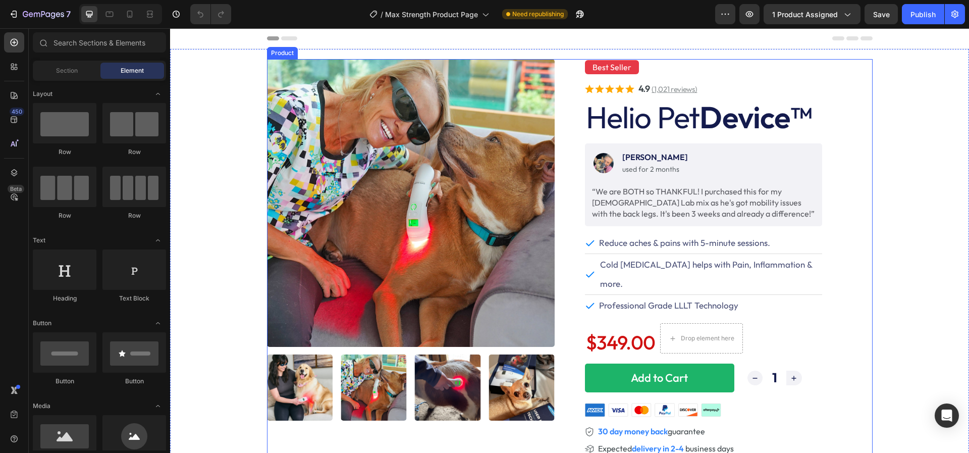
click at [270, 431] on div "Product Images" at bounding box center [411, 259] width 288 height 400
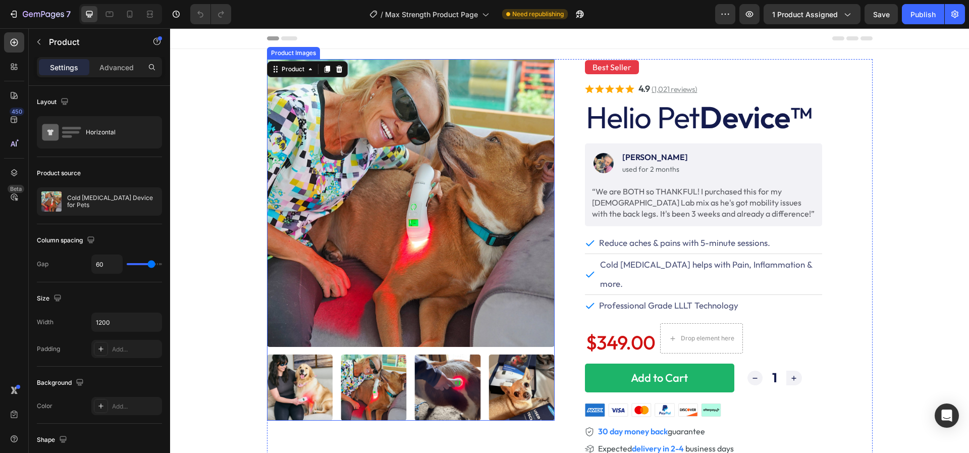
scroll to position [44, 0]
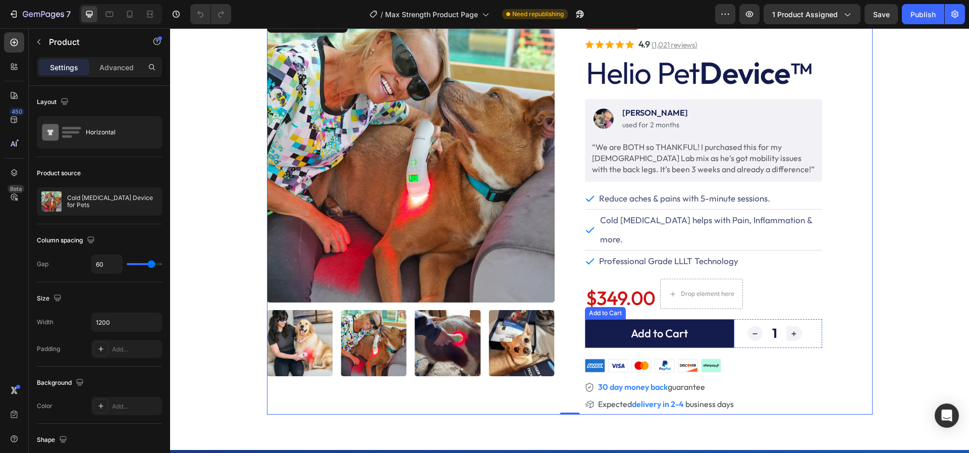
click at [590, 319] on button "Add to Cart" at bounding box center [659, 333] width 149 height 29
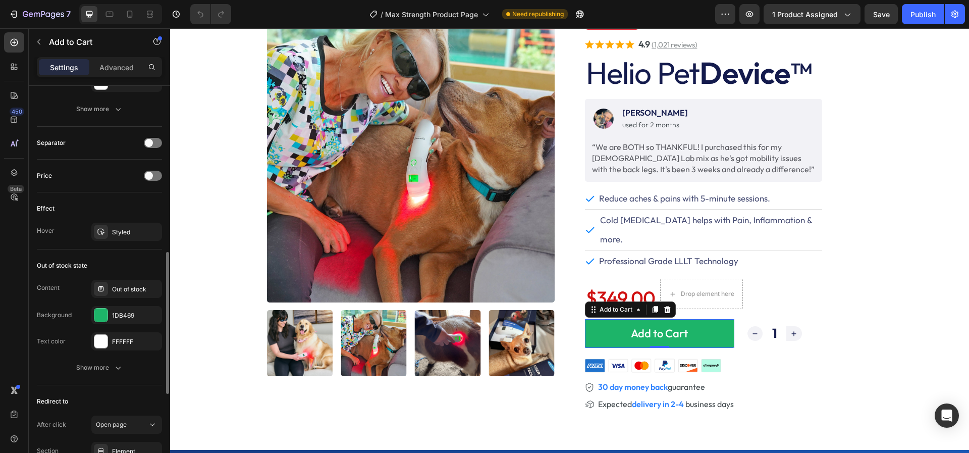
scroll to position [709, 0]
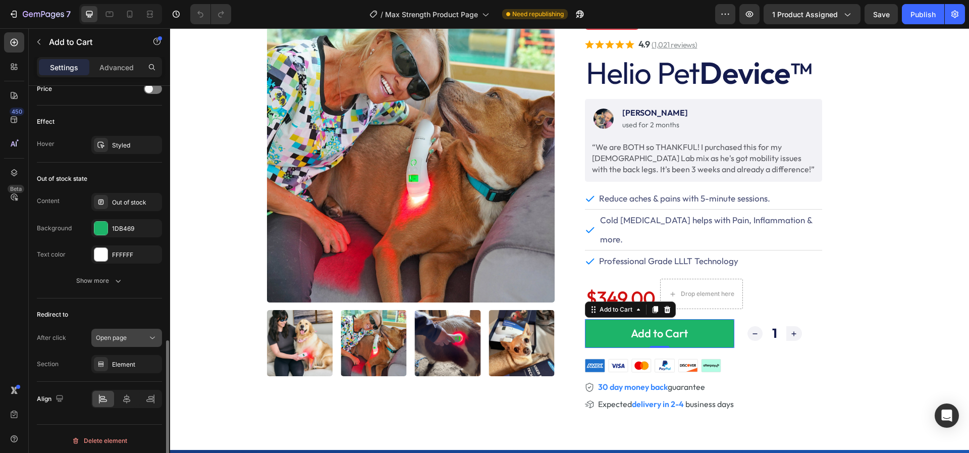
click at [113, 336] on span "Open page" at bounding box center [111, 338] width 31 height 8
click at [114, 312] on div "Redirect to" at bounding box center [99, 314] width 125 height 16
drag, startPoint x: 39, startPoint y: 335, endPoint x: 74, endPoint y: 335, distance: 34.3
click at [74, 335] on div "After click Open page" at bounding box center [99, 338] width 125 height 18
click at [105, 335] on span "Open page" at bounding box center [111, 338] width 31 height 8
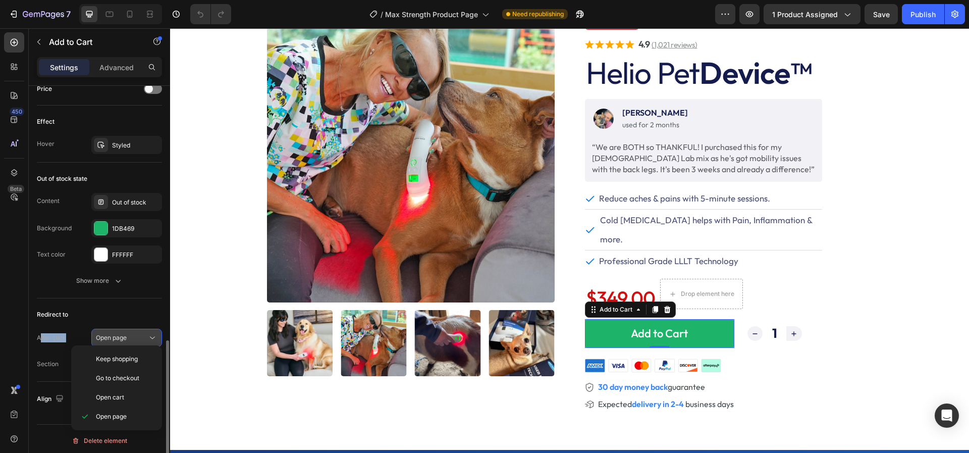
click at [105, 335] on span "Open page" at bounding box center [111, 338] width 31 height 8
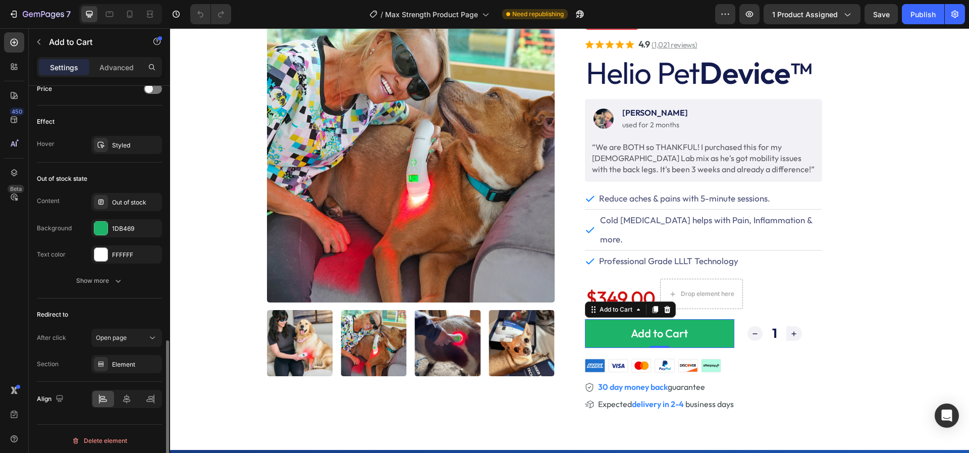
click at [43, 360] on div "Section" at bounding box center [48, 363] width 22 height 9
click at [48, 360] on div "Section" at bounding box center [48, 363] width 22 height 9
drag, startPoint x: 40, startPoint y: 359, endPoint x: 77, endPoint y: 359, distance: 36.8
click at [77, 359] on div "Section Element" at bounding box center [99, 364] width 125 height 18
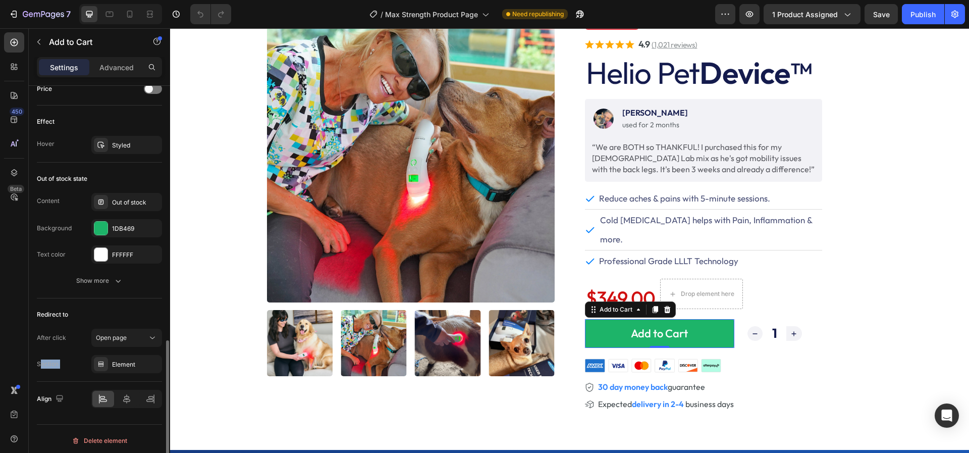
click at [77, 359] on div "Section Element" at bounding box center [99, 364] width 125 height 18
click at [56, 361] on div "Section" at bounding box center [48, 363] width 22 height 9
click at [130, 355] on div "Element" at bounding box center [126, 364] width 71 height 18
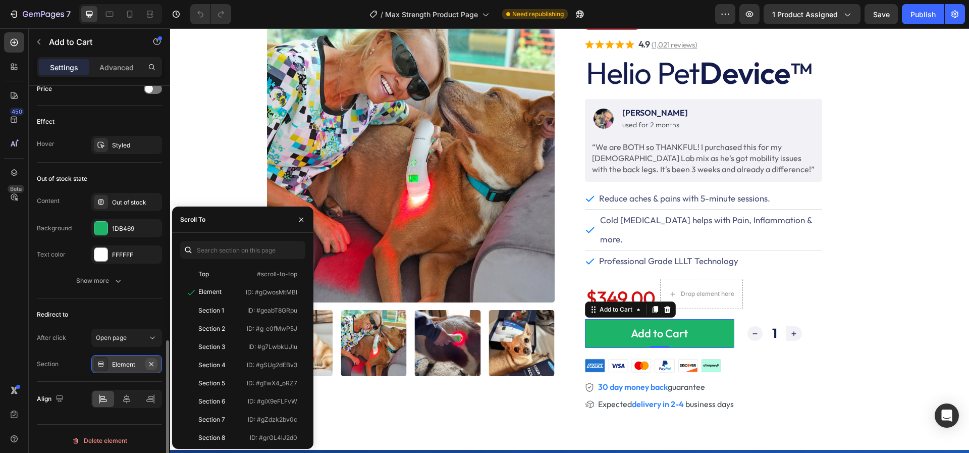
drag, startPoint x: 151, startPoint y: 359, endPoint x: 9, endPoint y: 289, distance: 158.5
click at [151, 360] on icon "button" at bounding box center [151, 364] width 8 height 8
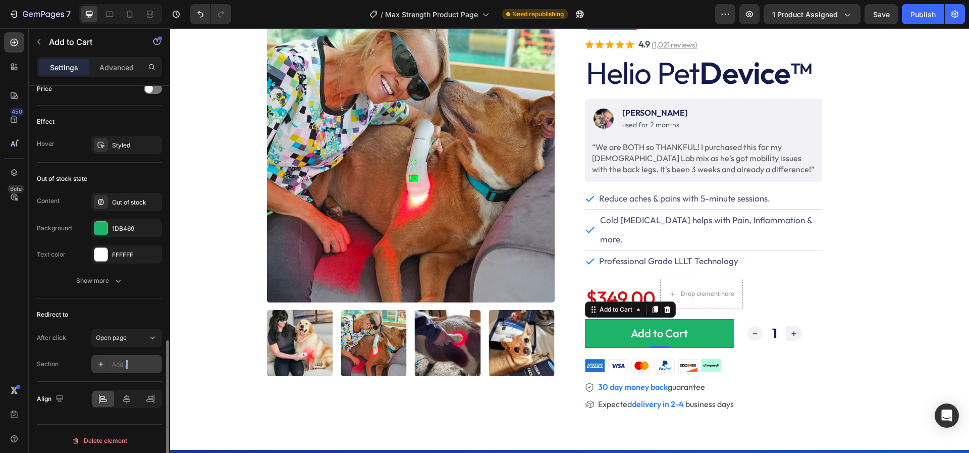
click at [128, 362] on div "Add..." at bounding box center [135, 364] width 47 height 9
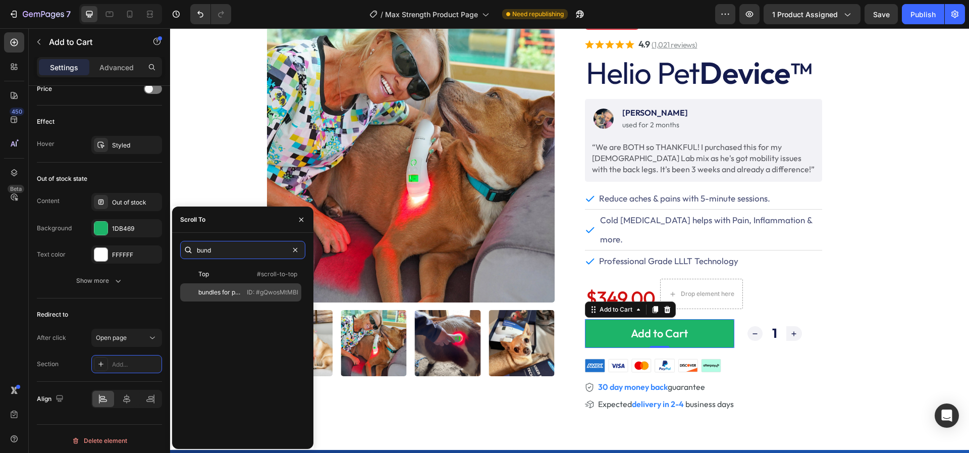
type input "bund"
click at [216, 296] on div "bundles for products" at bounding box center [219, 292] width 42 height 9
click at [299, 218] on icon "button" at bounding box center [301, 220] width 8 height 8
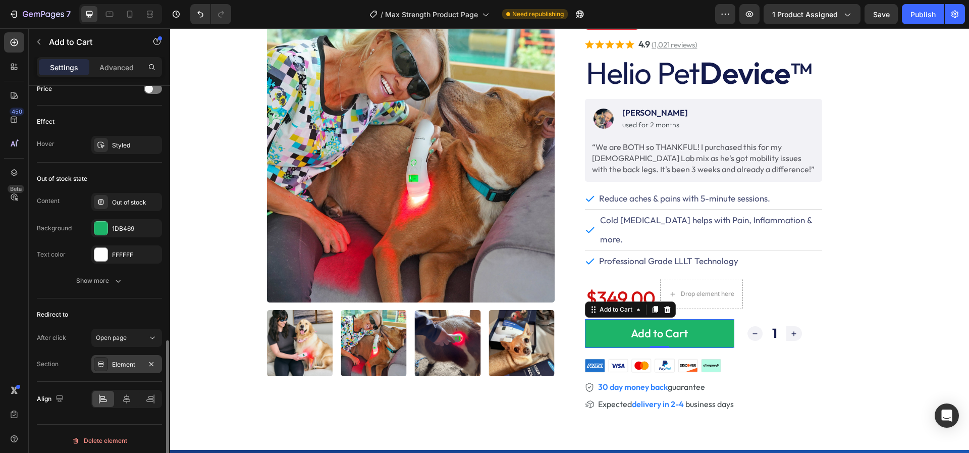
click at [124, 365] on div "Element" at bounding box center [126, 364] width 29 height 9
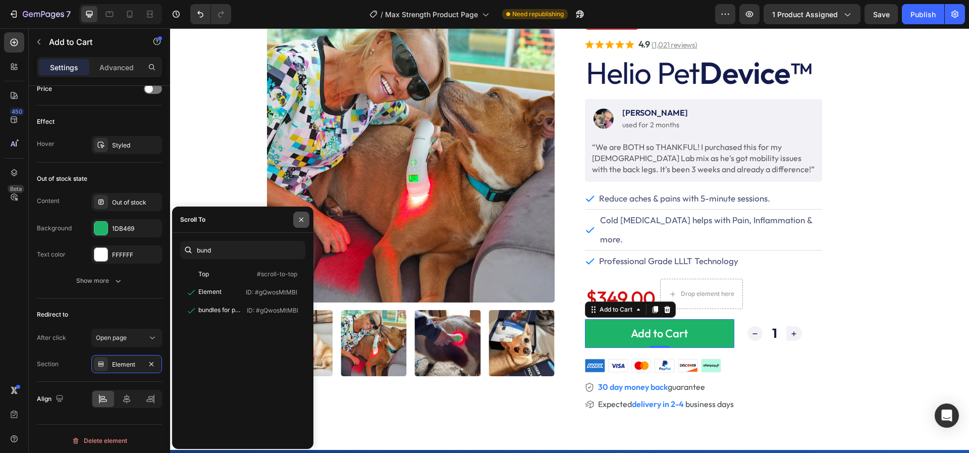
click at [301, 221] on icon "button" at bounding box center [301, 220] width 8 height 8
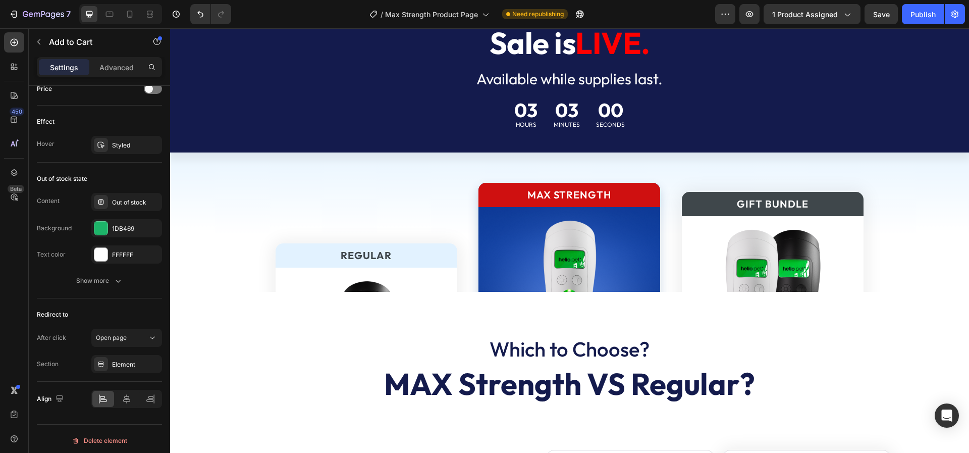
scroll to position [3754, 0]
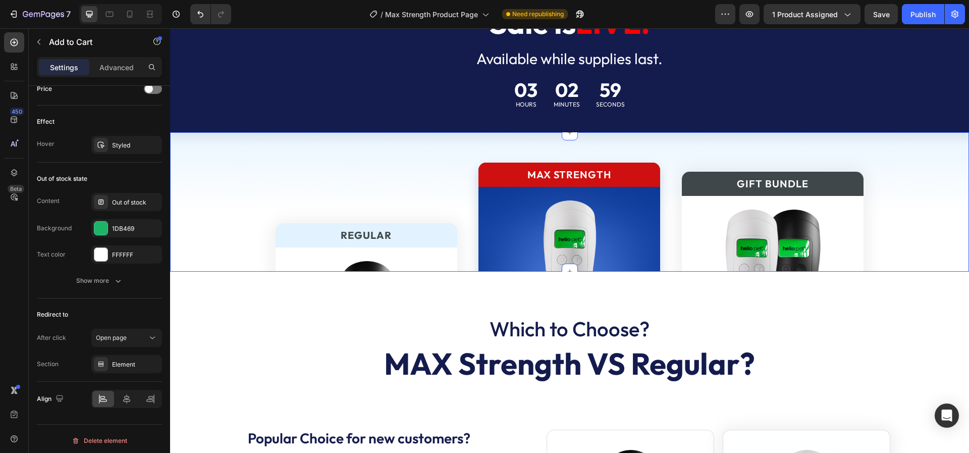
click at [386, 150] on div "Regular Text Block Image 30% OFF Text Block $320.00 Product Price Product Price…" at bounding box center [569, 201] width 799 height 139
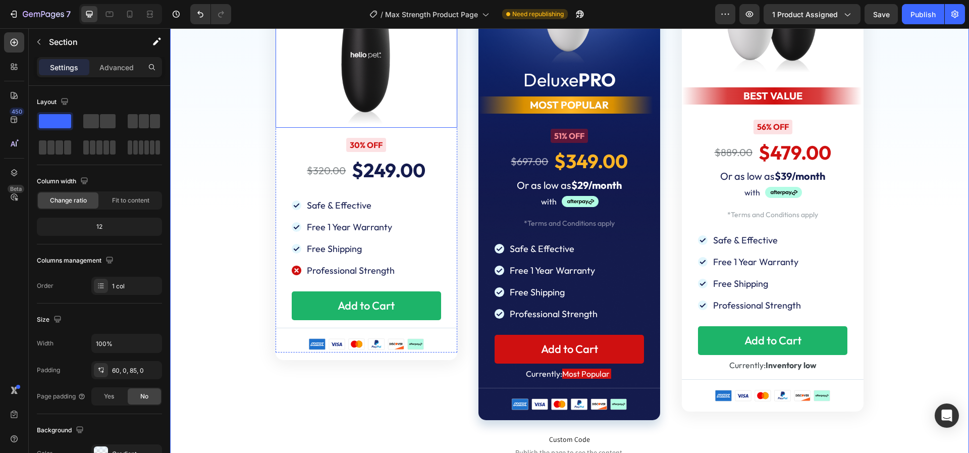
scroll to position [4086, 0]
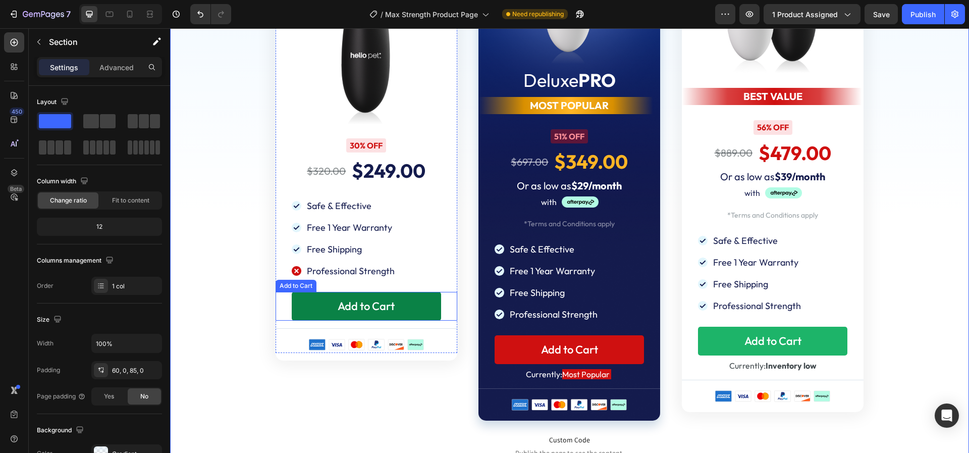
click at [312, 296] on button "Add to Cart" at bounding box center [366, 306] width 149 height 29
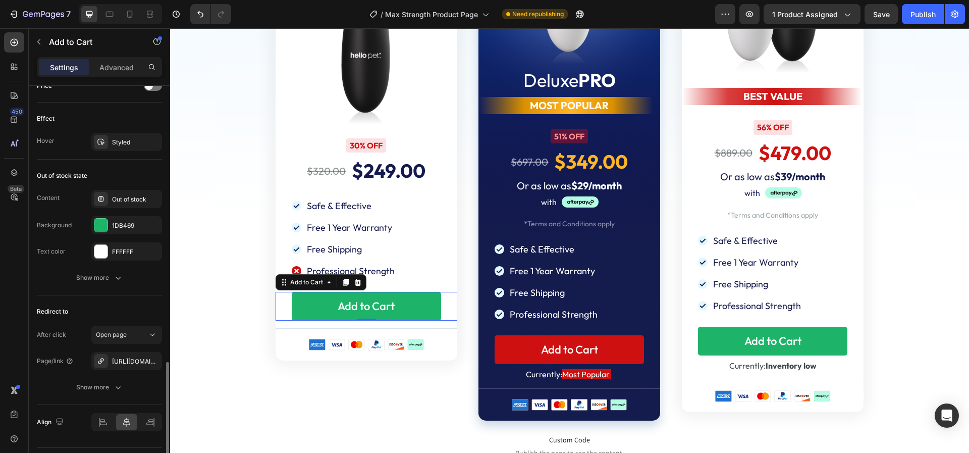
scroll to position [735, 0]
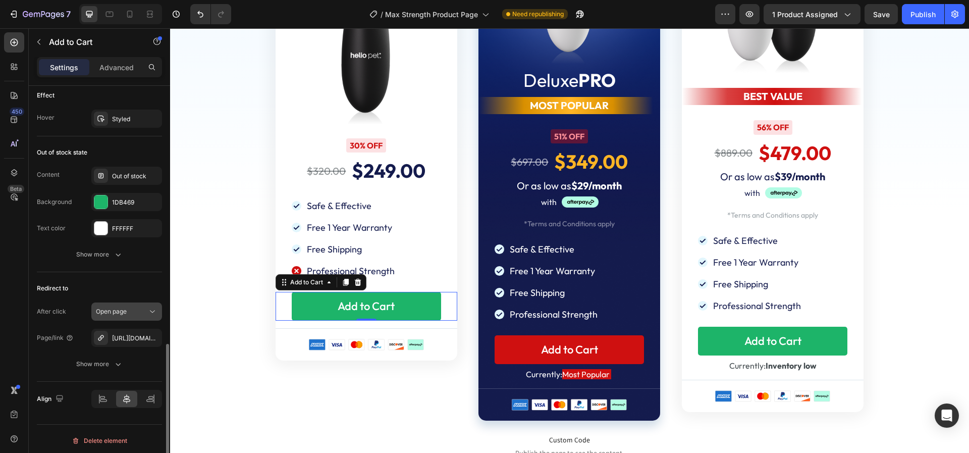
click at [116, 311] on span "Open page" at bounding box center [111, 311] width 31 height 8
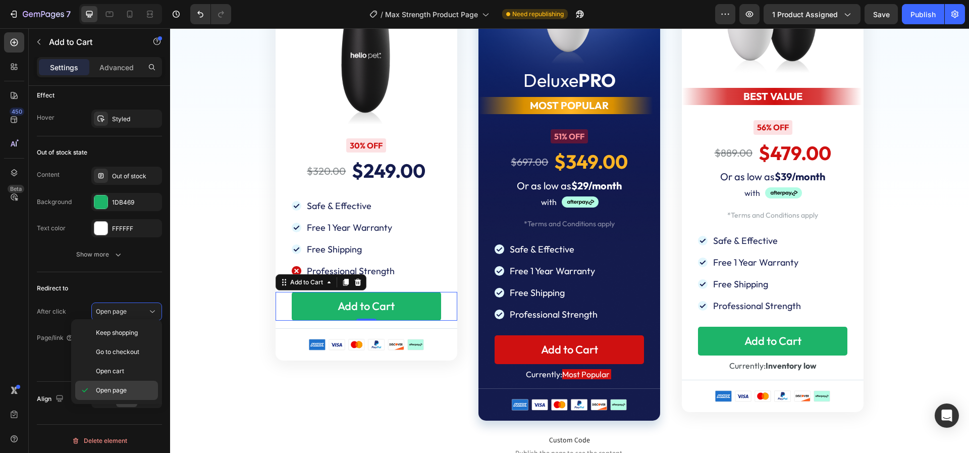
click at [100, 391] on span "Open page" at bounding box center [111, 390] width 31 height 9
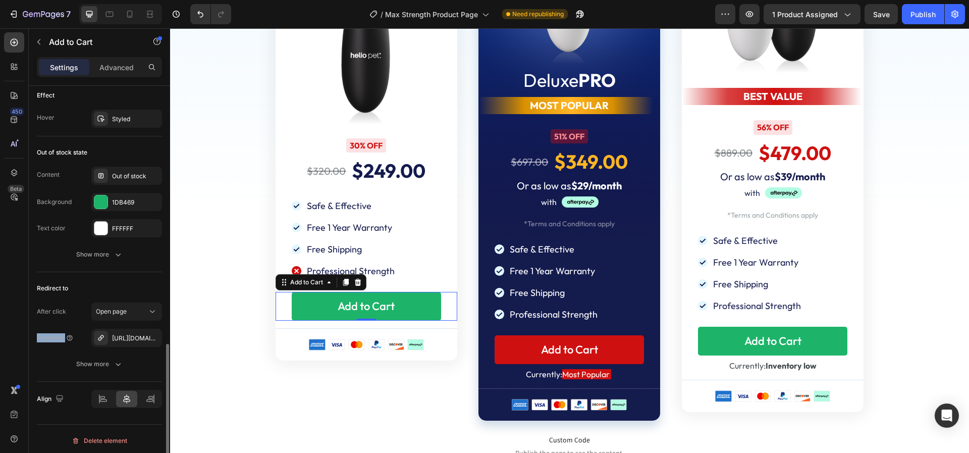
drag, startPoint x: 37, startPoint y: 333, endPoint x: 82, endPoint y: 334, distance: 45.4
click at [82, 334] on div "Page/link [URL][DOMAIN_NAME]" at bounding box center [99, 338] width 125 height 18
click at [276, 237] on div "Safe & Effective Free 1 Year Warranty Free Shipping Professional Strength Item …" at bounding box center [367, 238] width 182 height 82
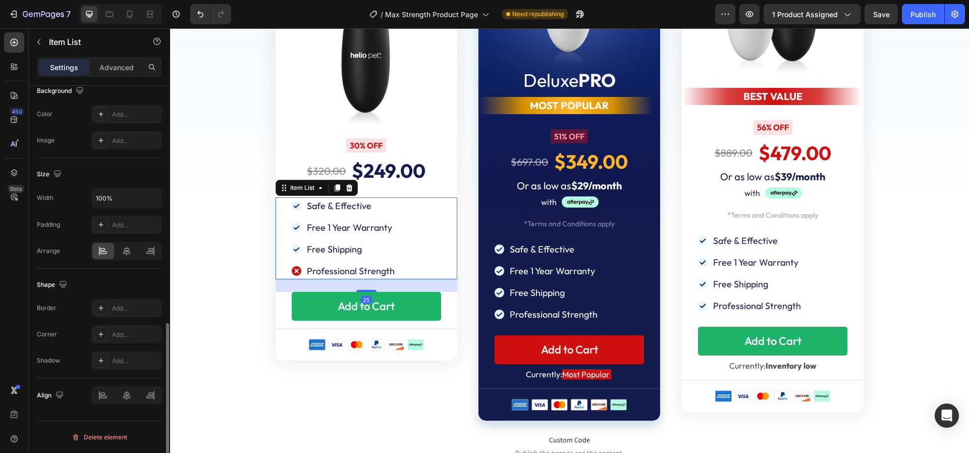
scroll to position [0, 0]
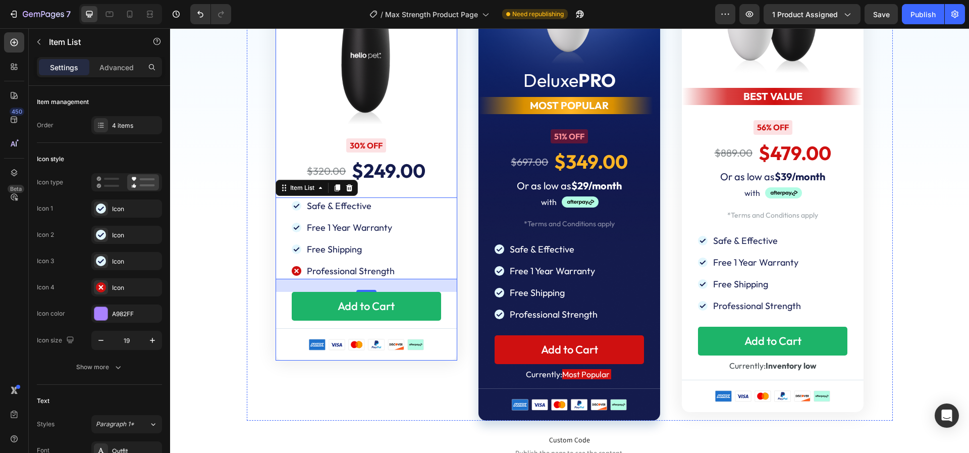
click at [282, 353] on div "Regular Text Block Image 30% OFF Text Block $320.00 Product Price Product Price…" at bounding box center [367, 125] width 182 height 469
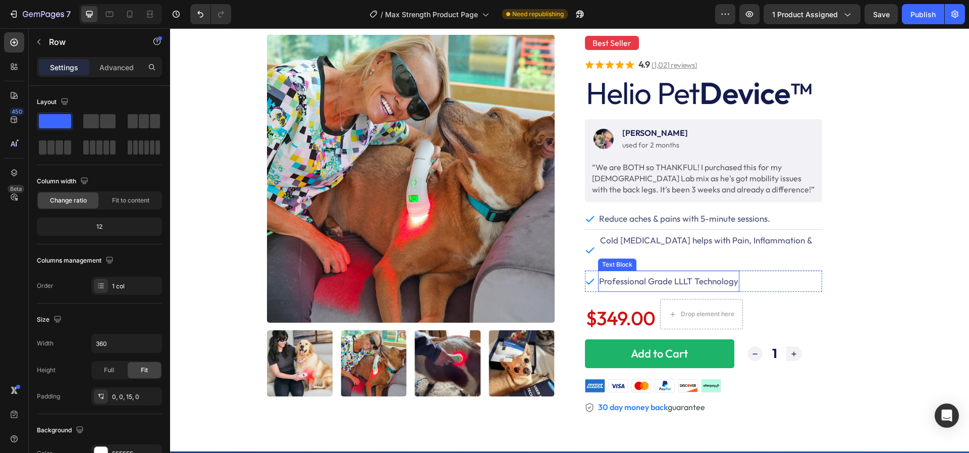
scroll to position [25, 0]
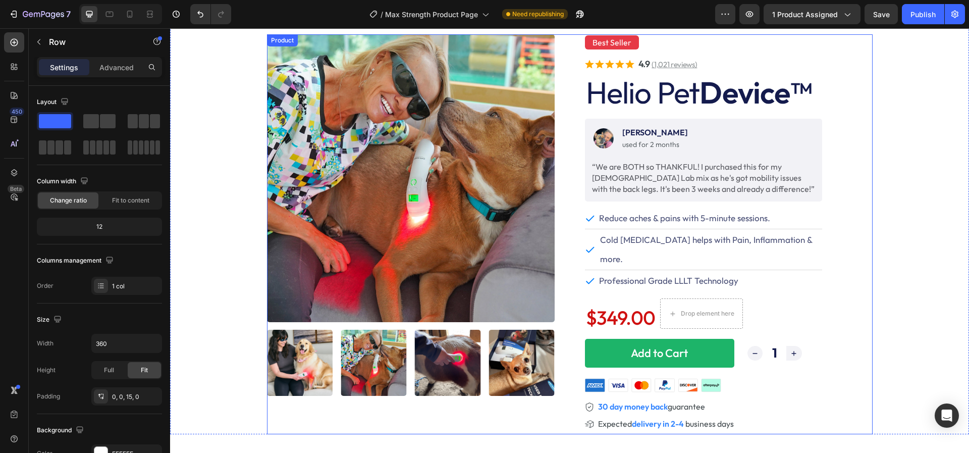
click at [577, 323] on div "Product Images Best Seller Text Block . Text Block Row Icon Icon Icon Icon Icon…" at bounding box center [570, 234] width 606 height 400
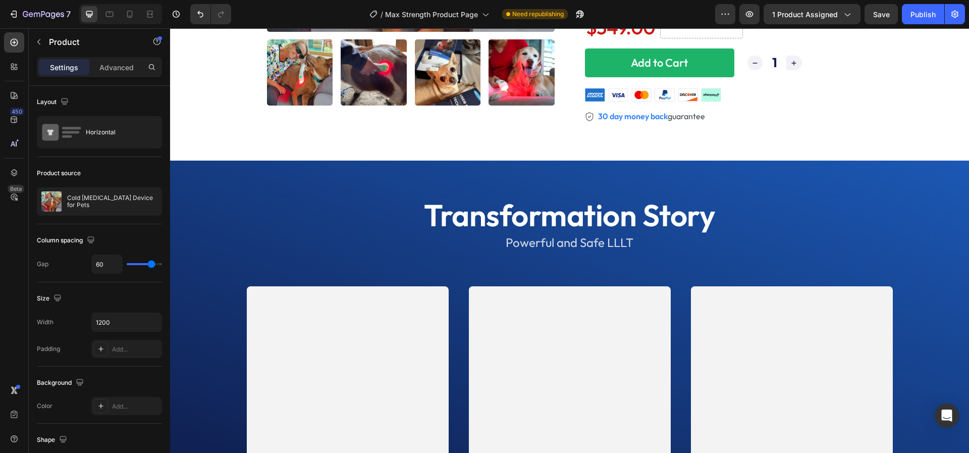
scroll to position [0, 0]
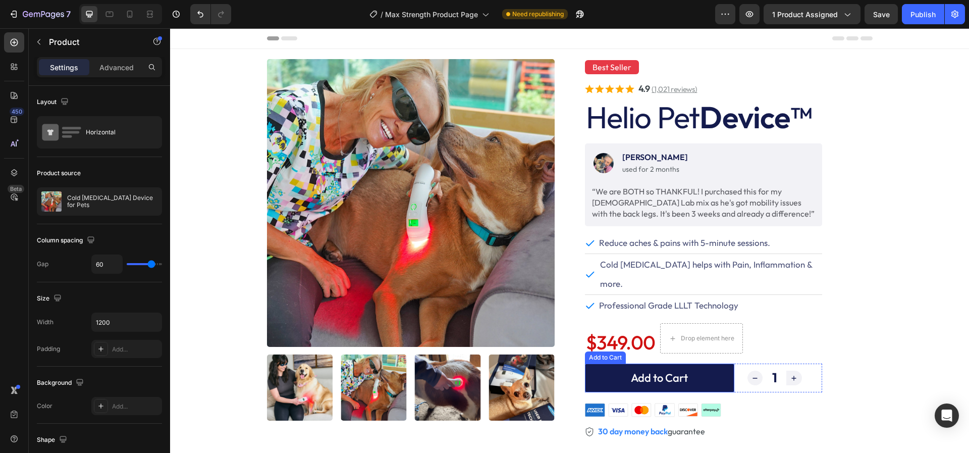
click at [599, 363] on button "Add to Cart" at bounding box center [659, 377] width 149 height 29
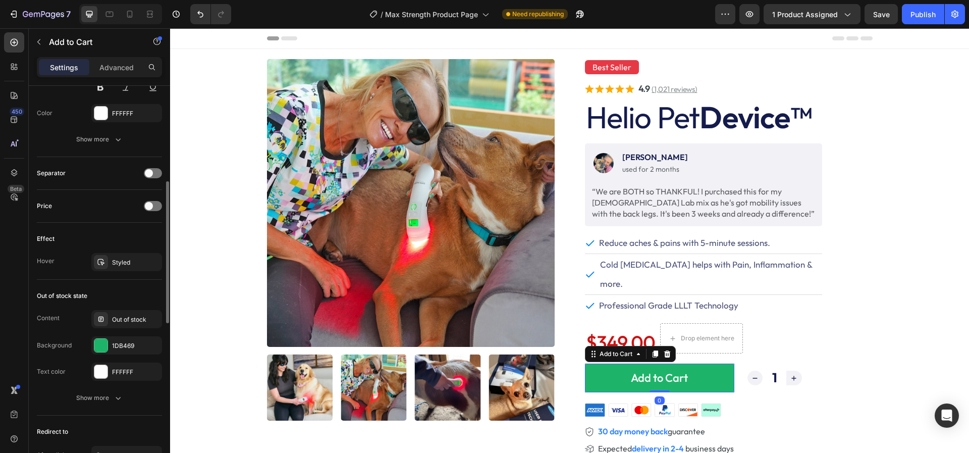
scroll to position [709, 0]
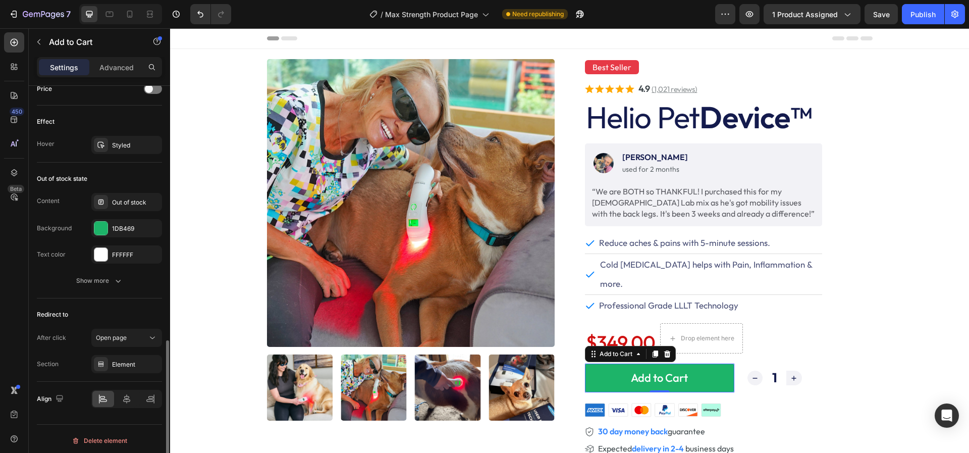
drag, startPoint x: 39, startPoint y: 361, endPoint x: 63, endPoint y: 361, distance: 24.2
click at [63, 361] on div "Section Element" at bounding box center [99, 364] width 125 height 18
drag, startPoint x: 35, startPoint y: 335, endPoint x: 85, endPoint y: 335, distance: 50.0
click at [46, 360] on div "Section" at bounding box center [48, 363] width 22 height 9
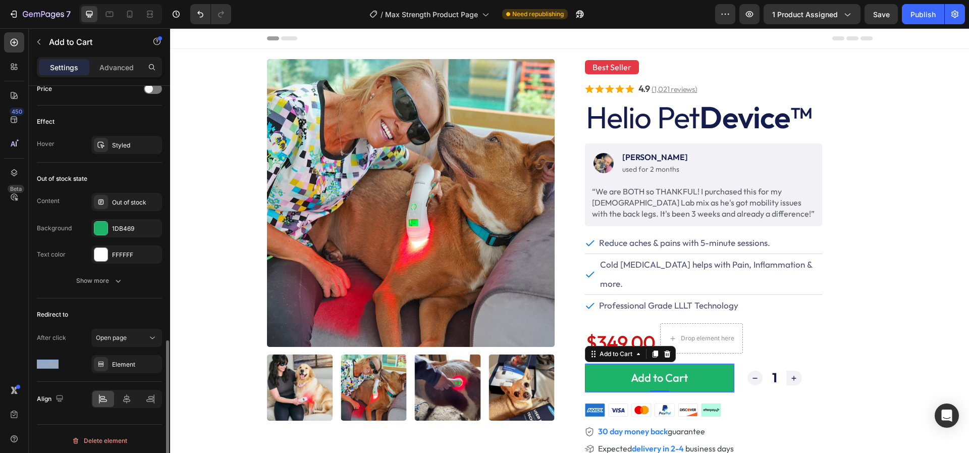
click at [46, 360] on div "Section" at bounding box center [48, 363] width 22 height 9
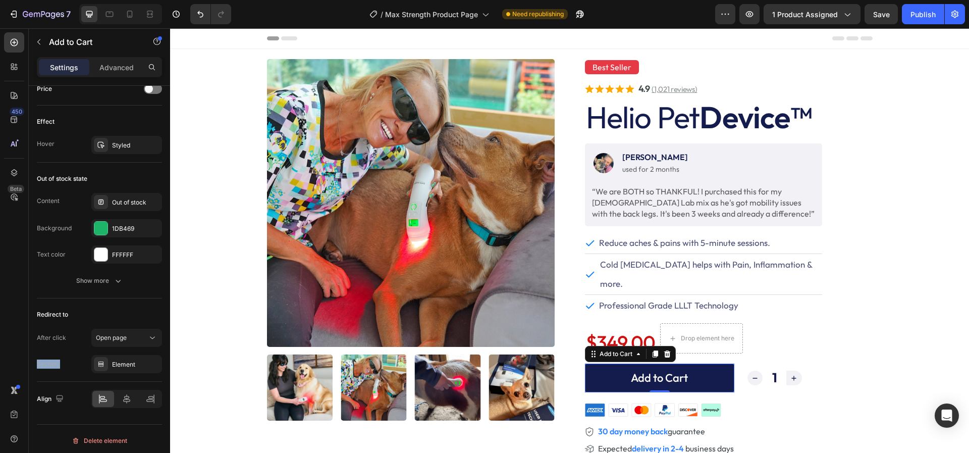
click at [602, 363] on button "Add to Cart" at bounding box center [659, 377] width 149 height 29
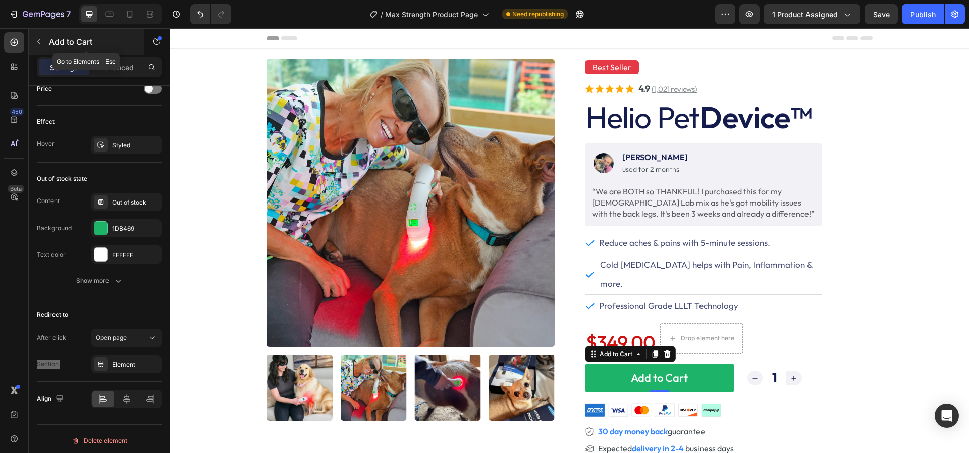
click at [41, 41] on icon "button" at bounding box center [39, 42] width 8 height 8
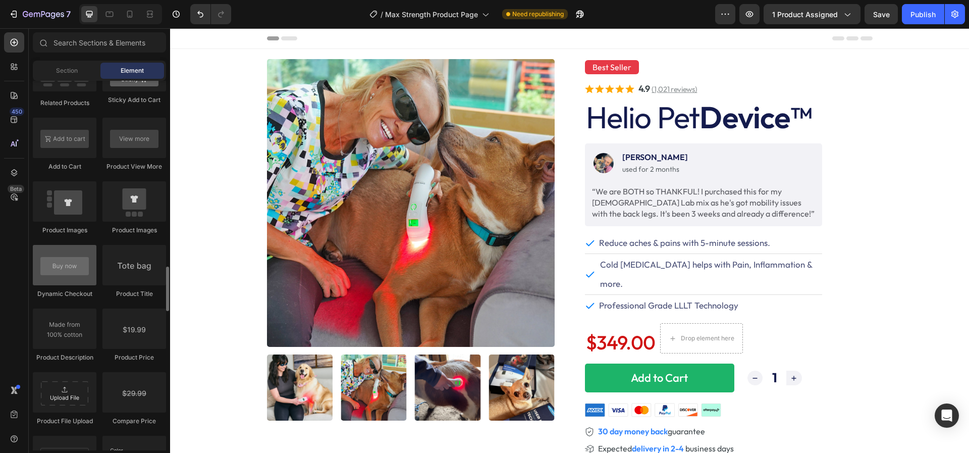
scroll to position [1472, 0]
